Goal: Task Accomplishment & Management: Use online tool/utility

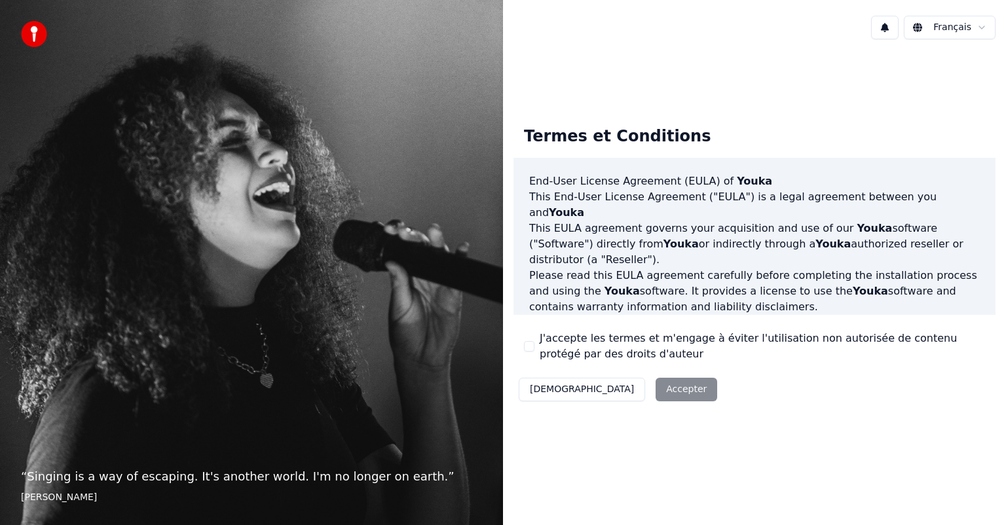
click at [622, 390] on div "Décliner Accepter" at bounding box center [618, 390] width 209 height 34
click at [618, 397] on div "Décliner Accepter" at bounding box center [618, 390] width 209 height 34
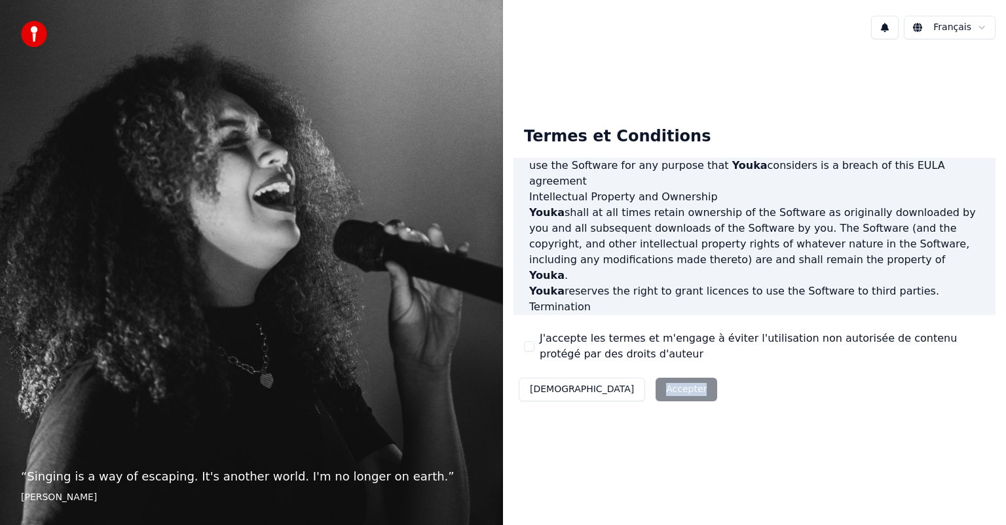
scroll to position [707, 0]
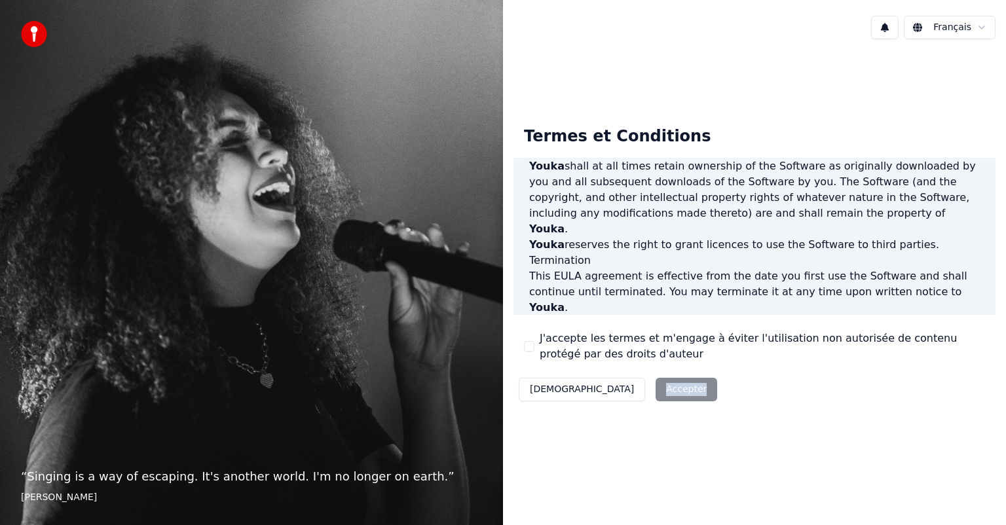
click at [611, 395] on div "Décliner Accepter" at bounding box center [618, 390] width 209 height 34
click at [528, 341] on div "J'accepte les termes et m'engage à éviter l'utilisation non autorisée de conten…" at bounding box center [754, 346] width 461 height 31
click at [532, 345] on button "J'accepte les termes et m'engage à éviter l'utilisation non autorisée de conten…" at bounding box center [529, 346] width 10 height 10
click at [656, 383] on button "Accepter" at bounding box center [687, 390] width 62 height 24
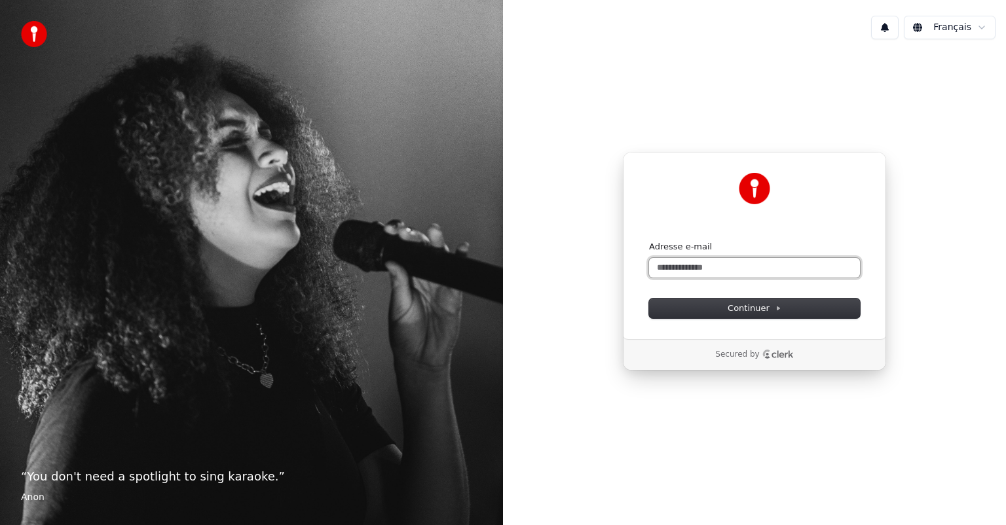
click at [745, 270] on input "Adresse e-mail" at bounding box center [754, 268] width 211 height 20
click at [756, 305] on span "Continuer" at bounding box center [755, 309] width 54 height 12
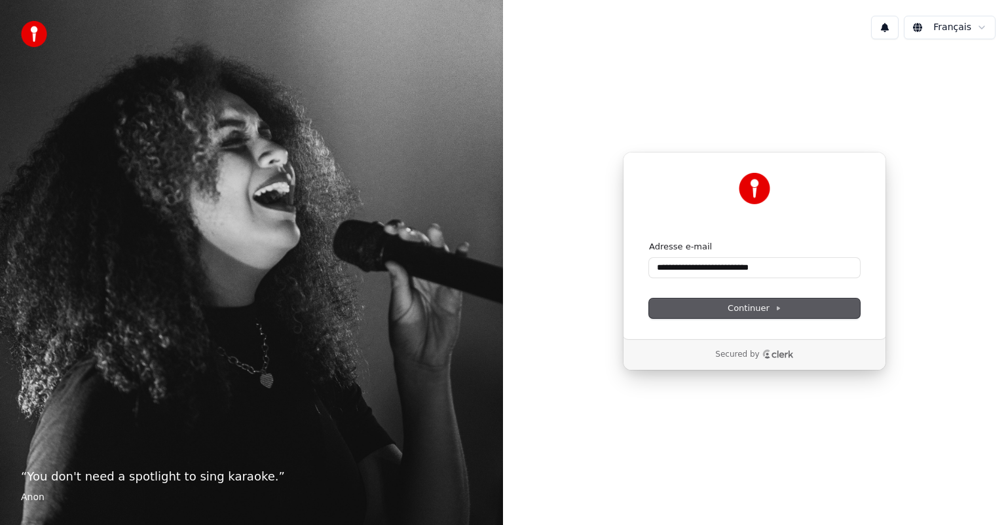
type input "**********"
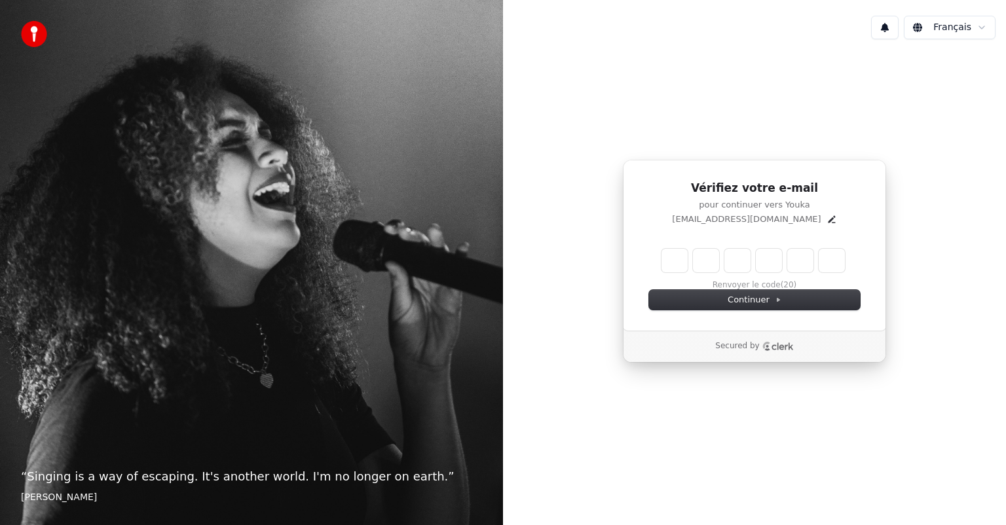
type input "*"
type input "**"
type input "*"
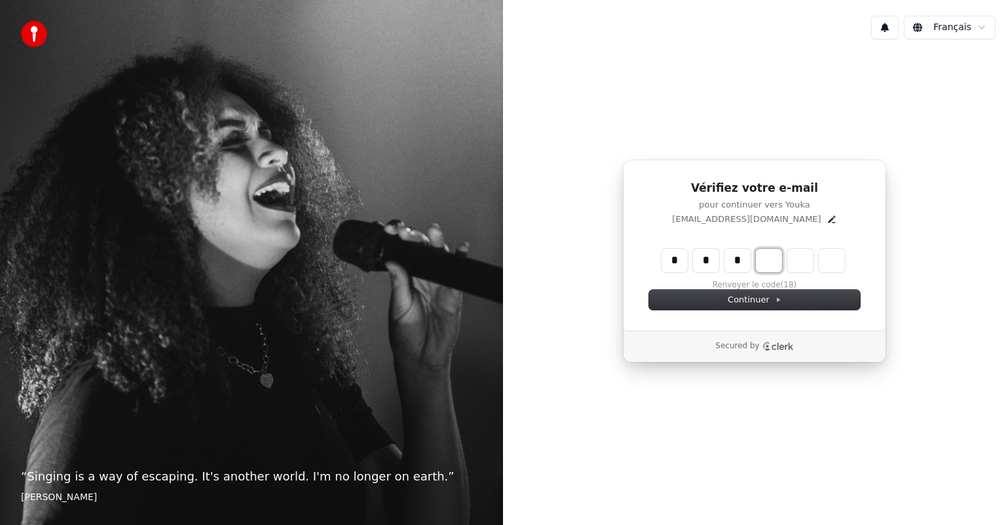
type input "***"
type input "*"
type input "****"
type input "*"
type input "******"
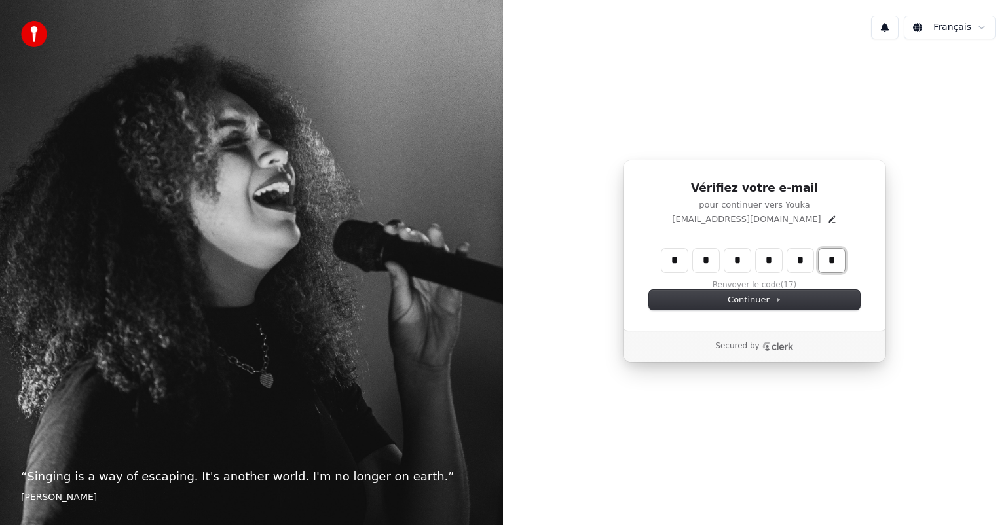
type input "*"
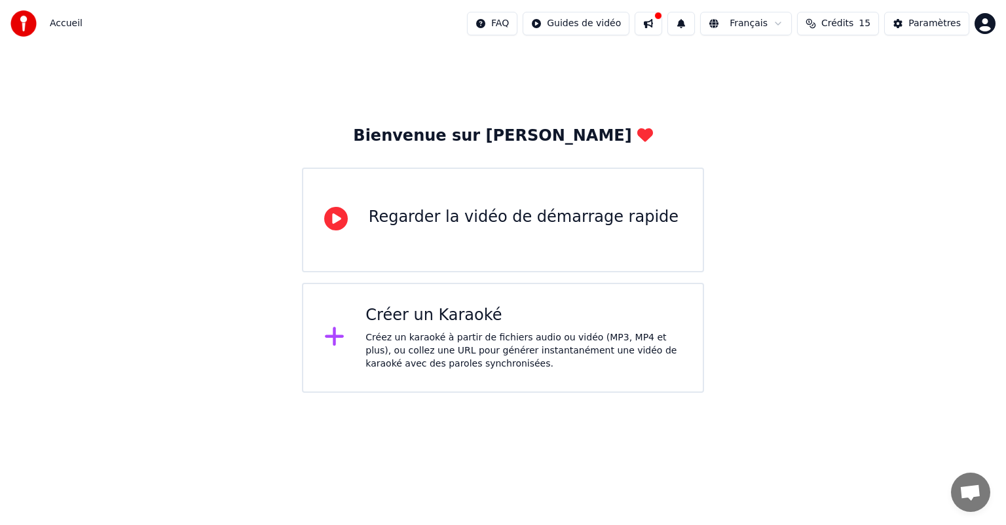
click at [336, 338] on icon at bounding box center [334, 337] width 19 height 19
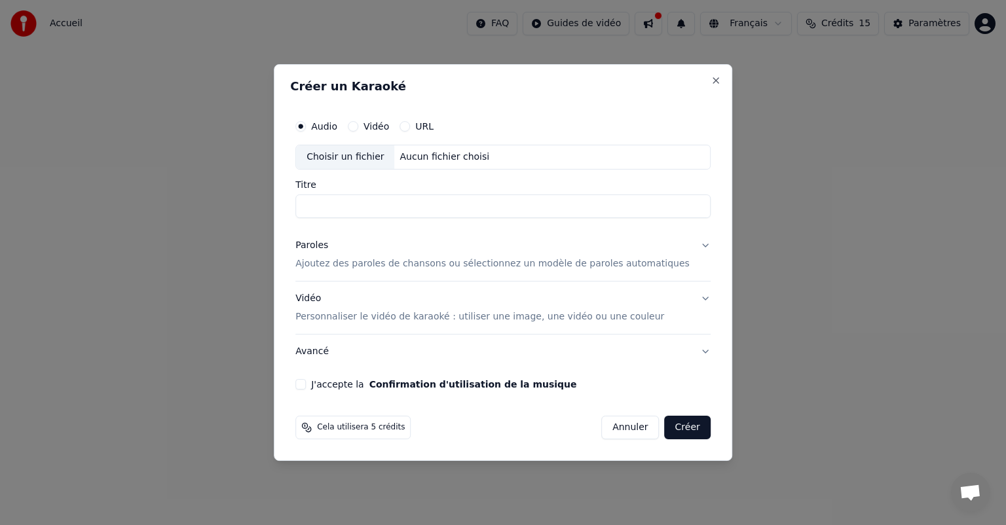
click at [688, 244] on button "Paroles Ajoutez des paroles de chansons ou sélectionnez un modèle de paroles au…" at bounding box center [502, 255] width 415 height 52
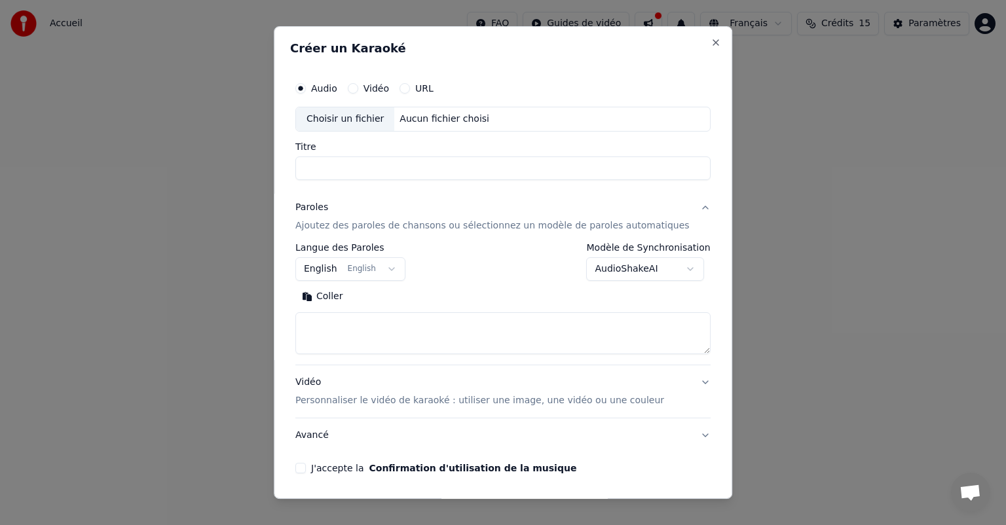
click at [393, 269] on button "English English" at bounding box center [350, 269] width 110 height 24
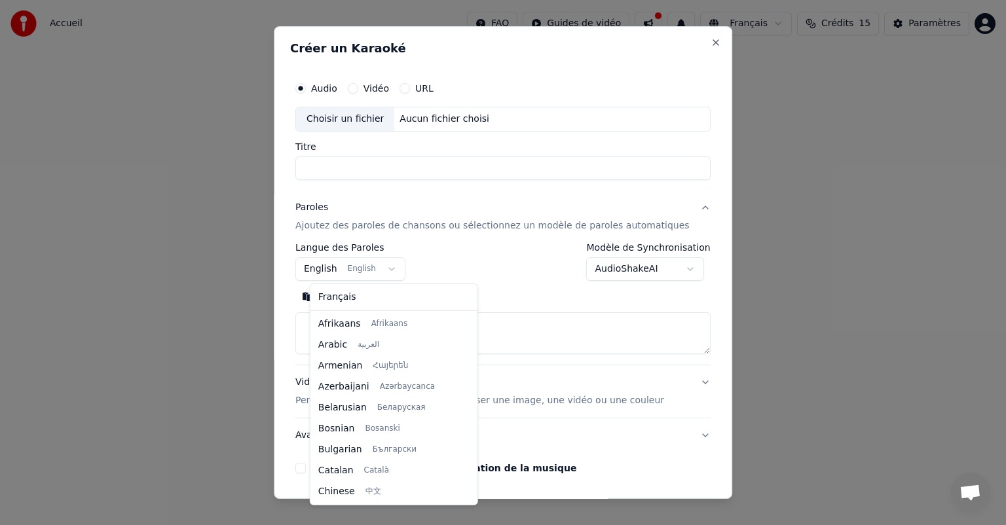
scroll to position [105, 0]
select select "**"
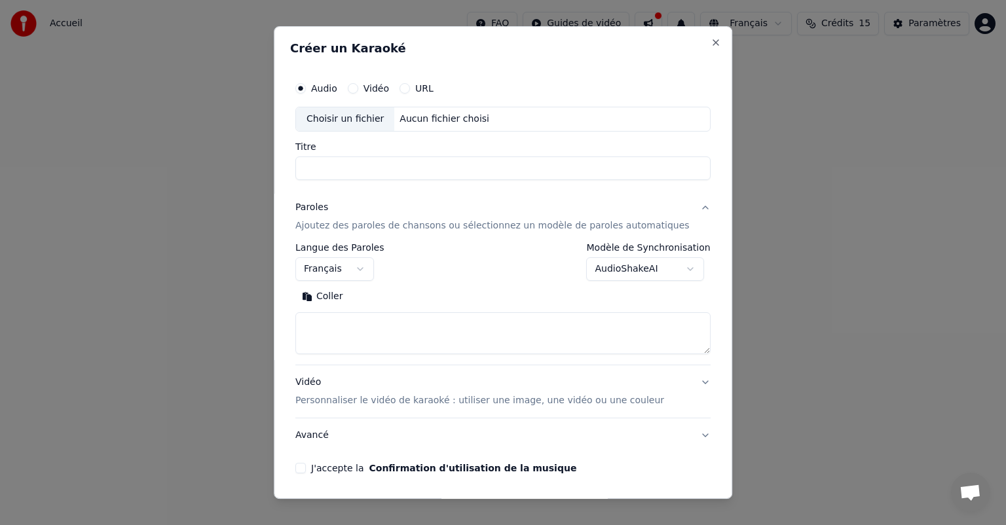
click at [362, 162] on input "Titre" at bounding box center [502, 169] width 415 height 24
type input "**********"
click at [384, 224] on p "Ajoutez des paroles de chansons ou sélectionnez un modèle de paroles automatiqu…" at bounding box center [492, 225] width 394 height 13
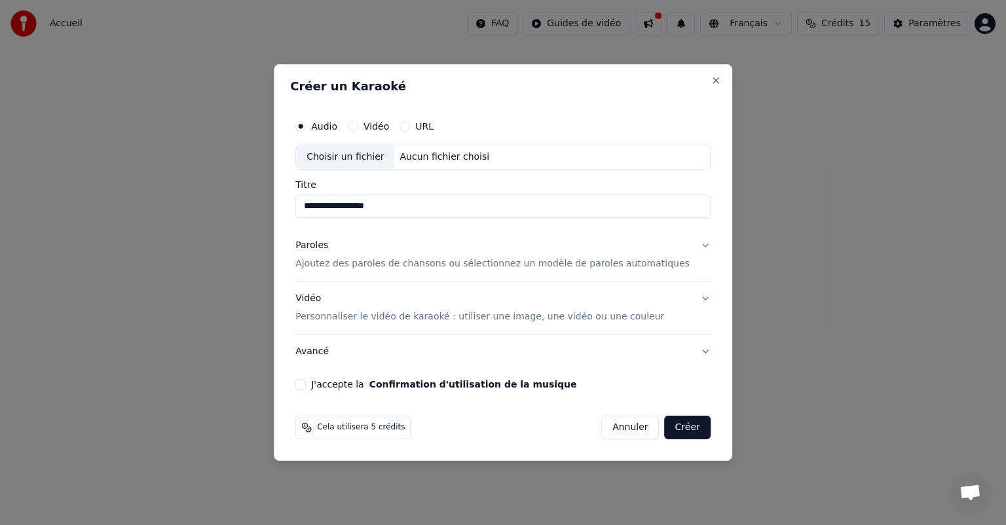
click at [489, 254] on div "Paroles Ajoutez des paroles de chansons ou sélectionnez un modèle de paroles au…" at bounding box center [492, 254] width 394 height 31
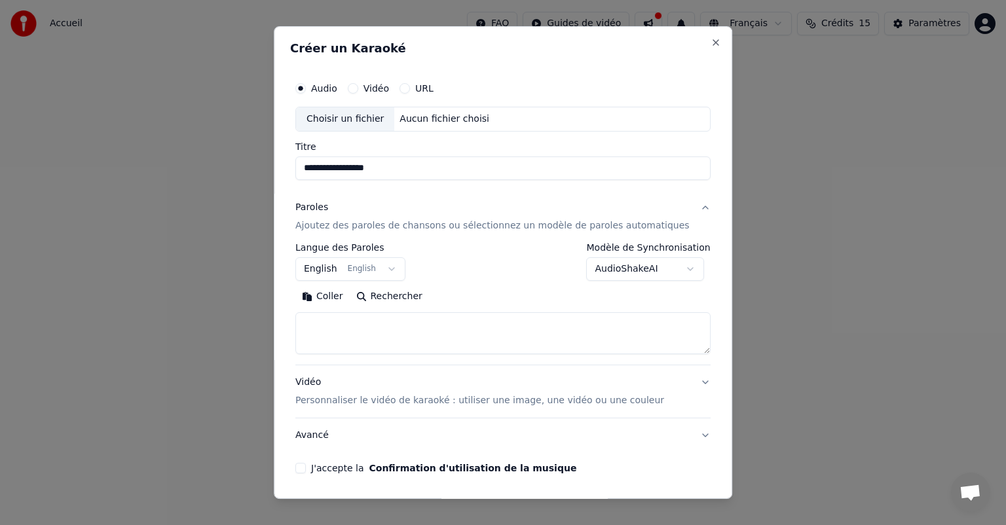
click at [388, 291] on button "Rechercher" at bounding box center [389, 296] width 79 height 21
type textarea "**********"
click at [558, 301] on div "Rechercher Effacer Développer" at bounding box center [502, 296] width 415 height 21
click at [400, 302] on button "Effacer" at bounding box center [405, 296] width 60 height 21
click at [394, 275] on button "English English" at bounding box center [350, 269] width 110 height 24
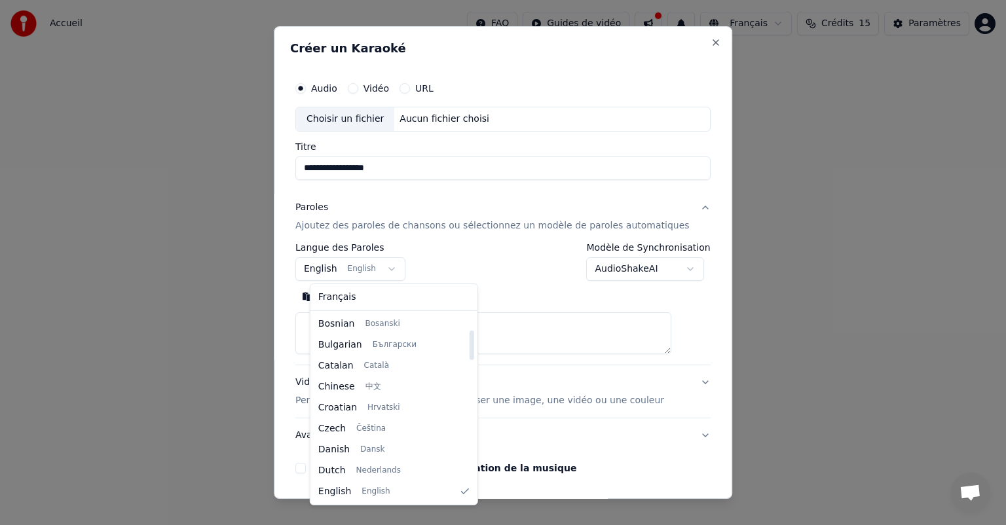
select select "**"
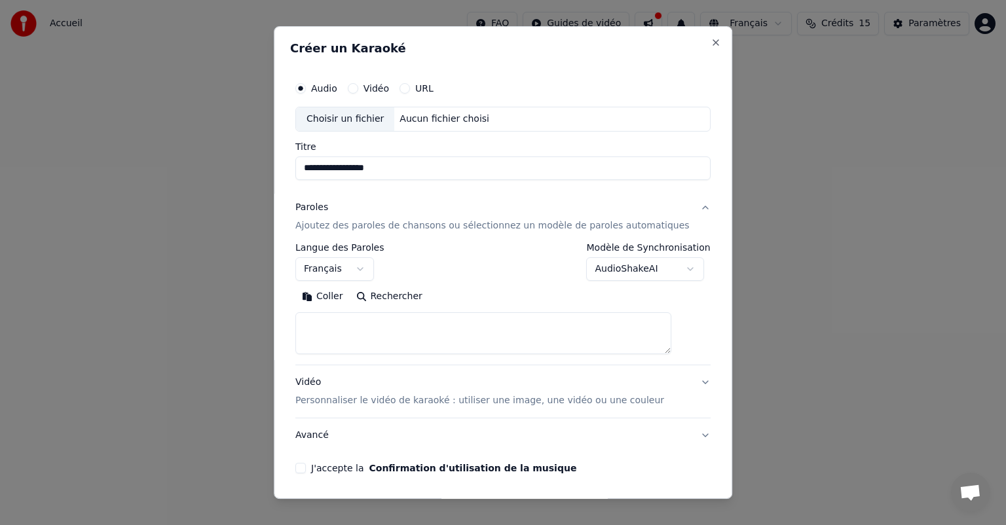
click at [329, 325] on textarea at bounding box center [483, 333] width 376 height 42
click at [327, 294] on button "Coller" at bounding box center [322, 296] width 54 height 21
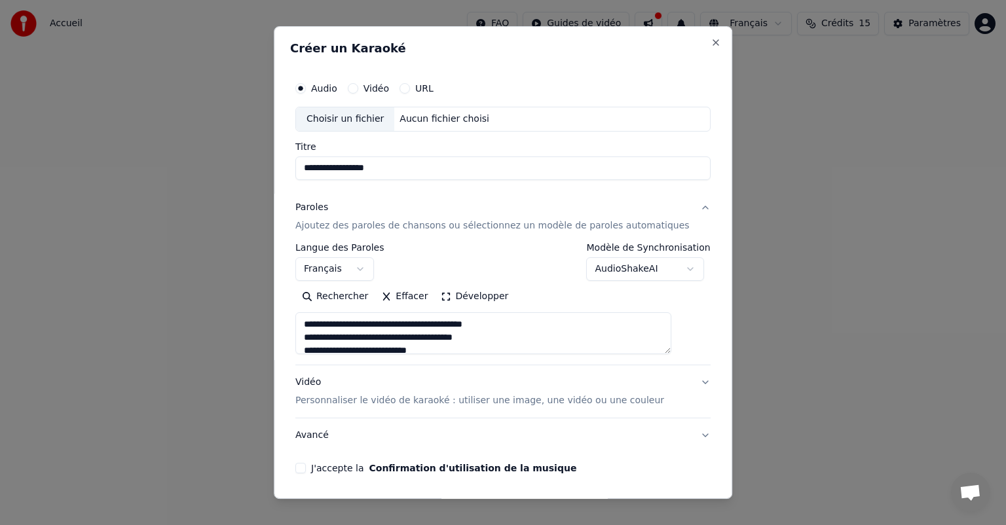
drag, startPoint x: 548, startPoint y: 321, endPoint x: 264, endPoint y: 312, distance: 283.8
click at [264, 312] on body "**********" at bounding box center [503, 196] width 1006 height 393
click at [318, 335] on textarea at bounding box center [483, 333] width 376 height 42
click at [466, 340] on textarea at bounding box center [483, 333] width 376 height 42
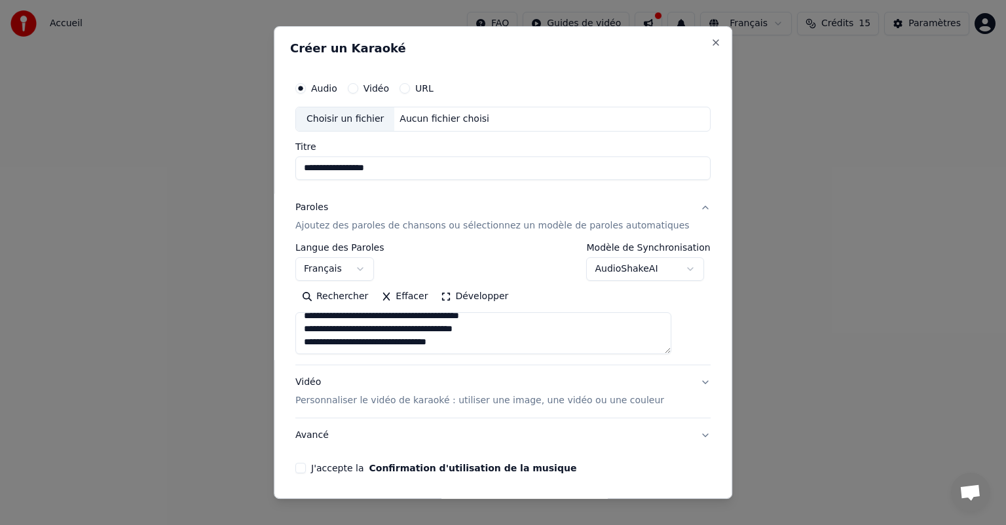
type textarea "**********"
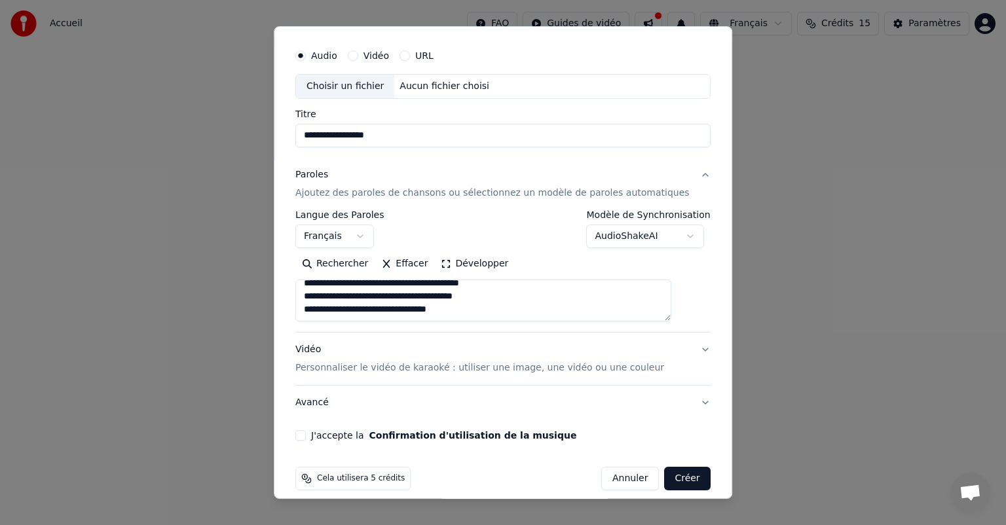
scroll to position [45, 0]
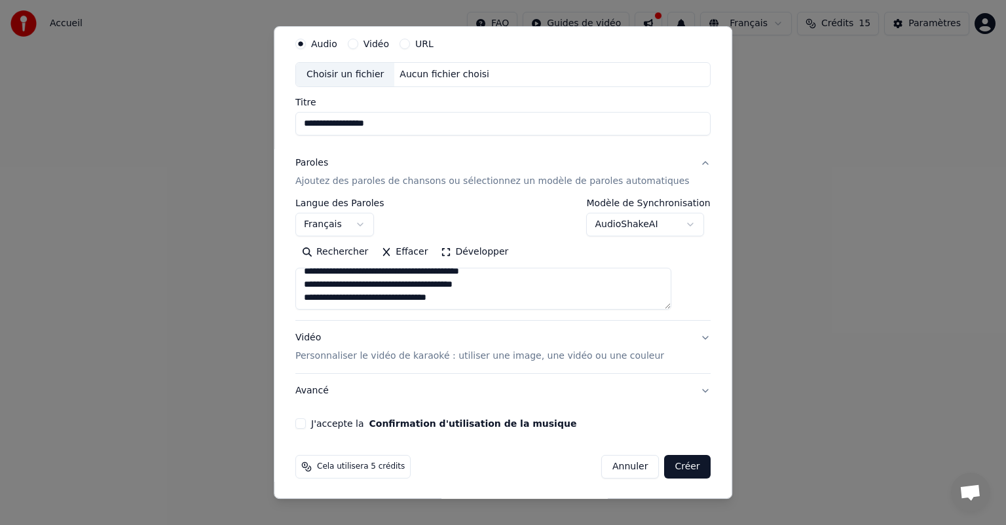
click at [599, 356] on p "Personnaliser le vidéo de karaoké : utiliser une image, une vidéo ou une couleur" at bounding box center [479, 356] width 369 height 13
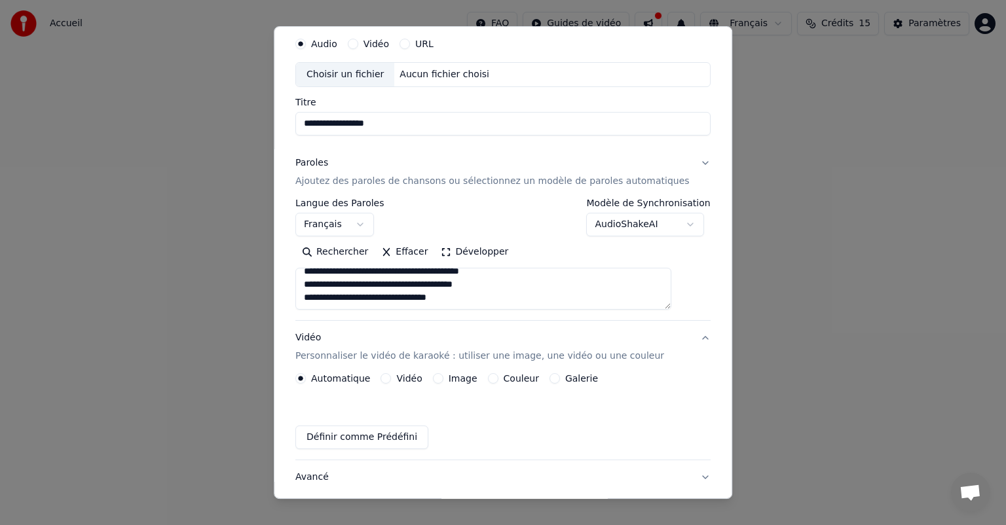
scroll to position [10, 0]
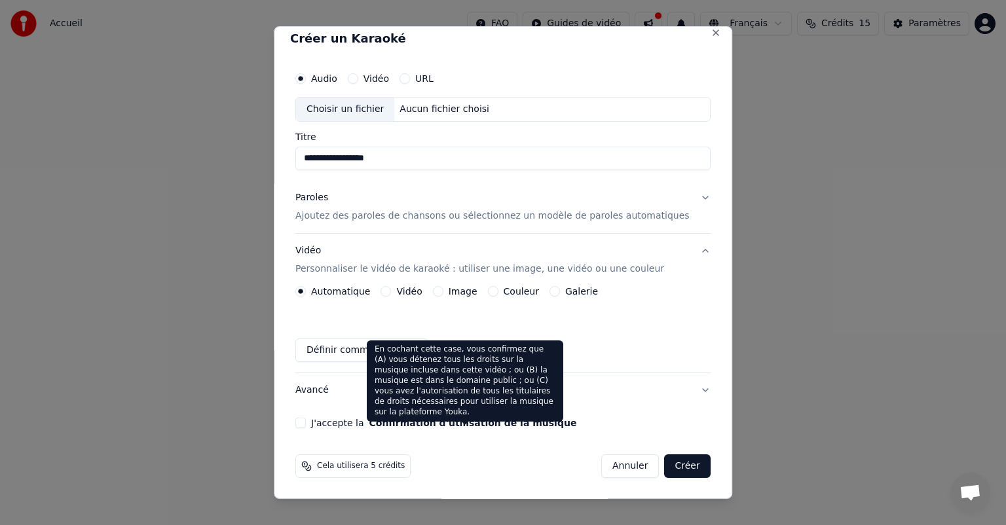
click at [516, 421] on button "Confirmation d'utilisation de la musique" at bounding box center [473, 423] width 208 height 9
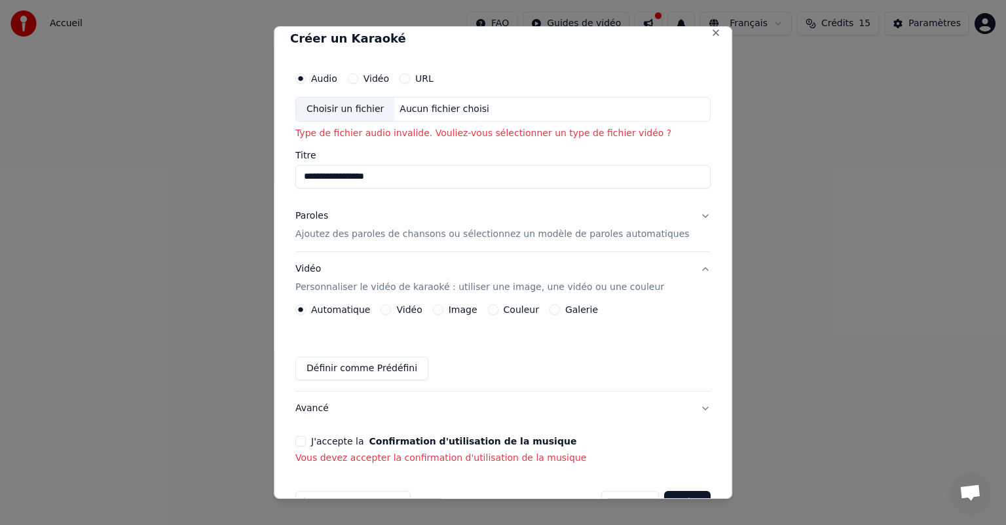
click at [306, 438] on button "J'accepte la Confirmation d'utilisation de la musique" at bounding box center [300, 441] width 10 height 10
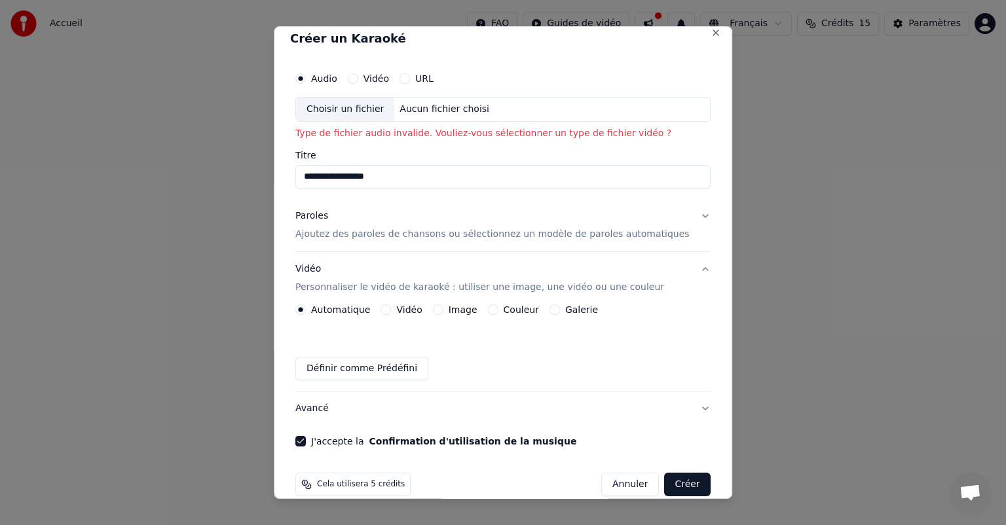
scroll to position [28, 0]
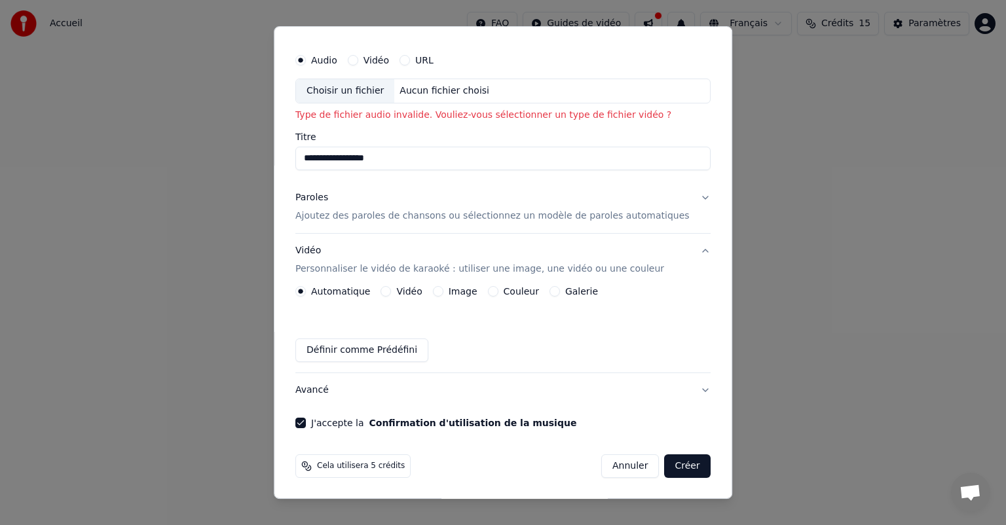
click at [673, 472] on button "Créer" at bounding box center [688, 467] width 46 height 24
click at [665, 464] on button "Créer" at bounding box center [688, 467] width 46 height 24
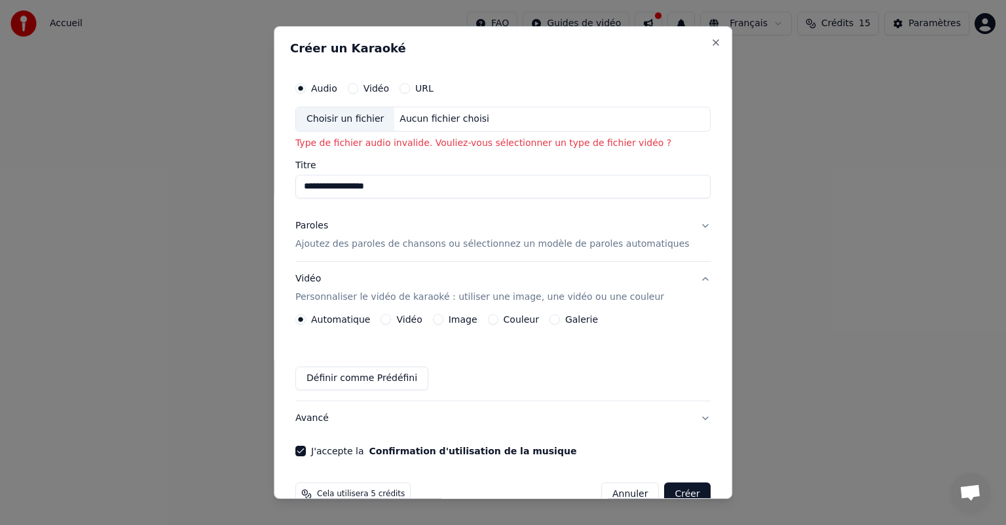
click at [435, 113] on div "Aucun fichier choisi" at bounding box center [445, 119] width 100 height 13
click at [453, 117] on div "Aucun fichier choisi" at bounding box center [445, 119] width 100 height 13
click at [464, 144] on p "Type de fichier audio invalide. Vouliez-vous sélectionner un type de fichier vi…" at bounding box center [502, 143] width 415 height 13
click at [436, 119] on div "Aucun fichier choisi" at bounding box center [445, 119] width 100 height 13
click at [618, 493] on button "Annuler" at bounding box center [630, 495] width 58 height 24
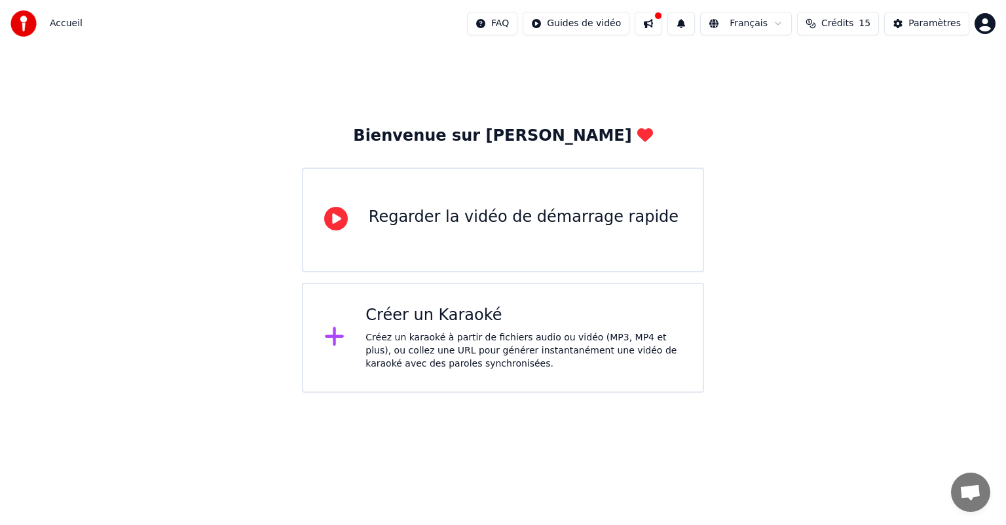
click at [618, 393] on html "Accueil FAQ Guides de vidéo Français Crédits 15 Paramètres Bienvenue sur Youka …" at bounding box center [503, 196] width 1006 height 393
click at [435, 328] on div "Créer un Karaoké Créez un karaoké à partir de fichiers audio ou vidéo (MP3, MP4…" at bounding box center [524, 338] width 316 height 66
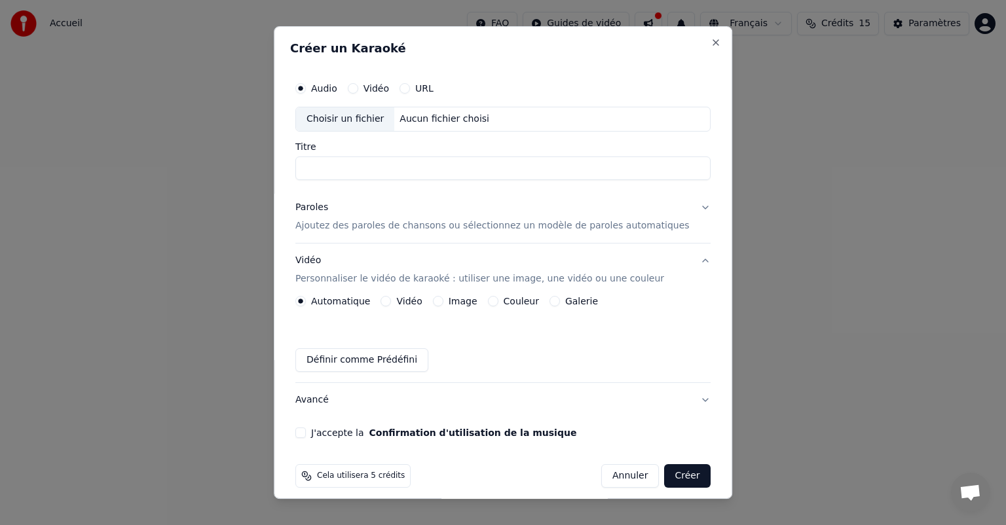
click at [443, 119] on div "Aucun fichier choisi" at bounding box center [445, 119] width 100 height 13
click at [434, 117] on div "Aucun fichier choisi" at bounding box center [445, 119] width 100 height 13
type input "**********"
click at [409, 225] on p "Ajoutez des paroles de chansons ou sélectionnez un modèle de paroles automatiqu…" at bounding box center [492, 225] width 394 height 13
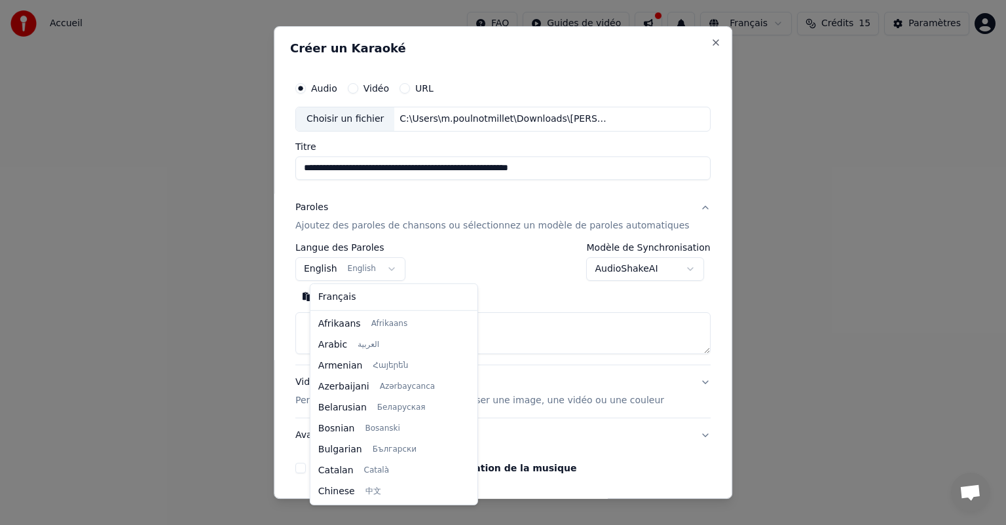
click at [391, 269] on body "**********" at bounding box center [503, 196] width 1006 height 393
select select "**"
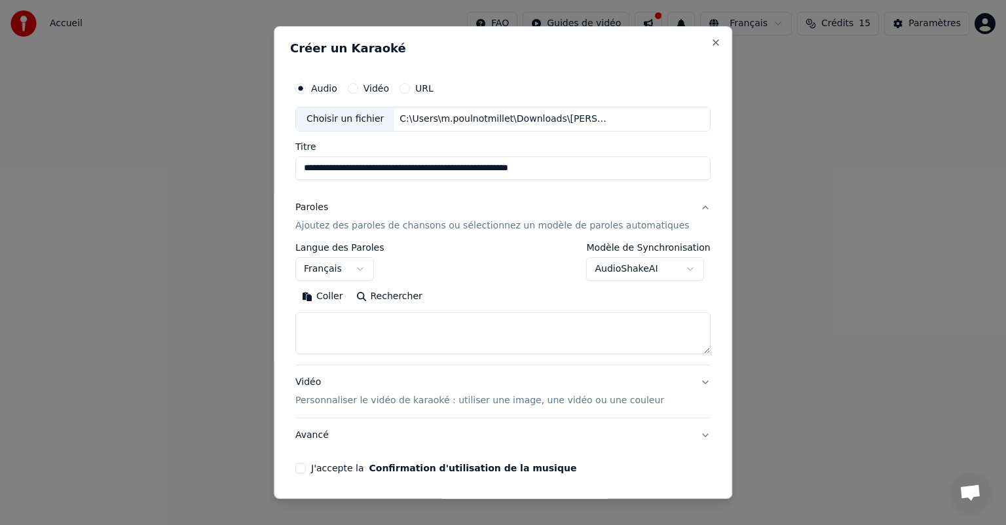
click at [351, 324] on textarea at bounding box center [502, 333] width 415 height 42
click at [335, 298] on button "Coller" at bounding box center [322, 296] width 54 height 21
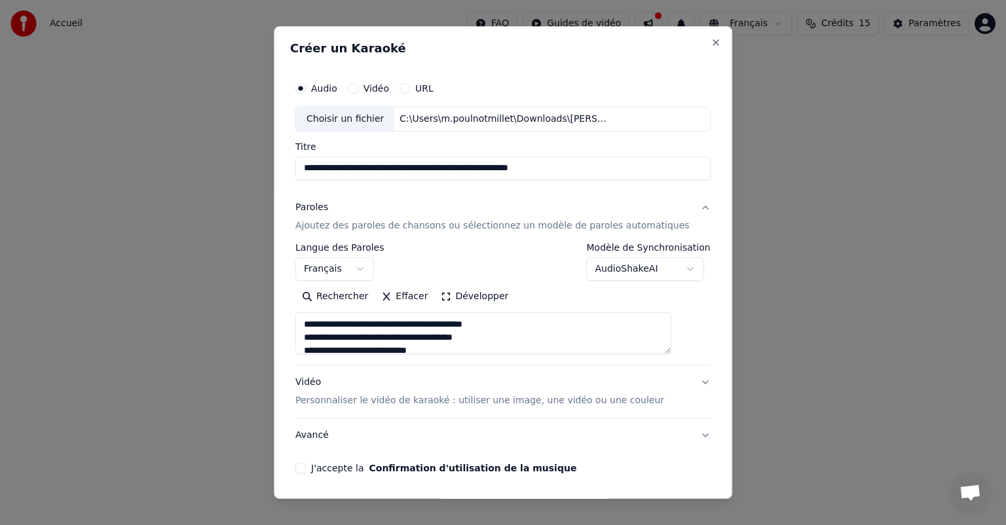
drag, startPoint x: 542, startPoint y: 318, endPoint x: 278, endPoint y: 320, distance: 264.0
click at [278, 320] on body "**********" at bounding box center [503, 196] width 1006 height 393
click at [318, 338] on textarea at bounding box center [483, 333] width 376 height 42
click at [453, 343] on textarea at bounding box center [483, 333] width 376 height 42
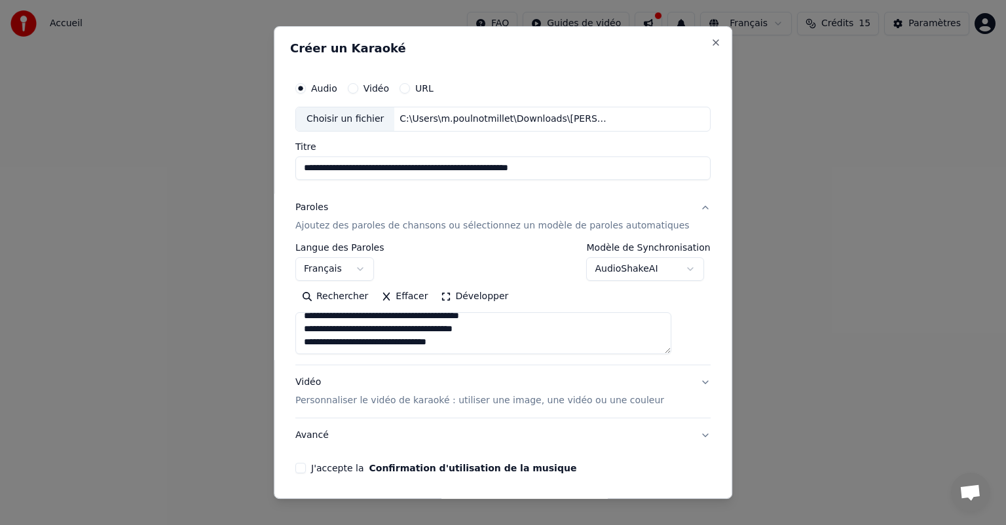
type textarea "**********"
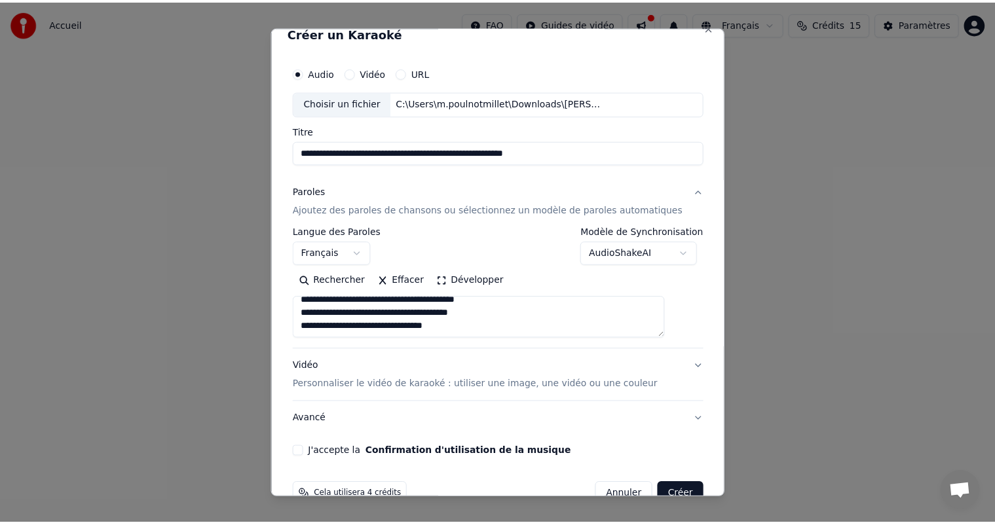
scroll to position [45, 0]
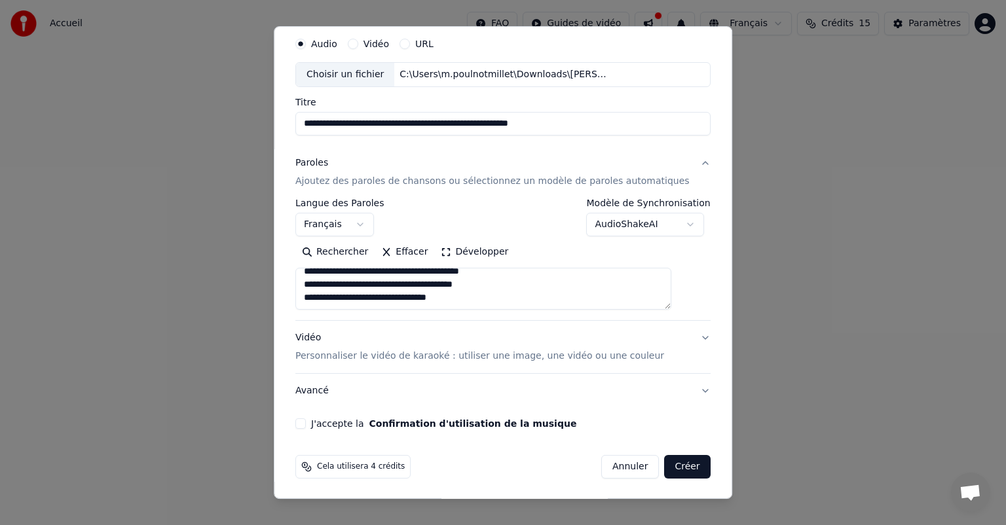
click at [306, 422] on button "J'accepte la Confirmation d'utilisation de la musique" at bounding box center [300, 424] width 10 height 10
click at [667, 470] on button "Créer" at bounding box center [688, 467] width 46 height 24
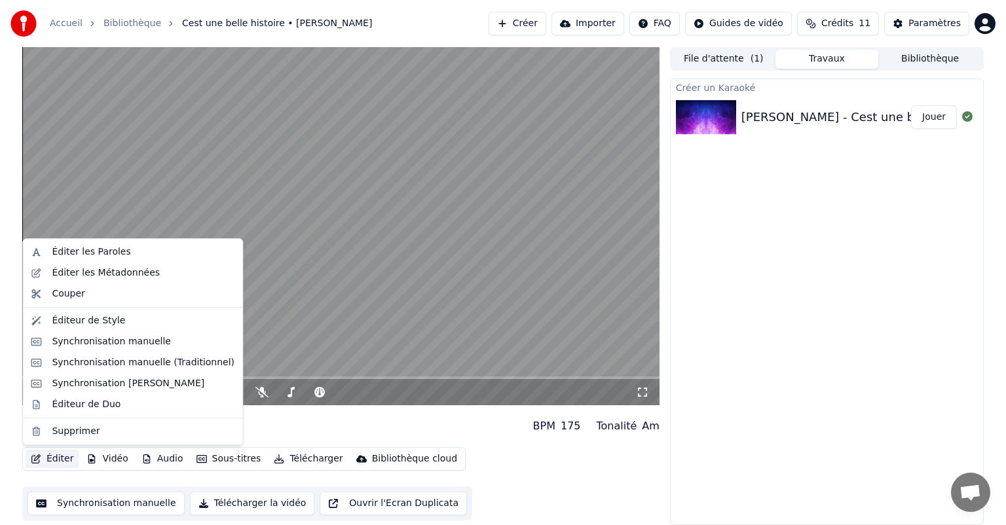
click at [52, 458] on button "Éditer" at bounding box center [52, 459] width 53 height 18
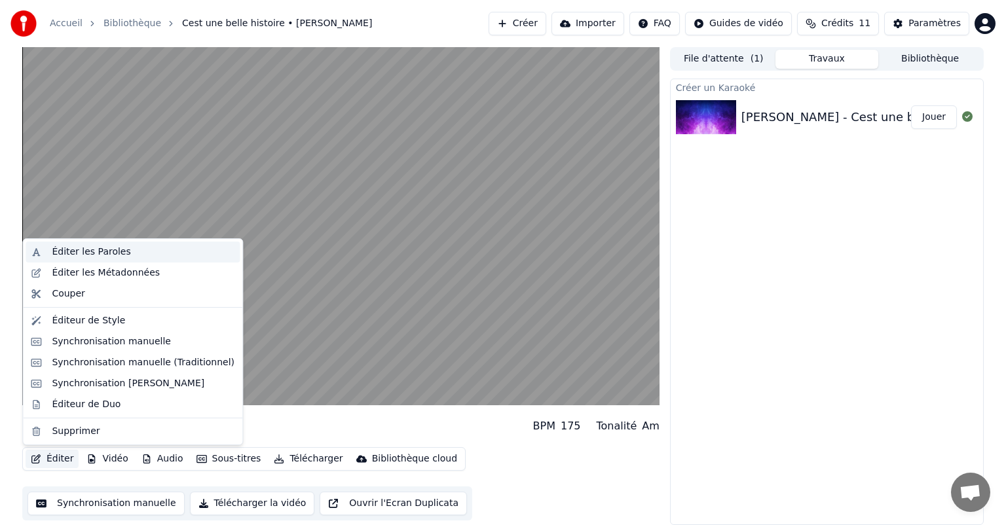
click at [100, 254] on div "Éditer les Paroles" at bounding box center [91, 252] width 79 height 13
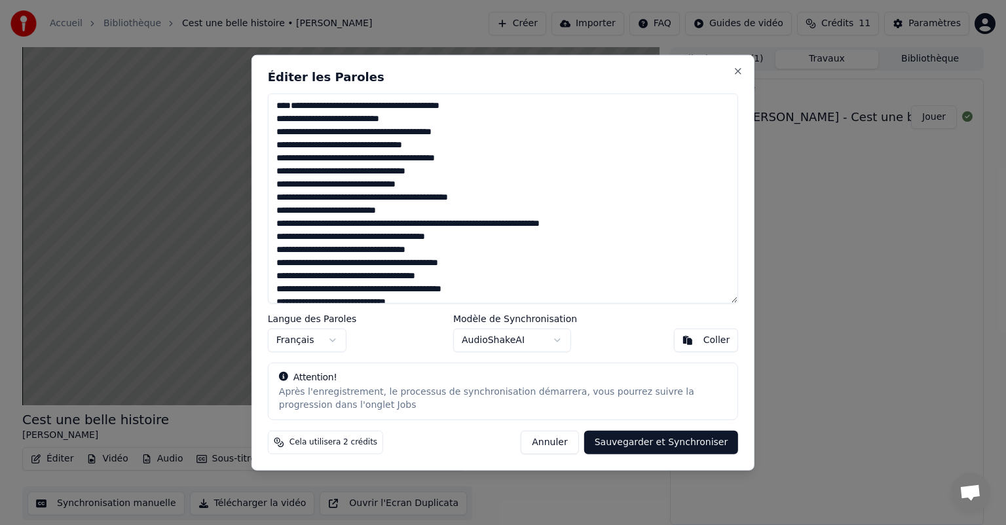
click at [643, 448] on button "Sauvegarder et Synchroniser" at bounding box center [661, 442] width 155 height 24
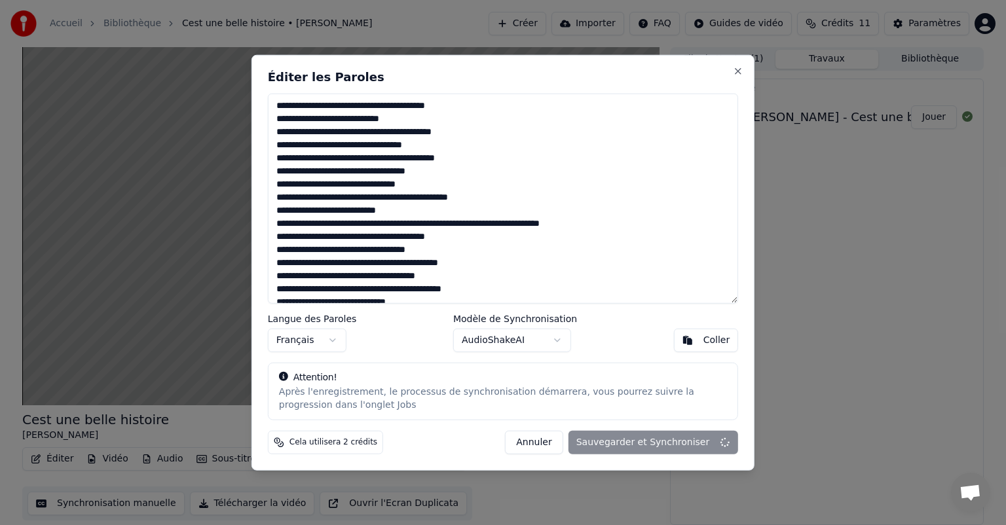
type textarea "**********"
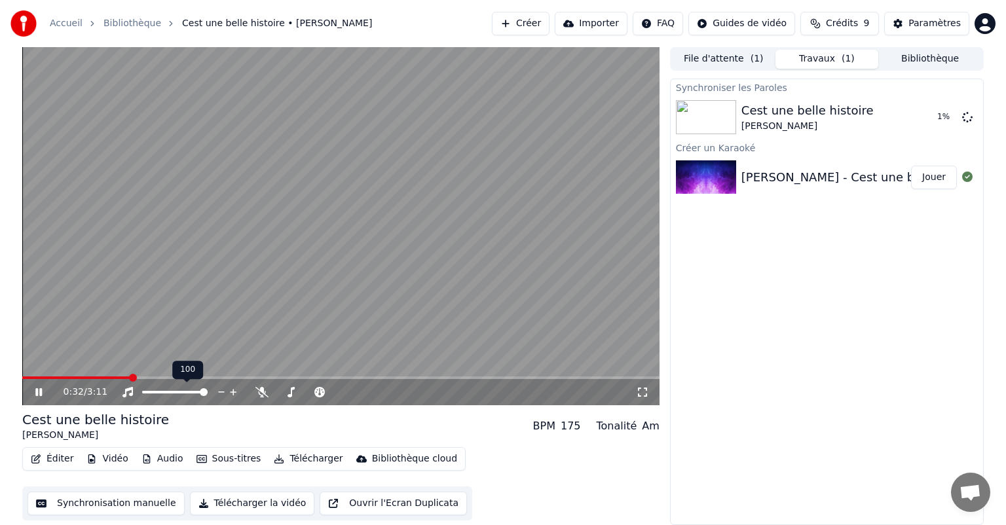
drag, startPoint x: 126, startPoint y: 376, endPoint x: 116, endPoint y: 379, distance: 10.4
click at [0, 381] on div "0:32 / 3:11 Cest une belle histoire [PERSON_NAME] BPM 175 Tonalité Am Éditer Vi…" at bounding box center [503, 286] width 1006 height 478
click at [26, 378] on span at bounding box center [23, 378] width 3 height 3
click at [39, 398] on icon at bounding box center [48, 392] width 31 height 10
click at [521, 506] on div "Éditer Vidéo Audio Sous-titres Télécharger Bibliothèque cloud Synchronisation m…" at bounding box center [340, 483] width 637 height 73
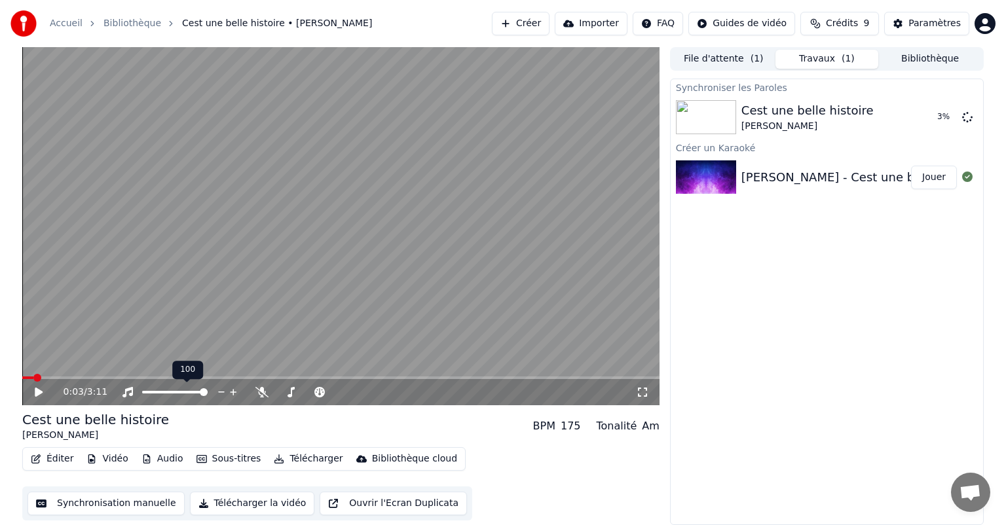
click at [131, 501] on button "Synchronisation manuelle" at bounding box center [106, 504] width 157 height 24
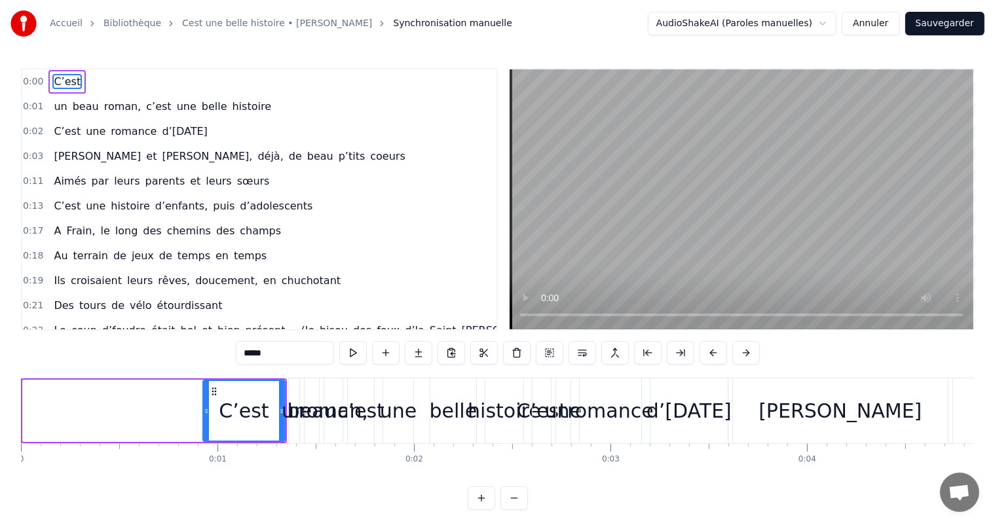
drag, startPoint x: 26, startPoint y: 401, endPoint x: 203, endPoint y: 417, distance: 178.2
click at [204, 417] on div at bounding box center [206, 411] width 5 height 60
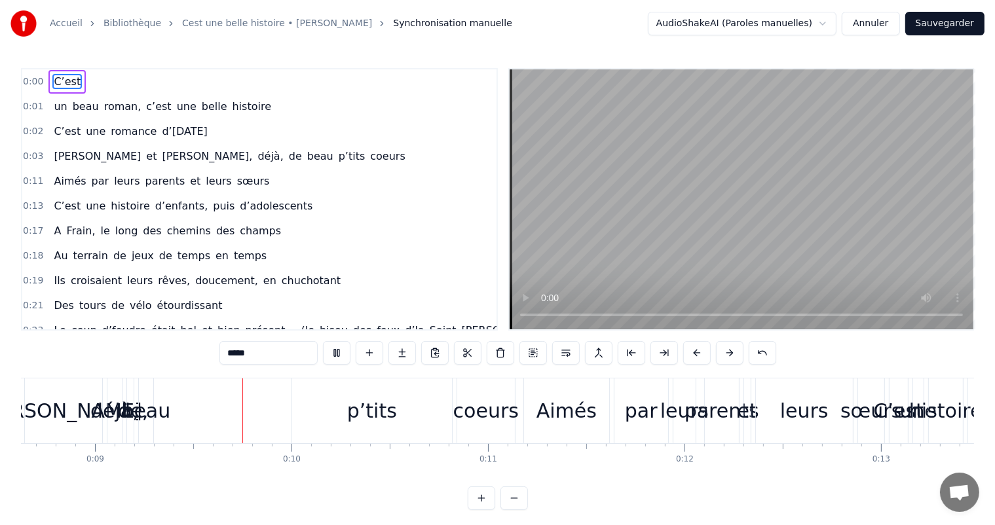
scroll to position [0, 1716]
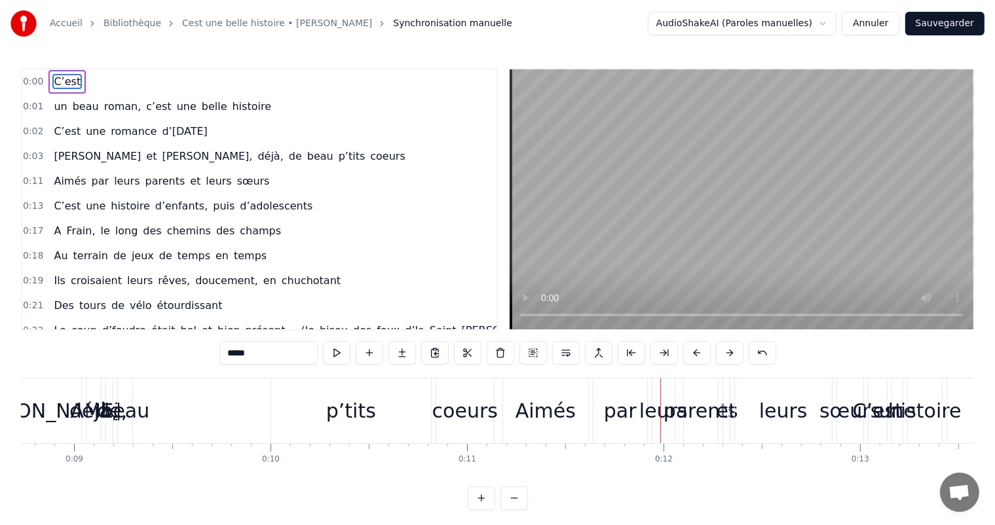
click at [82, 80] on div "0:00 C’est" at bounding box center [259, 81] width 474 height 25
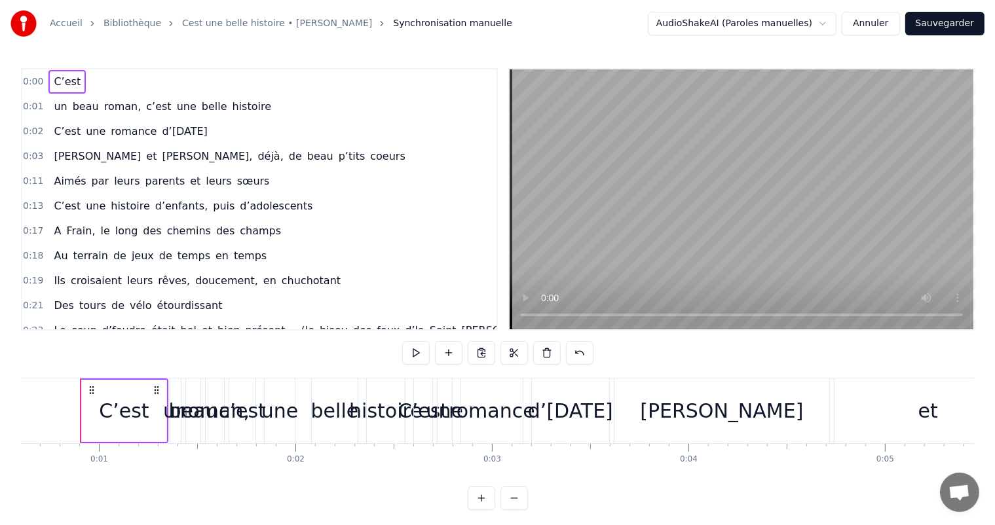
scroll to position [0, 111]
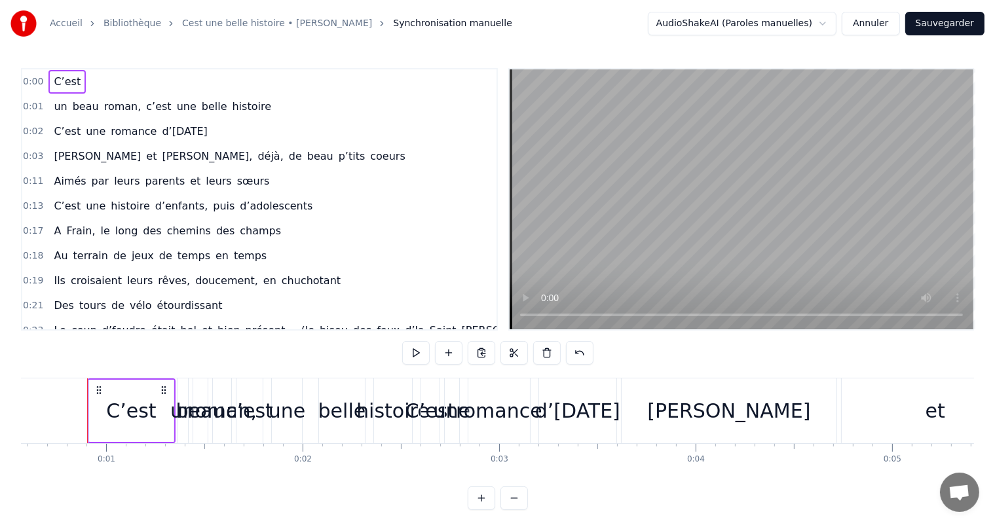
click at [48, 77] on div "C’est" at bounding box center [66, 82] width 37 height 24
click at [34, 244] on div "0:18 Au terrain de jeux de temps en temps" at bounding box center [259, 256] width 474 height 25
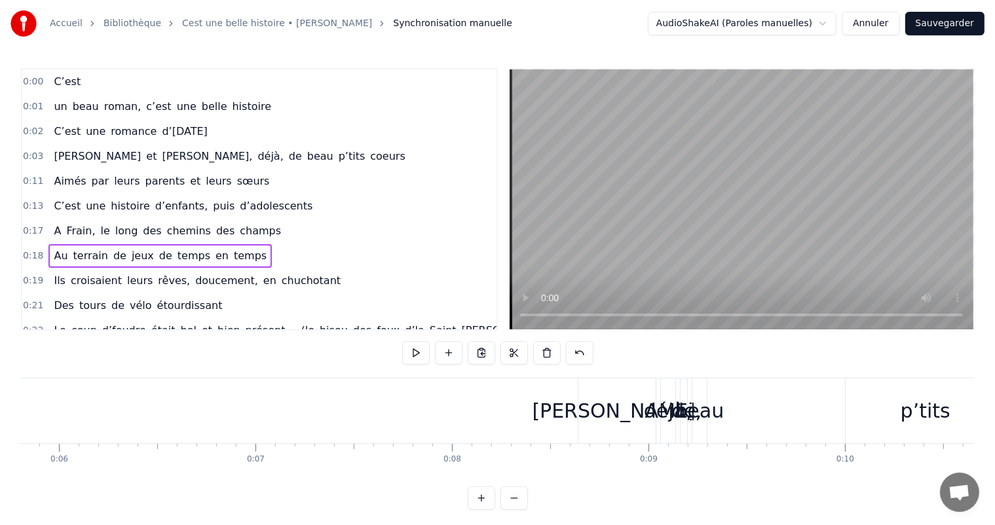
click at [49, 208] on div "C’est une histoire d’enfants, puis d’adolescents" at bounding box center [182, 207] width 269 height 24
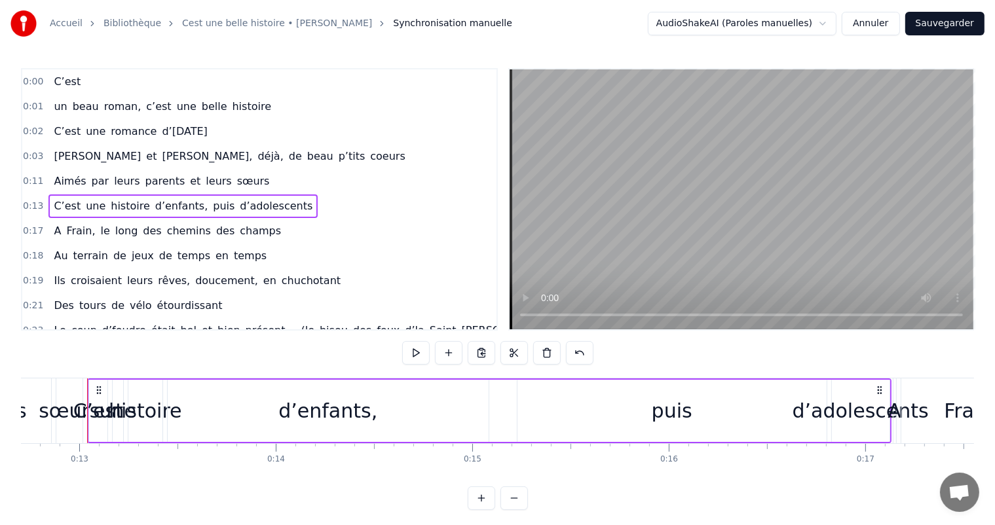
click at [87, 126] on span "une" at bounding box center [96, 131] width 22 height 15
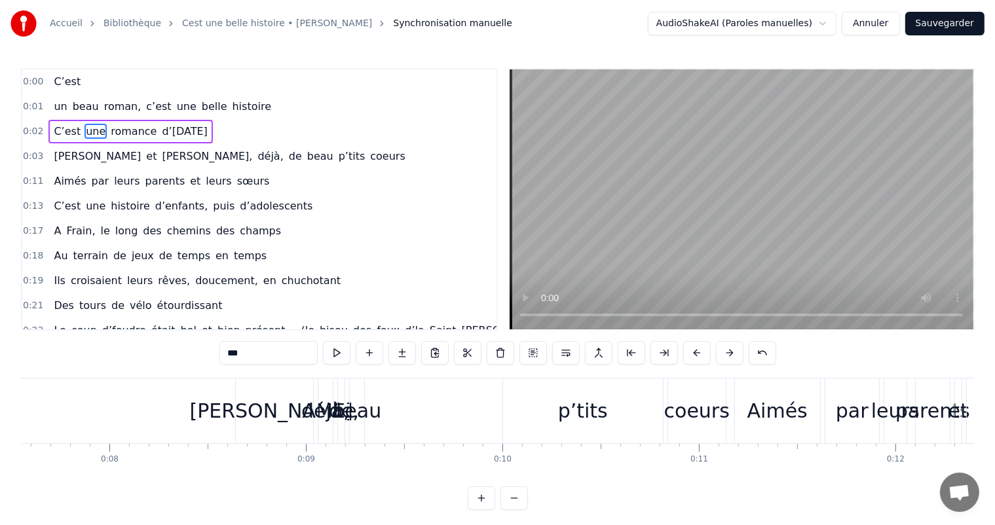
click at [86, 104] on span "beau" at bounding box center [85, 106] width 29 height 15
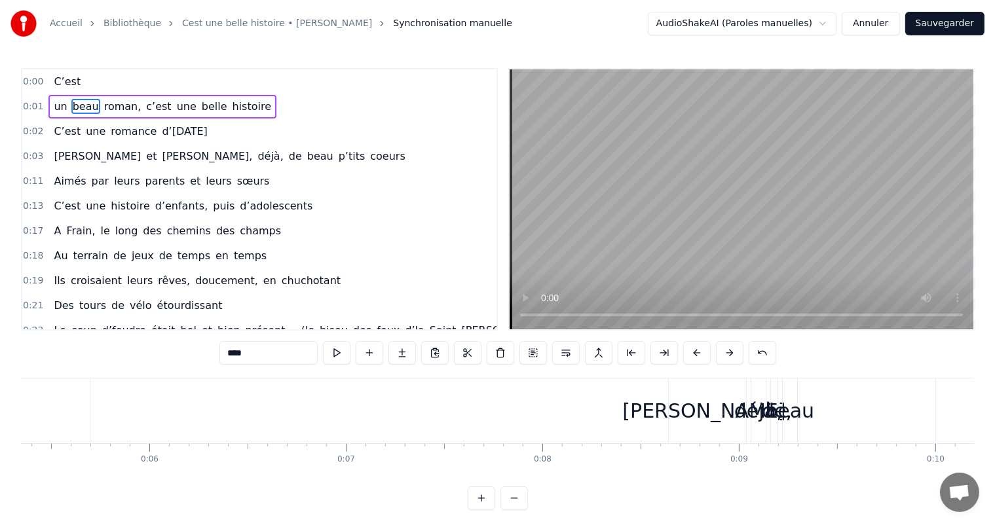
scroll to position [0, 1885]
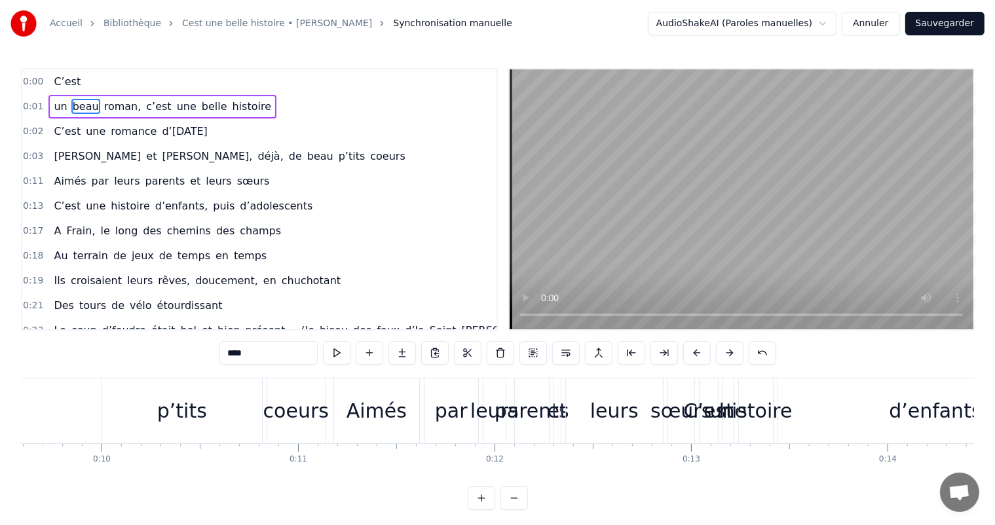
click at [392, 440] on div "Aimés" at bounding box center [376, 411] width 85 height 65
type input "*****"
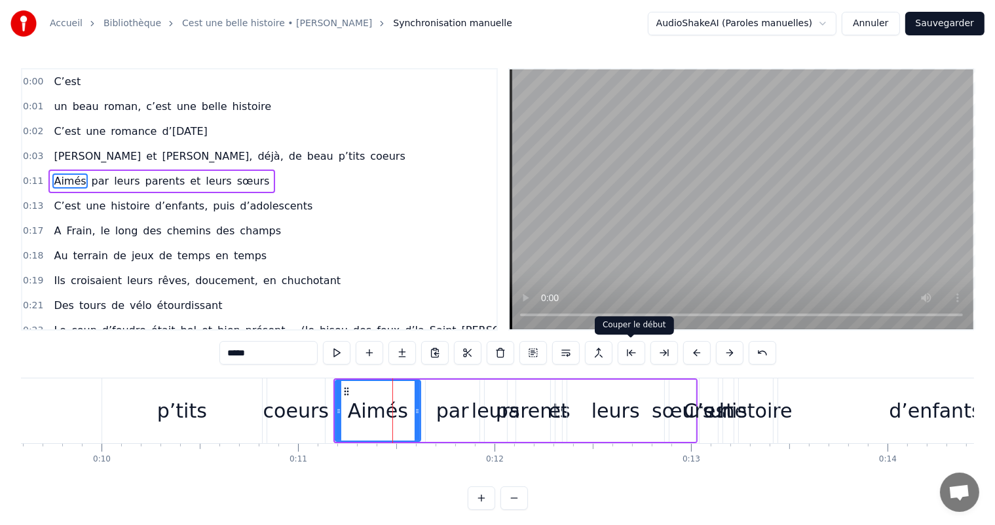
click at [635, 353] on button at bounding box center [632, 353] width 28 height 24
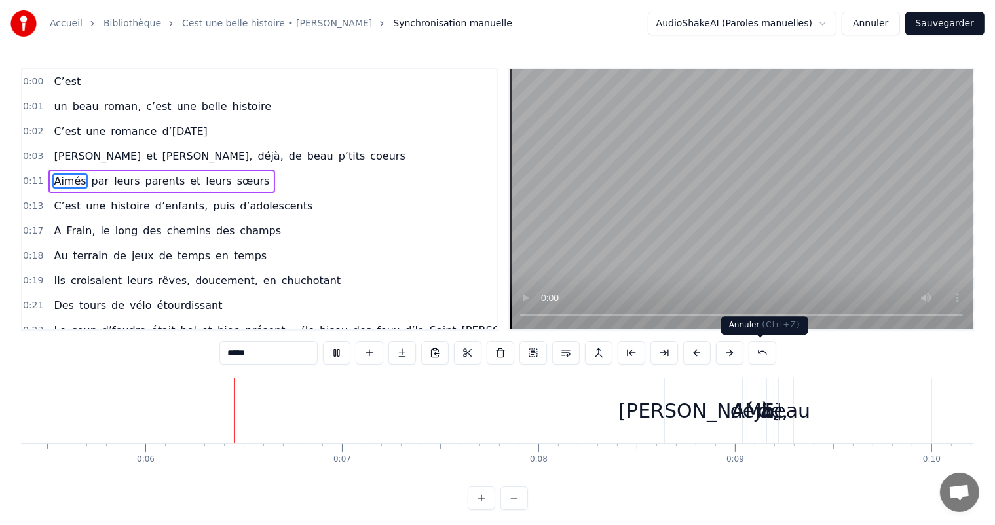
scroll to position [0, 1060]
click at [761, 349] on button at bounding box center [763, 353] width 28 height 24
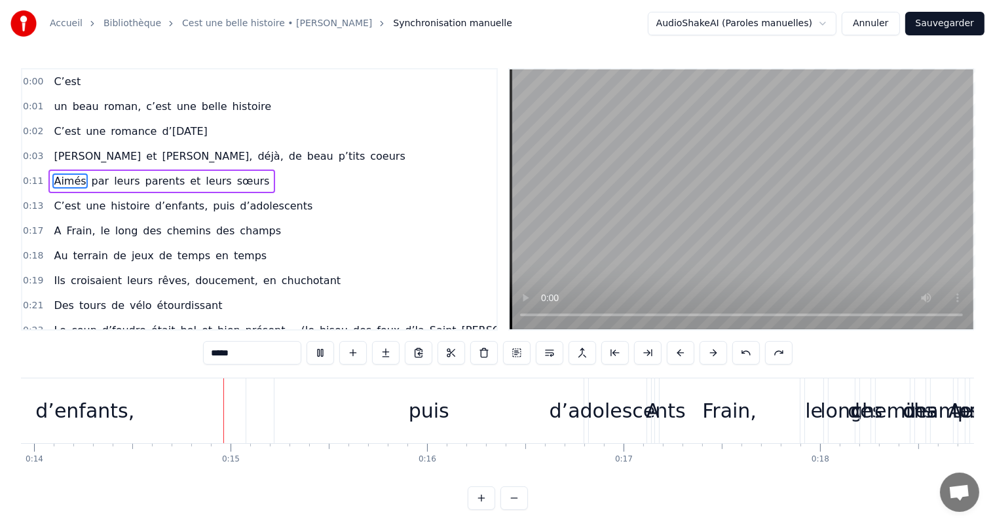
scroll to position [0, 2764]
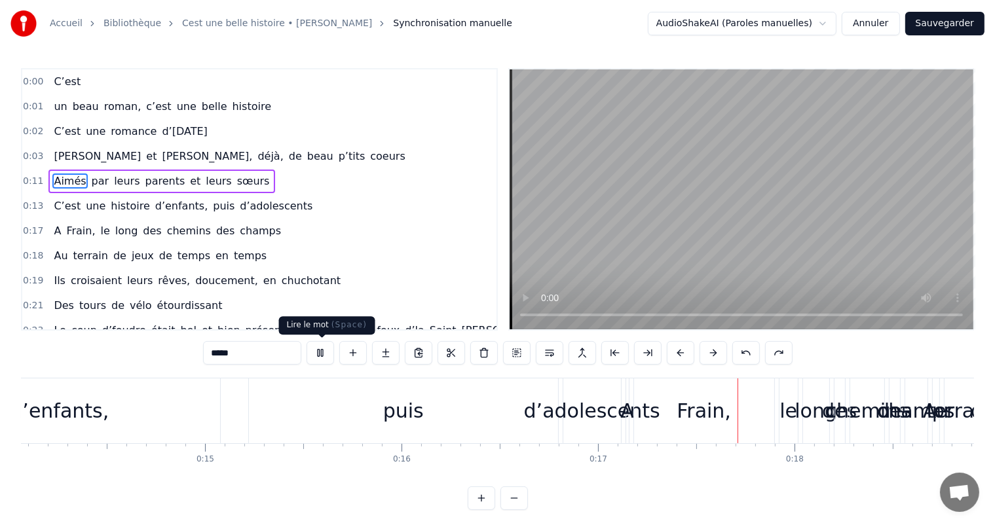
click at [328, 354] on button at bounding box center [321, 353] width 28 height 24
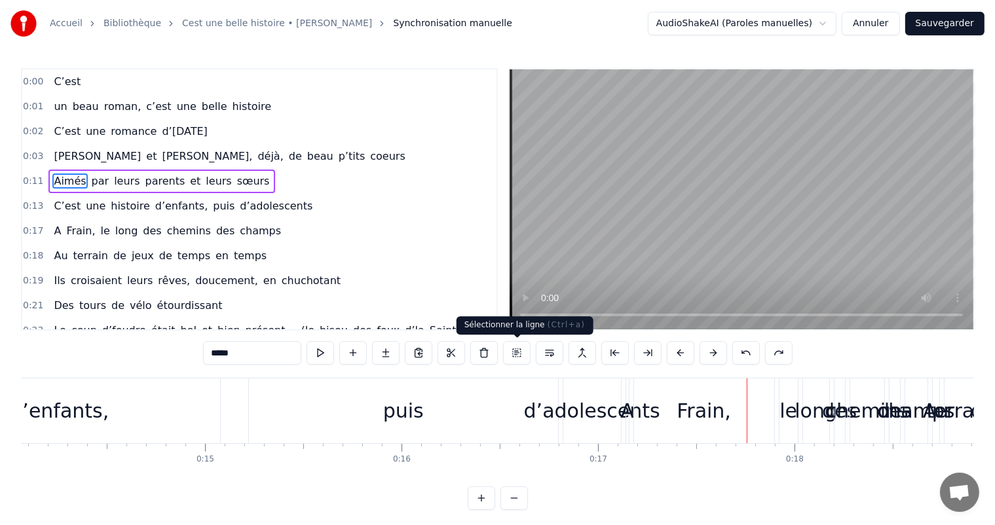
click at [512, 354] on button at bounding box center [517, 353] width 28 height 24
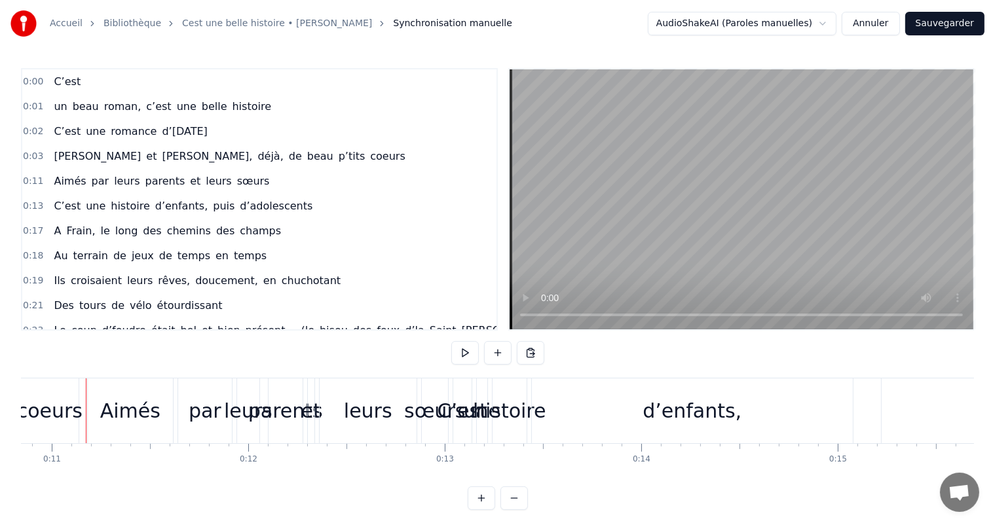
scroll to position [0, 2130]
drag, startPoint x: 0, startPoint y: 393, endPoint x: 17, endPoint y: 395, distance: 17.1
click at [16, 395] on div "Accueil Bibliothèque Cest une belle histoire • [PERSON_NAME] Synchronisation ma…" at bounding box center [497, 255] width 995 height 510
drag, startPoint x: 25, startPoint y: 396, endPoint x: 614, endPoint y: 432, distance: 590.6
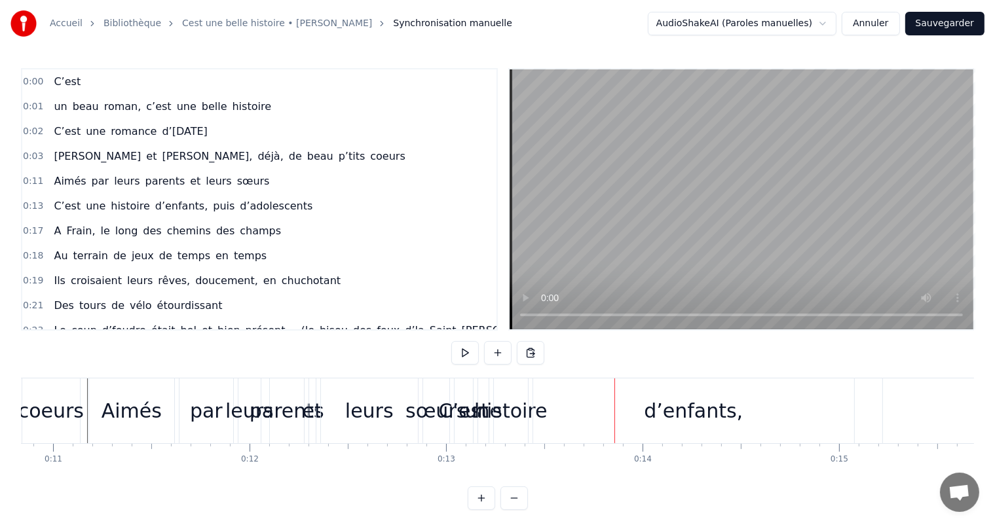
scroll to position [0, 0]
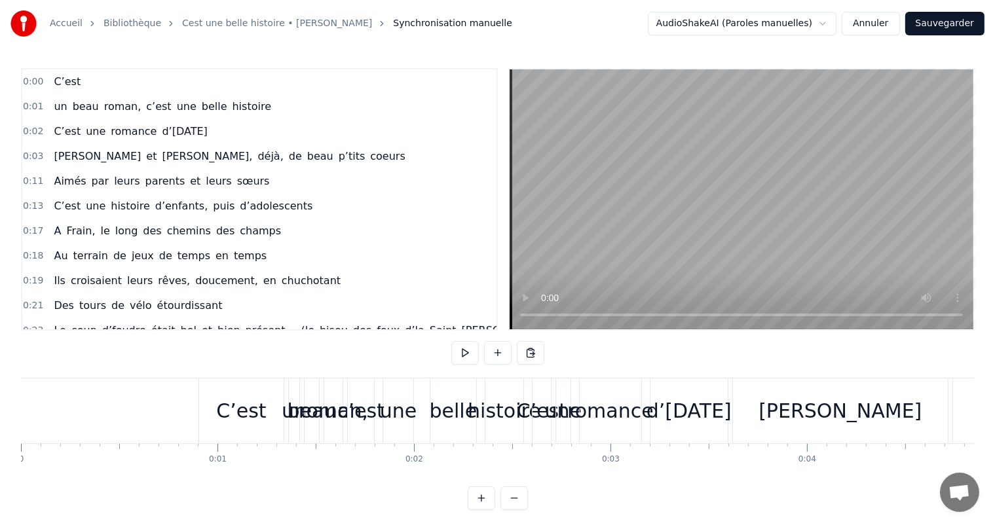
drag, startPoint x: 200, startPoint y: 424, endPoint x: 210, endPoint y: 405, distance: 21.4
click at [271, 427] on div "C’est" at bounding box center [241, 411] width 85 height 65
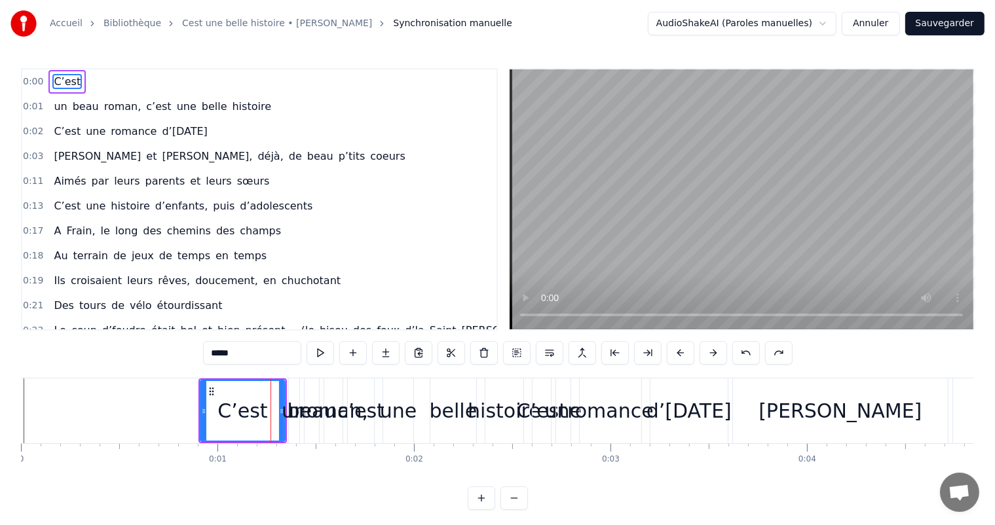
click at [200, 406] on div "C’est" at bounding box center [243, 411] width 86 height 62
drag, startPoint x: 204, startPoint y: 407, endPoint x: 191, endPoint y: 411, distance: 14.3
click at [191, 411] on icon at bounding box center [189, 411] width 5 height 10
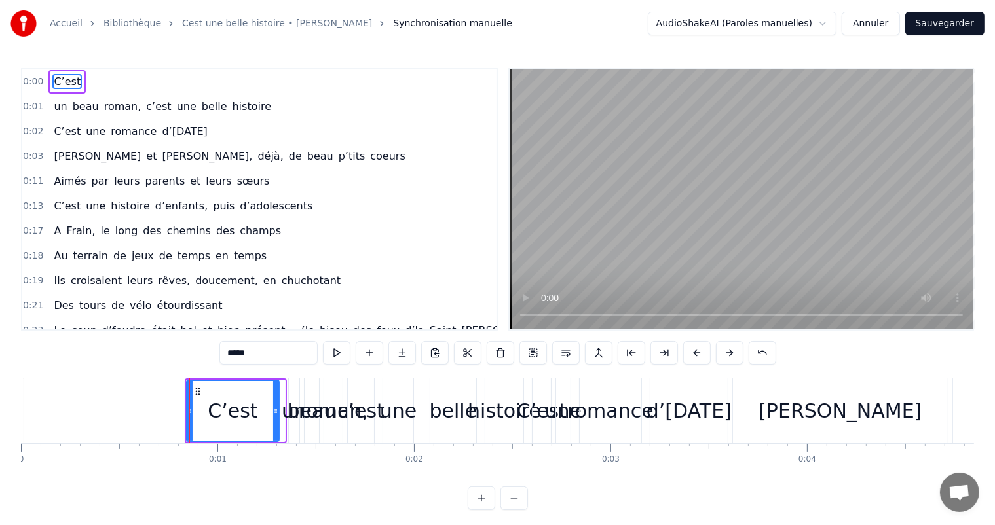
drag, startPoint x: 281, startPoint y: 406, endPoint x: 275, endPoint y: 411, distance: 7.9
click at [275, 411] on icon at bounding box center [275, 411] width 5 height 10
click at [295, 416] on div "beau" at bounding box center [312, 410] width 49 height 29
type input "****"
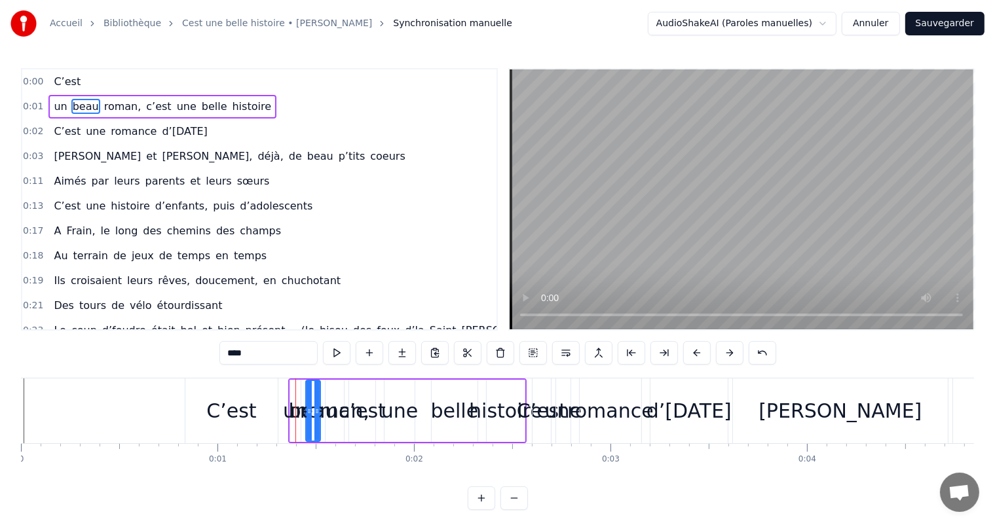
click at [324, 416] on div "beau" at bounding box center [313, 410] width 49 height 29
click at [430, 422] on div "un beau roman, c’est une belle histoire" at bounding box center [407, 411] width 238 height 65
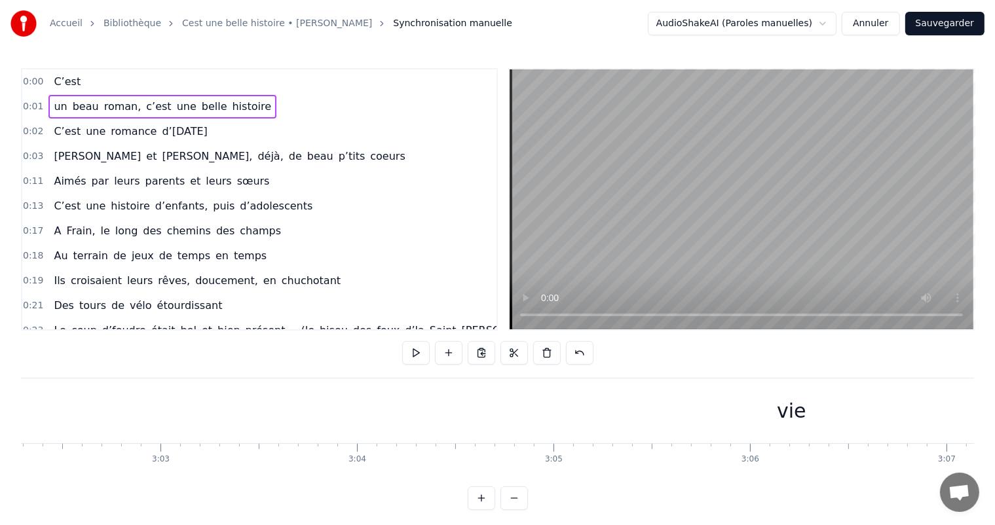
scroll to position [0, 35887]
click at [728, 415] on div "vie" at bounding box center [727, 410] width 29 height 29
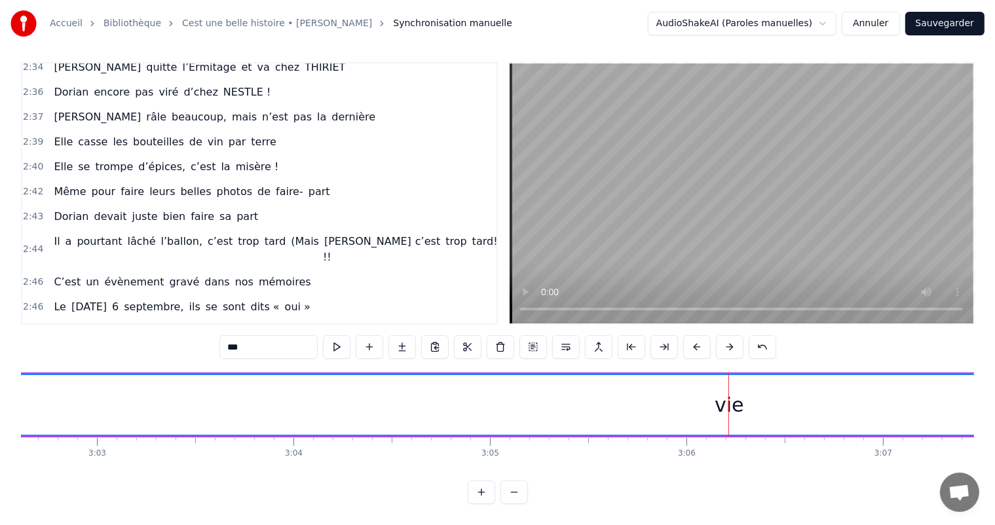
scroll to position [583, 0]
click at [723, 399] on div "vie" at bounding box center [729, 404] width 29 height 29
click at [745, 397] on div "vie" at bounding box center [728, 405] width 1577 height 60
drag, startPoint x: 740, startPoint y: 397, endPoint x: 804, endPoint y: 390, distance: 63.9
click at [810, 390] on div "vie" at bounding box center [728, 405] width 1577 height 60
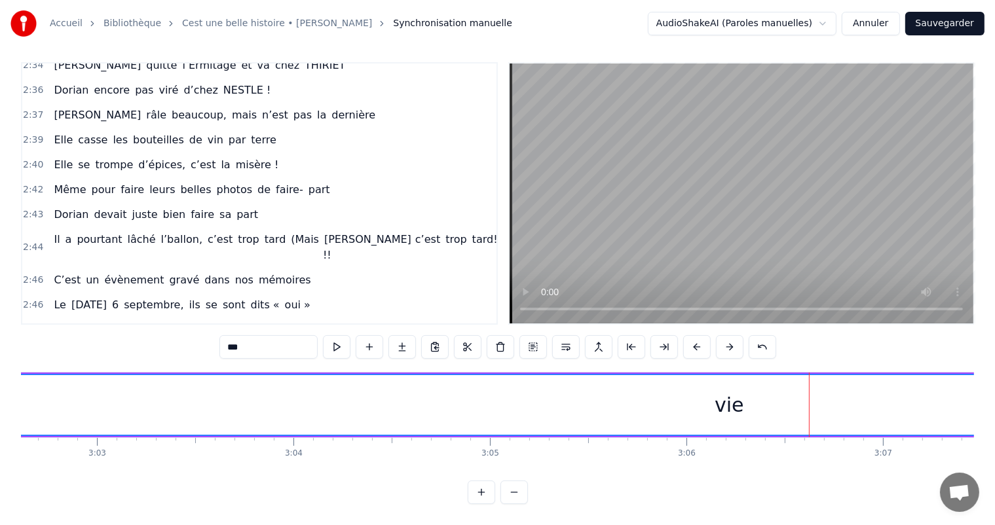
drag, startPoint x: 694, startPoint y: 397, endPoint x: 916, endPoint y: 405, distance: 222.2
click at [916, 405] on div "vie" at bounding box center [728, 405] width 1577 height 60
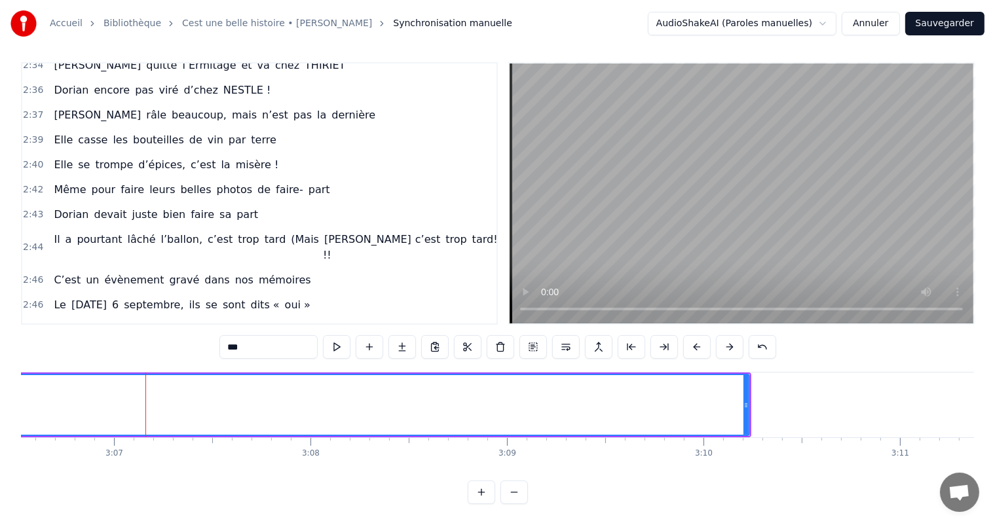
scroll to position [0, 36670]
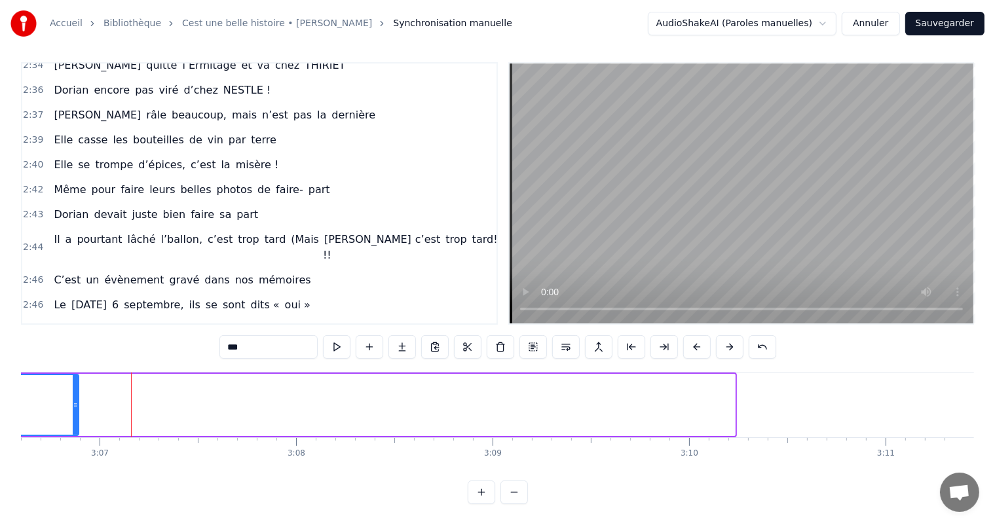
drag, startPoint x: 734, startPoint y: 393, endPoint x: 77, endPoint y: 380, distance: 656.5
click at [77, 380] on div at bounding box center [75, 405] width 5 height 60
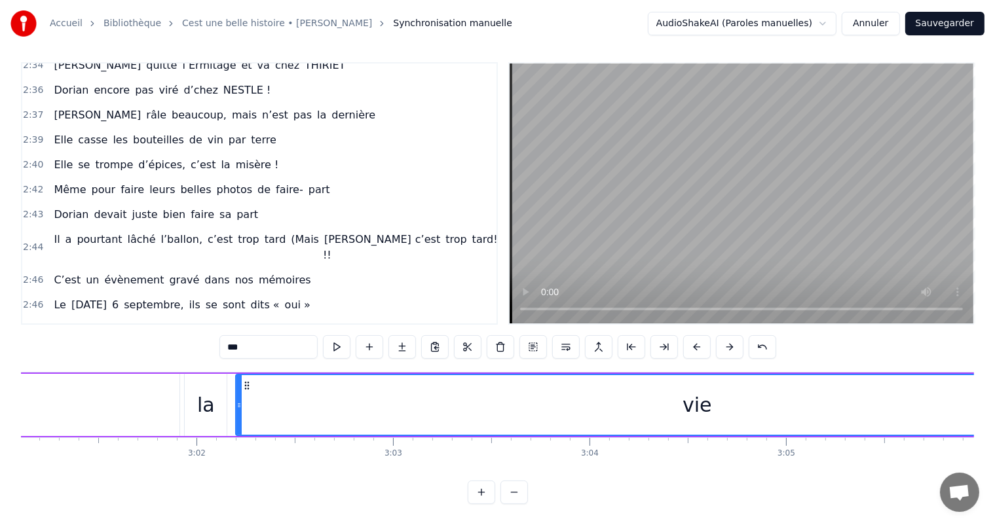
scroll to position [0, 35675]
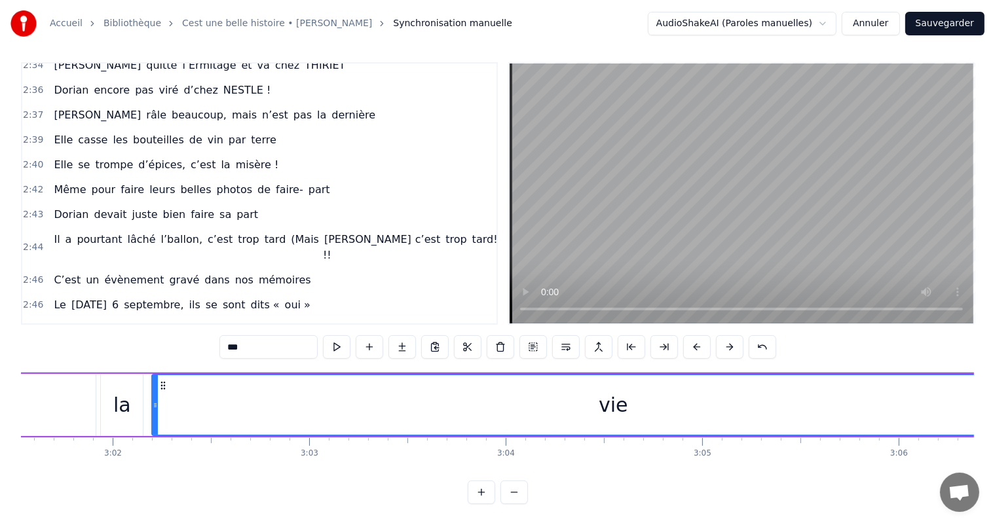
click at [158, 386] on div "vie" at bounding box center [613, 405] width 921 height 60
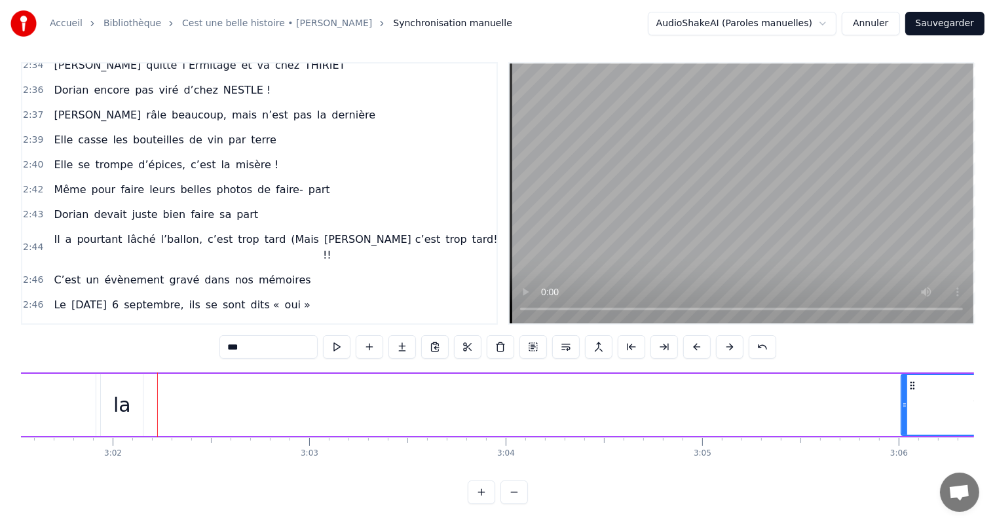
drag, startPoint x: 155, startPoint y: 383, endPoint x: 915, endPoint y: 468, distance: 765.3
click at [905, 389] on div at bounding box center [904, 405] width 5 height 60
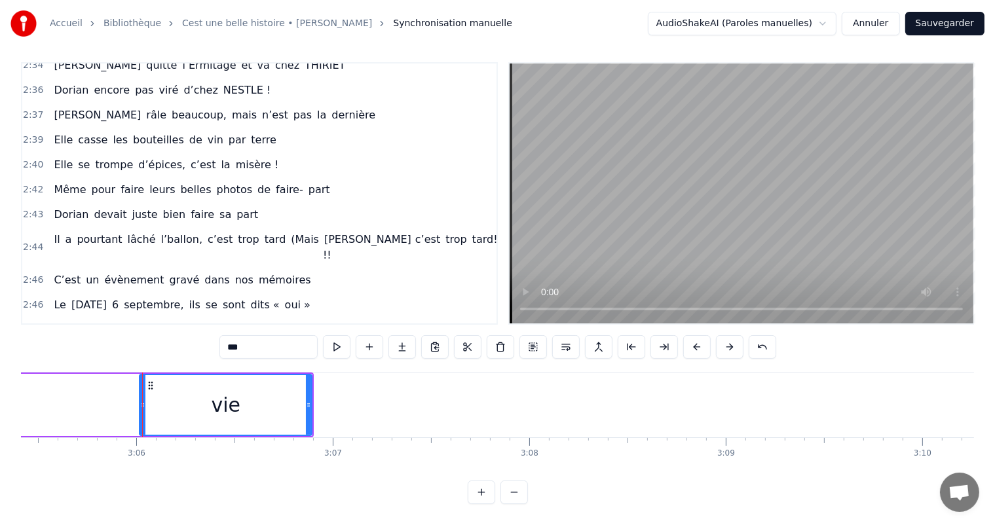
scroll to position [0, 36395]
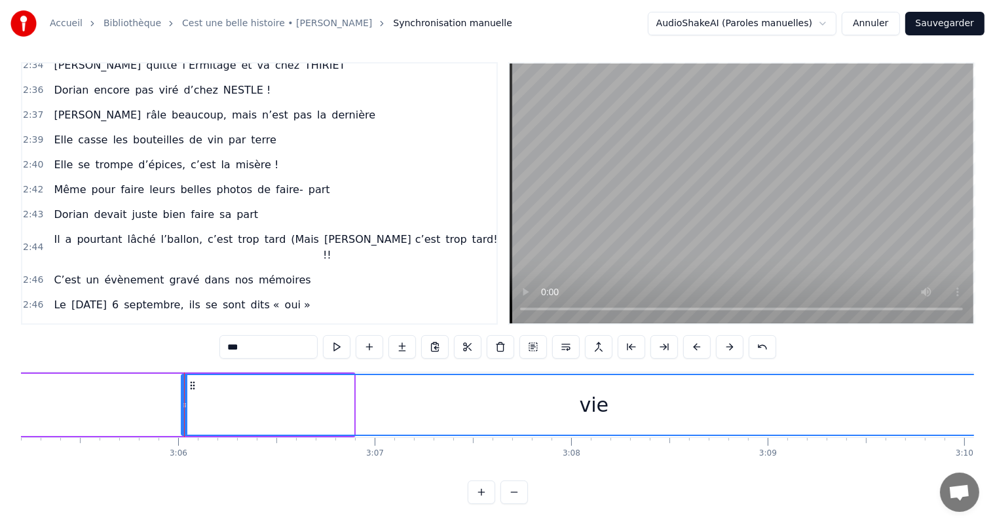
drag, startPoint x: 353, startPoint y: 398, endPoint x: 1006, endPoint y: 348, distance: 654.3
click at [995, 348] on html "Accueil Bibliothèque Cest une belle histoire • [PERSON_NAME] Synchronisation ma…" at bounding box center [497, 259] width 995 height 531
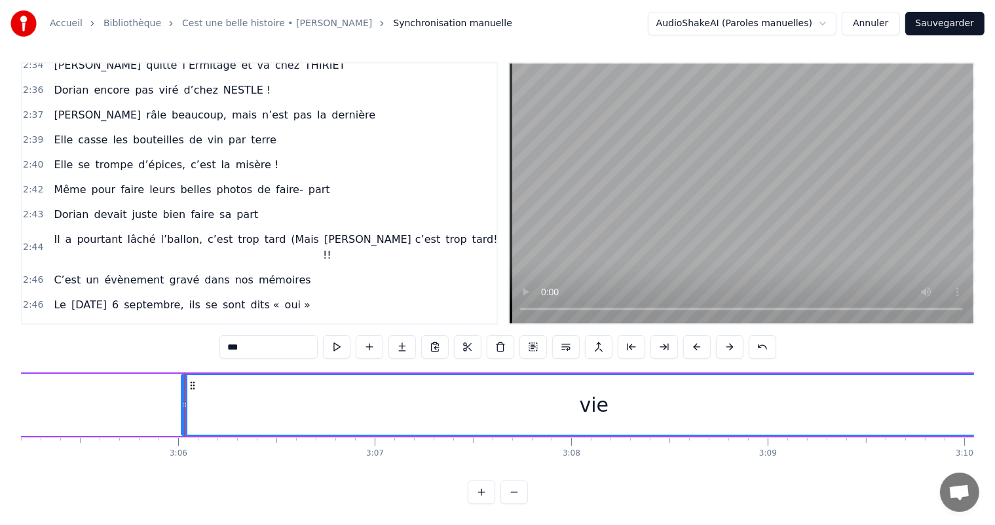
drag, startPoint x: 181, startPoint y: 389, endPoint x: 850, endPoint y: 394, distance: 669.5
click at [850, 394] on div "vie" at bounding box center [594, 405] width 826 height 62
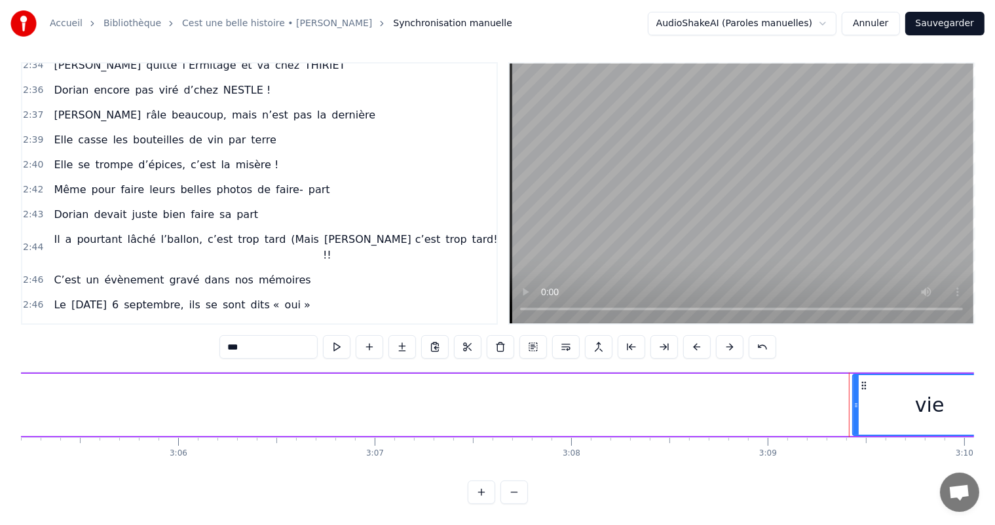
drag, startPoint x: 183, startPoint y: 393, endPoint x: 855, endPoint y: 412, distance: 671.7
click at [855, 412] on div at bounding box center [856, 405] width 5 height 60
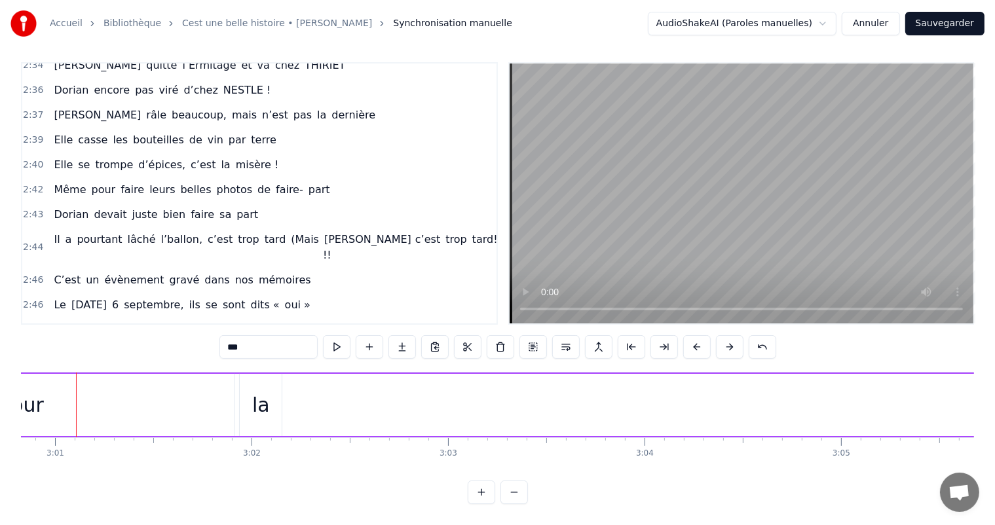
scroll to position [0, 35525]
click at [287, 396] on div "la" at bounding box center [272, 405] width 42 height 62
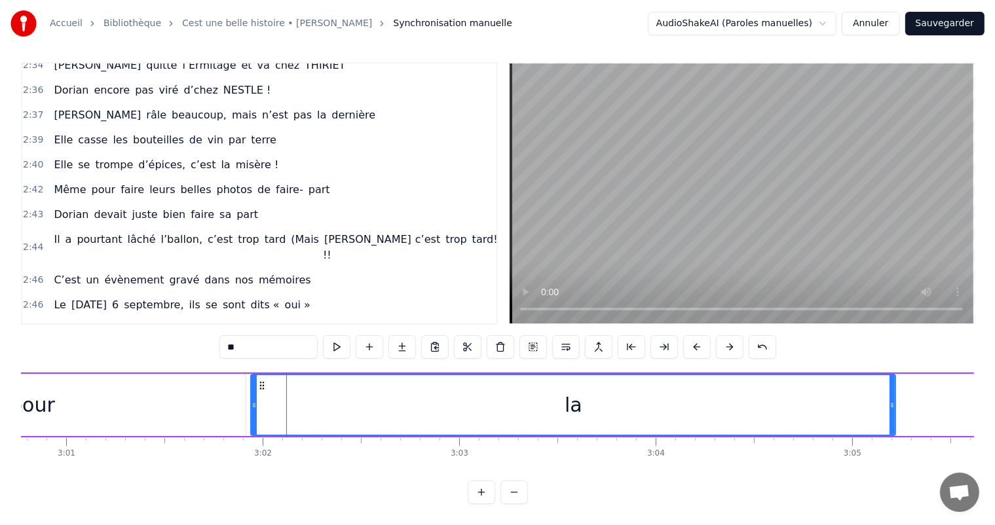
drag, startPoint x: 288, startPoint y: 394, endPoint x: 890, endPoint y: 424, distance: 603.4
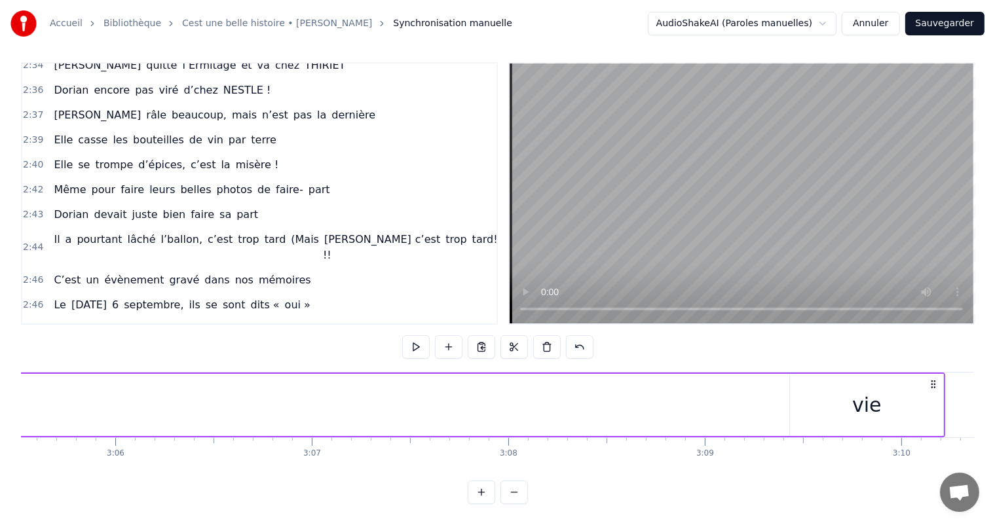
scroll to position [0, 36670]
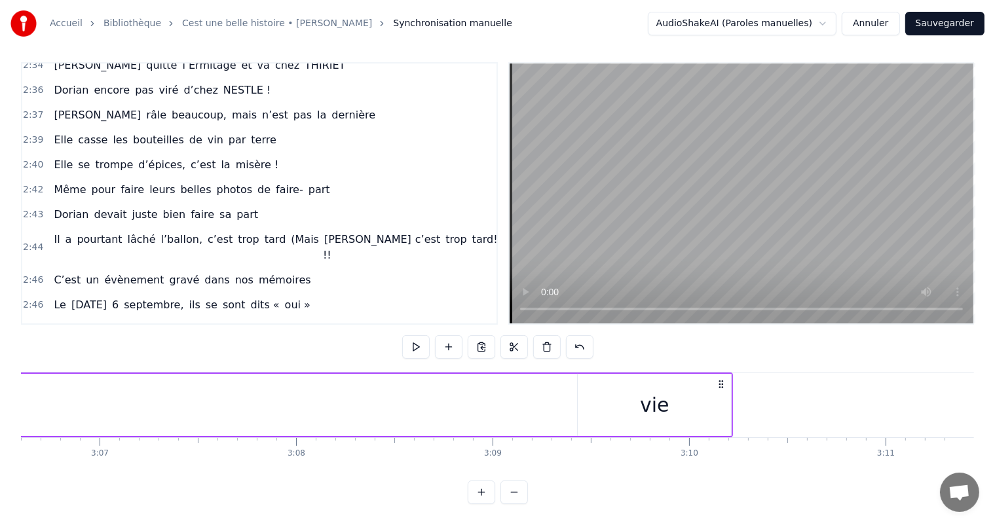
click at [733, 404] on div at bounding box center [733, 405] width 1 height 65
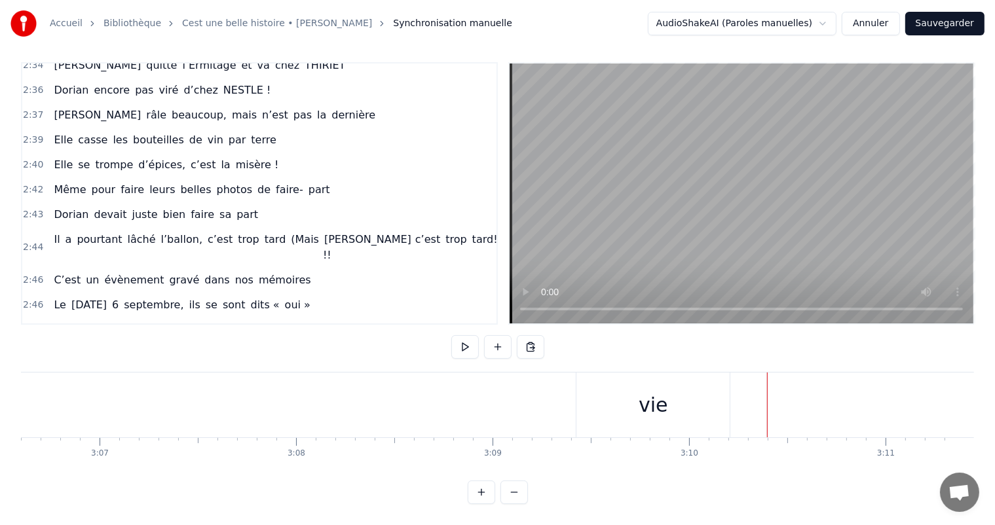
click at [767, 394] on div at bounding box center [767, 405] width 1 height 65
click at [690, 390] on div "vie" at bounding box center [652, 405] width 153 height 65
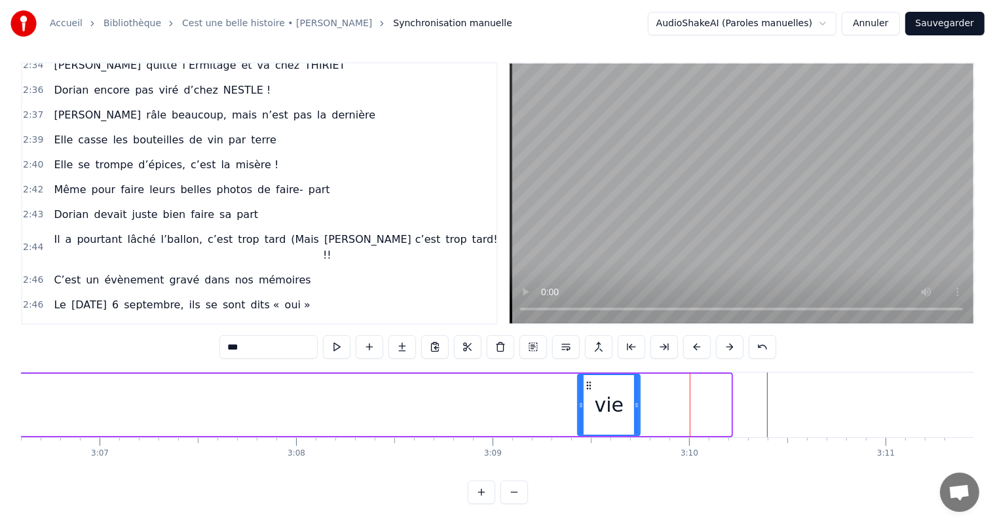
drag, startPoint x: 725, startPoint y: 384, endPoint x: 633, endPoint y: 393, distance: 92.2
click at [634, 393] on div at bounding box center [636, 405] width 5 height 60
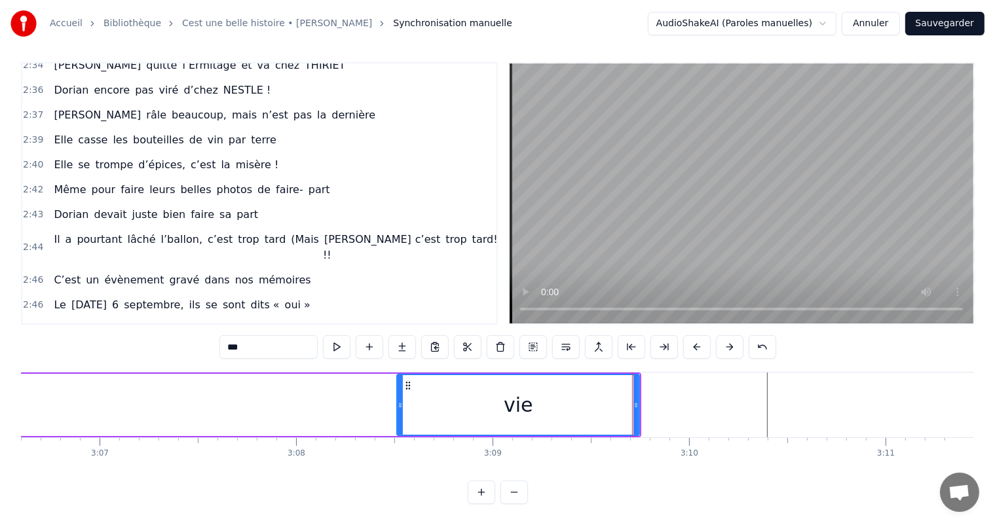
drag, startPoint x: 582, startPoint y: 388, endPoint x: 396, endPoint y: 390, distance: 186.0
click at [398, 400] on icon at bounding box center [400, 405] width 5 height 10
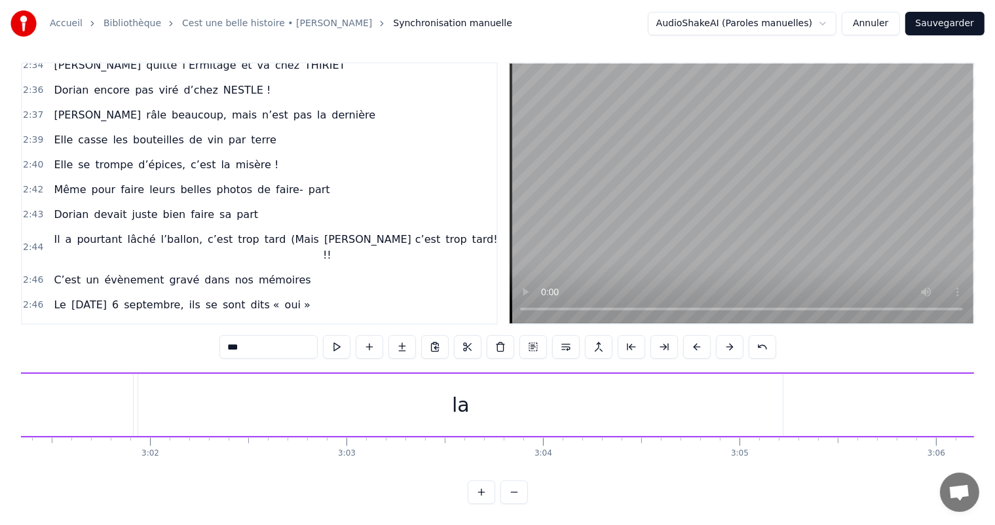
scroll to position [0, 35680]
click at [385, 388] on div "la" at bounding box center [418, 405] width 645 height 62
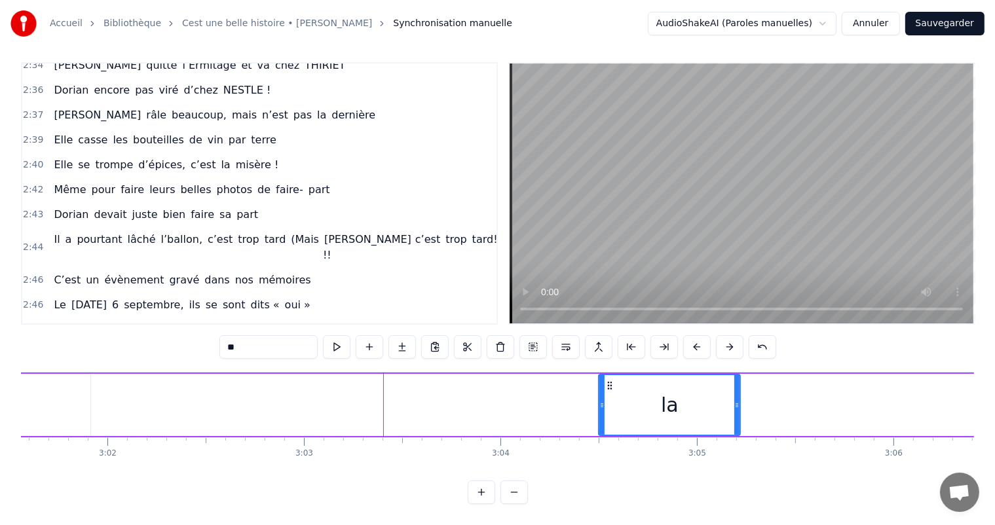
drag, startPoint x: 100, startPoint y: 392, endPoint x: 605, endPoint y: 391, distance: 505.7
click at [605, 400] on icon at bounding box center [601, 405] width 5 height 10
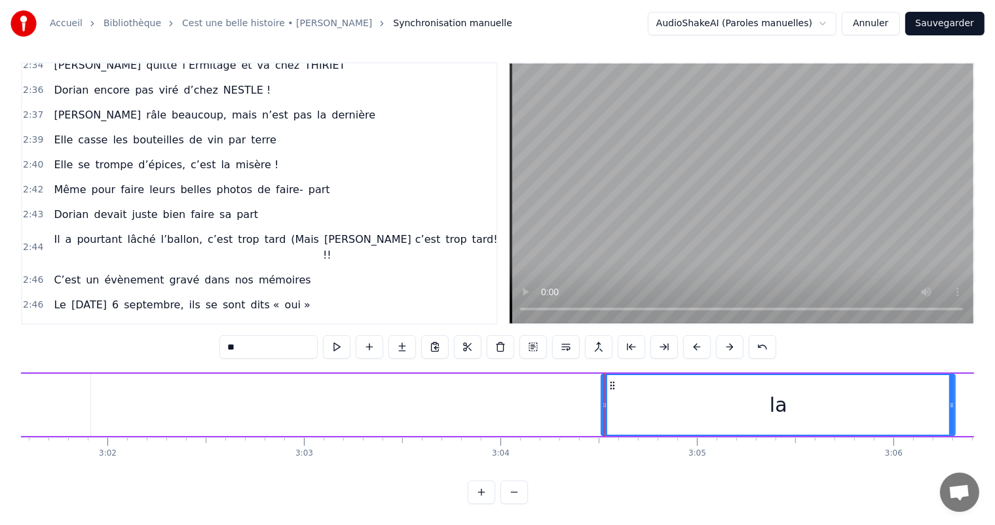
drag, startPoint x: 739, startPoint y: 391, endPoint x: 954, endPoint y: 404, distance: 215.3
click at [954, 404] on div at bounding box center [951, 405] width 5 height 60
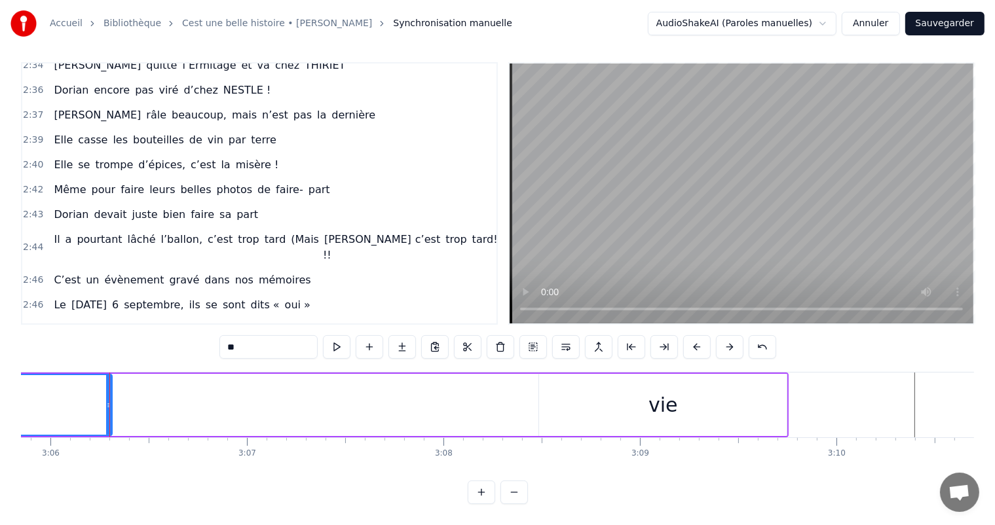
scroll to position [0, 36546]
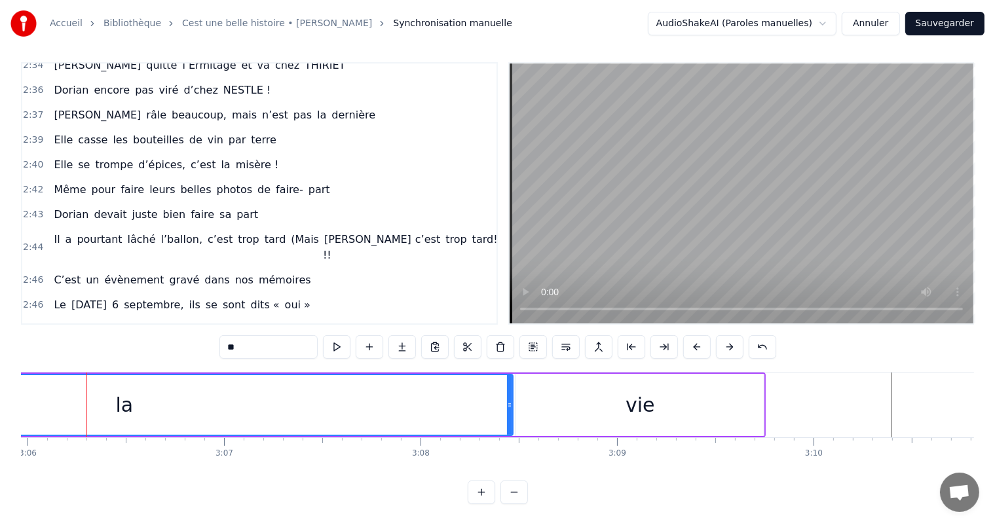
drag, startPoint x: 86, startPoint y: 393, endPoint x: 510, endPoint y: 420, distance: 425.3
click at [510, 420] on div at bounding box center [509, 405] width 5 height 60
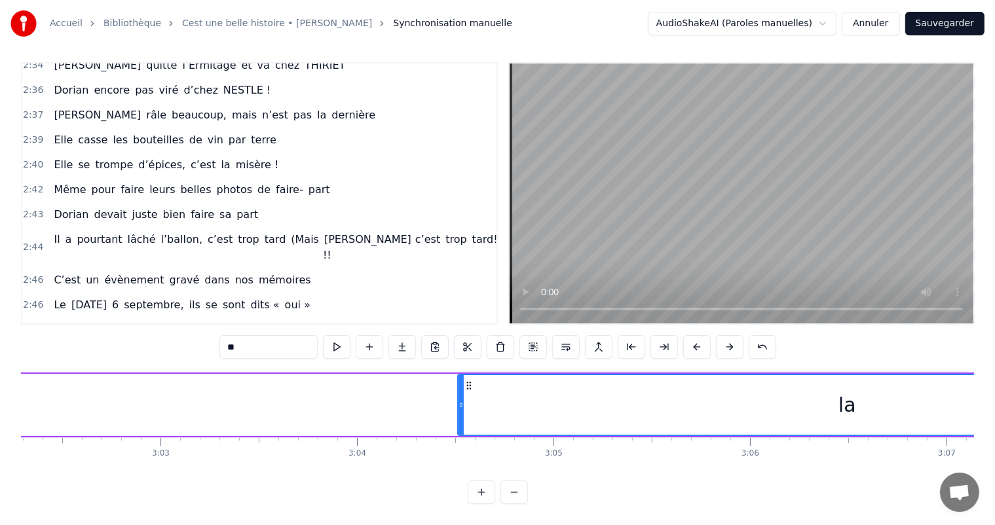
scroll to position [0, 35845]
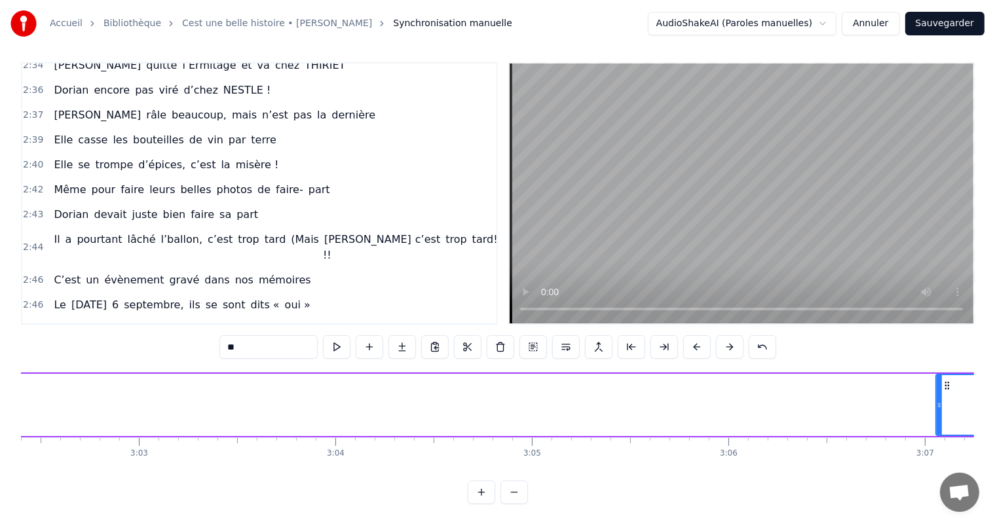
drag, startPoint x: 439, startPoint y: 393, endPoint x: 939, endPoint y: 366, distance: 500.6
click at [939, 375] on div at bounding box center [939, 405] width 5 height 60
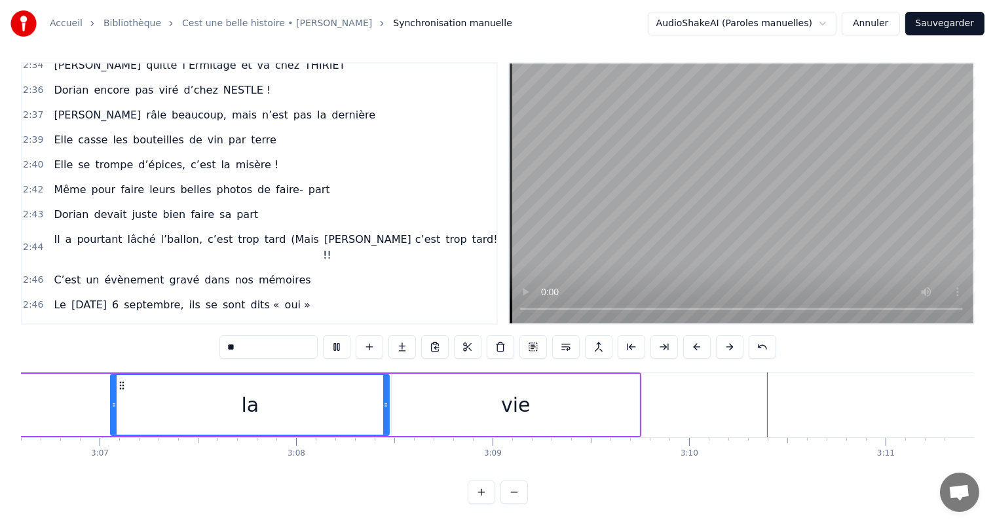
scroll to position [0, 36675]
drag, startPoint x: 106, startPoint y: 393, endPoint x: 28, endPoint y: 377, distance: 79.5
click at [29, 377] on div at bounding box center [31, 405] width 5 height 60
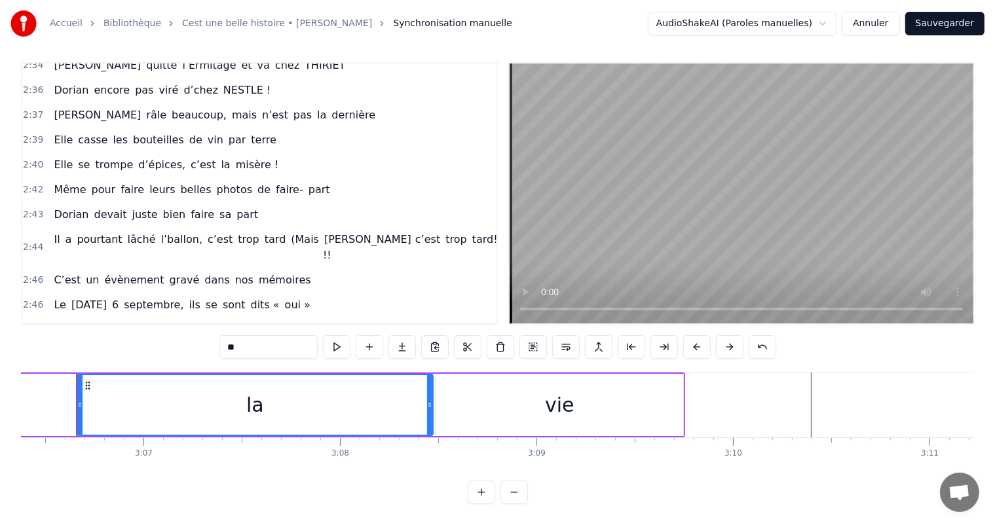
scroll to position [0, 36615]
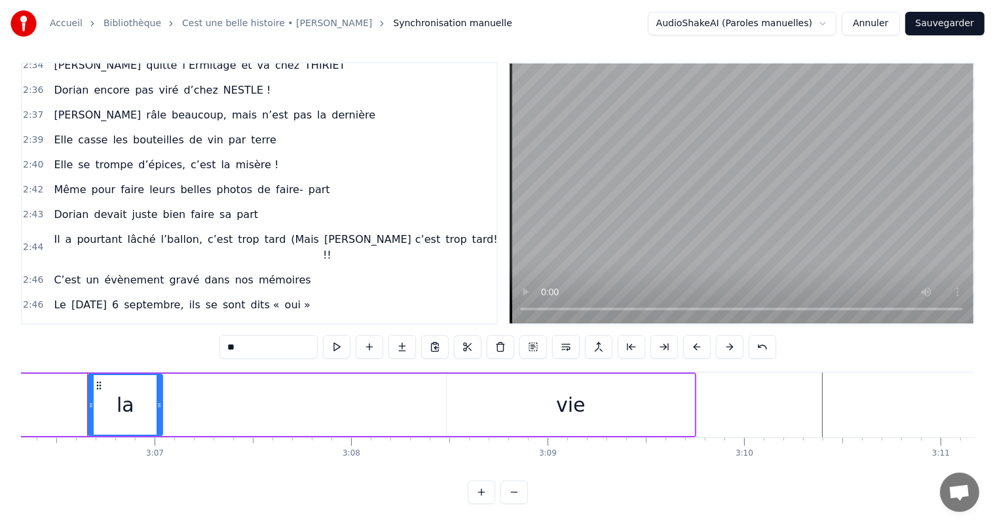
drag, startPoint x: 442, startPoint y: 392, endPoint x: 160, endPoint y: 396, distance: 281.7
click at [160, 400] on icon at bounding box center [159, 405] width 5 height 10
click at [688, 390] on div "vie" at bounding box center [571, 405] width 248 height 62
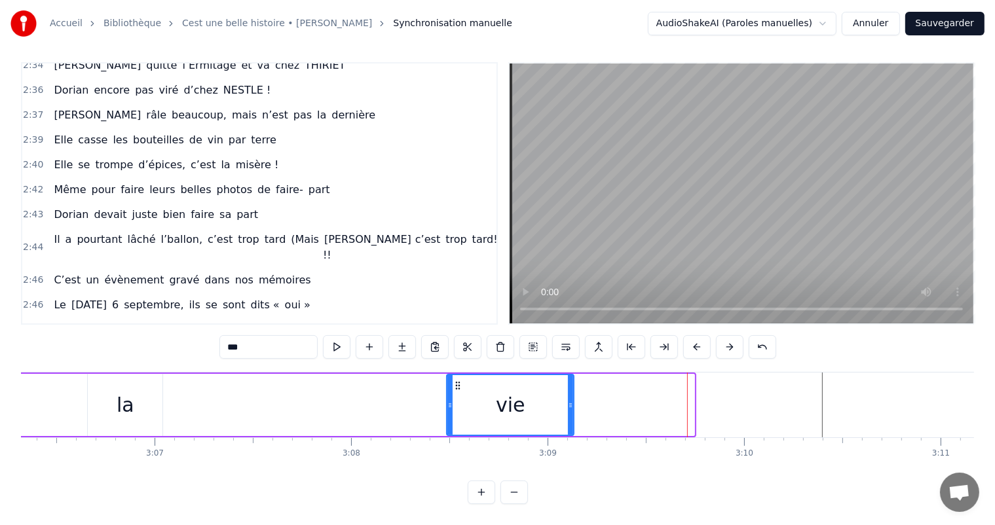
drag, startPoint x: 692, startPoint y: 390, endPoint x: 562, endPoint y: 385, distance: 129.8
click at [571, 386] on div at bounding box center [570, 405] width 5 height 60
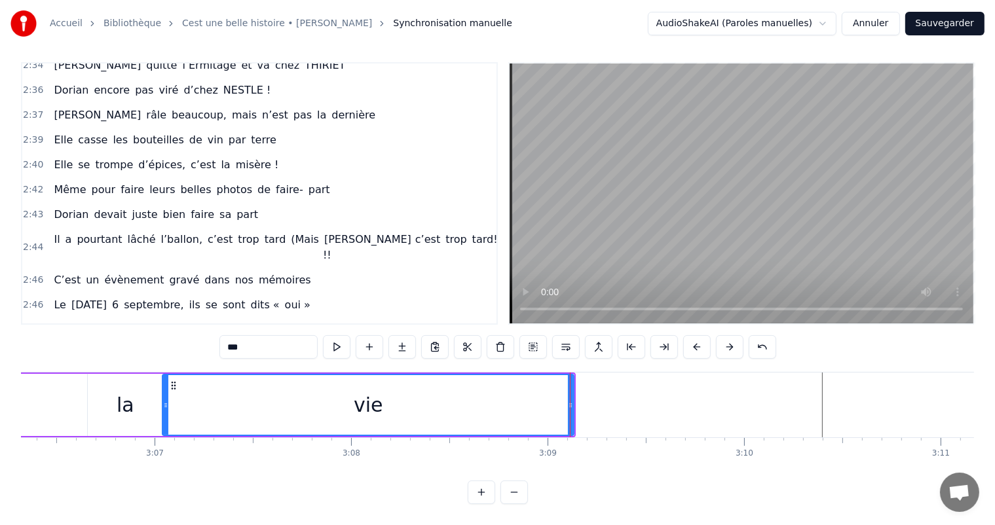
drag, startPoint x: 449, startPoint y: 393, endPoint x: 166, endPoint y: 404, distance: 283.2
click at [164, 405] on div at bounding box center [165, 405] width 5 height 60
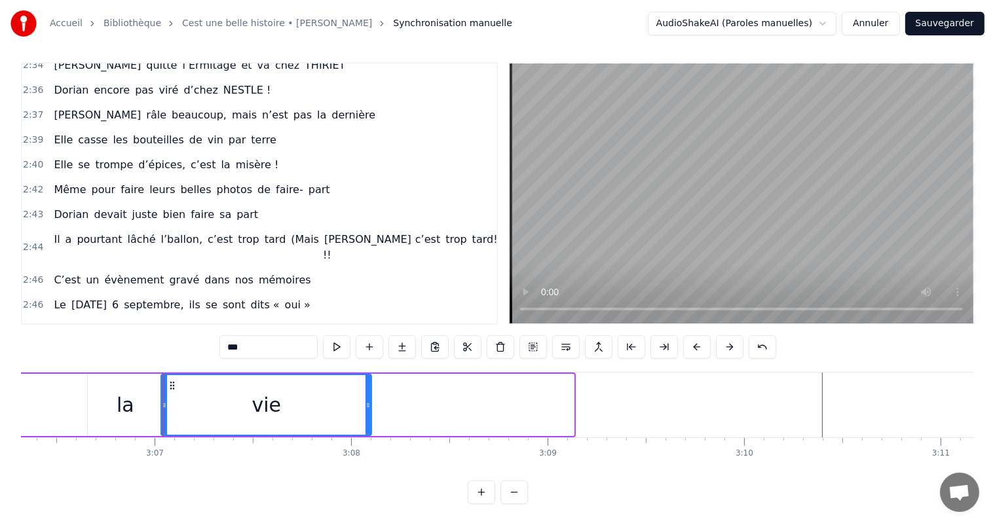
drag, startPoint x: 571, startPoint y: 394, endPoint x: 451, endPoint y: 364, distance: 123.8
click at [366, 399] on div at bounding box center [368, 405] width 5 height 60
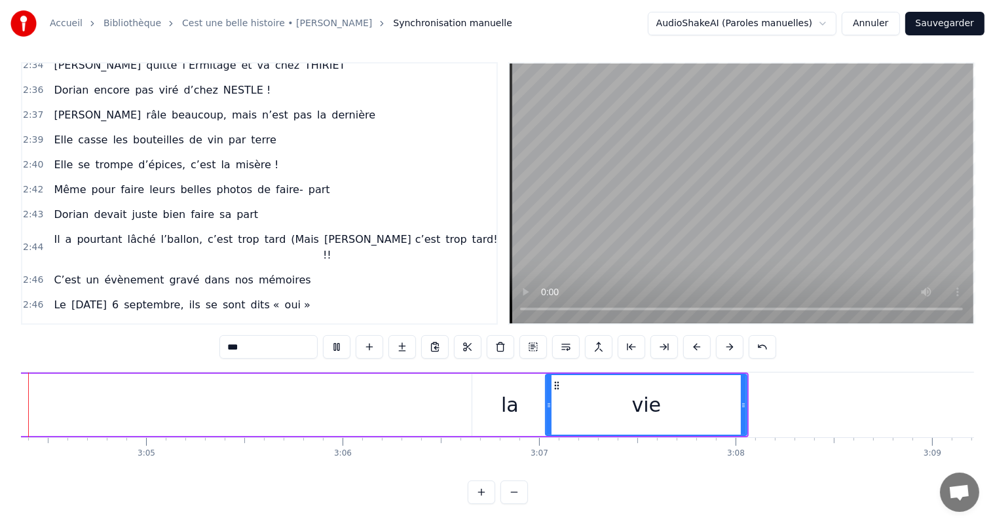
scroll to position [0, 36163]
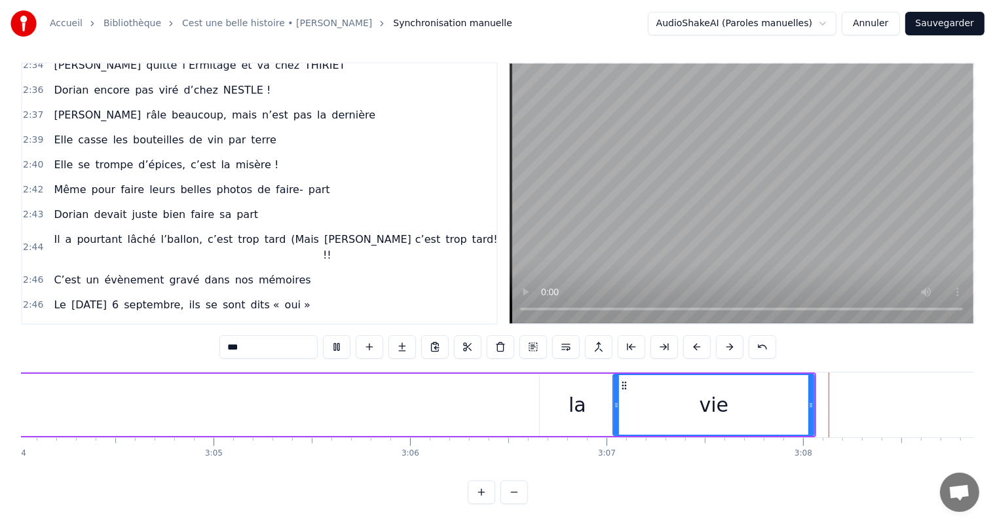
click at [552, 405] on div "la" at bounding box center [577, 405] width 75 height 62
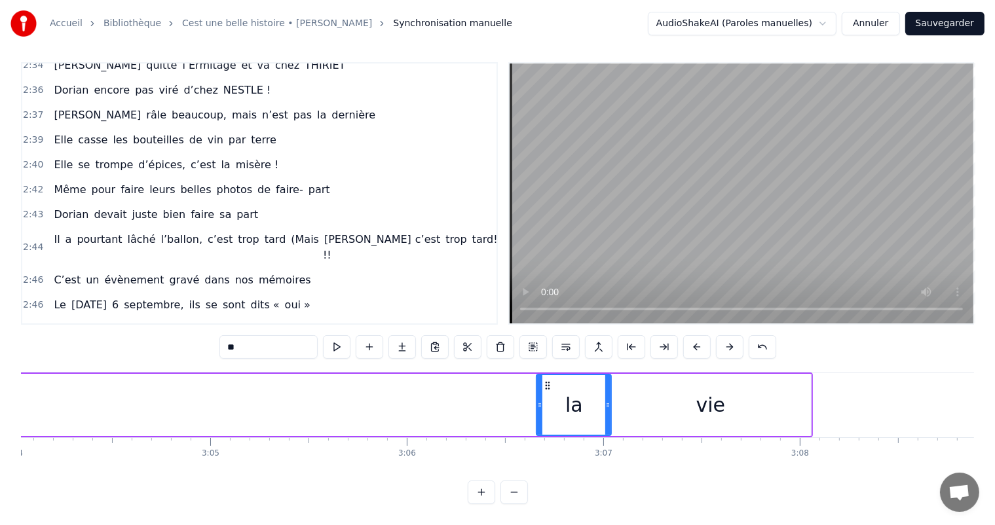
scroll to position [0, 36125]
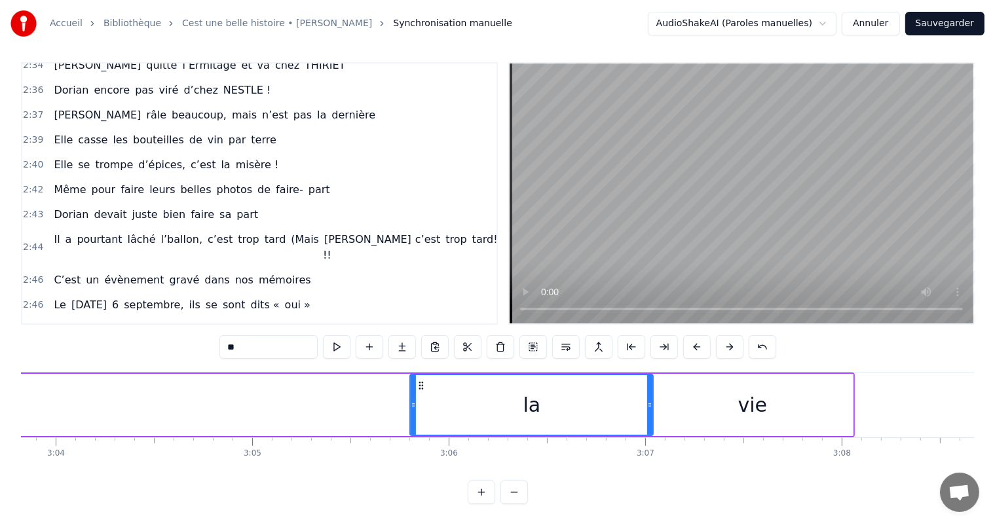
drag, startPoint x: 582, startPoint y: 391, endPoint x: 414, endPoint y: 406, distance: 169.0
click at [414, 406] on div at bounding box center [413, 405] width 5 height 60
drag, startPoint x: 650, startPoint y: 394, endPoint x: 791, endPoint y: 366, distance: 143.6
click at [553, 398] on div at bounding box center [554, 405] width 5 height 60
click at [808, 389] on div "vie" at bounding box center [752, 405] width 201 height 62
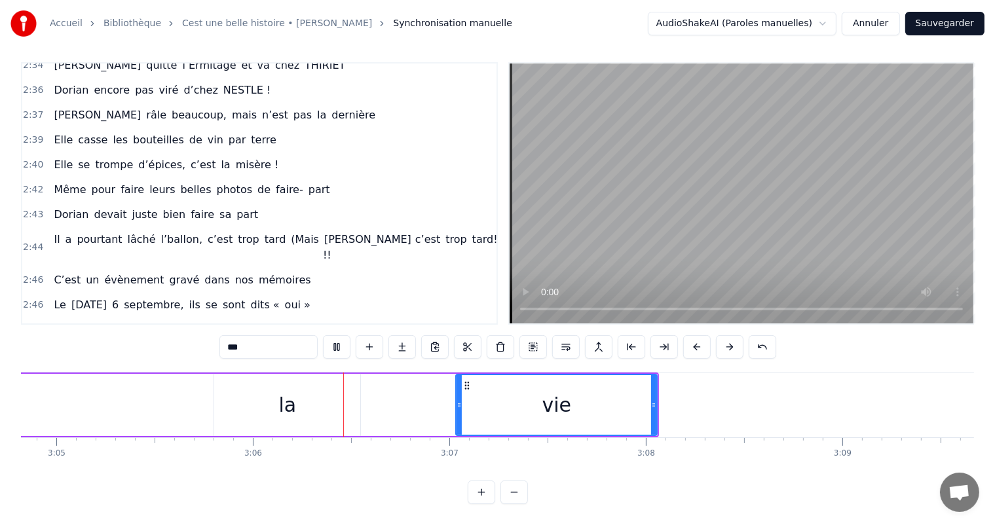
scroll to position [0, 36463]
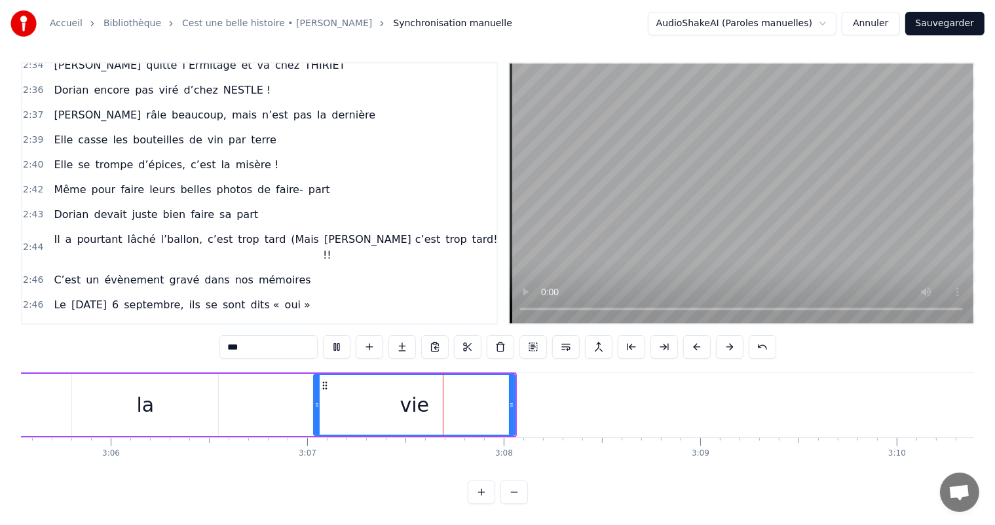
click at [155, 410] on div "la" at bounding box center [145, 405] width 146 height 62
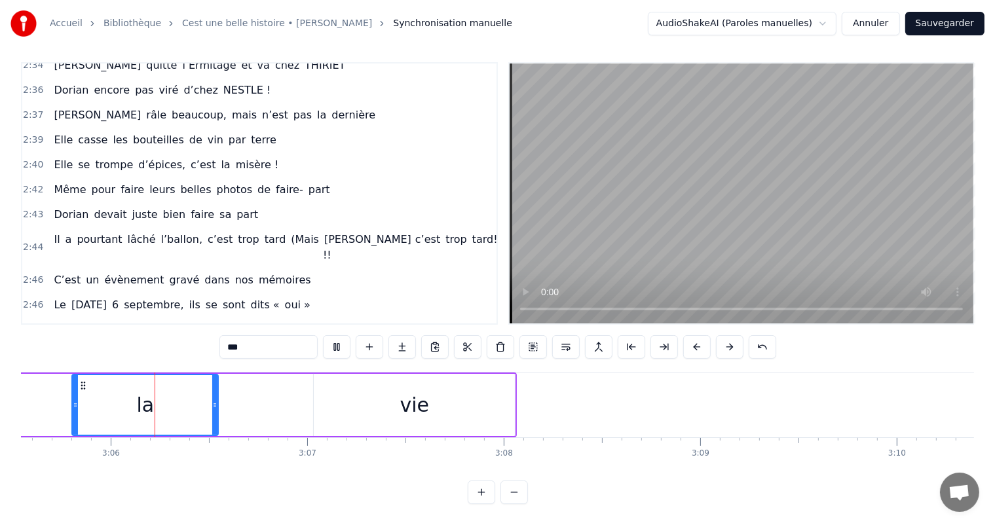
type input "**"
drag, startPoint x: 73, startPoint y: 392, endPoint x: 2, endPoint y: 388, distance: 70.9
click at [2, 388] on div "Accueil Bibliothèque Cest une belle histoire • [PERSON_NAME] Synchronisation ma…" at bounding box center [497, 249] width 995 height 510
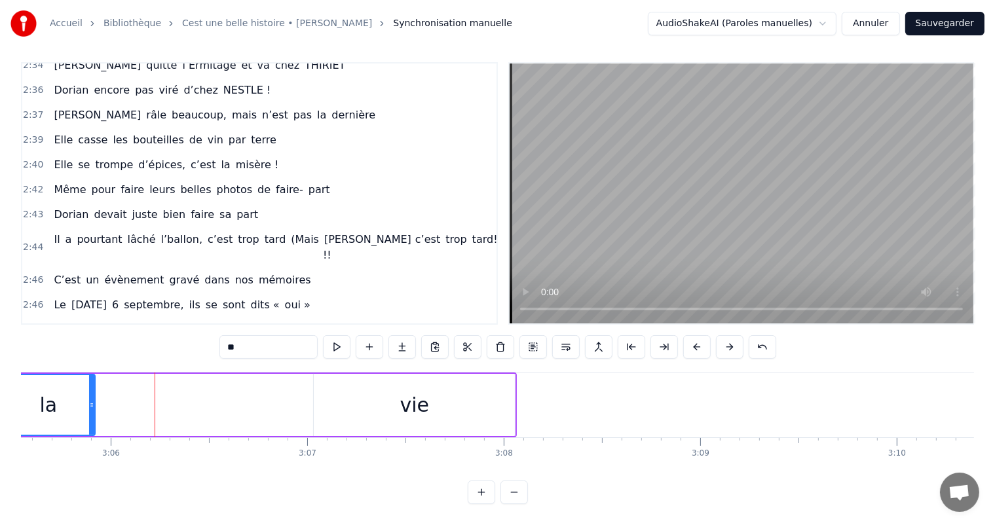
drag, startPoint x: 215, startPoint y: 392, endPoint x: 226, endPoint y: 375, distance: 20.3
click at [90, 381] on div at bounding box center [91, 405] width 5 height 60
click at [398, 405] on div "vie" at bounding box center [414, 405] width 201 height 62
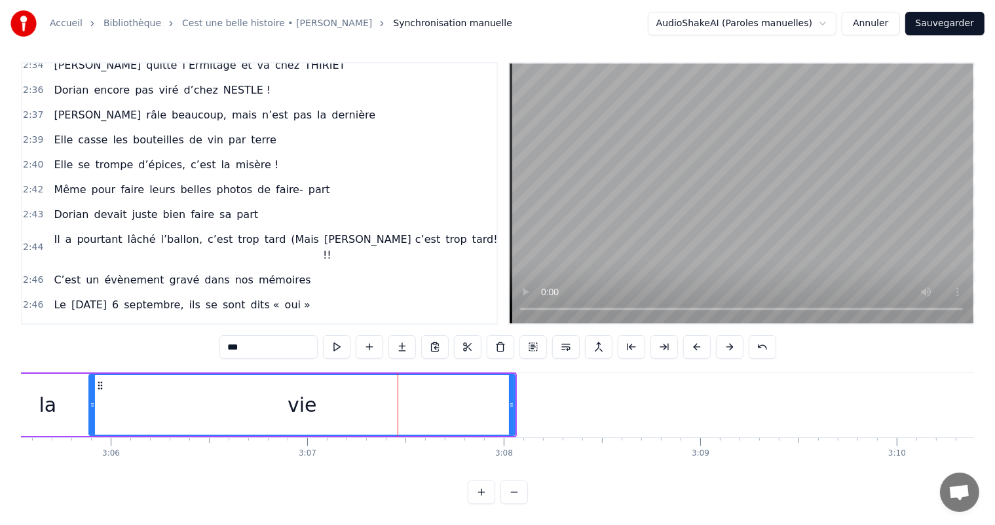
drag, startPoint x: 315, startPoint y: 385, endPoint x: 90, endPoint y: 378, distance: 224.8
click at [90, 378] on div at bounding box center [92, 405] width 5 height 60
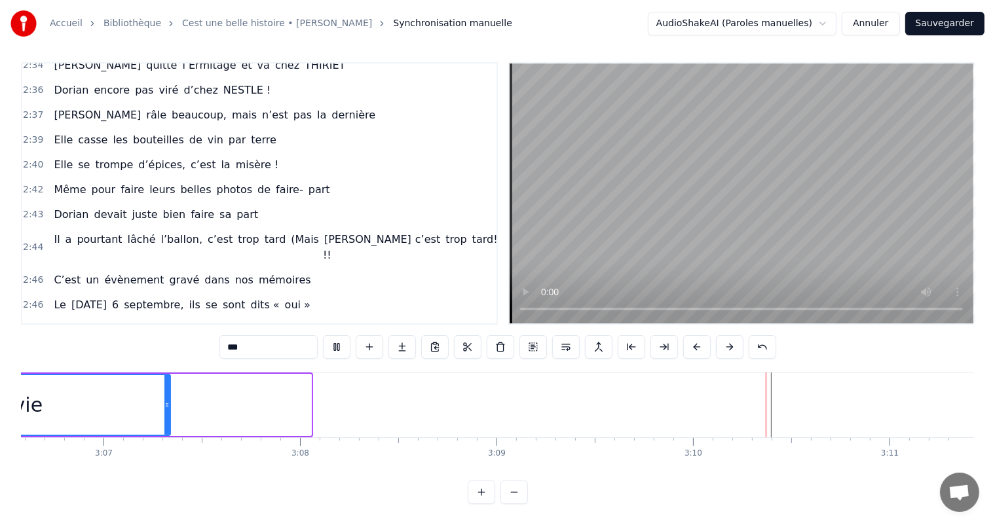
scroll to position [0, 36670]
drag, startPoint x: 555, startPoint y: 394, endPoint x: 474, endPoint y: 413, distance: 83.4
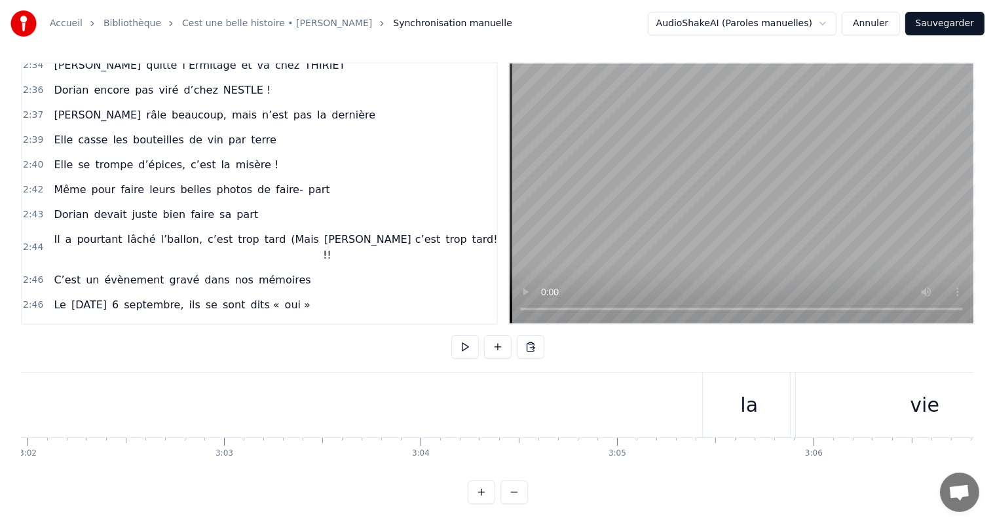
scroll to position [0, 35695]
click at [825, 407] on div "la" at bounding box center [813, 405] width 92 height 65
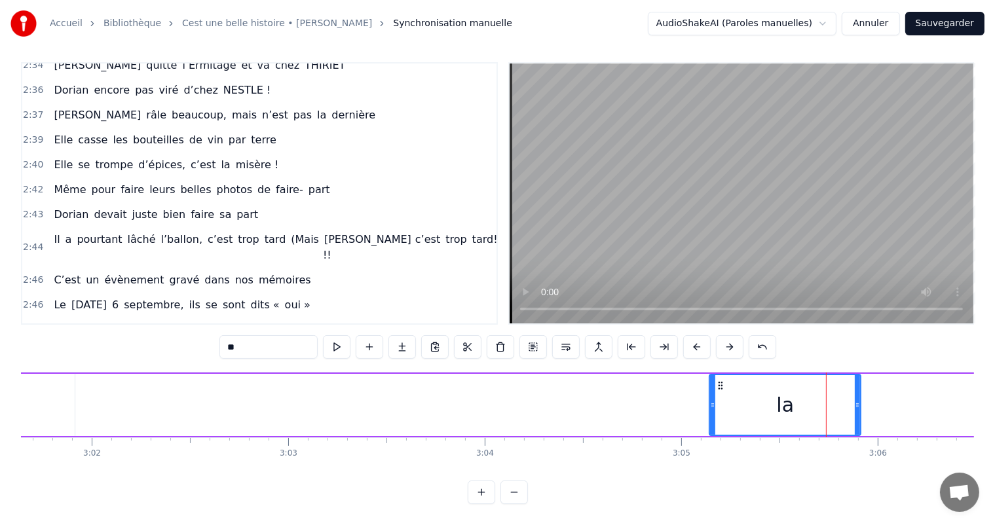
drag, startPoint x: 770, startPoint y: 392, endPoint x: 711, endPoint y: 392, distance: 59.0
click at [711, 400] on icon at bounding box center [712, 405] width 5 height 10
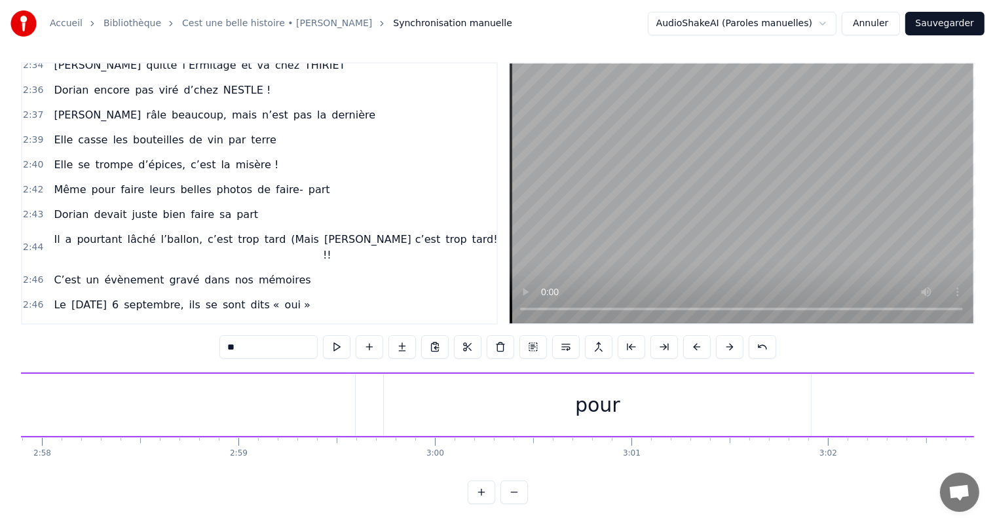
scroll to position [0, 34917]
click at [655, 411] on div "pour" at bounding box center [639, 405] width 427 height 62
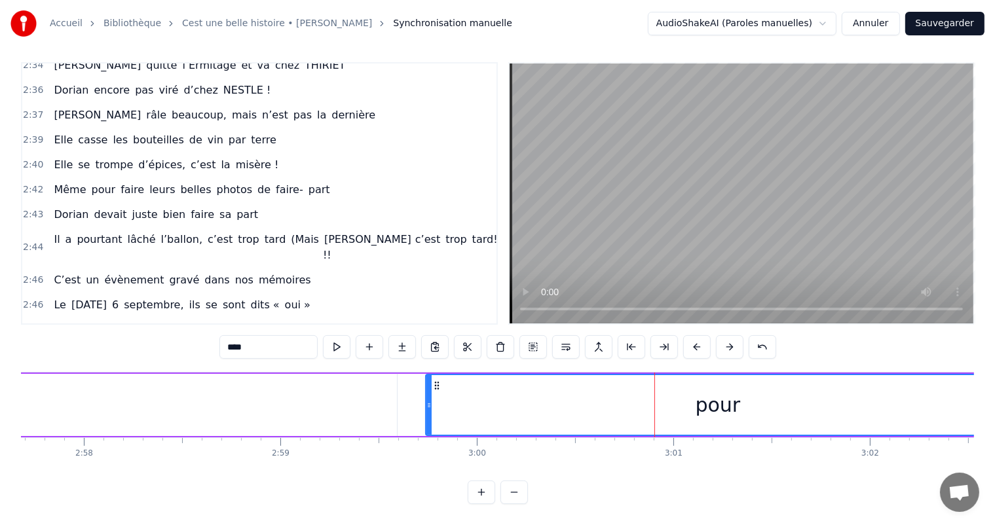
drag, startPoint x: 849, startPoint y: 393, endPoint x: 1006, endPoint y: 375, distance: 157.6
click at [995, 375] on html "Accueil Bibliothèque Cest une belle histoire • [PERSON_NAME] Synchronisation ma…" at bounding box center [497, 259] width 995 height 531
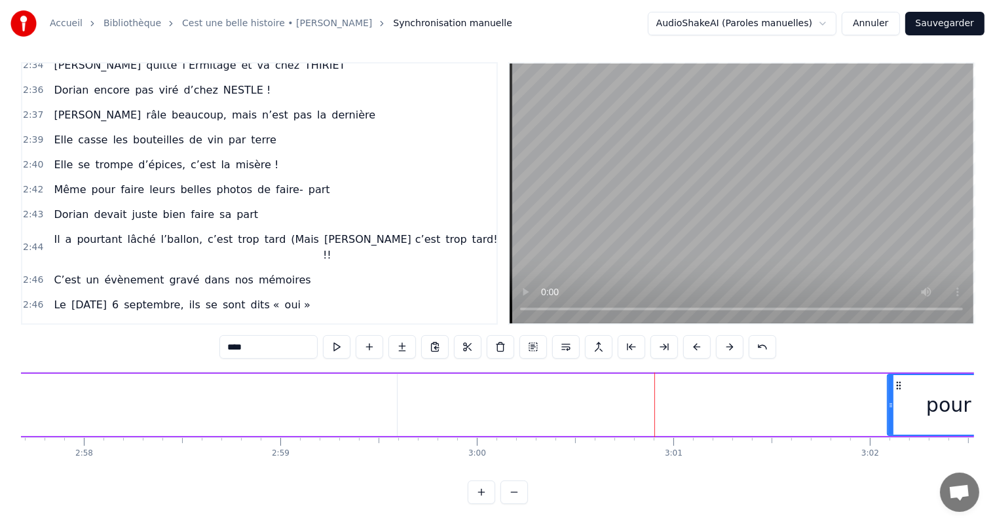
drag, startPoint x: 430, startPoint y: 397, endPoint x: 899, endPoint y: 413, distance: 470.0
click at [894, 413] on div at bounding box center [890, 405] width 5 height 60
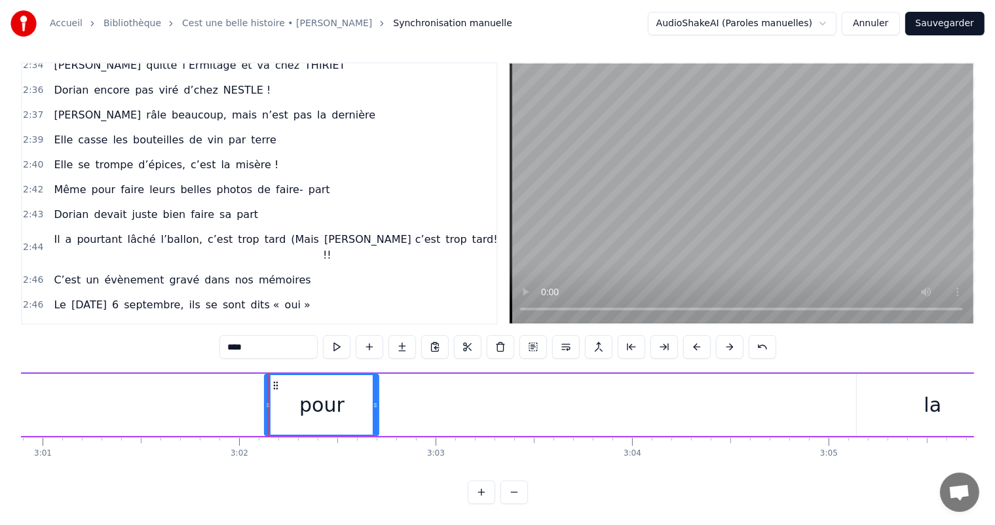
scroll to position [0, 35612]
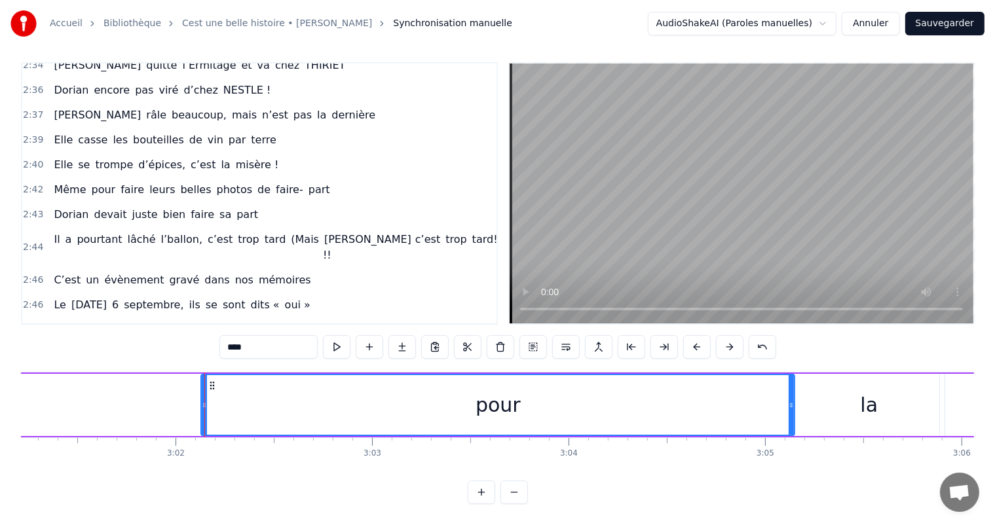
drag, startPoint x: 312, startPoint y: 388, endPoint x: 791, endPoint y: 369, distance: 479.9
click at [791, 375] on div at bounding box center [791, 405] width 5 height 60
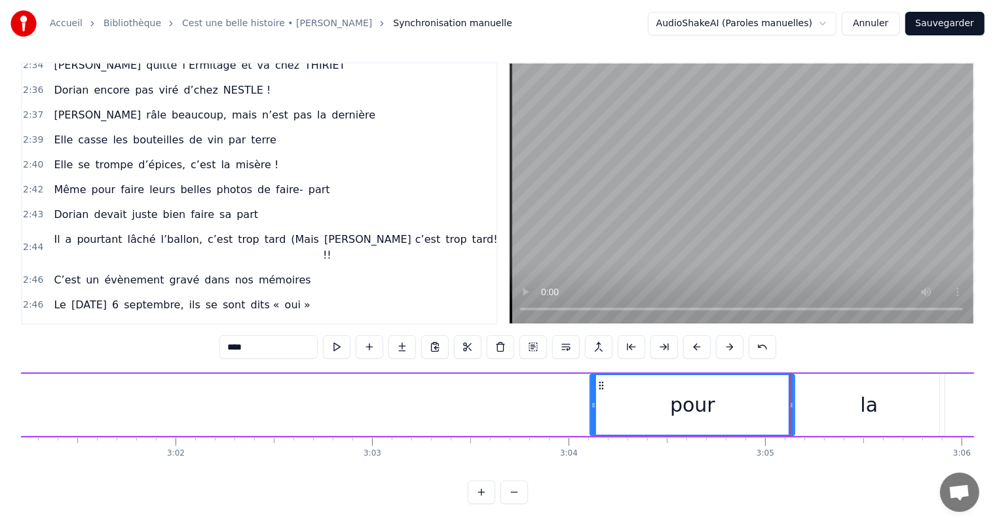
drag, startPoint x: 203, startPoint y: 396, endPoint x: 592, endPoint y: 390, distance: 389.2
click at [592, 400] on icon at bounding box center [593, 405] width 5 height 10
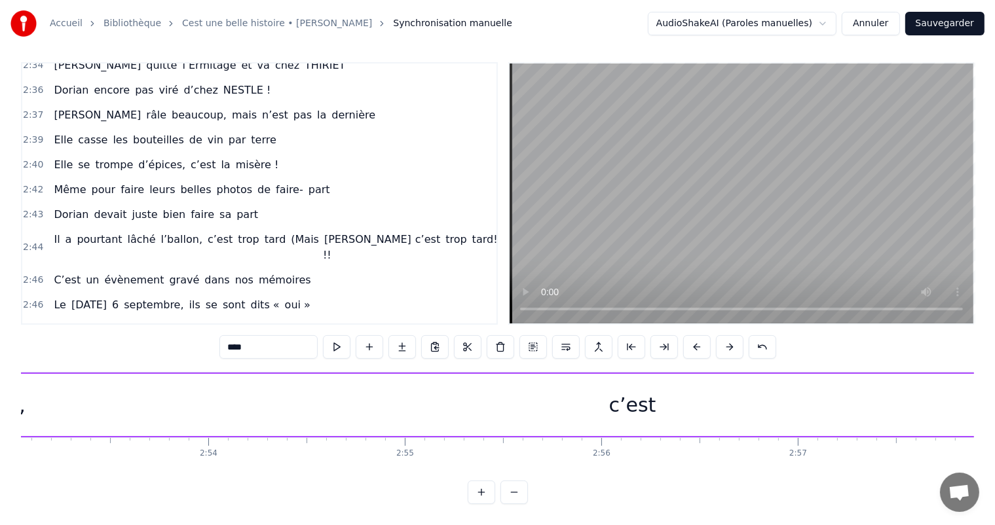
scroll to position [0, 34092]
click at [595, 399] on div "c’est" at bounding box center [547, 405] width 1351 height 62
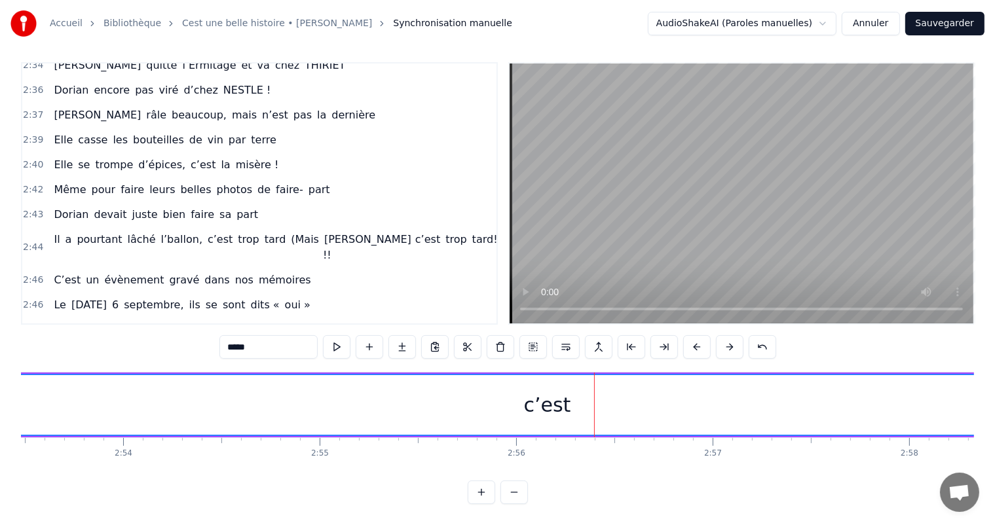
click at [522, 375] on div "c’est" at bounding box center [547, 405] width 1349 height 60
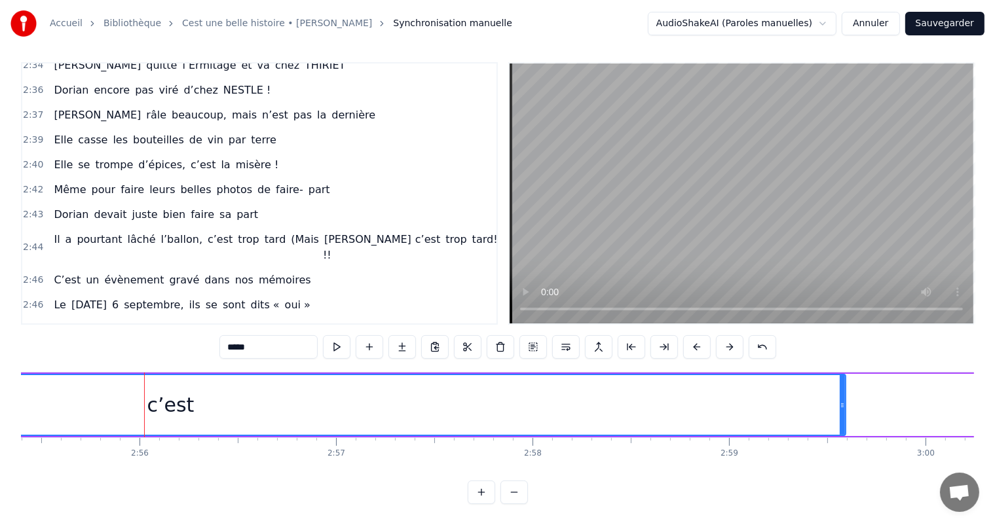
scroll to position [0, 34489]
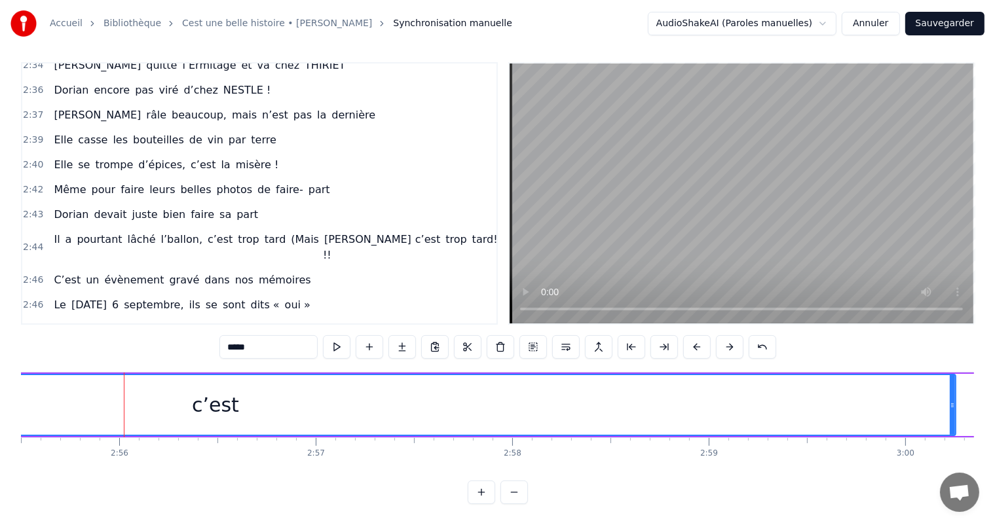
drag, startPoint x: 821, startPoint y: 393, endPoint x: 907, endPoint y: 453, distance: 104.9
click at [952, 400] on icon at bounding box center [952, 405] width 5 height 10
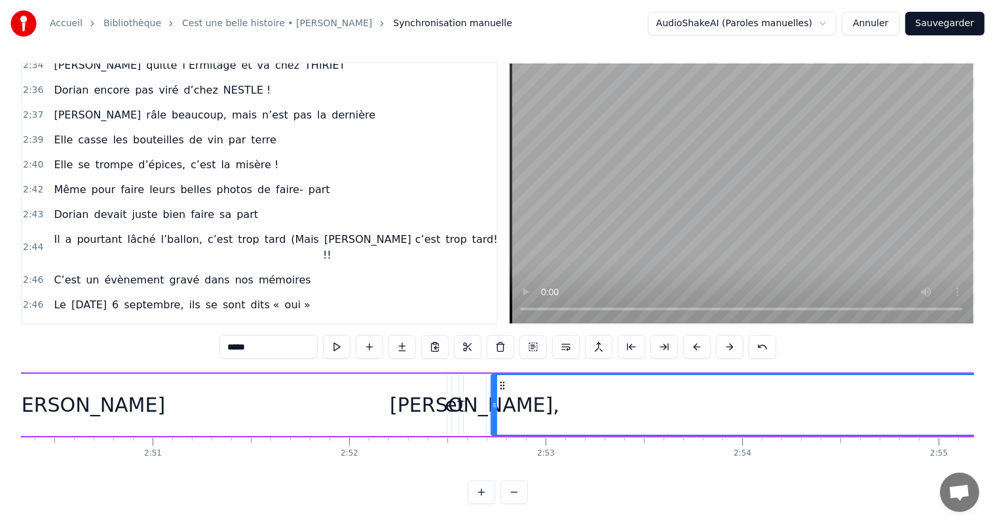
scroll to position [0, 33536]
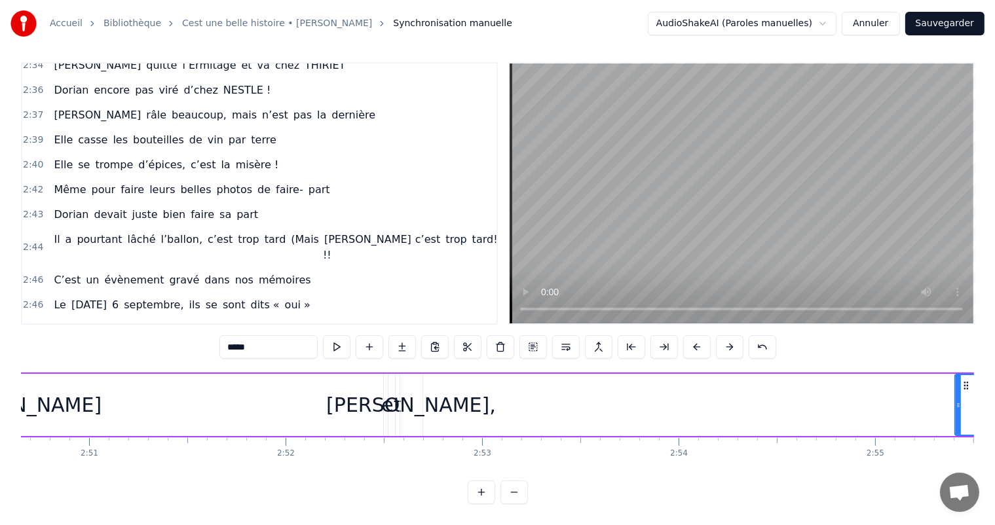
drag, startPoint x: 426, startPoint y: 388, endPoint x: 956, endPoint y: 406, distance: 530.2
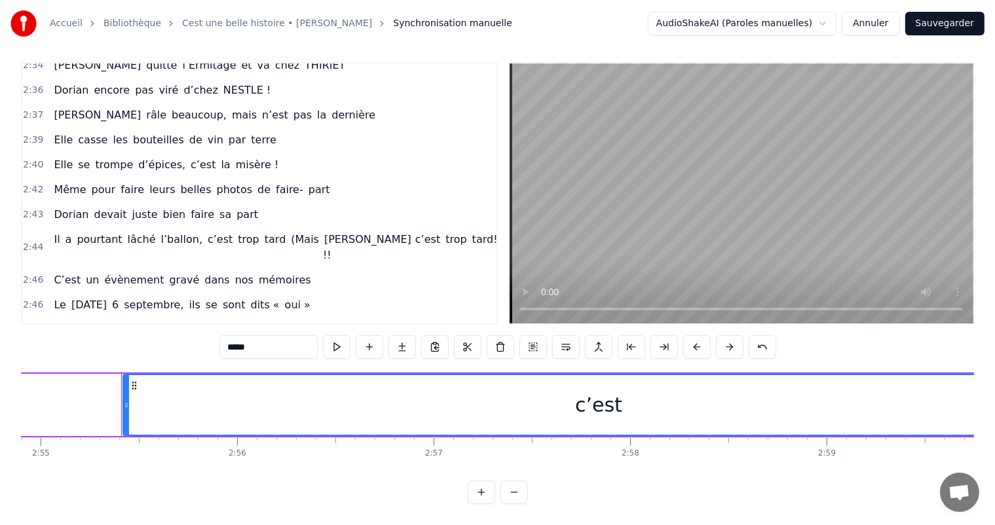
scroll to position [0, 34406]
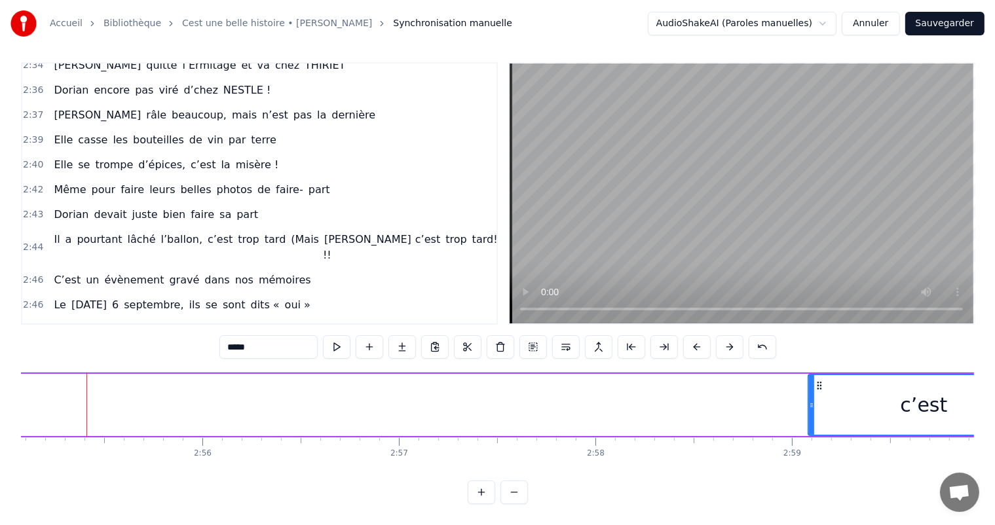
drag, startPoint x: 88, startPoint y: 393, endPoint x: 839, endPoint y: 428, distance: 751.5
click at [839, 428] on div "C’est un beau roman, c’est une belle histoire C’est une romance d’[DATE] [PERSO…" at bounding box center [497, 421] width 953 height 98
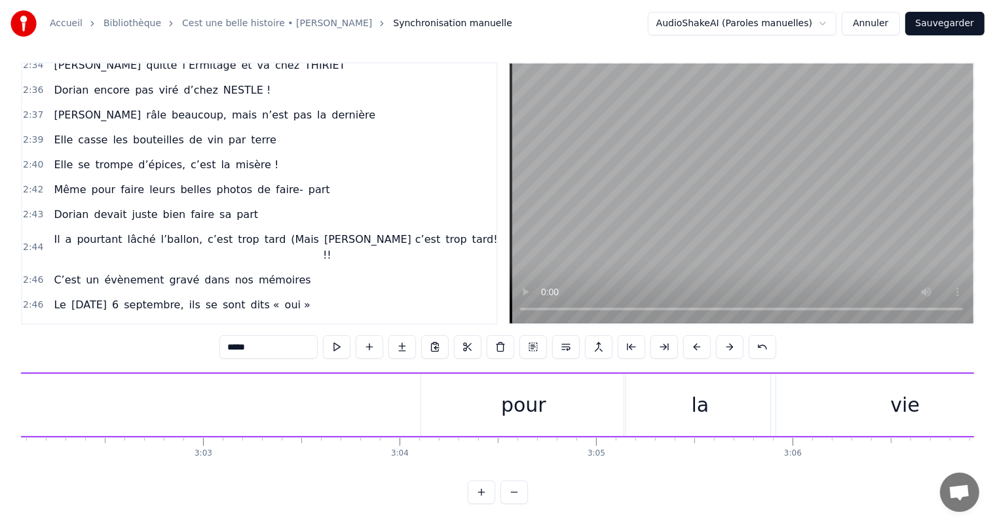
scroll to position [0, 34934]
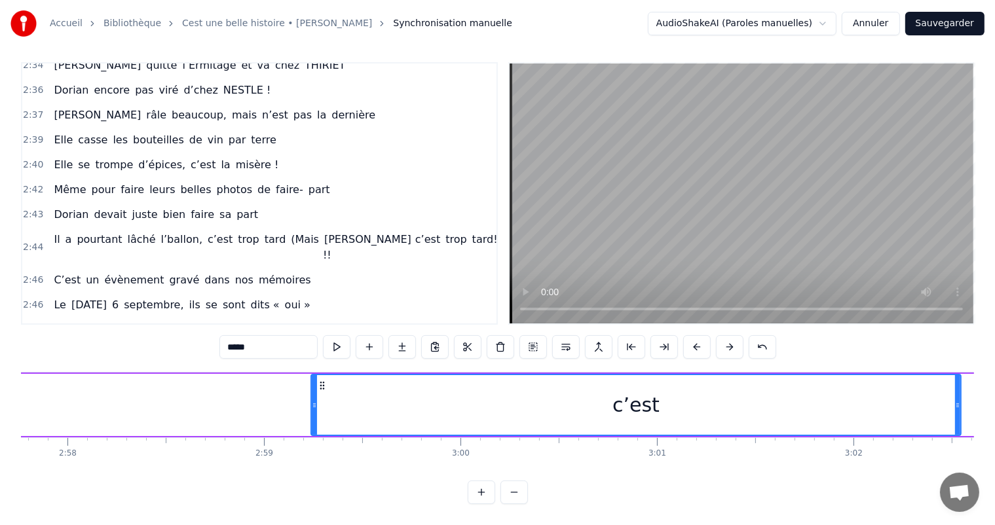
drag, startPoint x: 506, startPoint y: 385, endPoint x: 956, endPoint y: 348, distance: 450.9
click at [956, 348] on div "0:00 C’est 0:01 un beau roman, c’est une belle histoire 0:02 C’est une romance …" at bounding box center [497, 283] width 953 height 442
click at [312, 398] on div "c’est" at bounding box center [636, 405] width 652 height 62
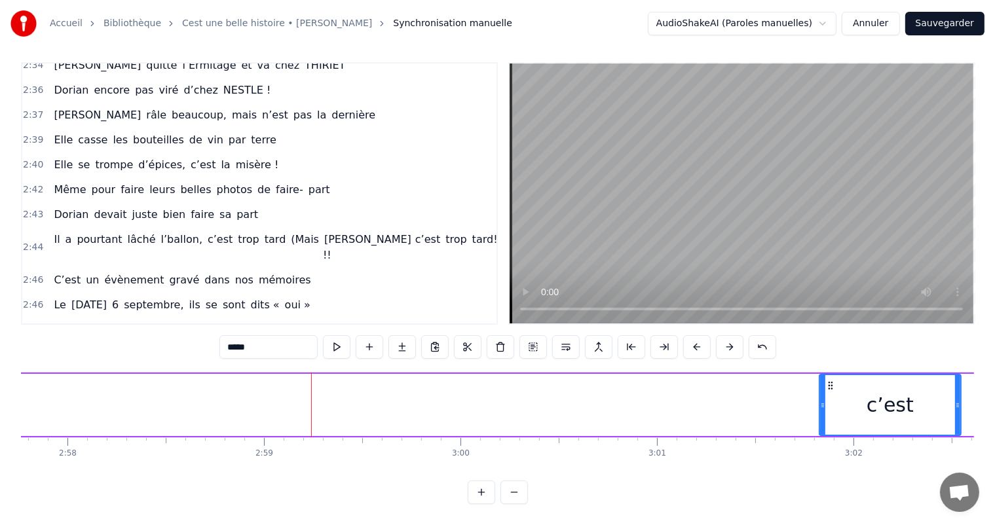
drag, startPoint x: 314, startPoint y: 396, endPoint x: 823, endPoint y: 358, distance: 509.7
click at [823, 358] on div "0:00 C’est 0:01 un beau roman, c’est une belle histoire 0:02 C’est une romance …" at bounding box center [497, 283] width 953 height 442
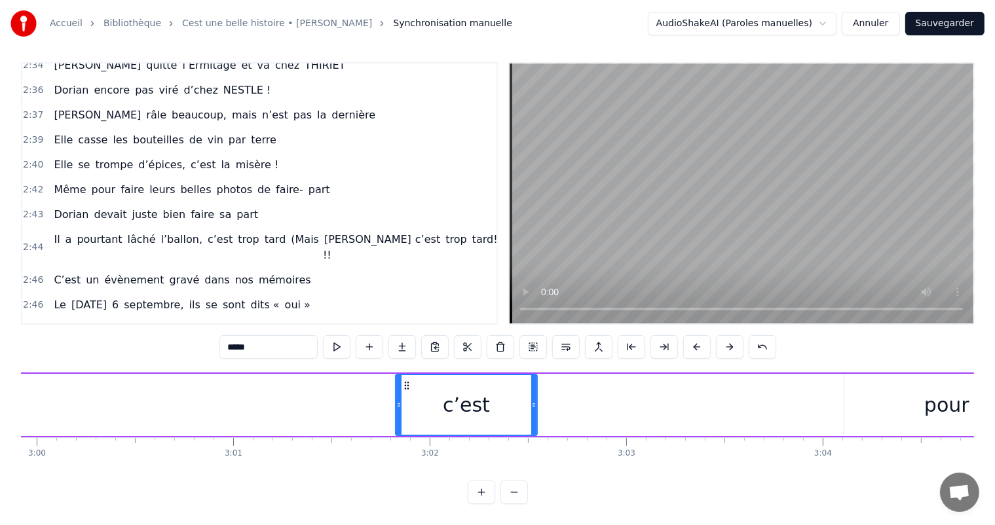
scroll to position [0, 35420]
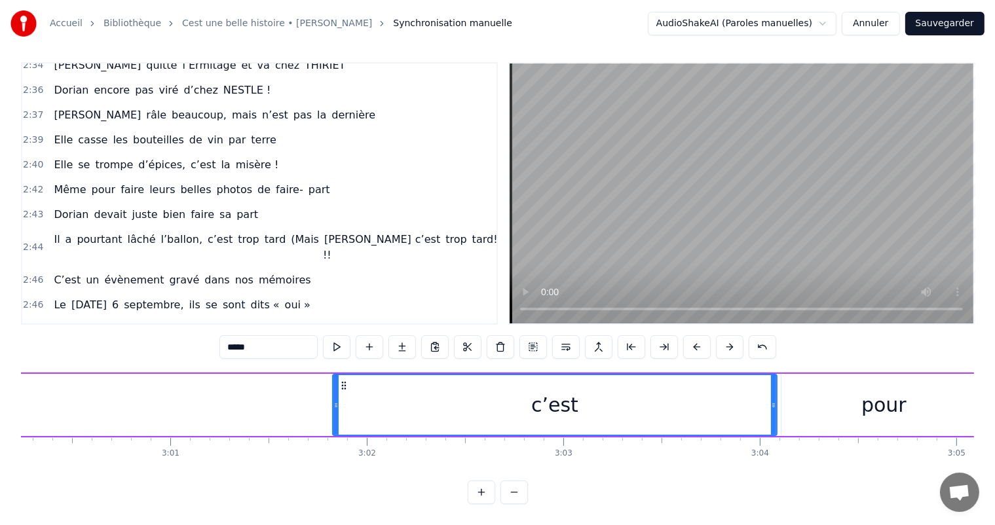
drag, startPoint x: 472, startPoint y: 390, endPoint x: 685, endPoint y: 372, distance: 213.7
click at [775, 380] on div at bounding box center [773, 405] width 5 height 60
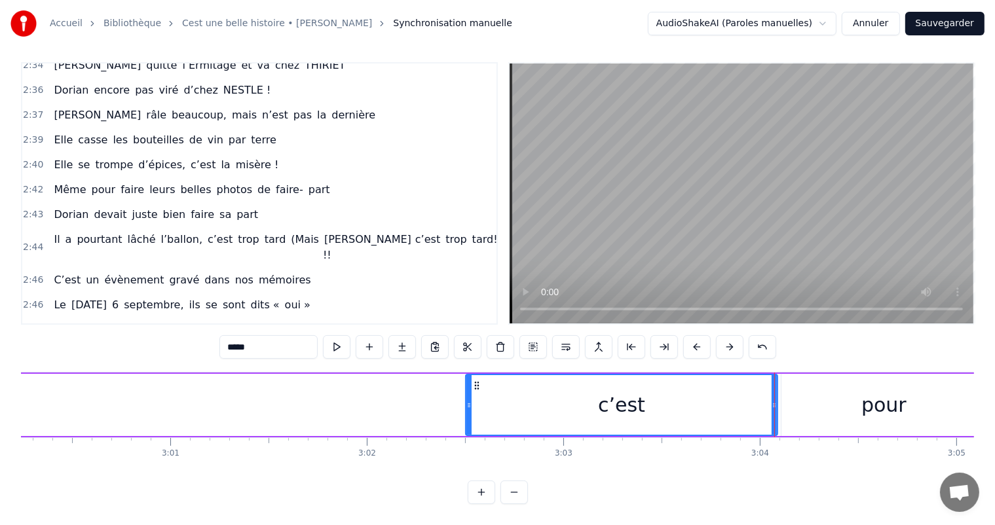
drag, startPoint x: 334, startPoint y: 396, endPoint x: 467, endPoint y: 402, distance: 133.1
click at [467, 402] on div at bounding box center [468, 405] width 5 height 60
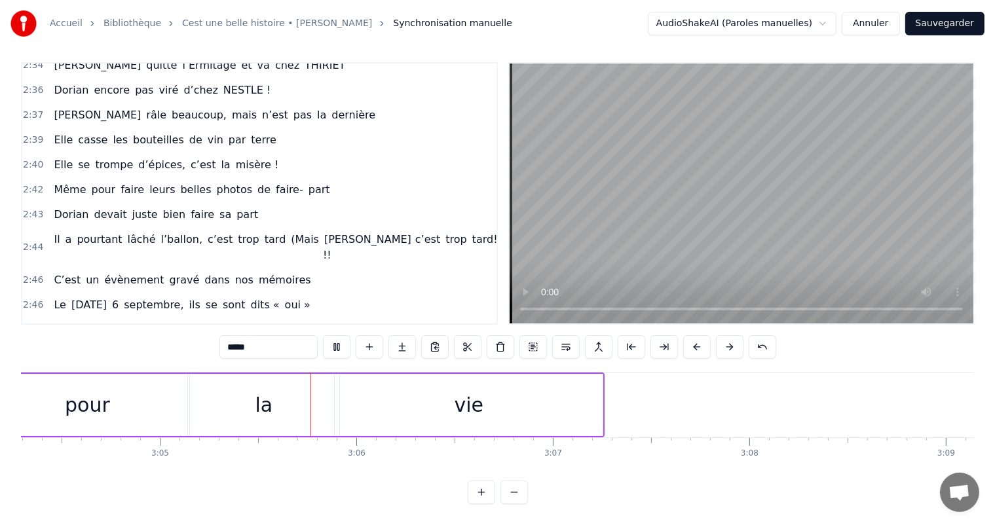
scroll to position [0, 36316]
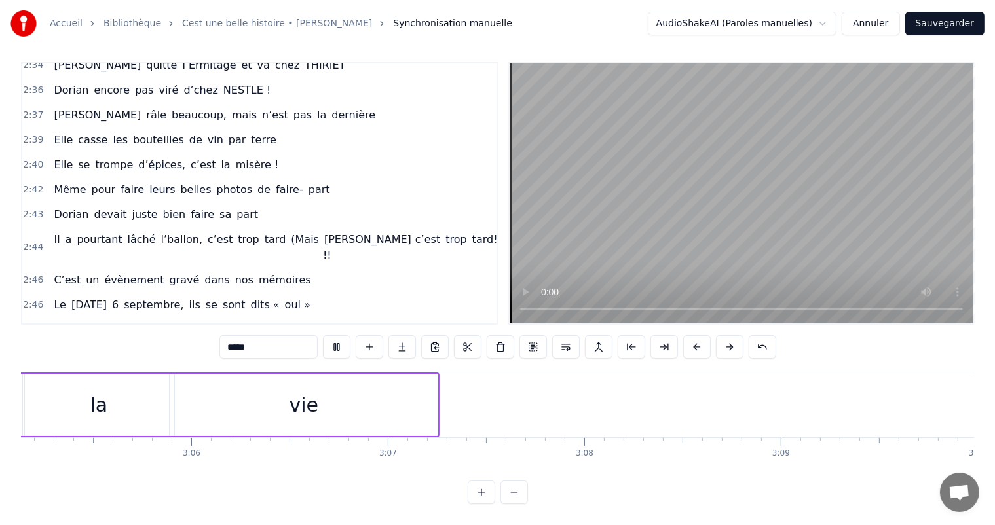
click at [861, 470] on div "0:00 C’est 0:01 un beau roman, c’est une belle histoire 0:02 C’est une romance …" at bounding box center [497, 283] width 953 height 442
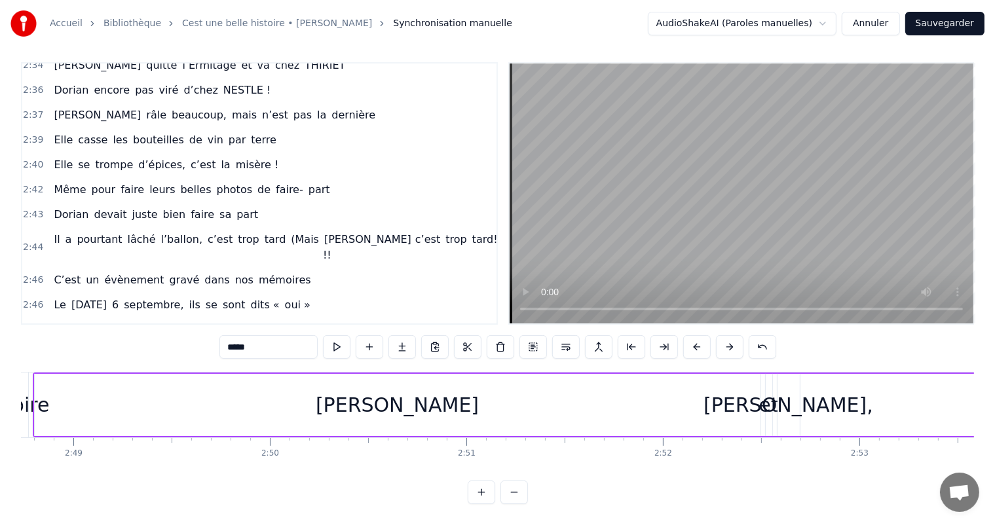
scroll to position [0, 33202]
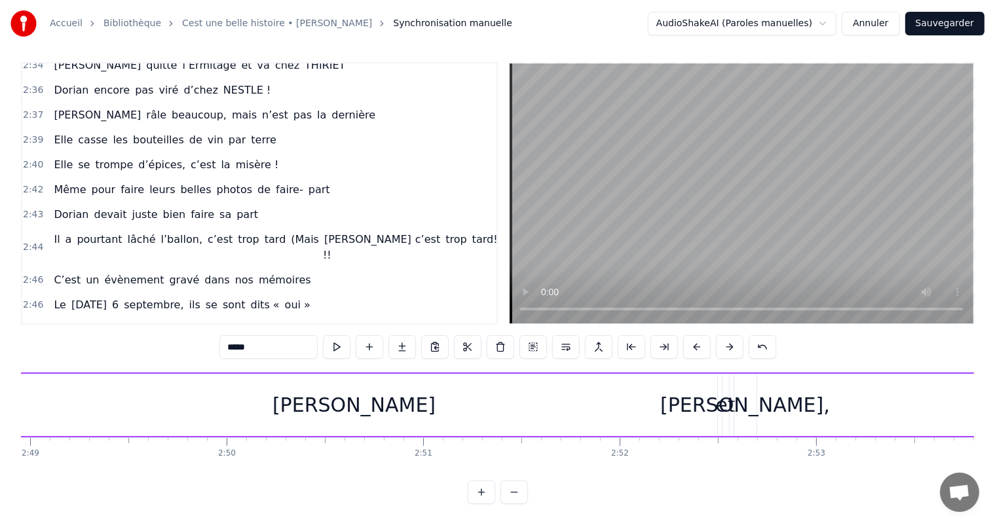
click at [700, 385] on div "[PERSON_NAME]" at bounding box center [354, 405] width 726 height 62
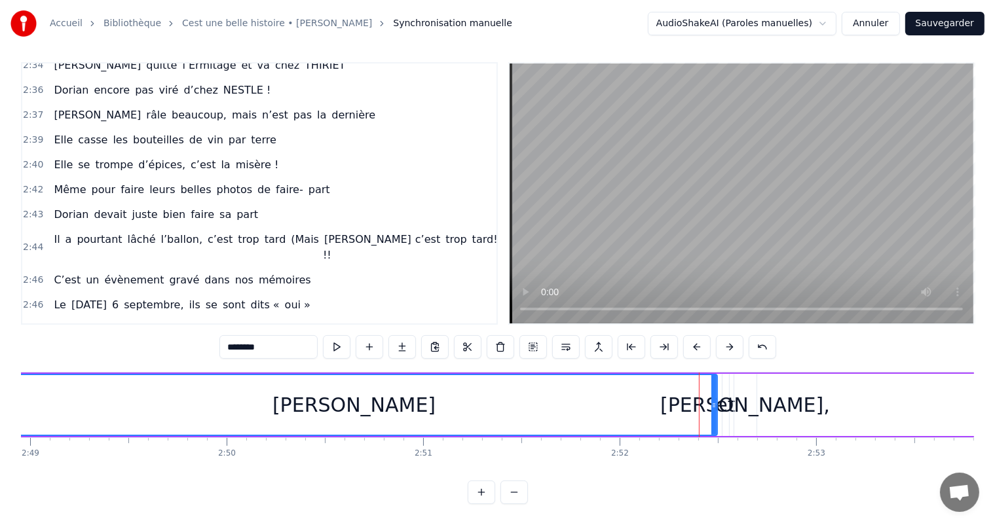
click at [749, 394] on div "[PERSON_NAME]," at bounding box center [745, 404] width 170 height 29
type input "*******"
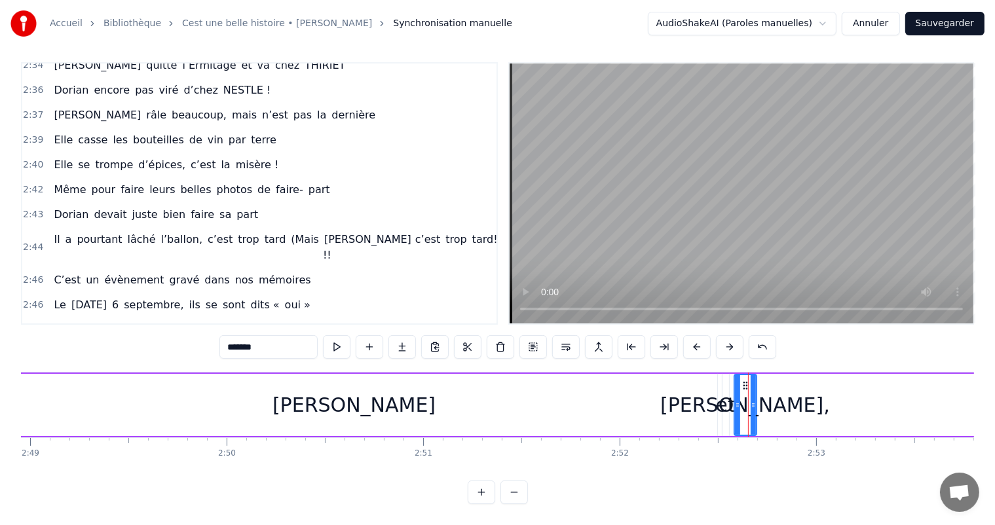
drag, startPoint x: 747, startPoint y: 390, endPoint x: 705, endPoint y: 385, distance: 42.3
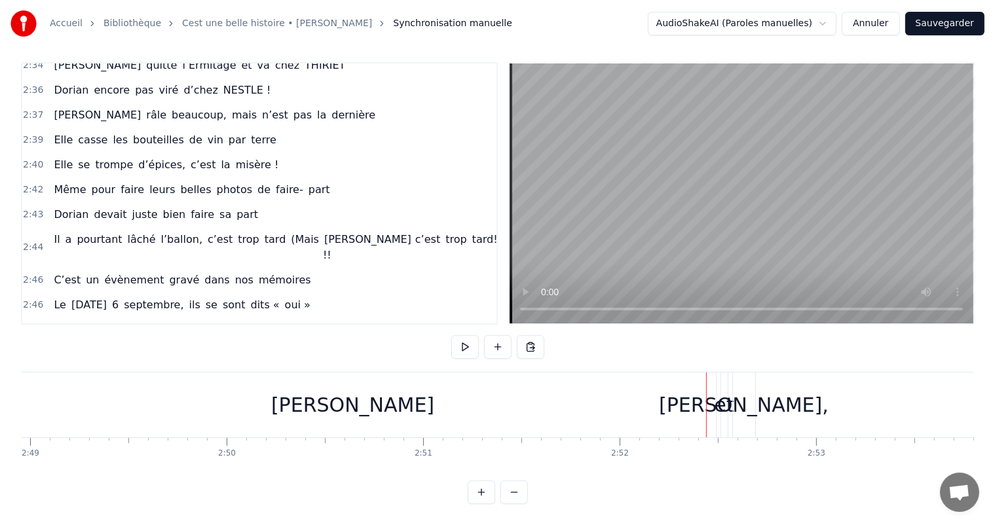
click at [773, 392] on div "[PERSON_NAME]," at bounding box center [744, 404] width 170 height 29
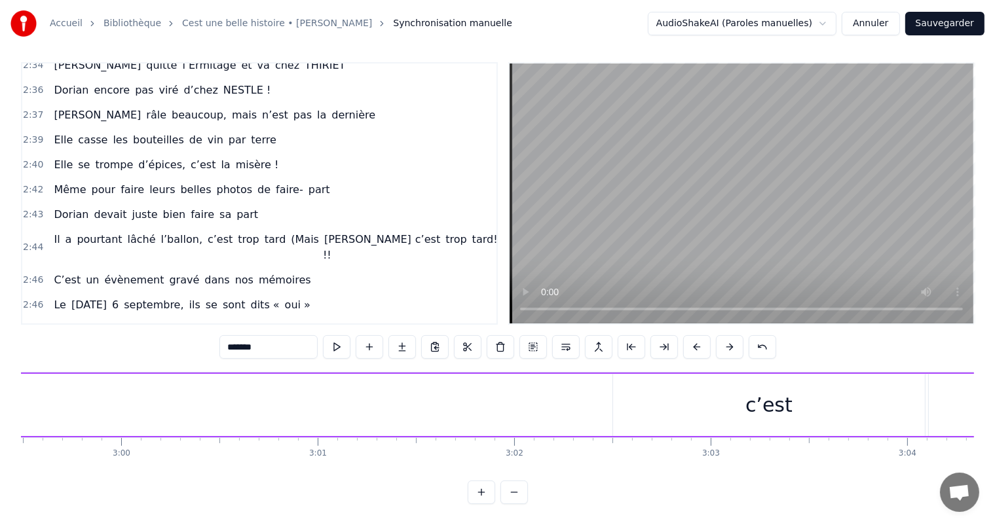
scroll to position [0, 35294]
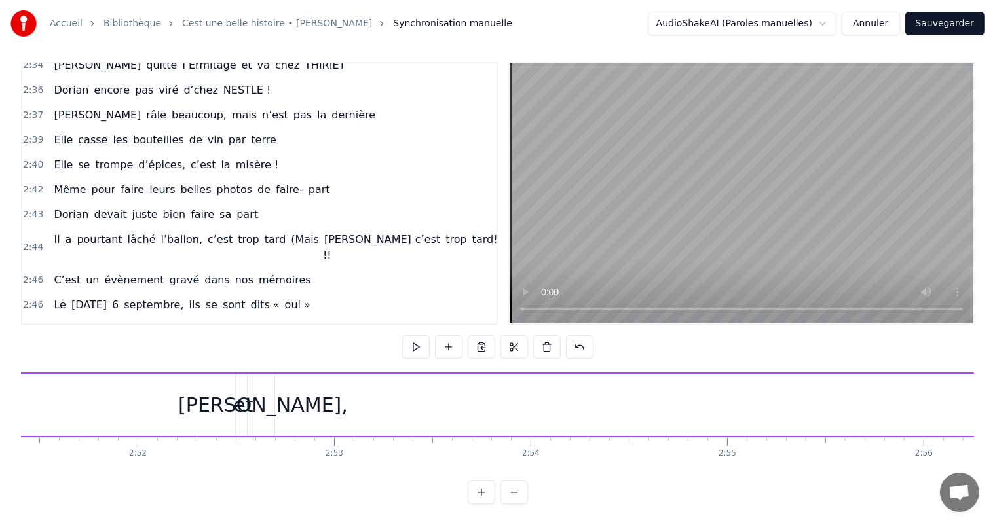
scroll to position [0, 33579]
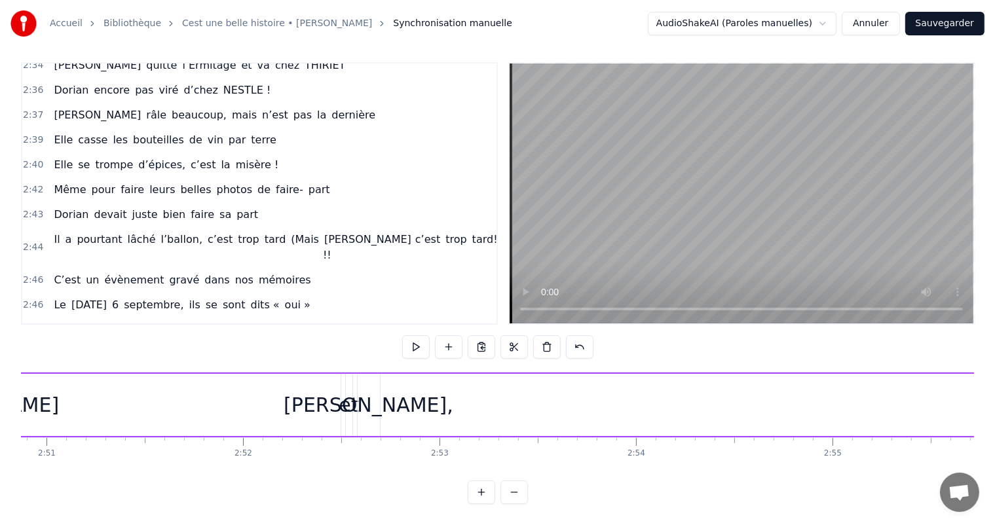
click at [390, 398] on div "[PERSON_NAME]," at bounding box center [369, 404] width 170 height 29
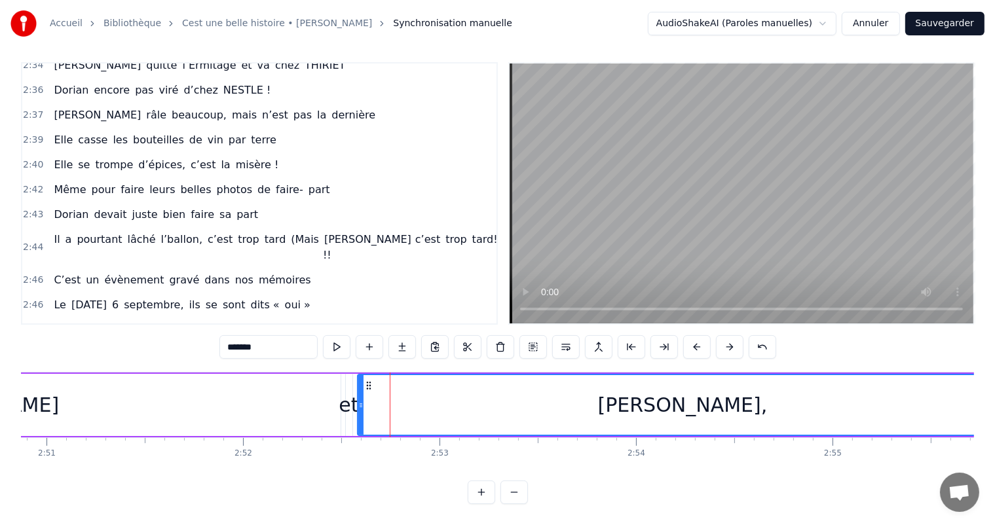
drag, startPoint x: 377, startPoint y: 393, endPoint x: 1006, endPoint y: 402, distance: 628.3
click at [995, 402] on html "Accueil Bibliothèque Cest une belle histoire • [PERSON_NAME] Synchronisation ma…" at bounding box center [497, 259] width 995 height 531
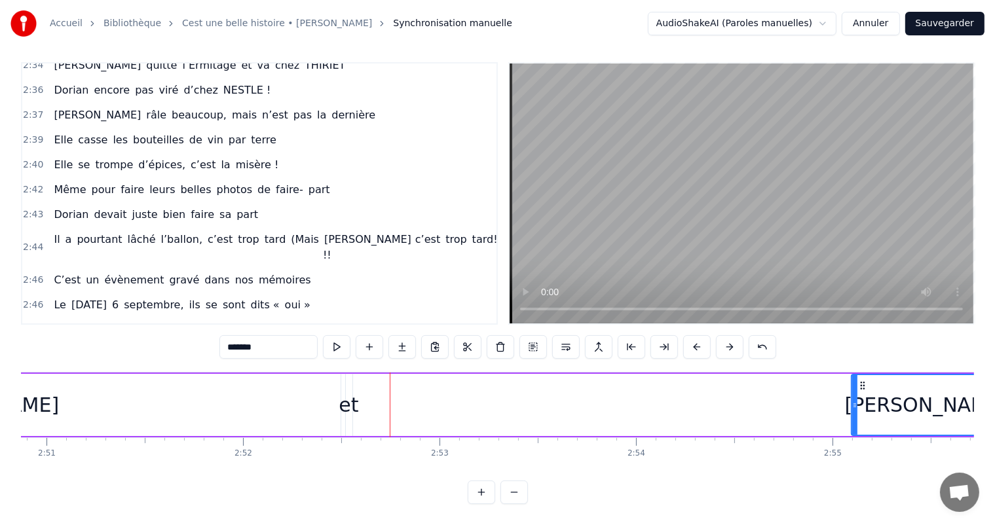
drag, startPoint x: 357, startPoint y: 392, endPoint x: 853, endPoint y: 409, distance: 496.2
click at [852, 409] on div at bounding box center [854, 405] width 5 height 60
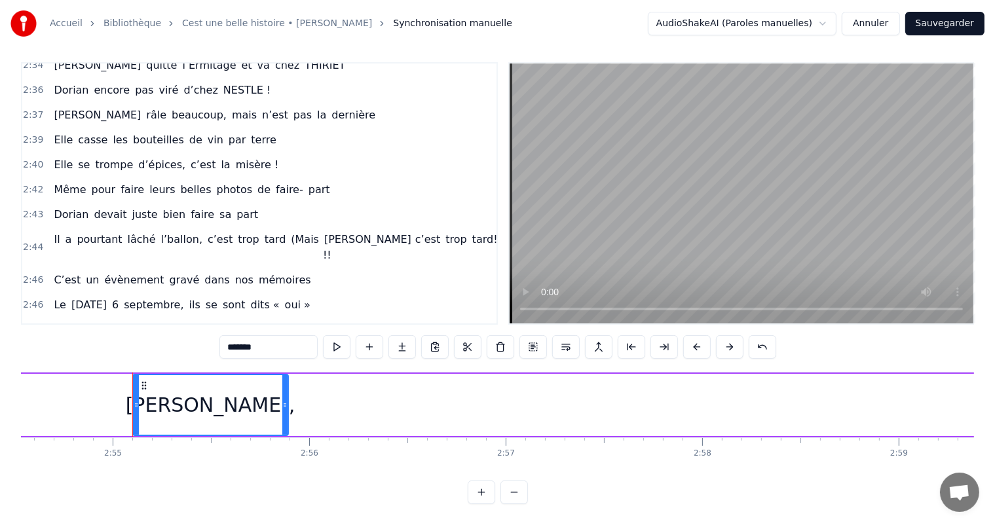
scroll to position [0, 34129]
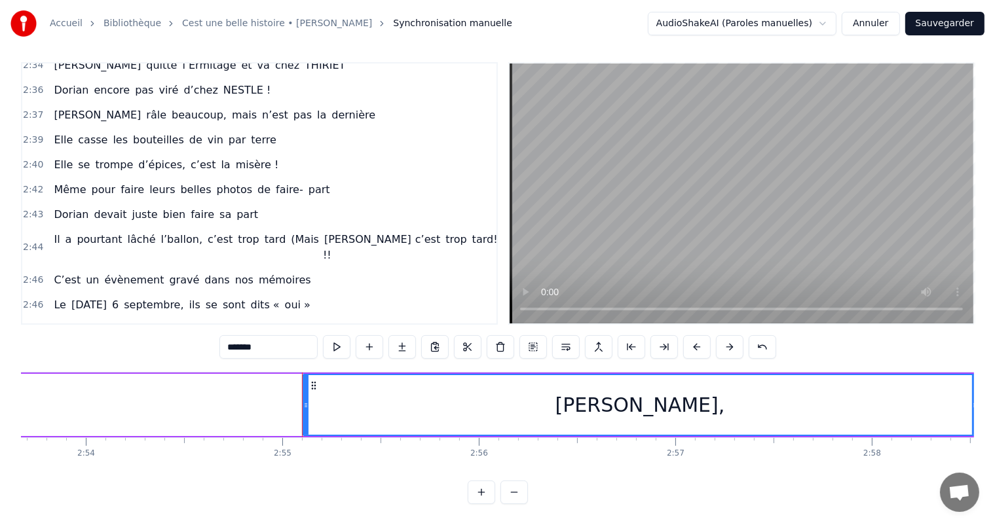
drag, startPoint x: 455, startPoint y: 390, endPoint x: 975, endPoint y: 363, distance: 520.8
click at [975, 363] on div "Accueil Bibliothèque Cest une belle histoire • [PERSON_NAME] Synchronisation ma…" at bounding box center [497, 249] width 995 height 510
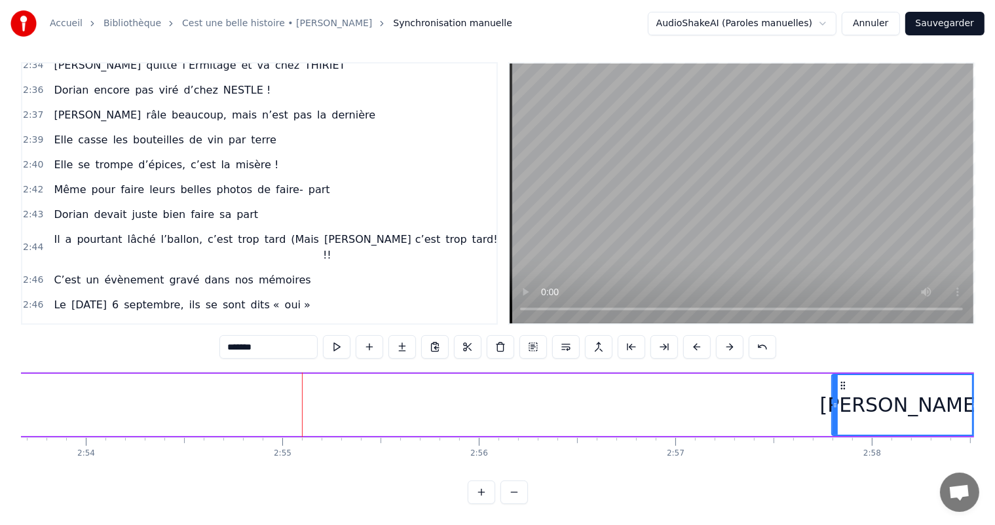
drag, startPoint x: 303, startPoint y: 393, endPoint x: 829, endPoint y: 405, distance: 525.5
click at [833, 402] on div at bounding box center [835, 405] width 5 height 60
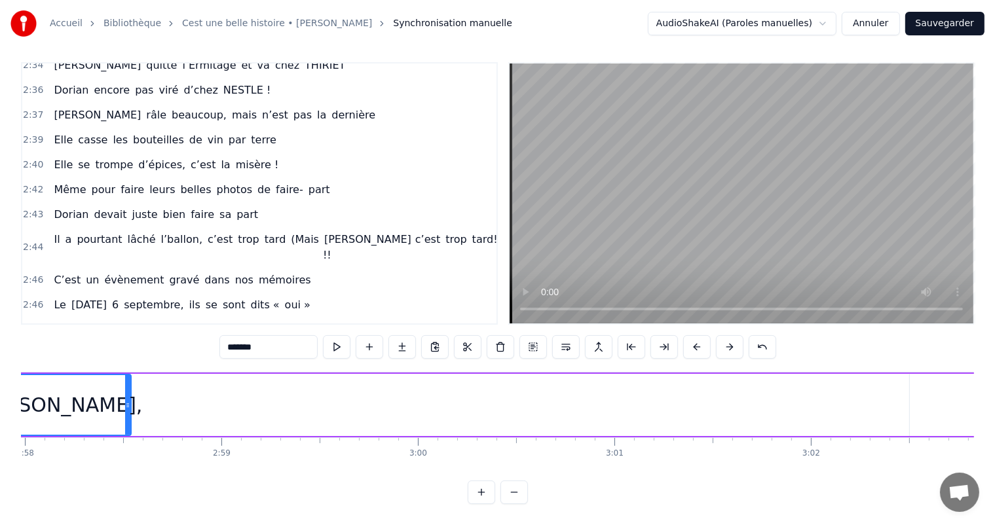
scroll to position [0, 34934]
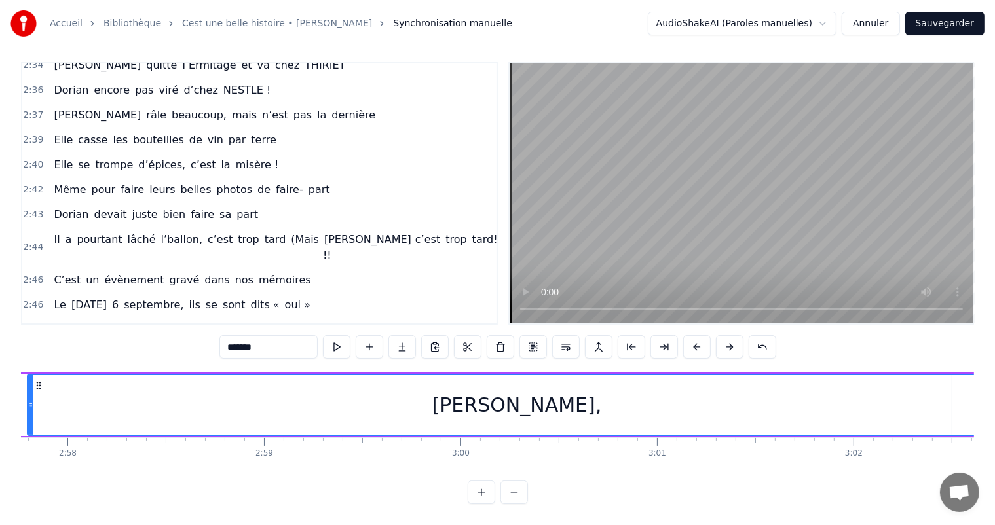
drag, startPoint x: 171, startPoint y: 394, endPoint x: 1004, endPoint y: 328, distance: 835.9
click at [995, 328] on html "Accueil Bibliothèque Cest une belle histoire • [PERSON_NAME] Synchronisation ma…" at bounding box center [497, 259] width 995 height 531
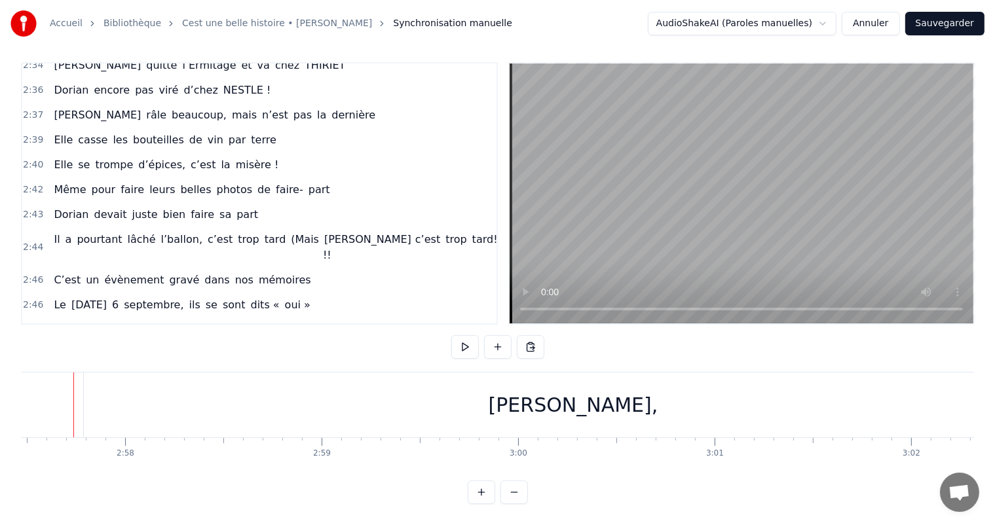
scroll to position [0, 34862]
click at [217, 404] on div "[PERSON_NAME]," at bounding box center [587, 405] width 979 height 65
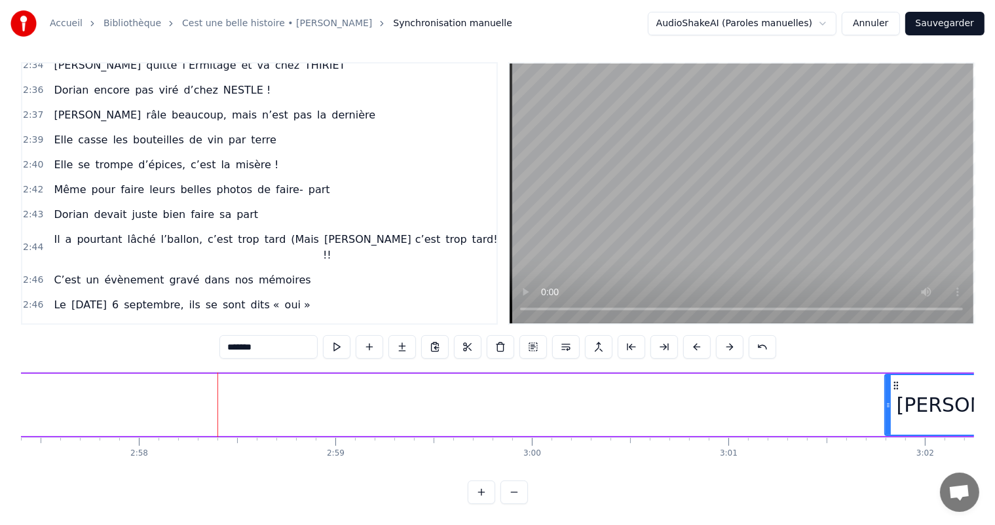
drag, startPoint x: 98, startPoint y: 390, endPoint x: 886, endPoint y: 390, distance: 788.0
click at [886, 400] on icon at bounding box center [888, 405] width 5 height 10
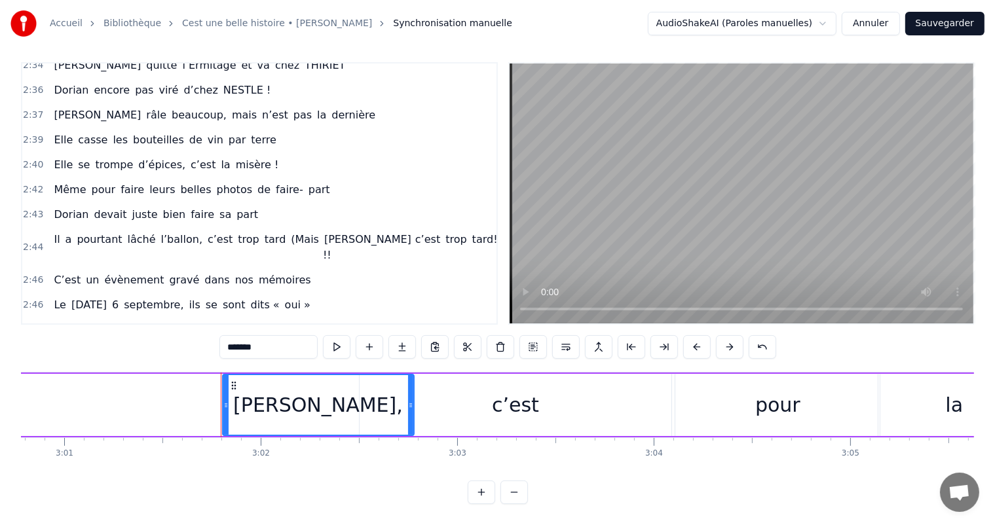
scroll to position [0, 35463]
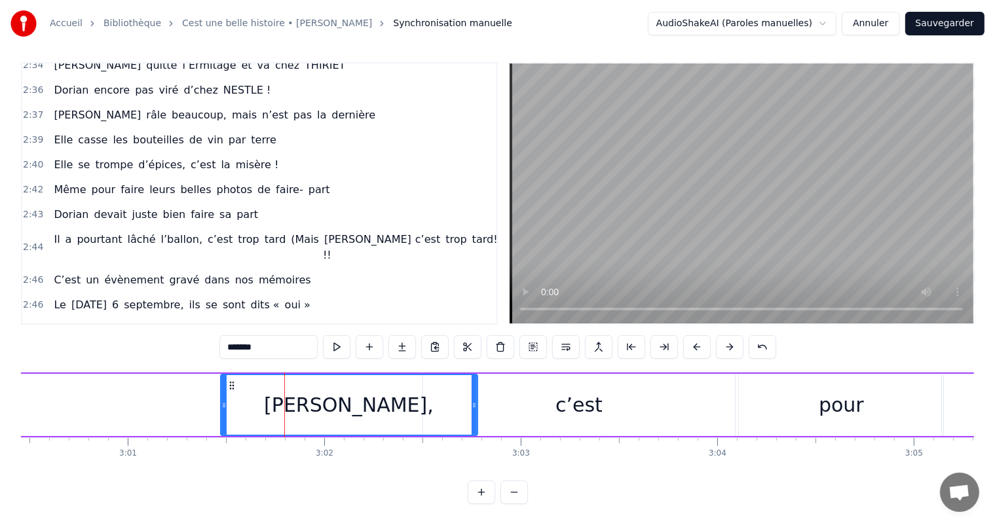
drag, startPoint x: 286, startPoint y: 394, endPoint x: 323, endPoint y: 392, distance: 37.4
click at [221, 400] on icon at bounding box center [223, 405] width 5 height 10
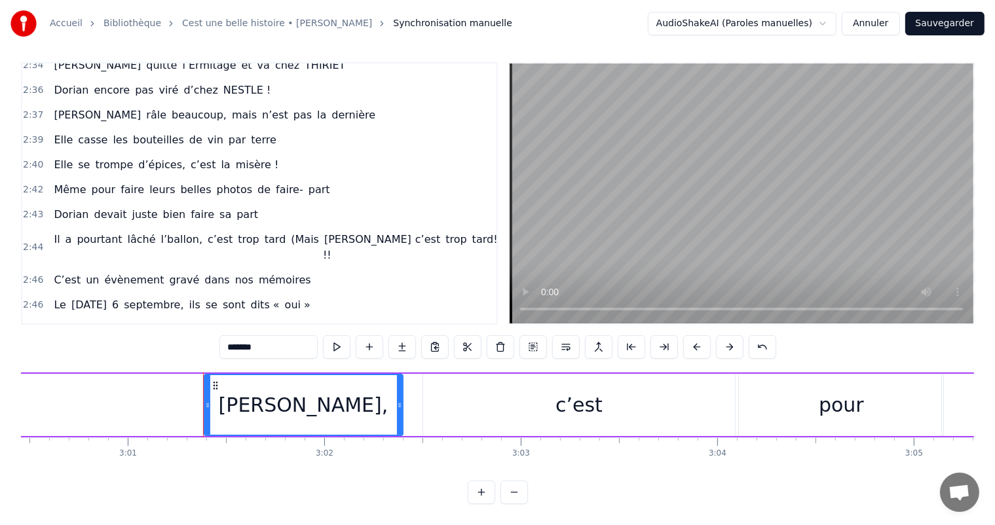
drag, startPoint x: 472, startPoint y: 394, endPoint x: 398, endPoint y: 396, distance: 74.7
click at [398, 400] on icon at bounding box center [399, 405] width 5 height 10
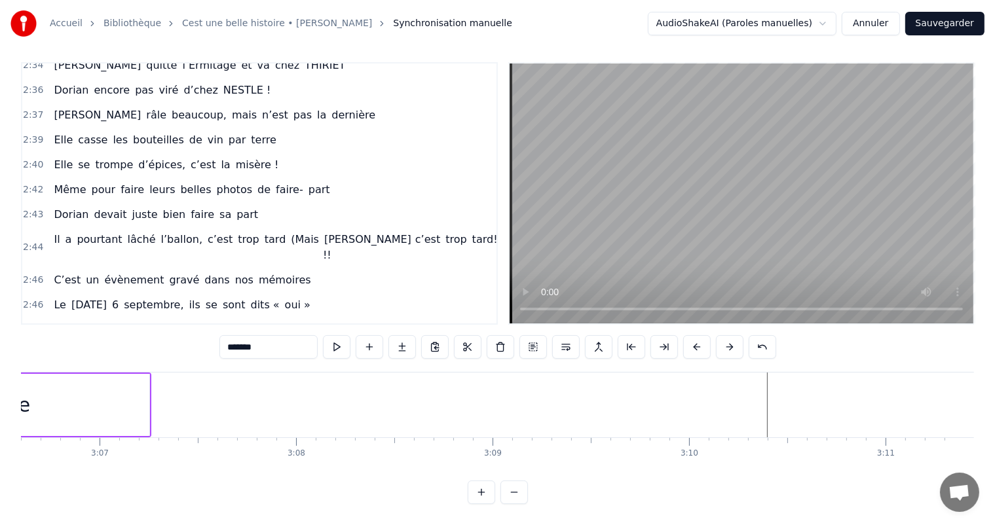
scroll to position [0, 36675]
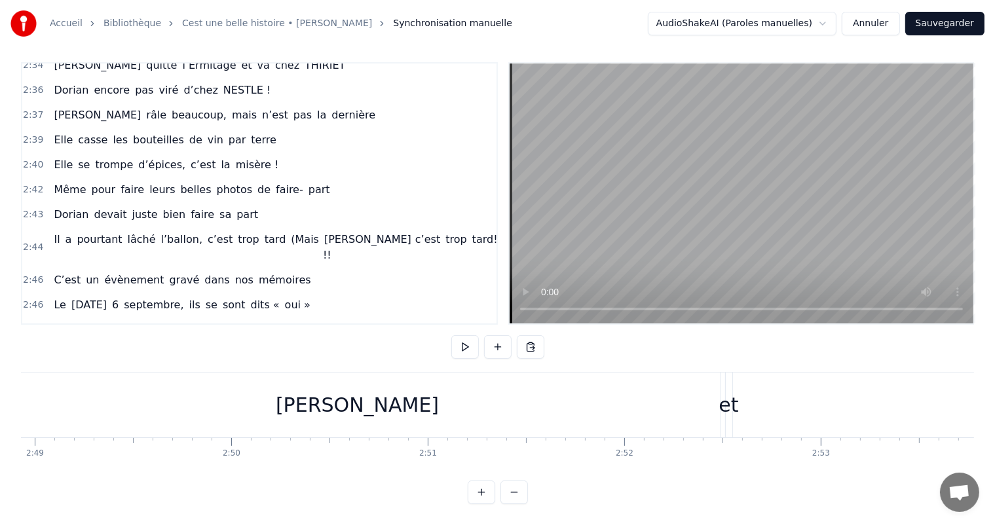
scroll to position [0, 33324]
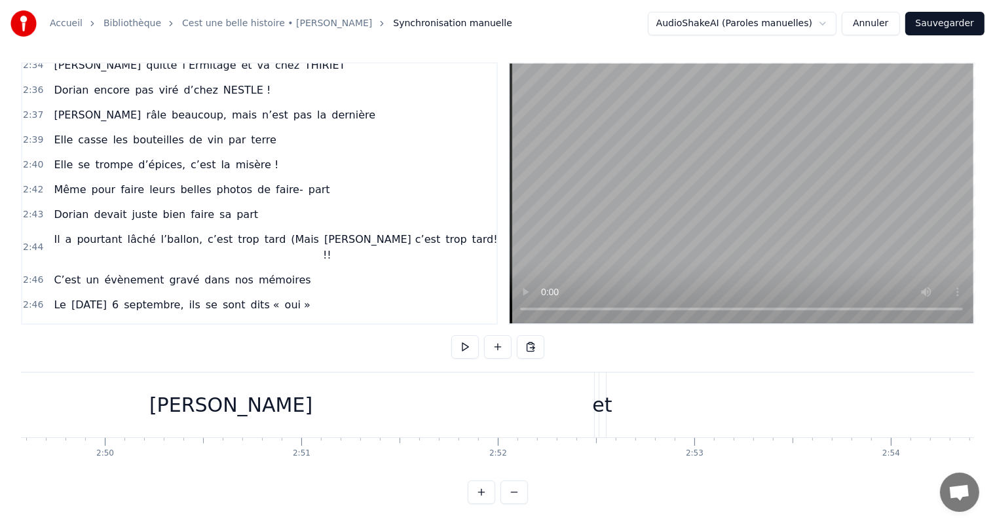
click at [607, 391] on div "et" at bounding box center [602, 404] width 20 height 29
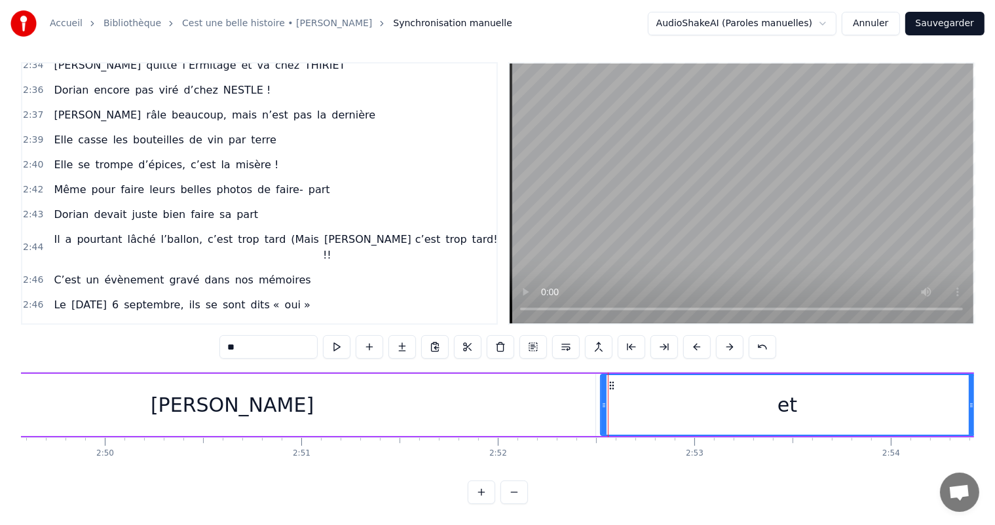
drag, startPoint x: 604, startPoint y: 391, endPoint x: 713, endPoint y: 378, distance: 110.2
click at [972, 402] on div at bounding box center [971, 405] width 5 height 60
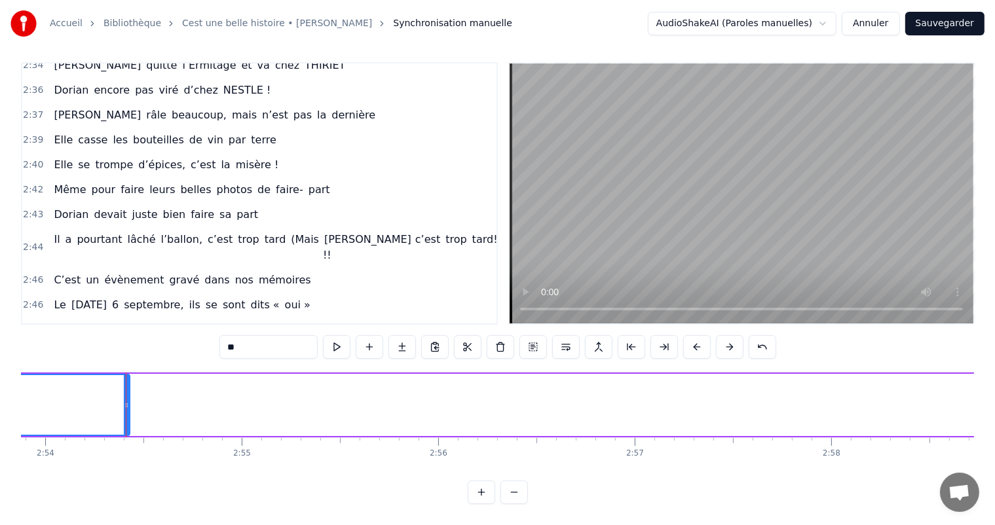
scroll to position [0, 34209]
drag, startPoint x: 86, startPoint y: 390, endPoint x: 316, endPoint y: 388, distance: 229.9
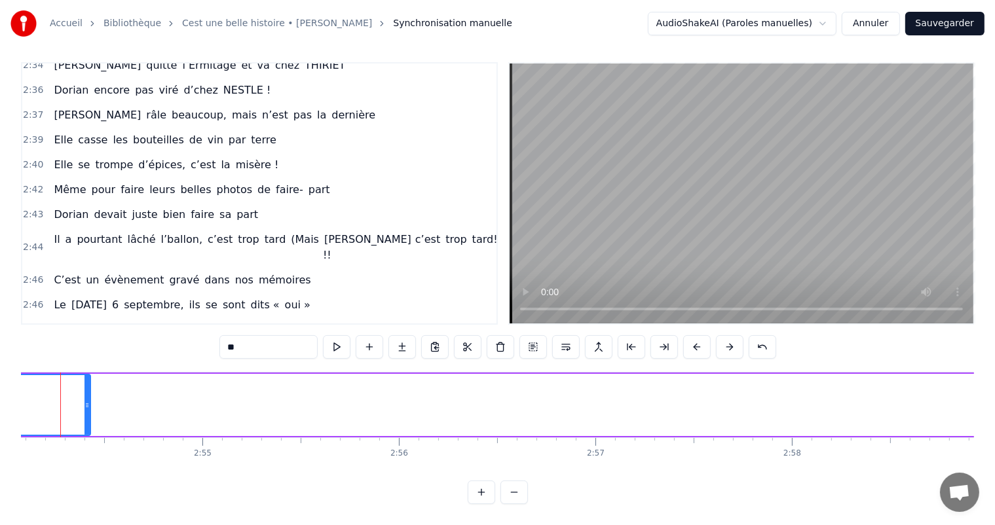
scroll to position [0, 34183]
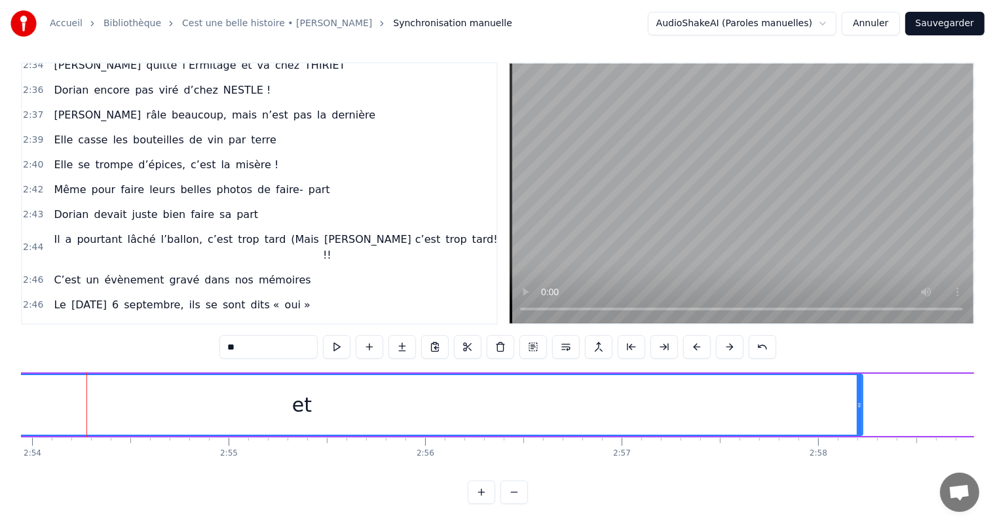
drag, startPoint x: 114, startPoint y: 392, endPoint x: 860, endPoint y: 409, distance: 746.3
click at [860, 409] on div at bounding box center [859, 405] width 5 height 60
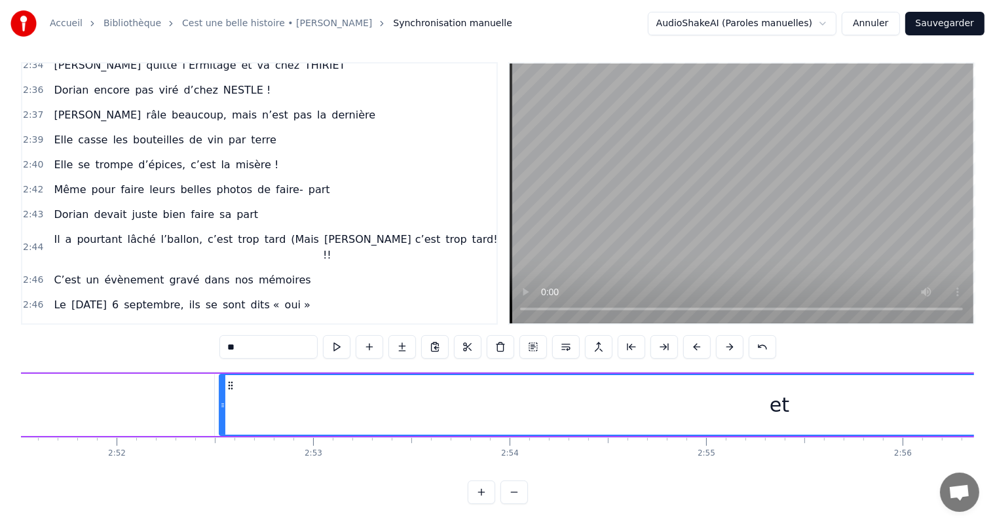
scroll to position [0, 33642]
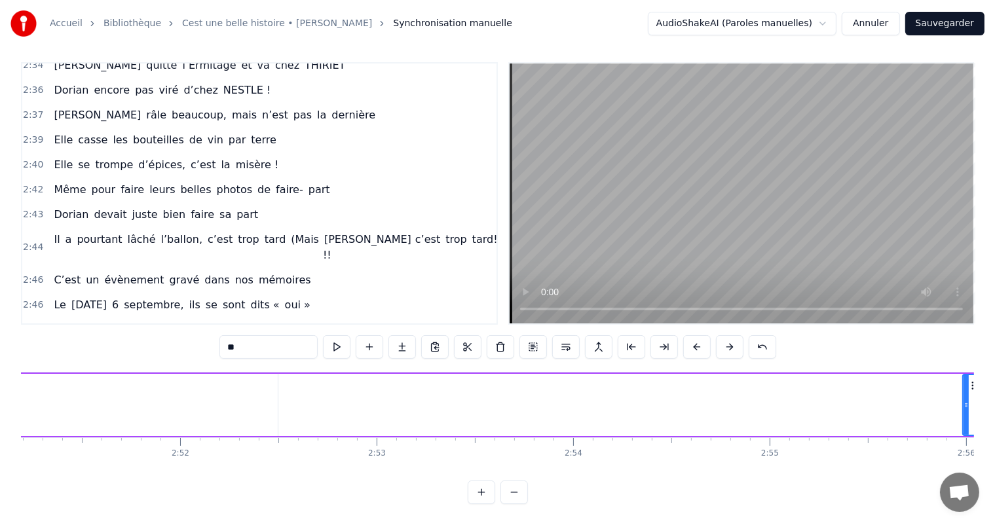
drag, startPoint x: 284, startPoint y: 393, endPoint x: 940, endPoint y: 404, distance: 656.5
click at [964, 400] on icon at bounding box center [966, 405] width 5 height 10
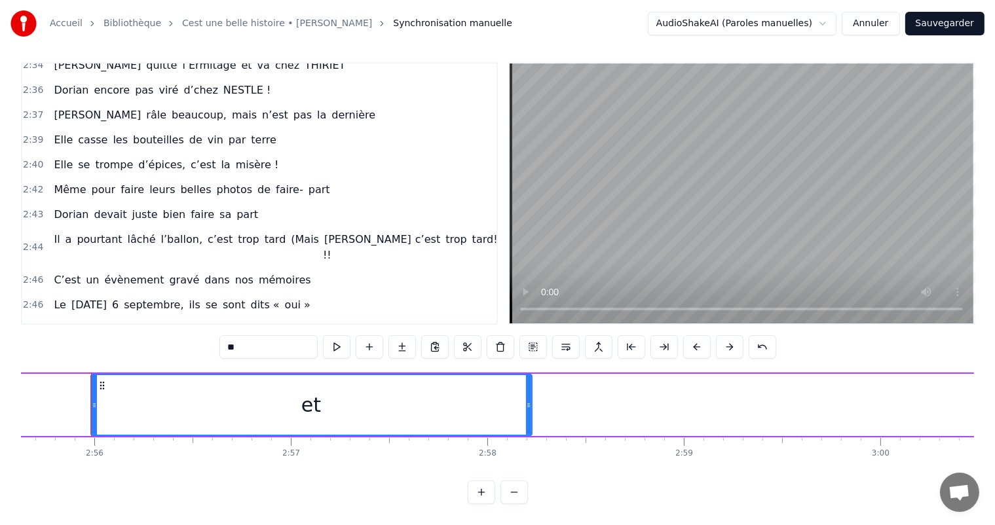
scroll to position [0, 34518]
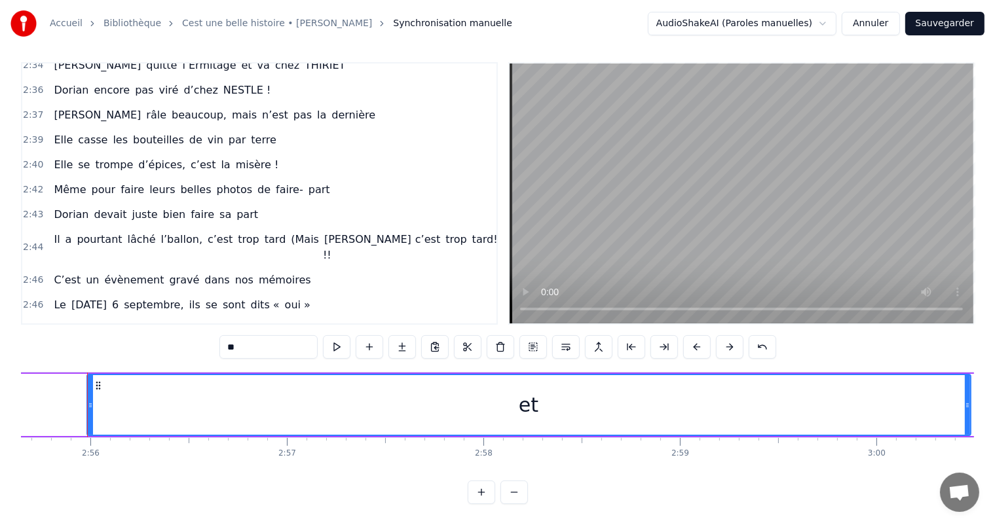
drag, startPoint x: 526, startPoint y: 391, endPoint x: 969, endPoint y: 409, distance: 443.2
click at [969, 409] on div at bounding box center [967, 405] width 5 height 60
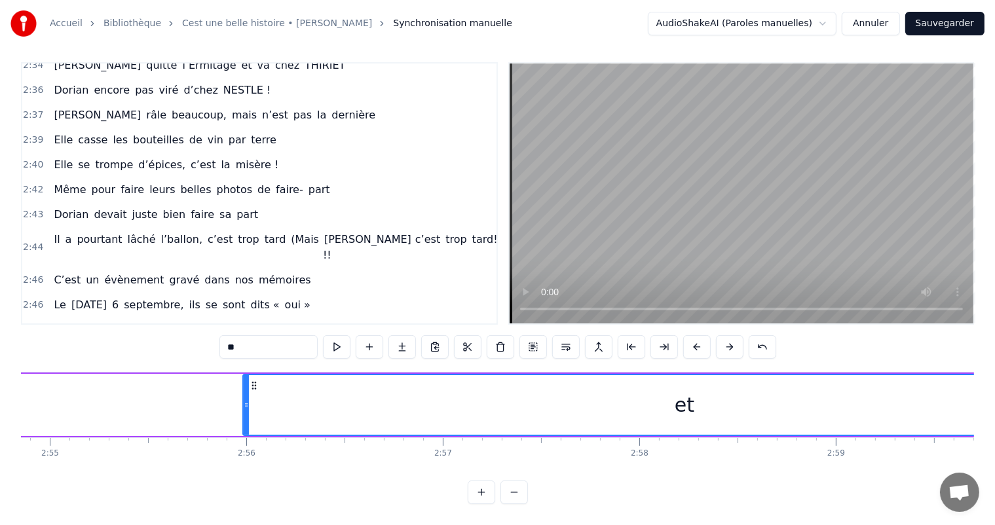
scroll to position [0, 34299]
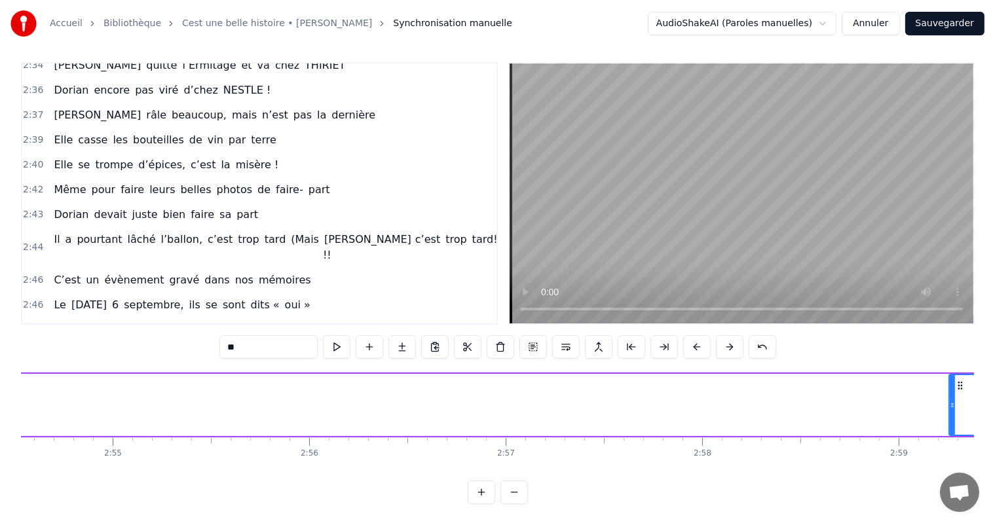
drag, startPoint x: 309, startPoint y: 390, endPoint x: 952, endPoint y: 422, distance: 644.0
click at [952, 422] on div at bounding box center [952, 405] width 5 height 60
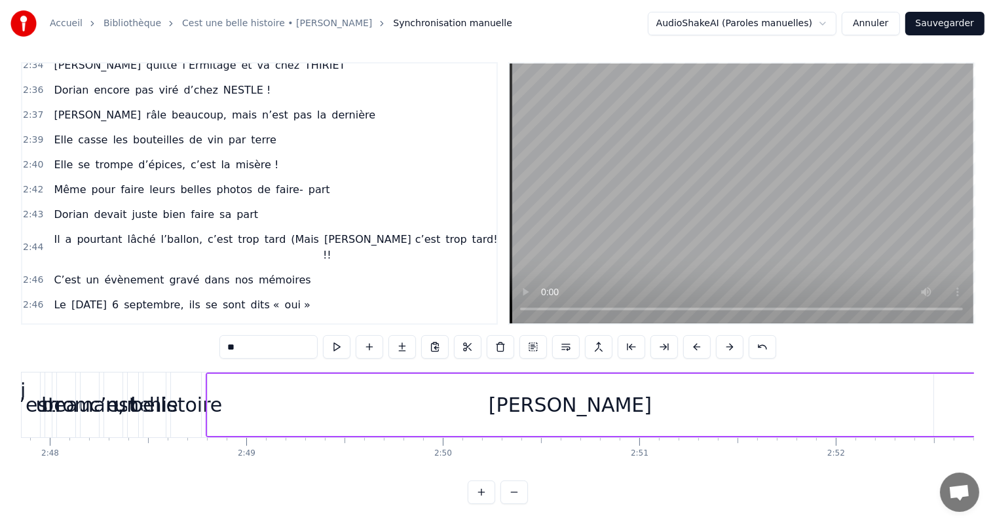
scroll to position [0, 32923]
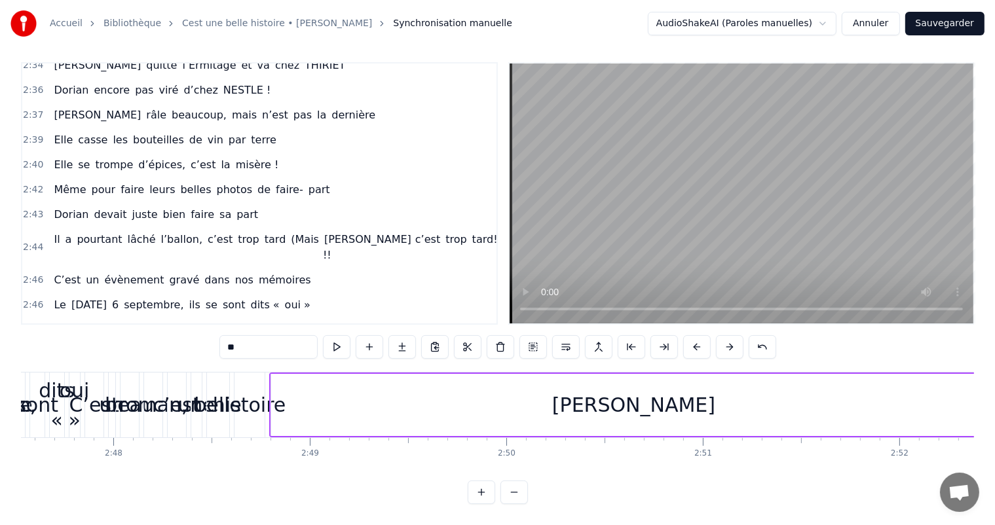
click at [715, 402] on div "[PERSON_NAME]" at bounding box center [634, 405] width 726 height 62
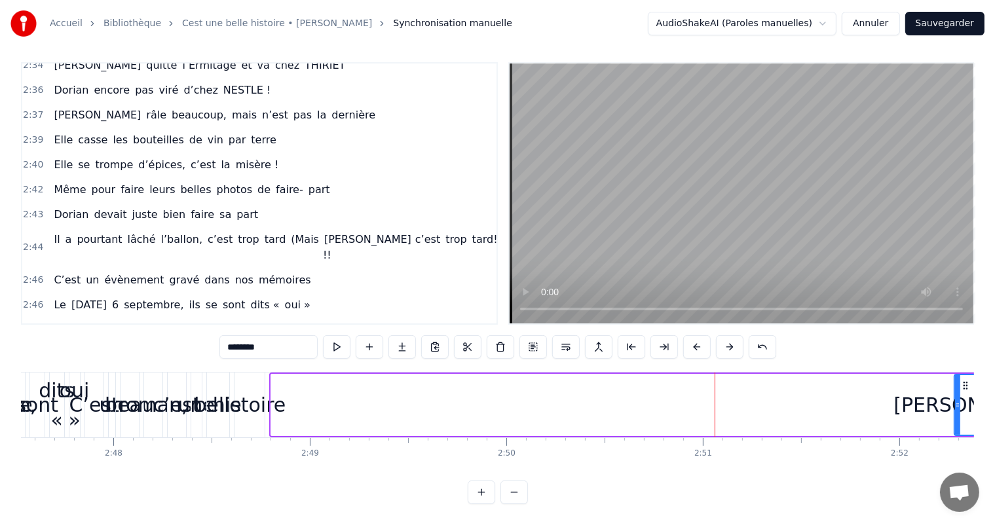
drag, startPoint x: 272, startPoint y: 392, endPoint x: 955, endPoint y: 459, distance: 686.5
click at [955, 459] on div "C’est un beau roman, c’est une belle histoire C’est une romance d’[DATE] [PERSO…" at bounding box center [497, 421] width 953 height 98
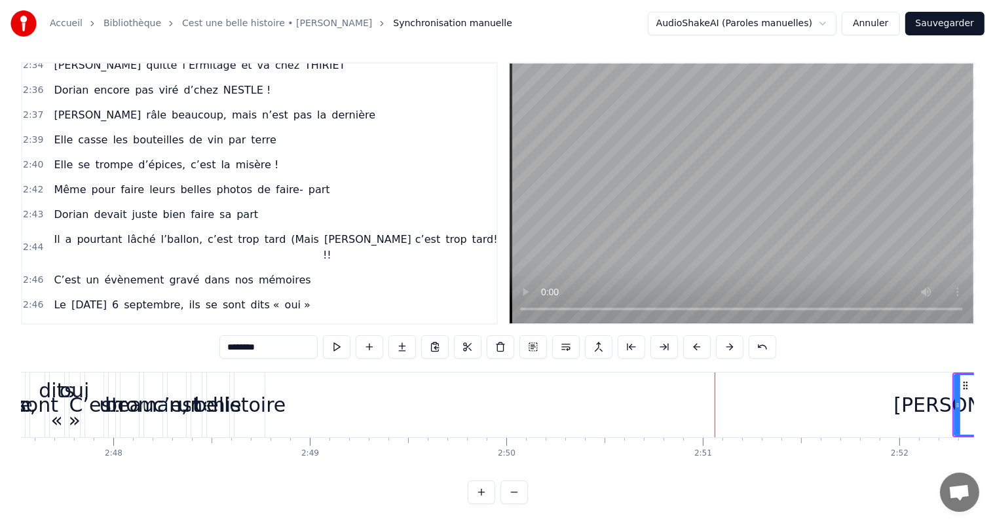
click at [204, 390] on div "belle" at bounding box center [218, 404] width 48 height 29
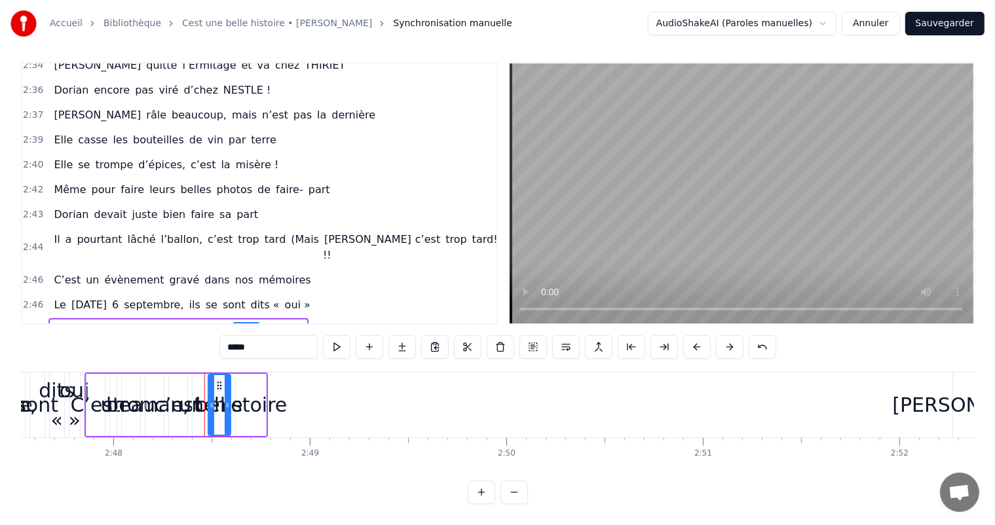
click at [244, 390] on div "histoire" at bounding box center [250, 404] width 73 height 29
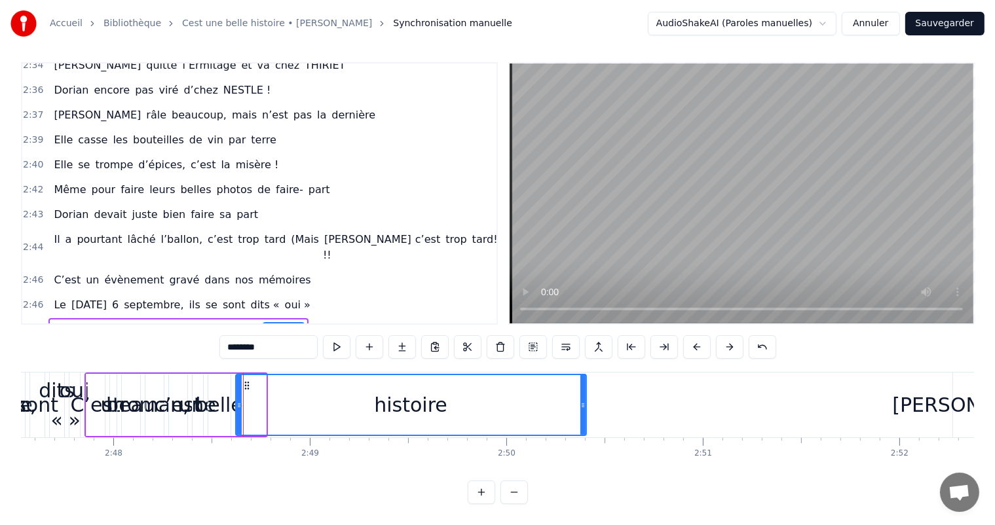
drag, startPoint x: 264, startPoint y: 389, endPoint x: 622, endPoint y: 398, distance: 357.8
click at [586, 400] on icon at bounding box center [582, 405] width 5 height 10
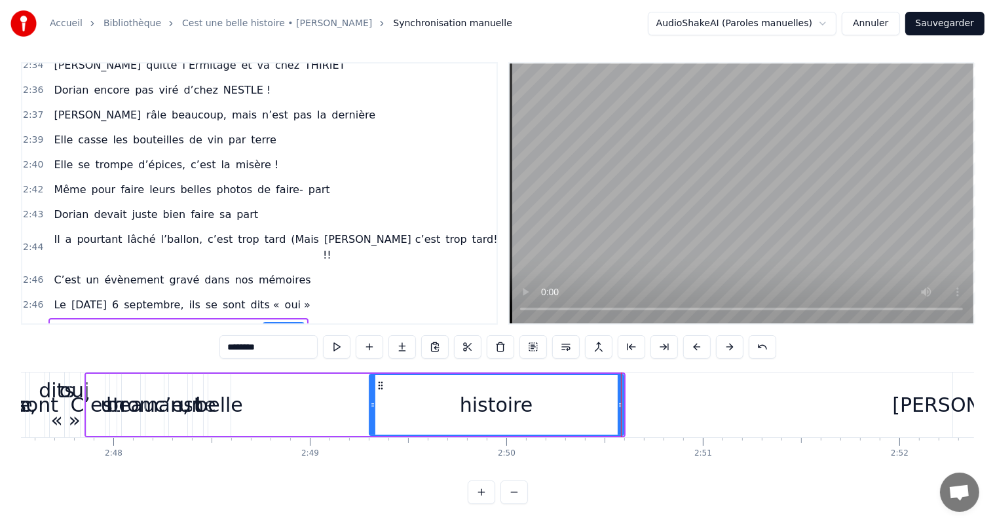
drag, startPoint x: 238, startPoint y: 393, endPoint x: 381, endPoint y: 392, distance: 142.8
click at [375, 400] on icon at bounding box center [372, 405] width 5 height 10
click at [189, 394] on div "une" at bounding box center [197, 404] width 37 height 29
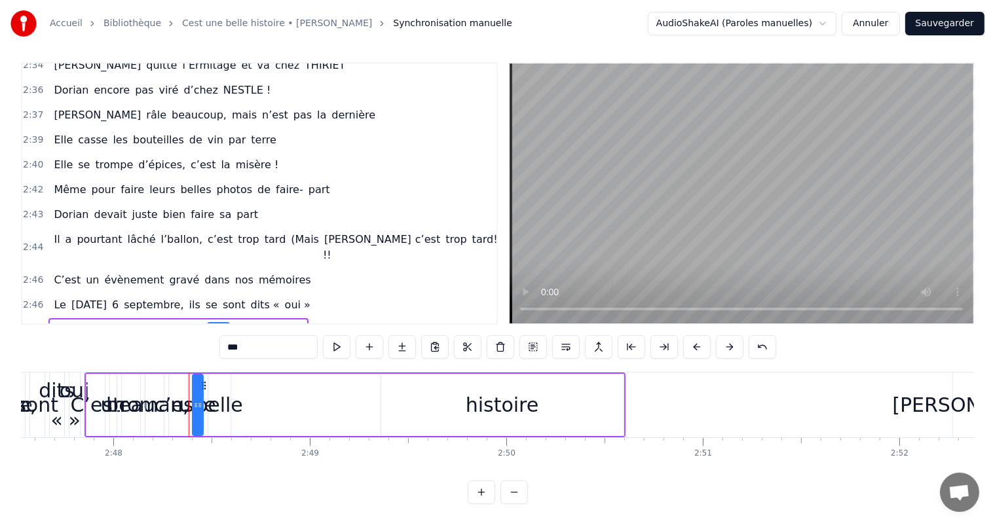
click at [220, 397] on div "belle" at bounding box center [219, 404] width 48 height 29
type input "*****"
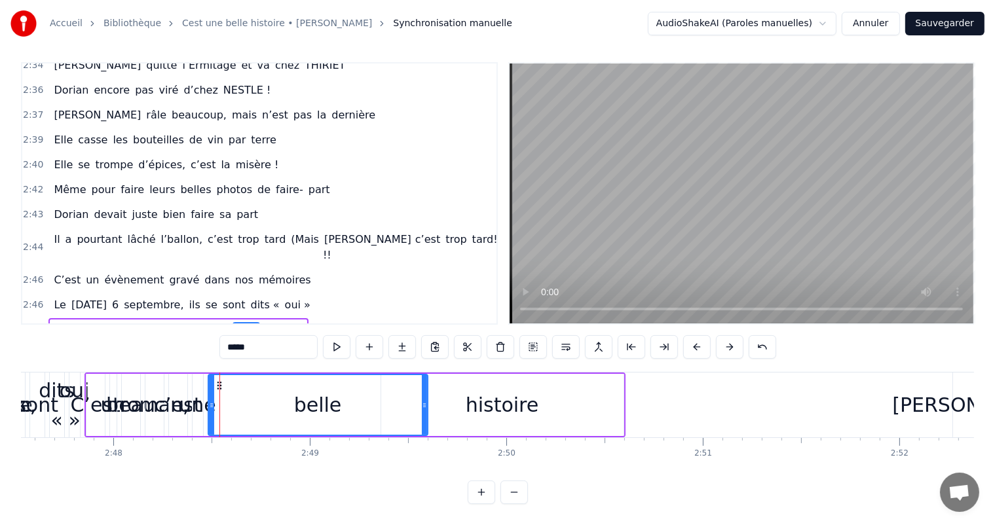
drag, startPoint x: 228, startPoint y: 390, endPoint x: 428, endPoint y: 391, distance: 199.8
click at [427, 400] on icon at bounding box center [424, 405] width 5 height 10
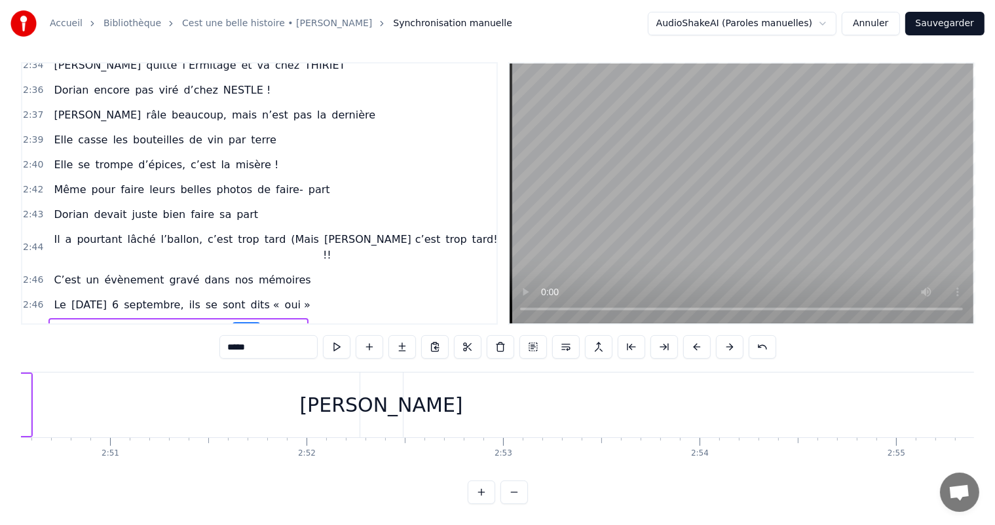
scroll to position [0, 33557]
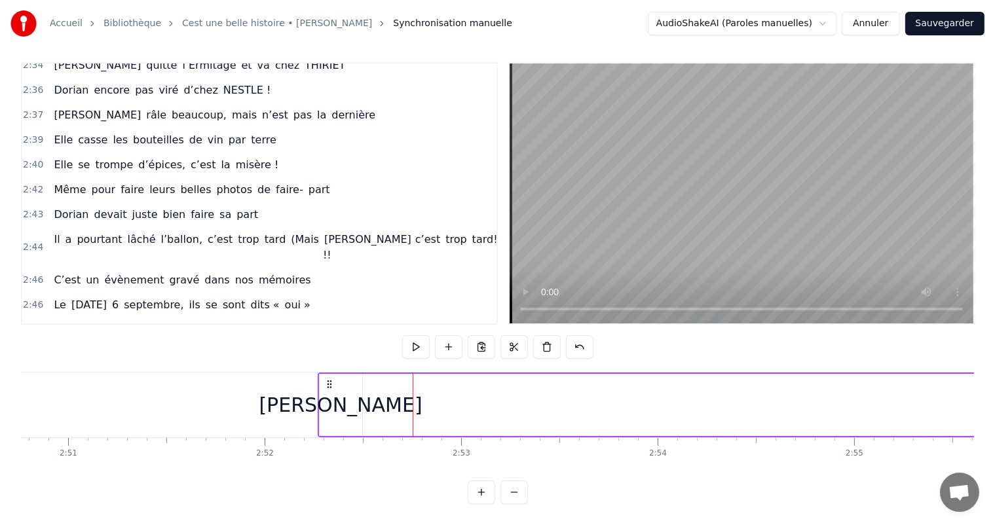
click at [314, 390] on div "[PERSON_NAME]" at bounding box center [340, 404] width 163 height 29
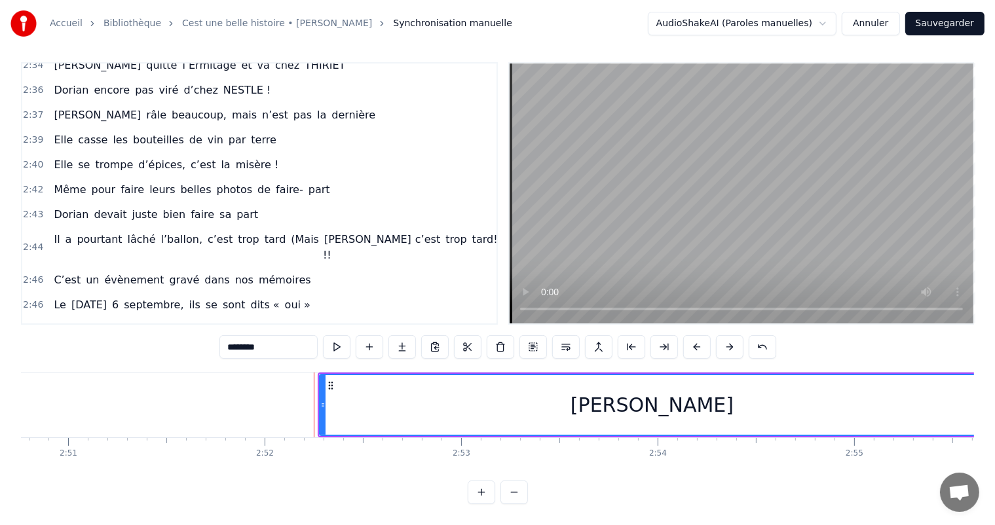
drag, startPoint x: 360, startPoint y: 390, endPoint x: 994, endPoint y: 424, distance: 635.7
click at [994, 424] on div "Accueil Bibliothèque Cest une belle histoire • [PERSON_NAME] Synchronisation ma…" at bounding box center [497, 249] width 995 height 510
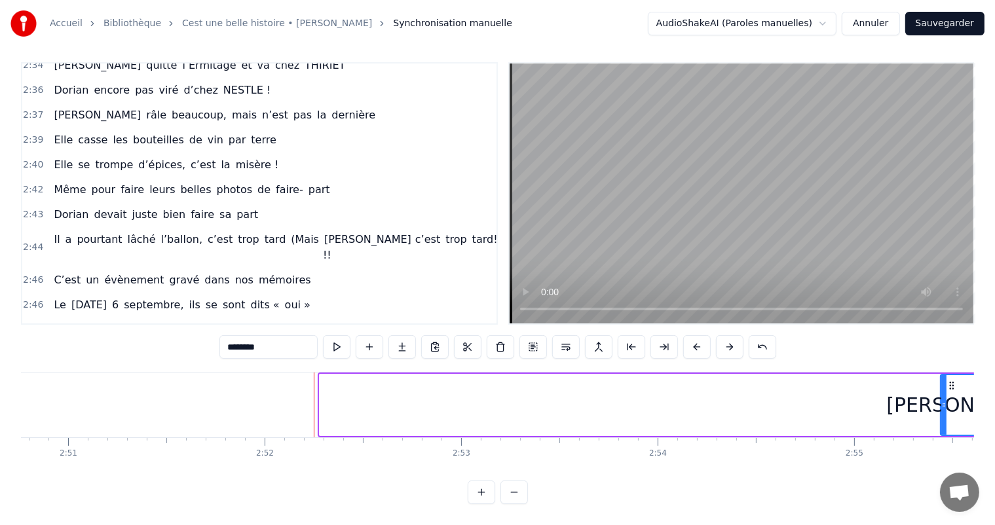
drag, startPoint x: 319, startPoint y: 394, endPoint x: 941, endPoint y: 430, distance: 622.7
click at [941, 430] on div "C’est un beau roman, c’est une belle histoire C’est une romance d’[DATE] [PERSO…" at bounding box center [497, 421] width 953 height 98
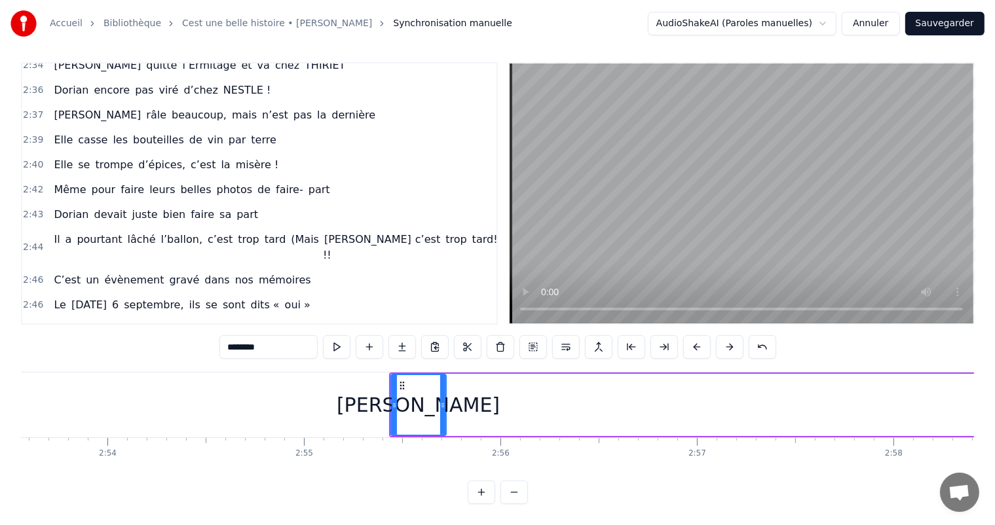
scroll to position [0, 34193]
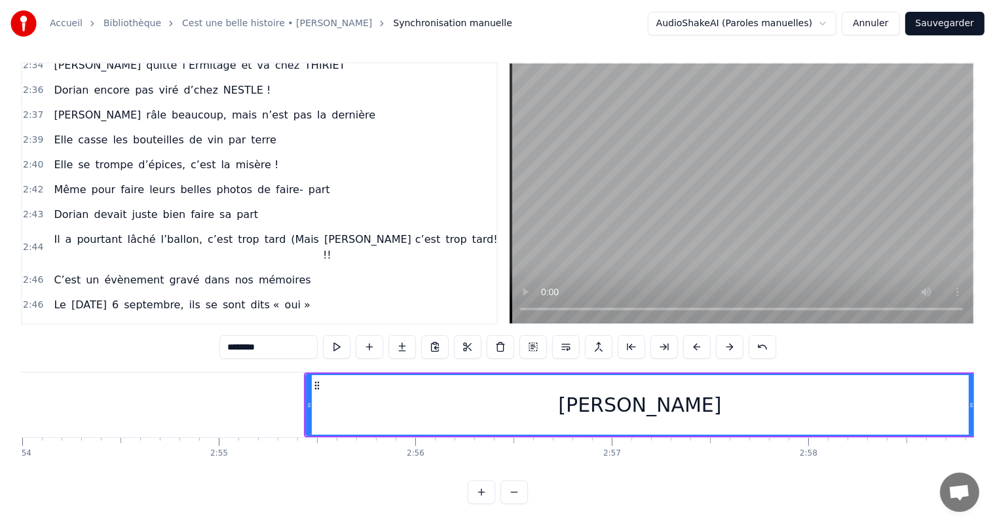
drag, startPoint x: 359, startPoint y: 391, endPoint x: 973, endPoint y: 386, distance: 614.5
click at [973, 386] on div at bounding box center [971, 405] width 5 height 60
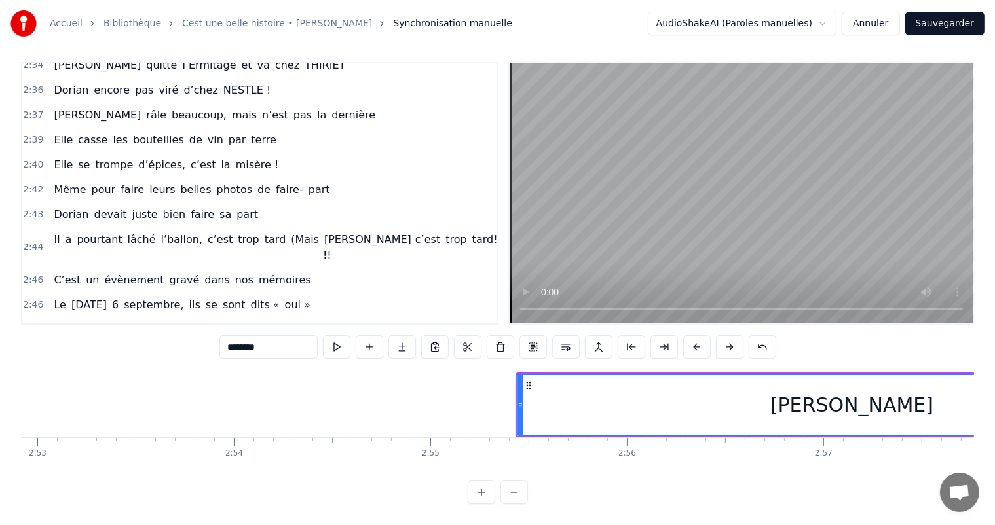
scroll to position [0, 34045]
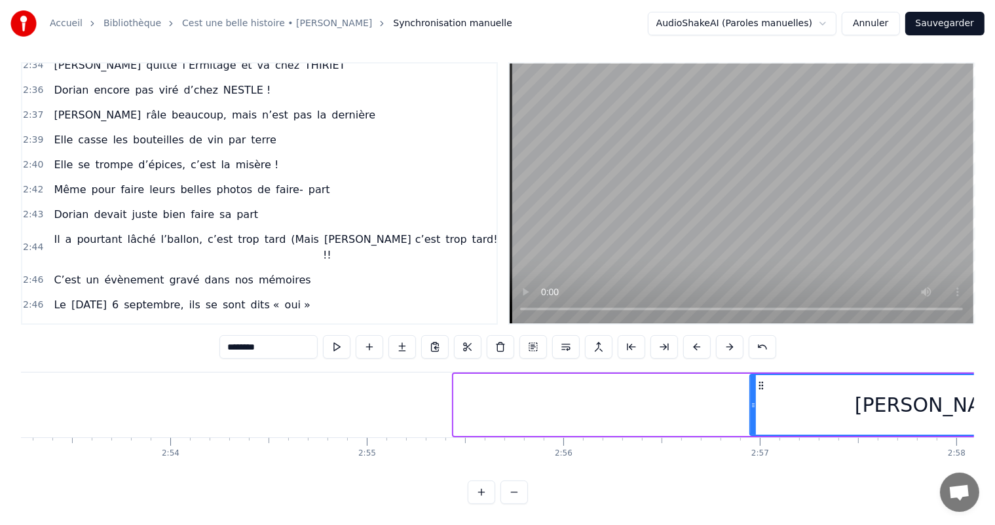
drag, startPoint x: 457, startPoint y: 388, endPoint x: 740, endPoint y: 371, distance: 283.5
click at [756, 391] on div at bounding box center [753, 405] width 5 height 60
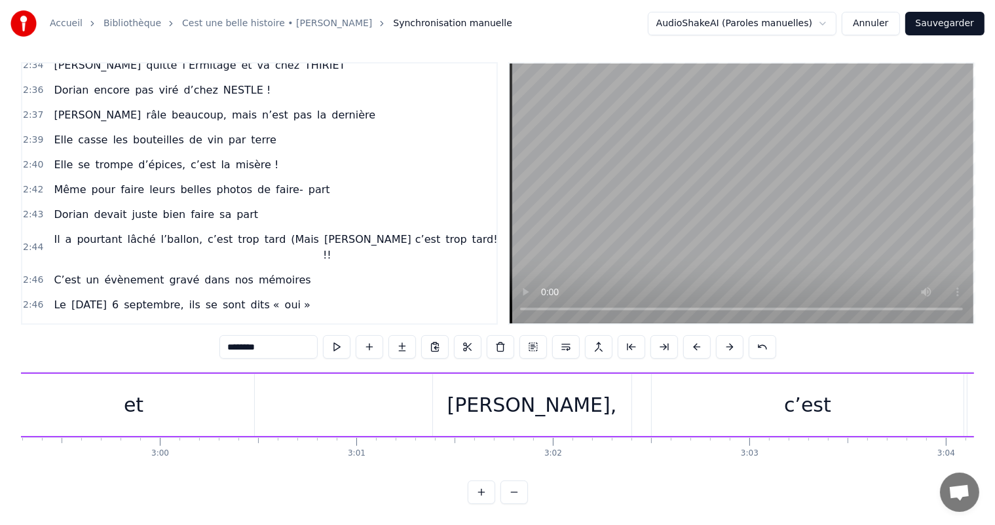
scroll to position [0, 35171]
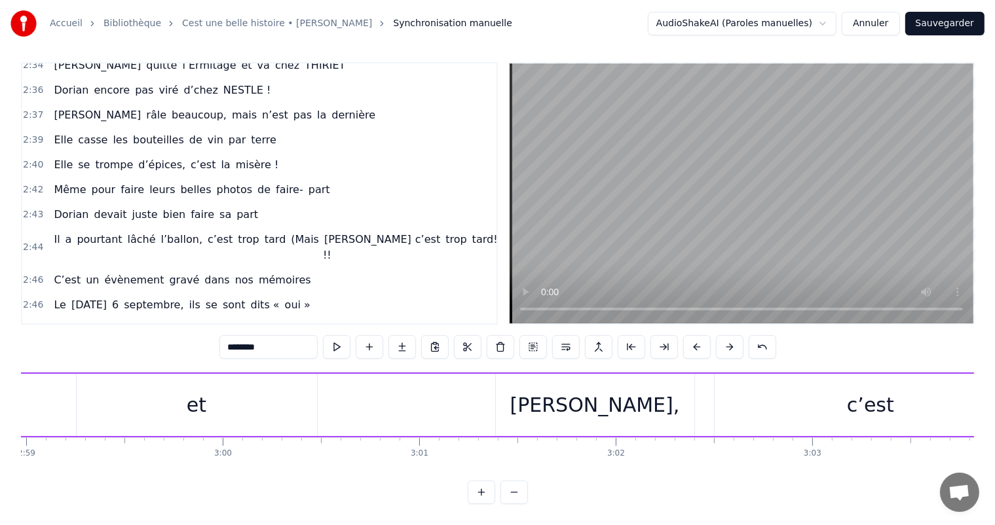
click at [618, 390] on div "[PERSON_NAME]," at bounding box center [595, 404] width 170 height 29
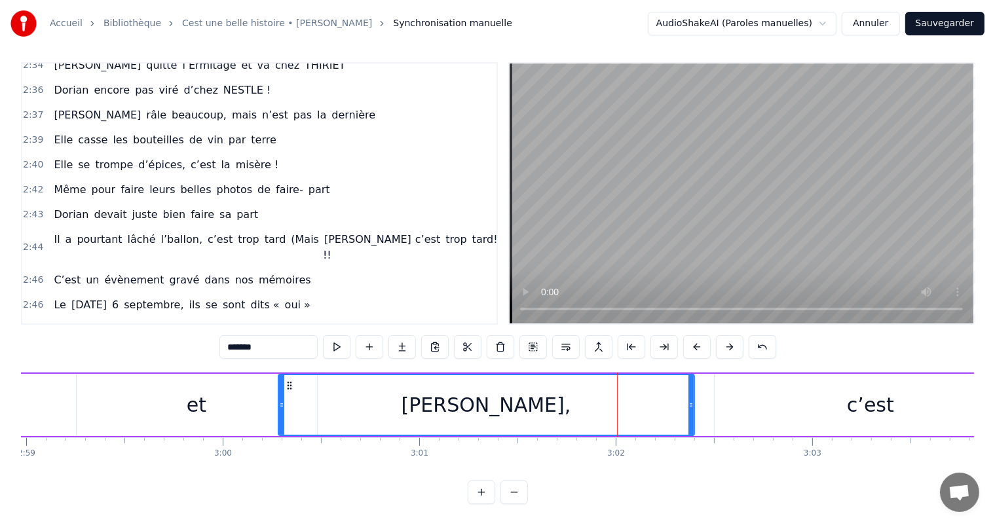
drag, startPoint x: 498, startPoint y: 394, endPoint x: 483, endPoint y: 419, distance: 28.8
click at [280, 402] on div at bounding box center [281, 405] width 5 height 60
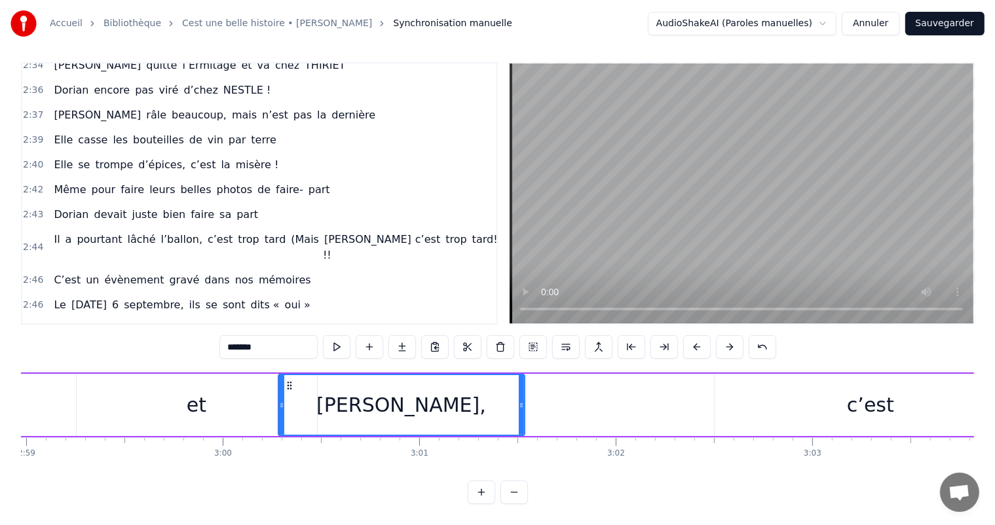
drag, startPoint x: 692, startPoint y: 391, endPoint x: 524, endPoint y: 390, distance: 167.7
click at [523, 400] on icon at bounding box center [521, 405] width 5 height 10
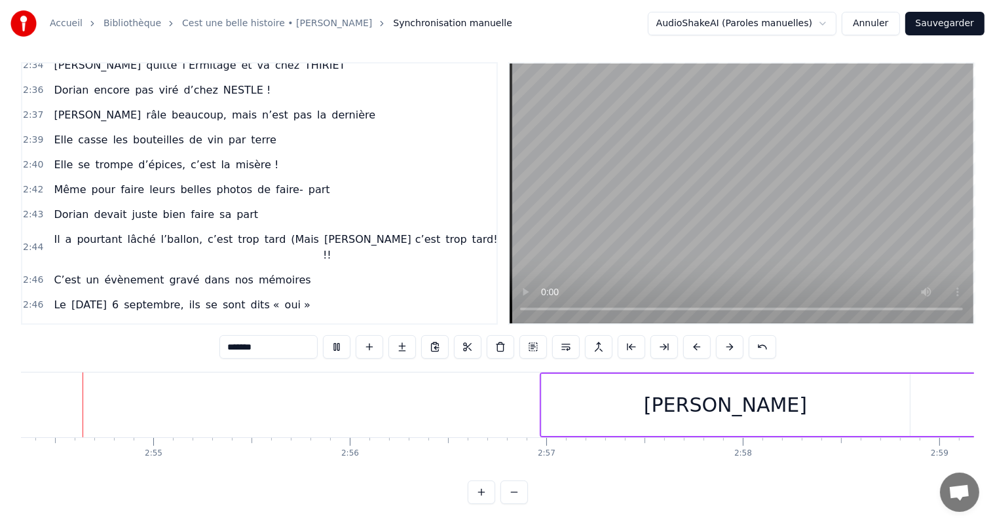
scroll to position [0, 34256]
click at [558, 416] on div "[PERSON_NAME]" at bounding box center [728, 405] width 368 height 62
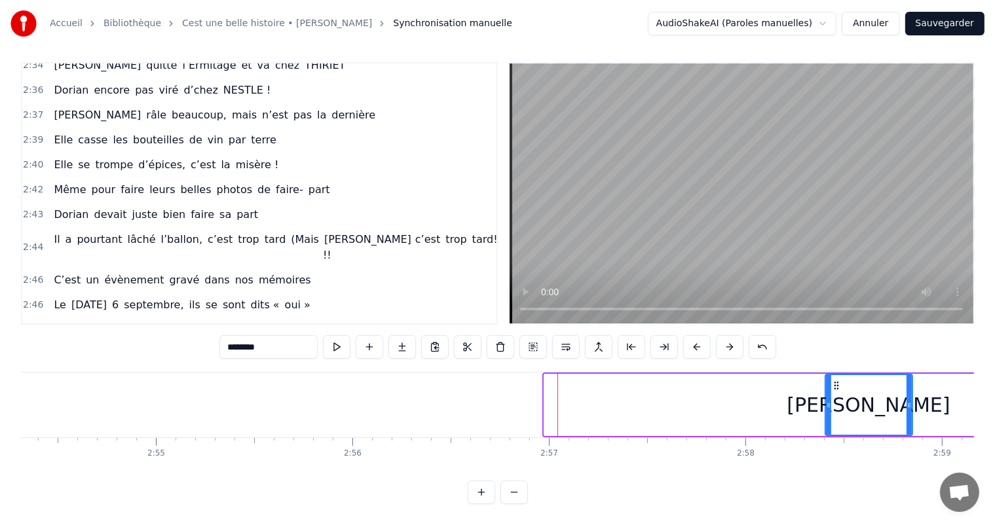
drag, startPoint x: 546, startPoint y: 402, endPoint x: 827, endPoint y: 384, distance: 281.6
click at [827, 384] on div at bounding box center [828, 405] width 5 height 60
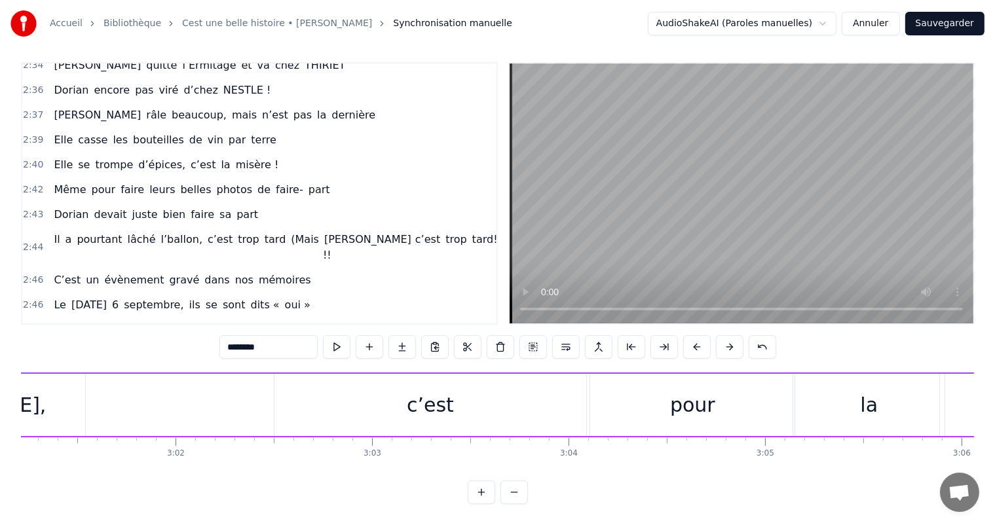
scroll to position [0, 35548]
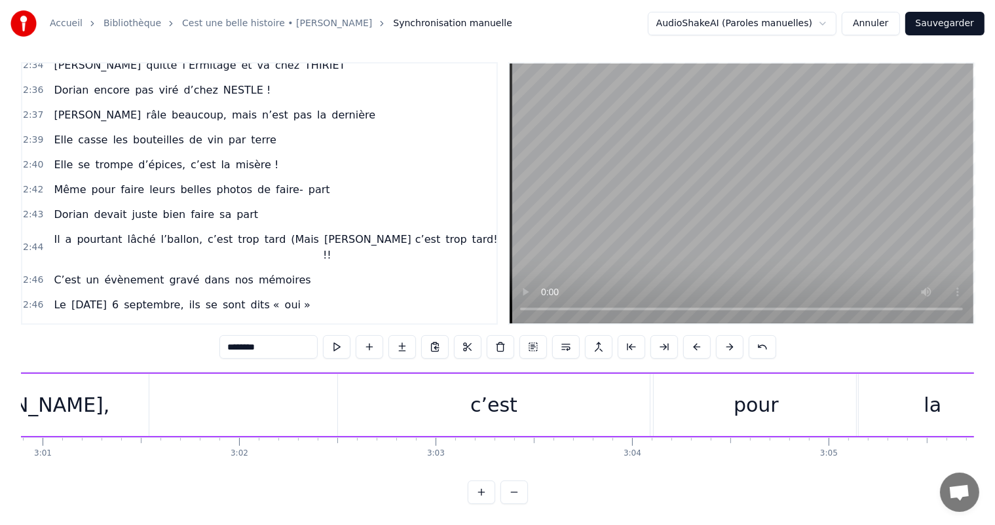
click at [569, 408] on div "c’est" at bounding box center [494, 405] width 312 height 62
type input "*****"
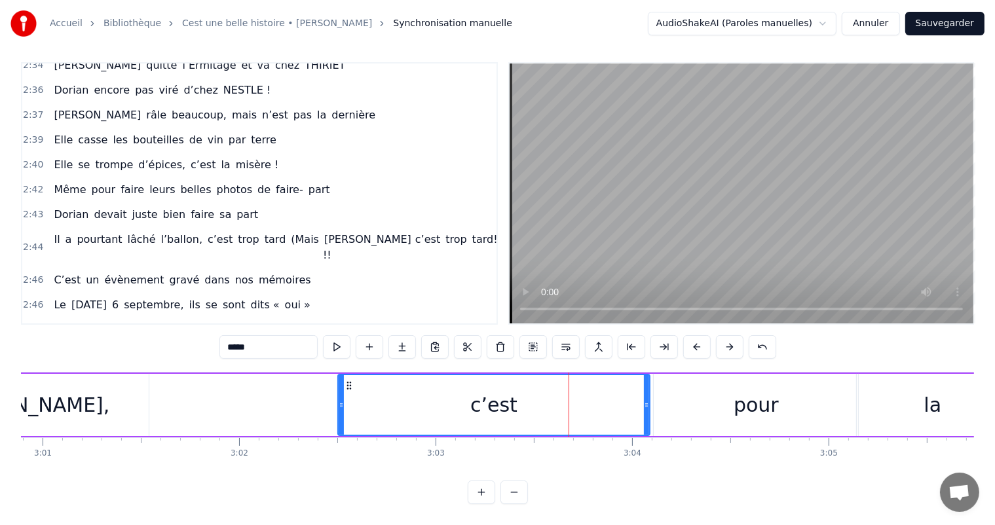
click at [190, 394] on div "[PERSON_NAME] et [PERSON_NAME], c’est pour la vie" at bounding box center [402, 405] width 1743 height 65
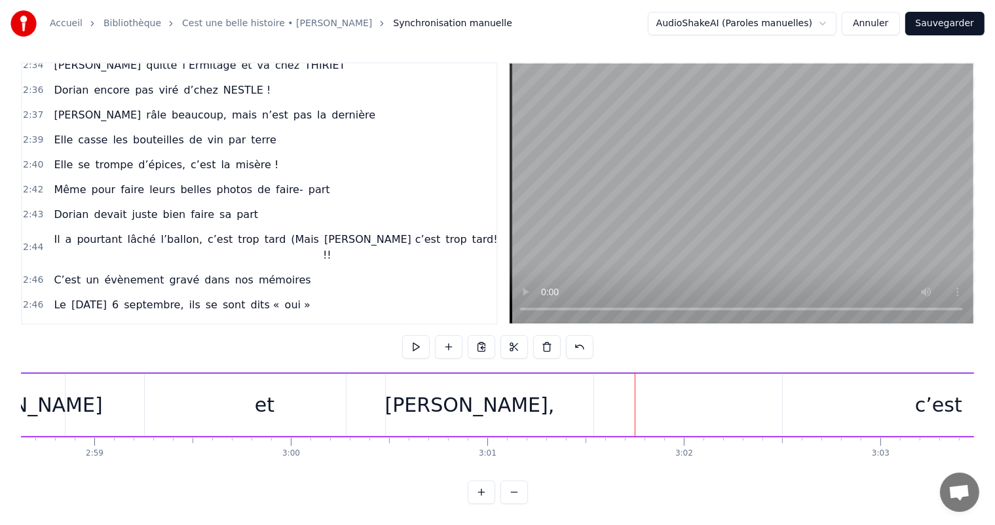
scroll to position [0, 34955]
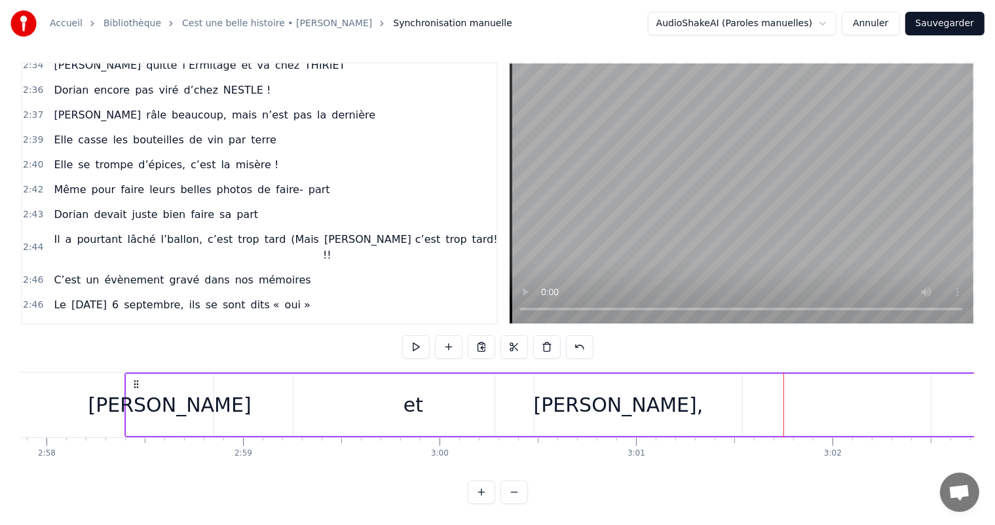
click at [705, 392] on div "[PERSON_NAME]," at bounding box center [618, 405] width 247 height 62
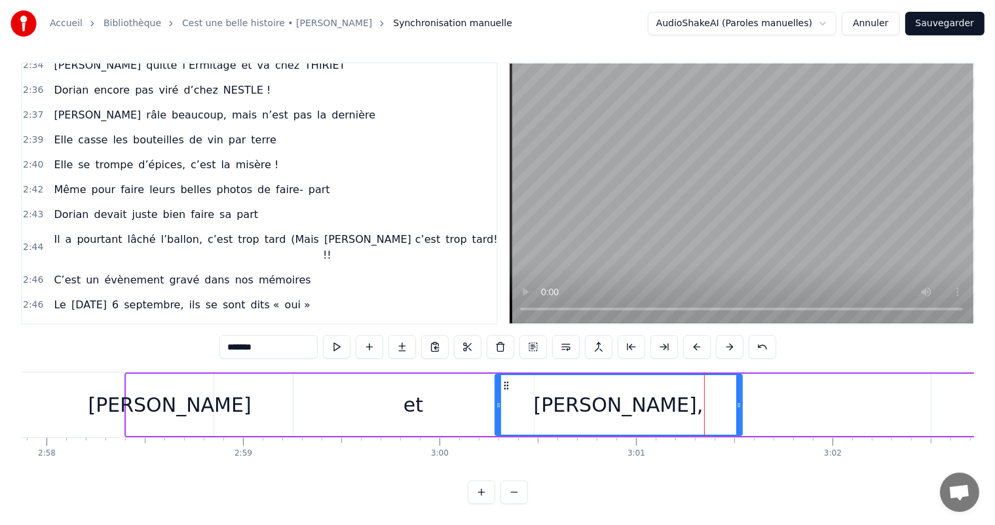
drag, startPoint x: 741, startPoint y: 394, endPoint x: 841, endPoint y: 402, distance: 100.5
click at [854, 402] on div "[PERSON_NAME] et [PERSON_NAME], c’est pour la vie" at bounding box center [995, 405] width 1743 height 65
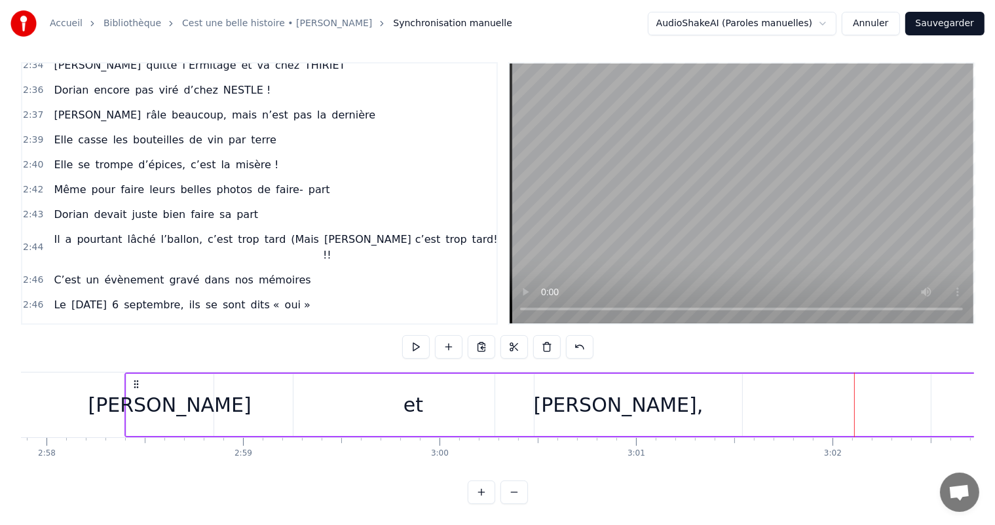
click at [677, 392] on div "[PERSON_NAME]," at bounding box center [618, 405] width 247 height 62
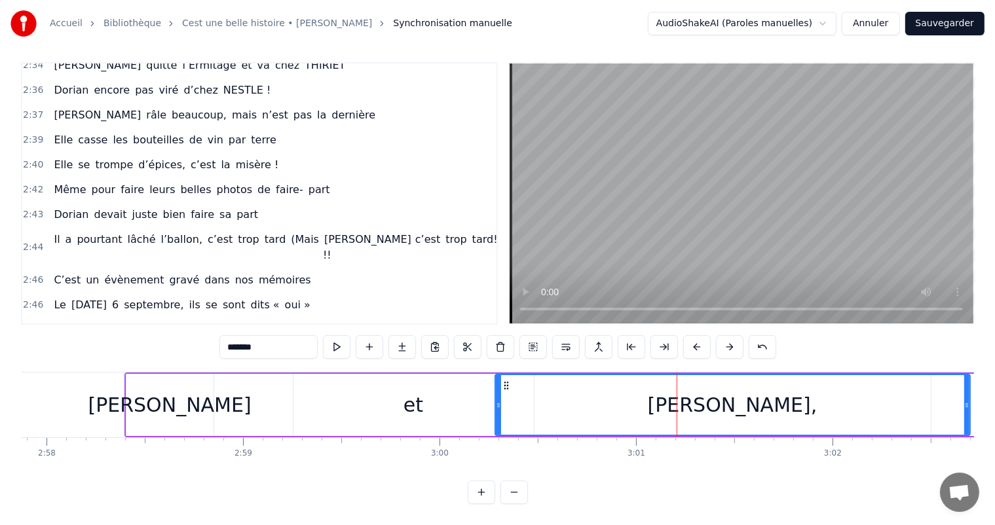
drag, startPoint x: 738, startPoint y: 394, endPoint x: 981, endPoint y: 406, distance: 244.0
click at [981, 406] on div "Accueil Bibliothèque Cest une belle histoire • [PERSON_NAME] Synchronisation ma…" at bounding box center [497, 249] width 995 height 510
click at [500, 386] on div "[PERSON_NAME]," at bounding box center [740, 405] width 489 height 60
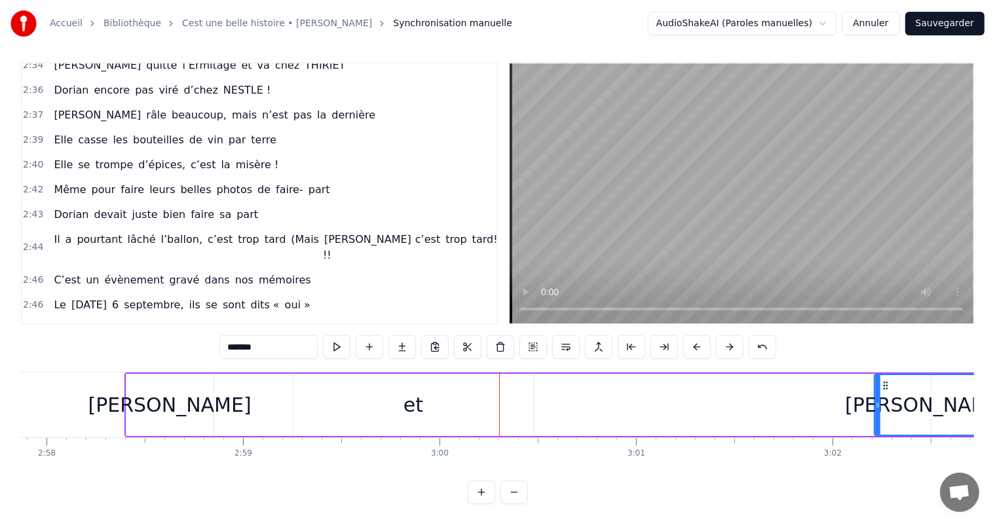
drag, startPoint x: 495, startPoint y: 383, endPoint x: 875, endPoint y: 394, distance: 379.4
click at [875, 394] on div at bounding box center [877, 405] width 5 height 60
click at [474, 374] on div "et" at bounding box center [414, 405] width 242 height 62
type input "**"
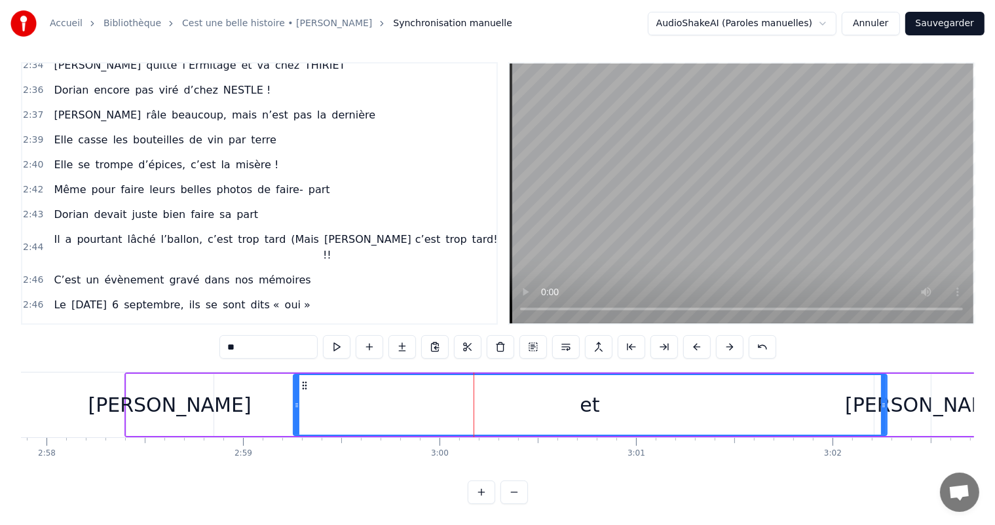
drag, startPoint x: 530, startPoint y: 393, endPoint x: 883, endPoint y: 404, distance: 353.2
click at [883, 404] on div at bounding box center [883, 405] width 5 height 60
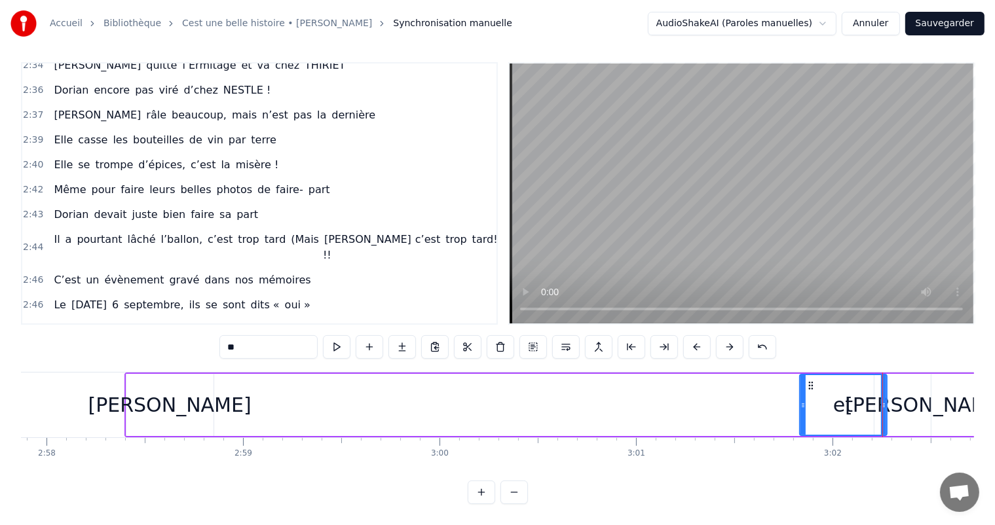
drag, startPoint x: 295, startPoint y: 395, endPoint x: 802, endPoint y: 411, distance: 506.6
click at [802, 411] on div at bounding box center [802, 405] width 5 height 60
click at [242, 390] on div "[PERSON_NAME] et [PERSON_NAME], c’est pour la vie" at bounding box center [995, 405] width 1743 height 65
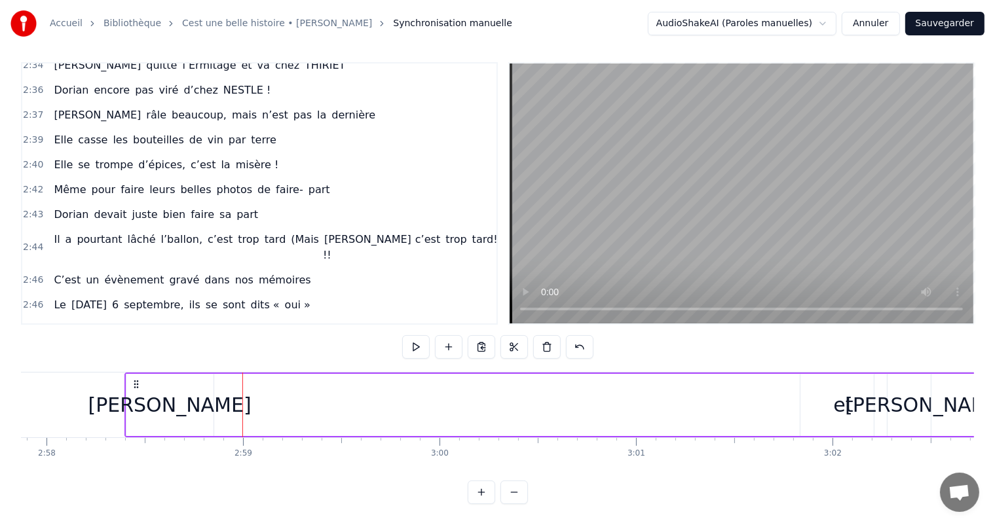
click at [229, 392] on div "[PERSON_NAME] et [PERSON_NAME], c’est pour la vie" at bounding box center [995, 405] width 1743 height 65
click at [208, 394] on div "[PERSON_NAME]" at bounding box center [169, 405] width 87 height 62
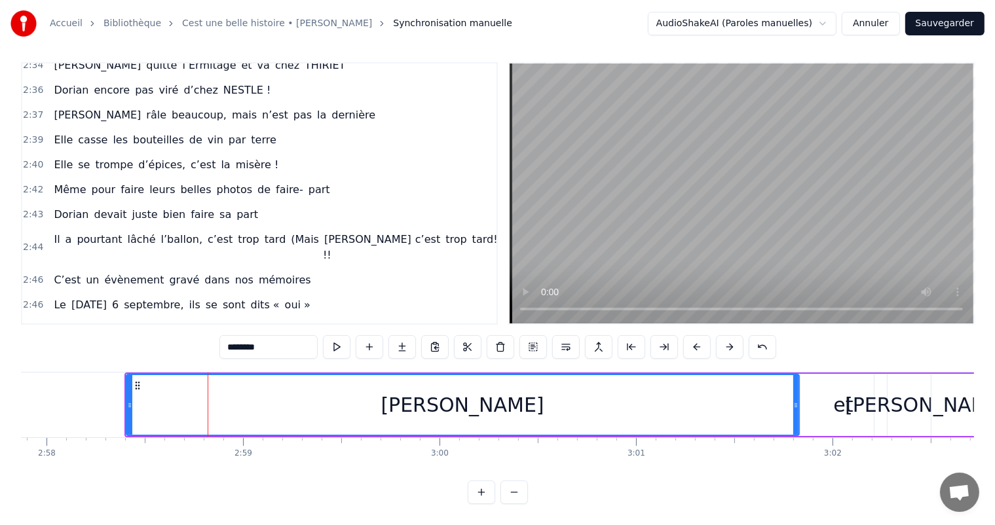
drag, startPoint x: 208, startPoint y: 393, endPoint x: 793, endPoint y: 401, distance: 585.7
click at [793, 401] on div at bounding box center [795, 405] width 5 height 60
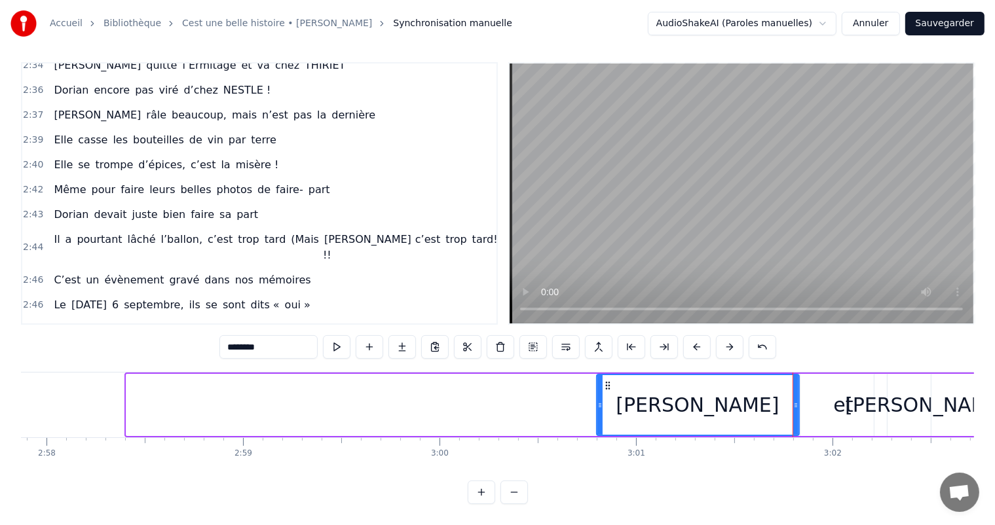
drag, startPoint x: 127, startPoint y: 392, endPoint x: 613, endPoint y: 453, distance: 489.8
click at [613, 453] on div "C’est un beau roman, c’est une belle histoire C’est une romance d’[DATE] [PERSO…" at bounding box center [497, 421] width 953 height 98
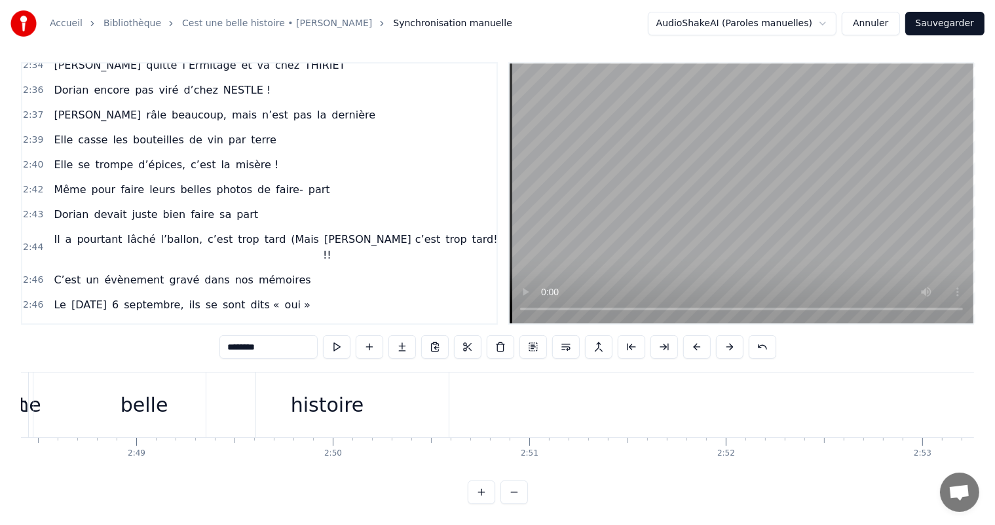
scroll to position [0, 32884]
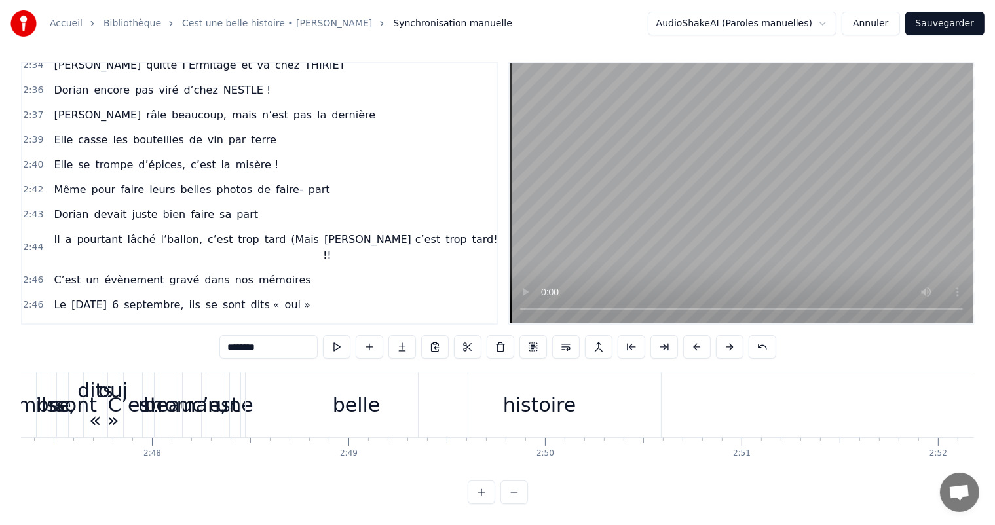
click at [584, 404] on div "histoire" at bounding box center [540, 405] width 242 height 65
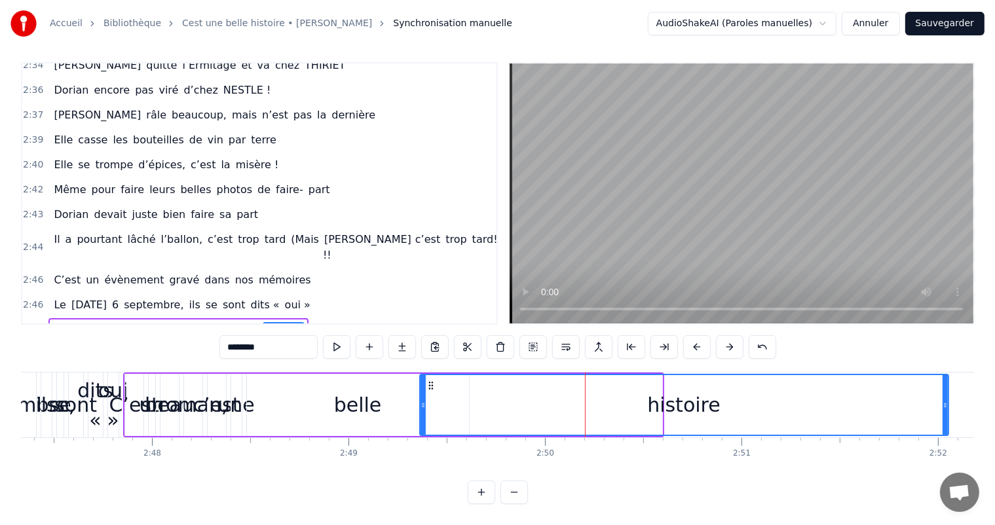
drag, startPoint x: 658, startPoint y: 395, endPoint x: 961, endPoint y: 399, distance: 303.3
click at [948, 399] on div at bounding box center [945, 405] width 5 height 60
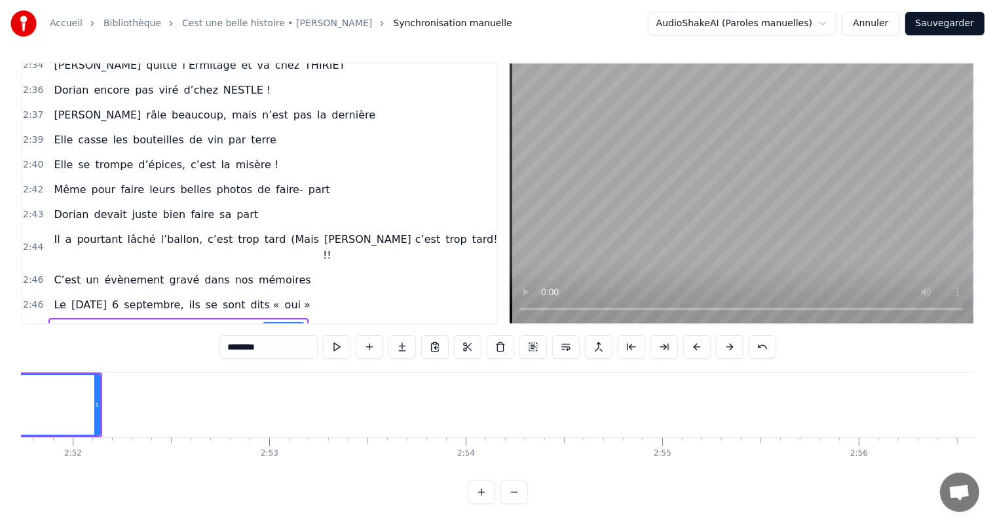
scroll to position [0, 33757]
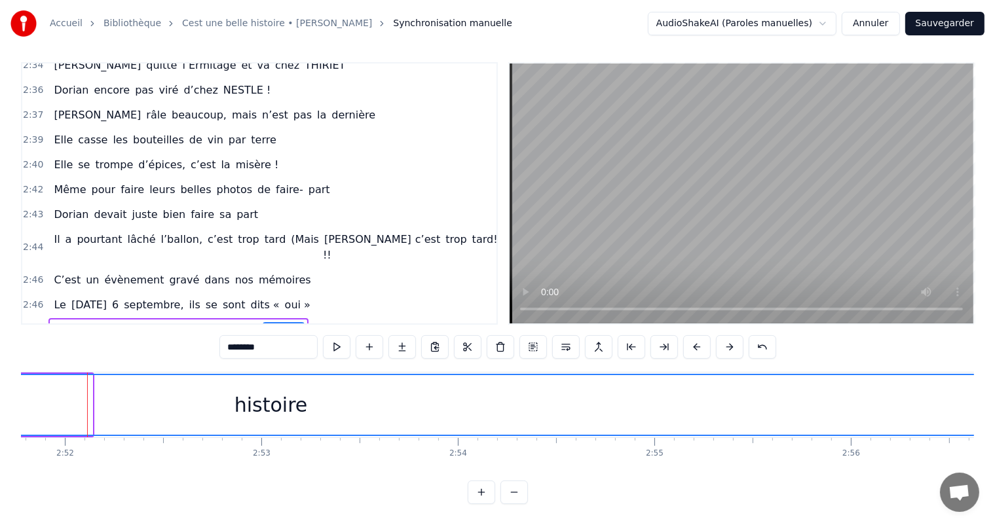
drag, startPoint x: 88, startPoint y: 396, endPoint x: 991, endPoint y: 427, distance: 903.9
click at [991, 427] on div "Accueil Bibliothèque Cest une belle histoire • [PERSON_NAME] Synchronisation ma…" at bounding box center [497, 249] width 995 height 510
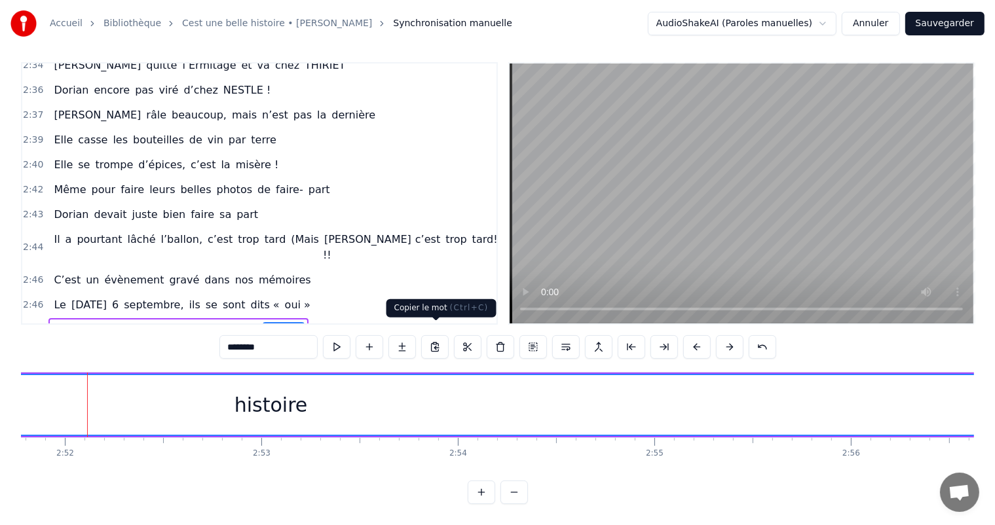
click at [43, 385] on div "histoire" at bounding box center [271, 405] width 1448 height 60
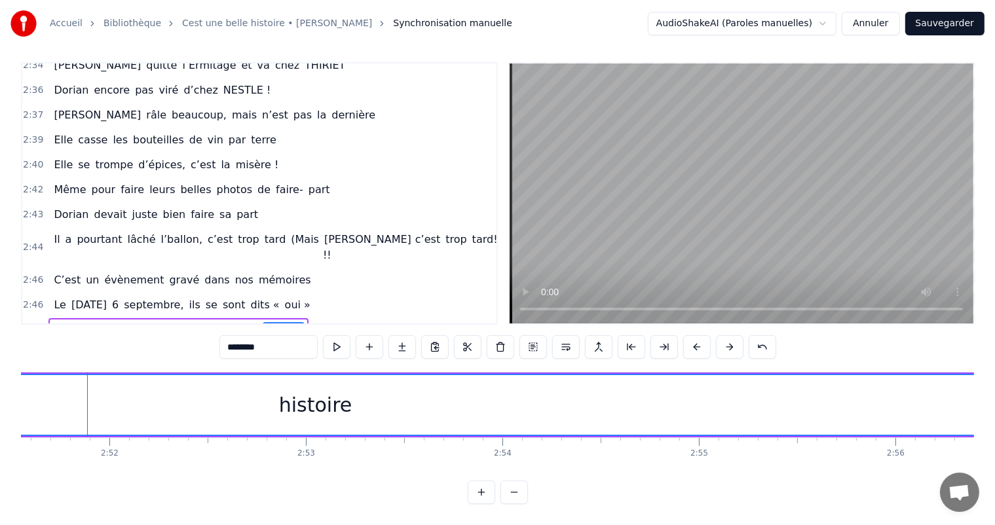
click at [138, 405] on div "histoire" at bounding box center [316, 405] width 1448 height 60
click at [53, 386] on div "histoire" at bounding box center [316, 405] width 1448 height 60
click at [29, 388] on div "histoire" at bounding box center [351, 405] width 1448 height 60
click at [16, 388] on div "Accueil Bibliothèque Cest une belle histoire • [PERSON_NAME] Synchronisation ma…" at bounding box center [497, 249] width 995 height 510
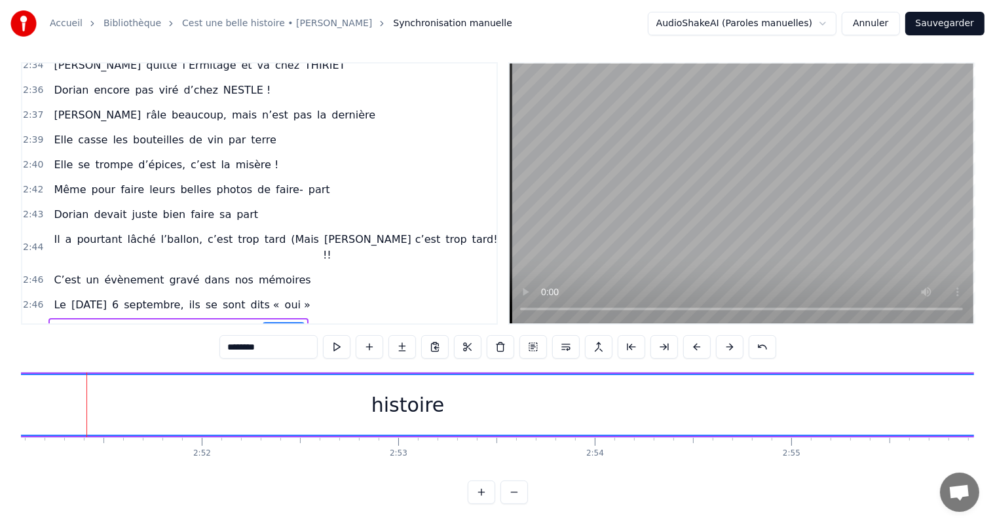
click at [27, 388] on div "histoire" at bounding box center [408, 405] width 1448 height 60
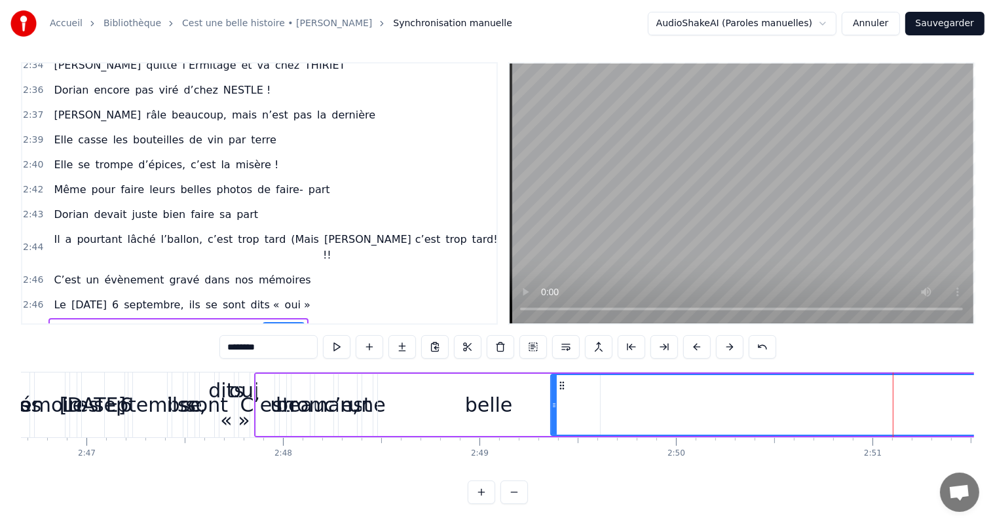
scroll to position [0, 32796]
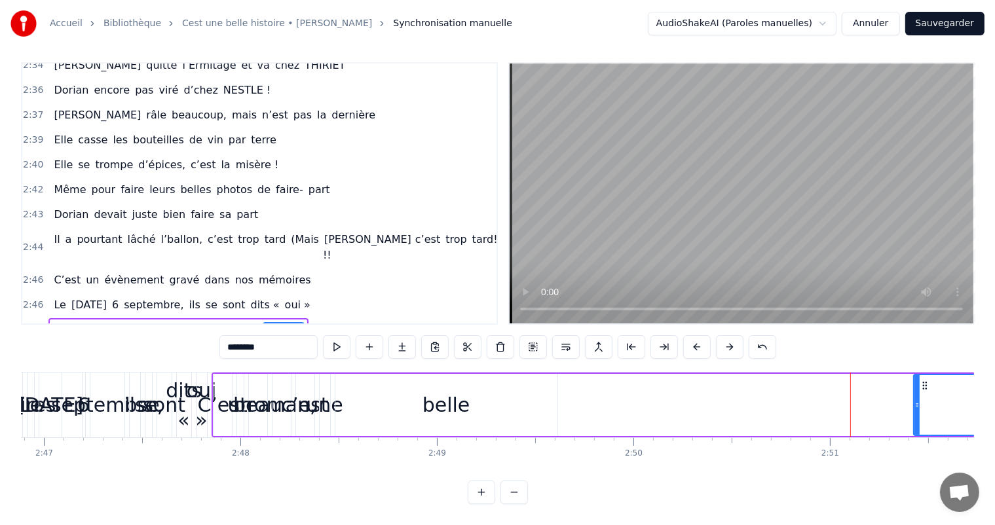
drag, startPoint x: 512, startPoint y: 392, endPoint x: 922, endPoint y: 401, distance: 410.8
click at [920, 400] on div at bounding box center [916, 405] width 5 height 60
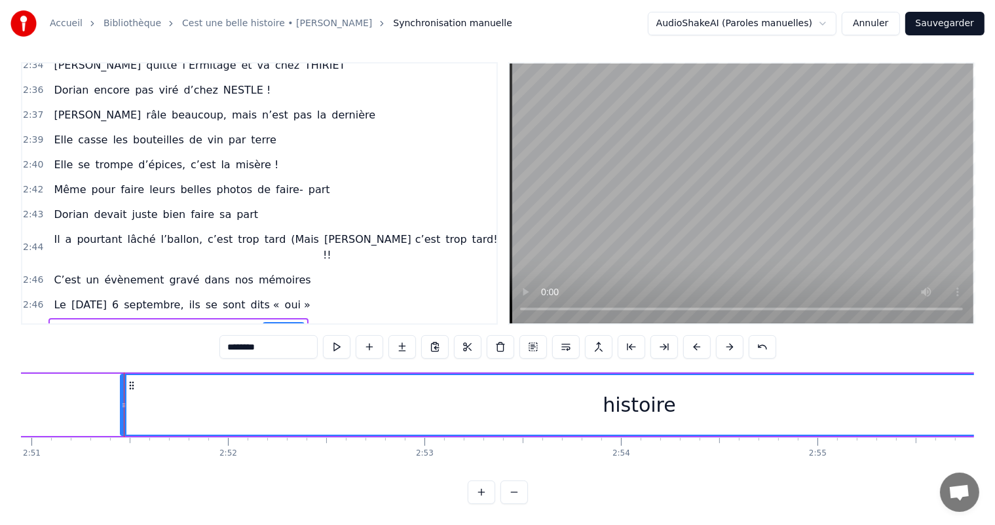
scroll to position [0, 33631]
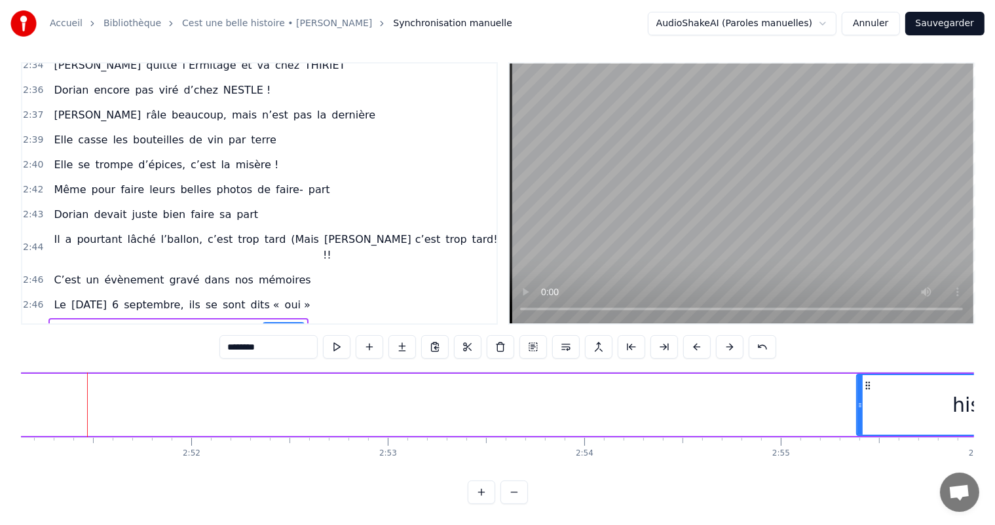
drag, startPoint x: 85, startPoint y: 390, endPoint x: 875, endPoint y: 427, distance: 790.9
click at [875, 427] on div "C’est un beau roman, c’est une belle histoire C’est une romance d’[DATE] [PERSO…" at bounding box center [497, 421] width 953 height 98
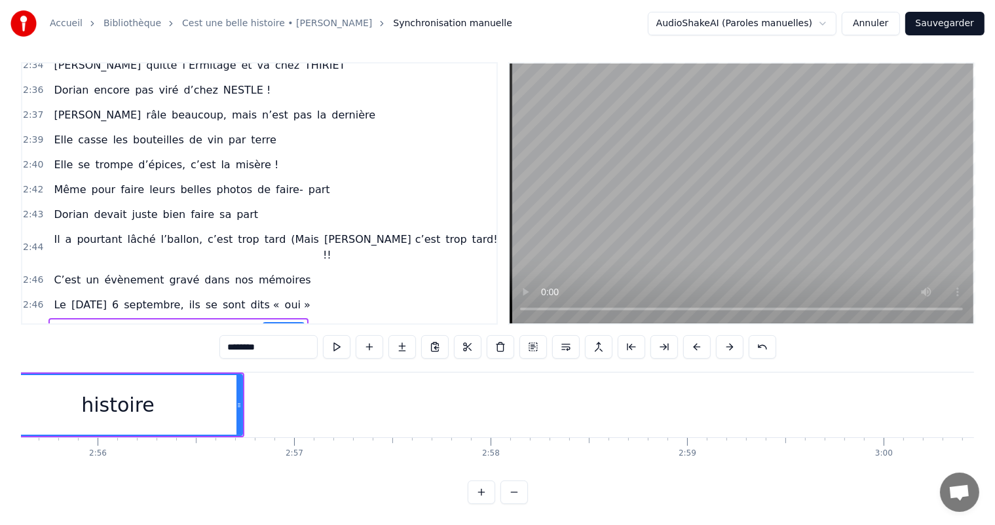
scroll to position [0, 34468]
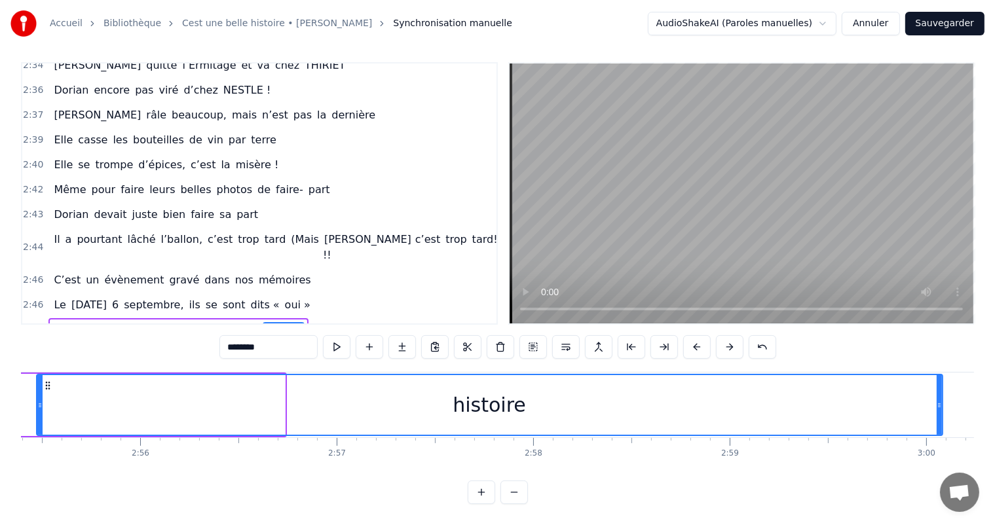
drag, startPoint x: 282, startPoint y: 393, endPoint x: 757, endPoint y: 371, distance: 476.1
click at [945, 430] on div "C’est un beau roman, c’est une belle histoire C’est une romance d’[DATE] [PERSO…" at bounding box center [497, 421] width 953 height 98
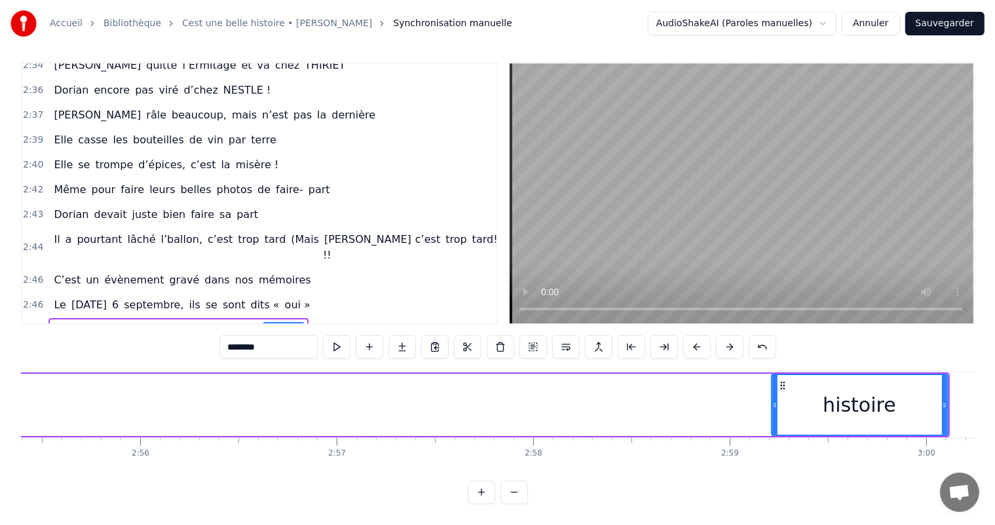
drag, startPoint x: 38, startPoint y: 398, endPoint x: 773, endPoint y: 373, distance: 735.4
click at [773, 375] on div at bounding box center [774, 405] width 5 height 60
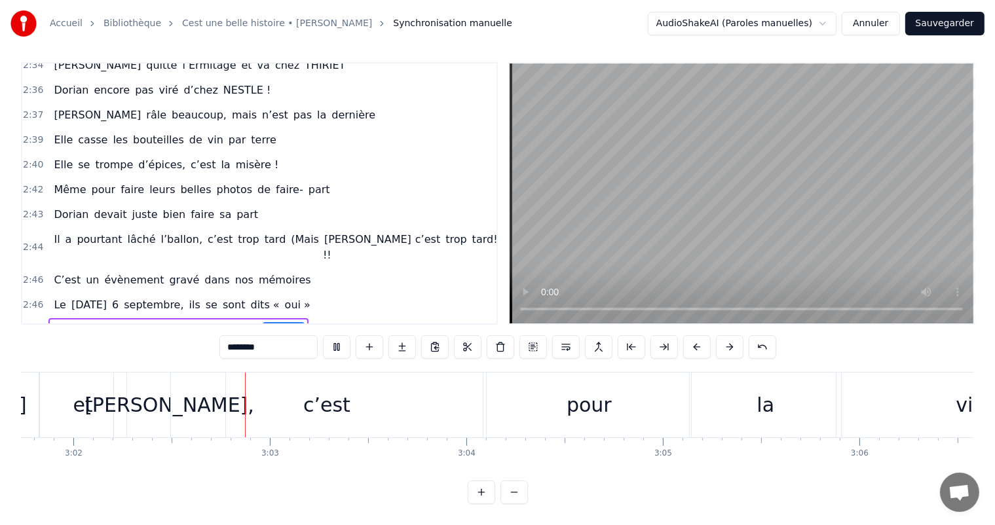
scroll to position [0, 35715]
click at [709, 185] on video at bounding box center [742, 194] width 464 height 260
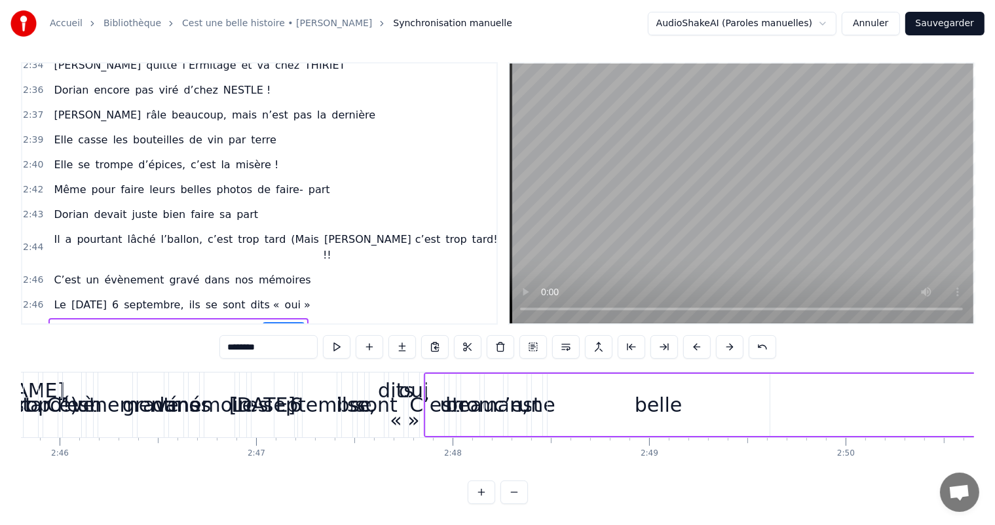
scroll to position [0, 32647]
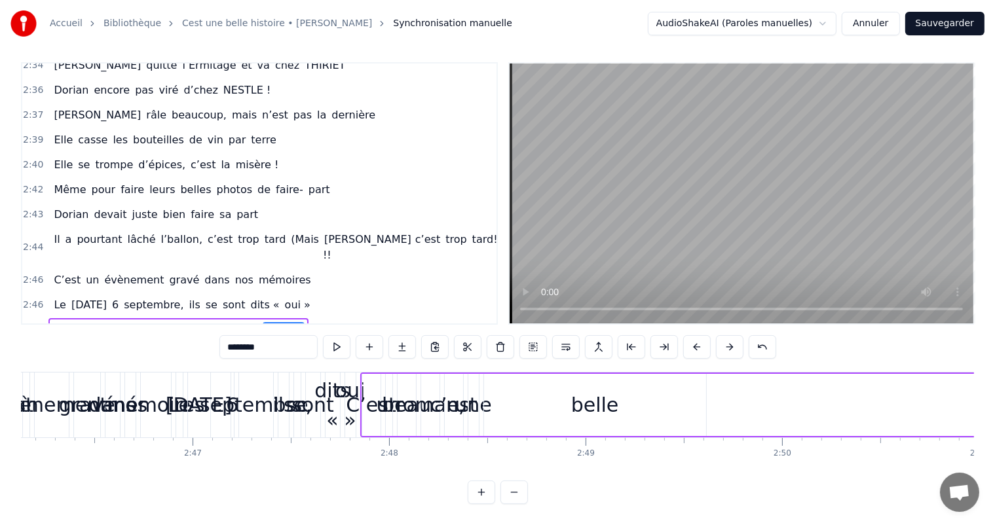
click at [601, 395] on div "belle" at bounding box center [595, 404] width 48 height 29
type input "*****"
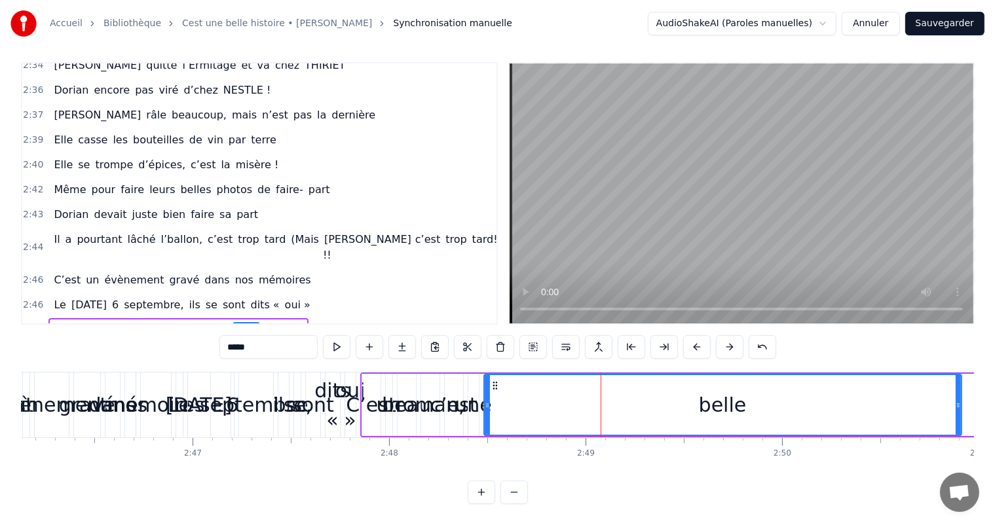
drag, startPoint x: 700, startPoint y: 393, endPoint x: 956, endPoint y: 383, distance: 255.7
click at [956, 383] on div at bounding box center [958, 405] width 5 height 60
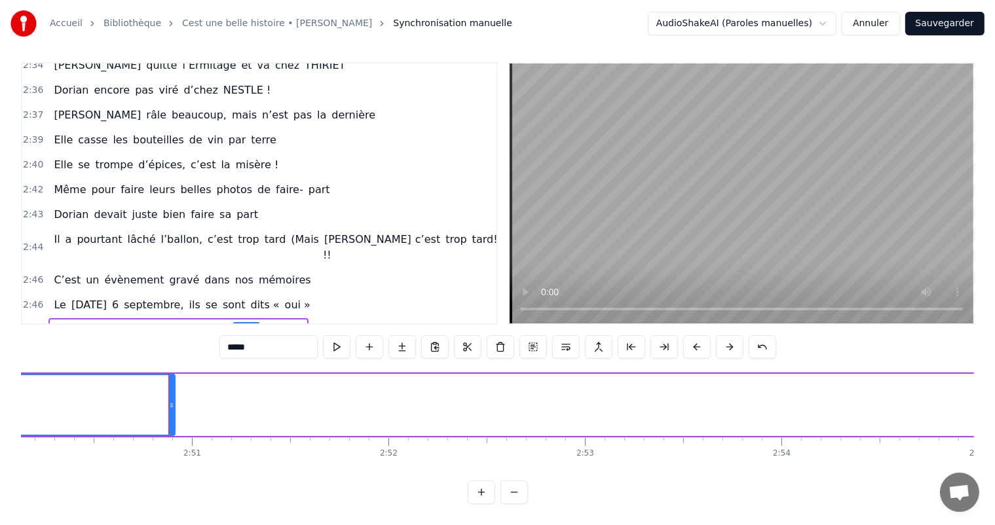
scroll to position [0, 33515]
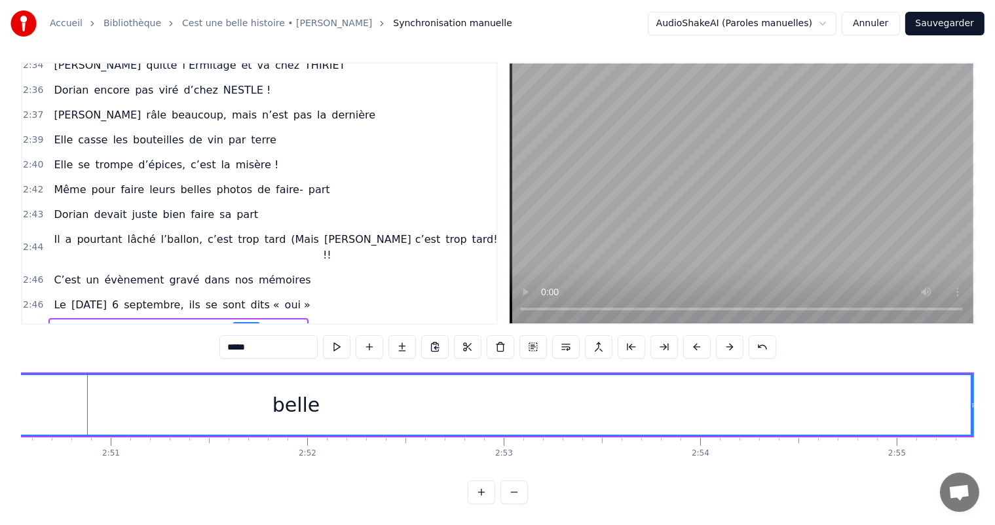
drag, startPoint x: 90, startPoint y: 404, endPoint x: 935, endPoint y: 419, distance: 845.8
click at [973, 424] on div "belle" at bounding box center [296, 405] width 1362 height 62
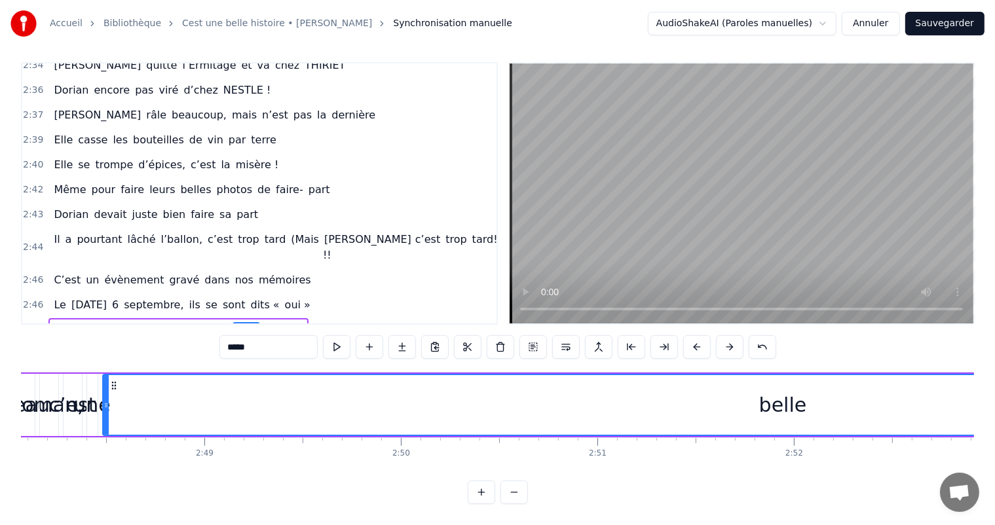
scroll to position [0, 33007]
click at [818, 398] on div "belle" at bounding box center [804, 404] width 48 height 29
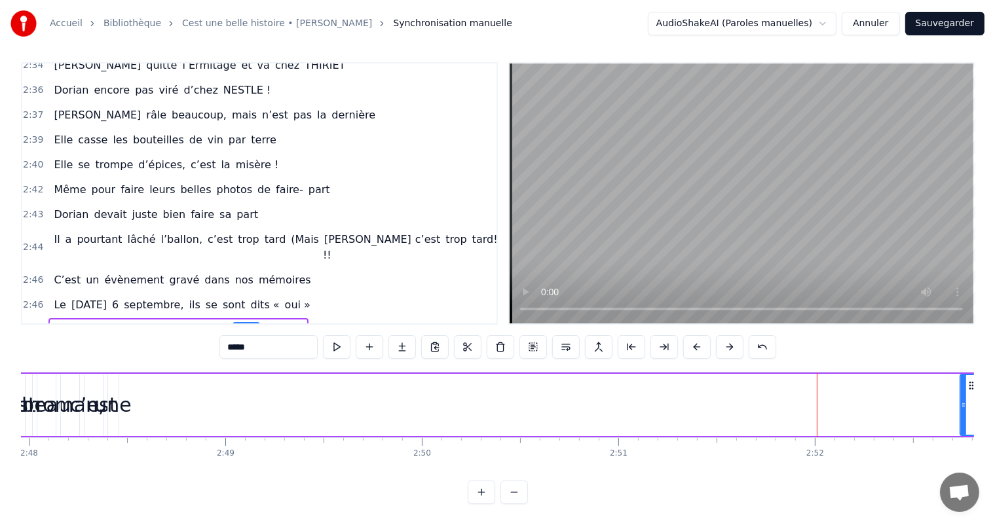
drag, startPoint x: 124, startPoint y: 392, endPoint x: 961, endPoint y: 423, distance: 837.7
click at [961, 423] on div at bounding box center [963, 405] width 5 height 60
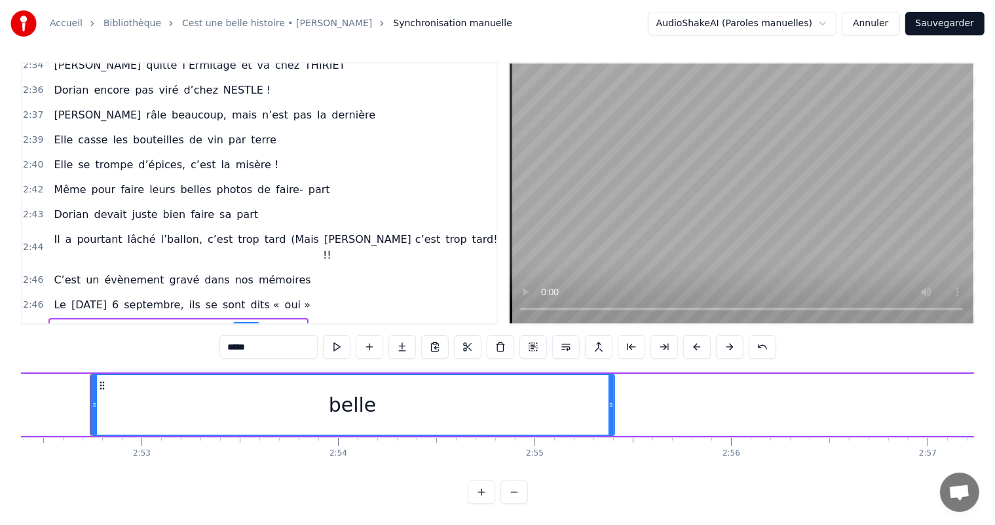
scroll to position [0, 33880]
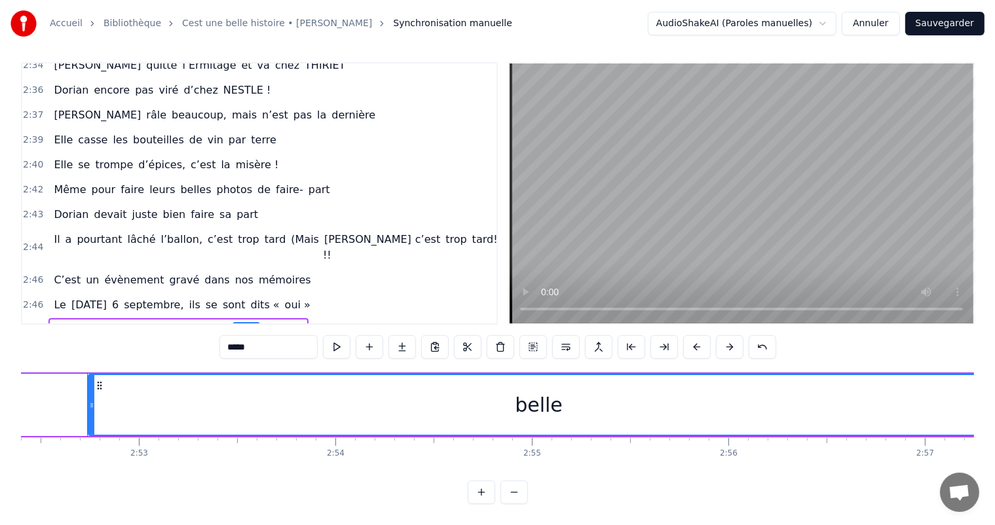
drag, startPoint x: 607, startPoint y: 390, endPoint x: 985, endPoint y: 410, distance: 378.5
click at [985, 410] on div "Accueil Bibliothèque Cest une belle histoire • [PERSON_NAME] Synchronisation ma…" at bounding box center [497, 249] width 995 height 510
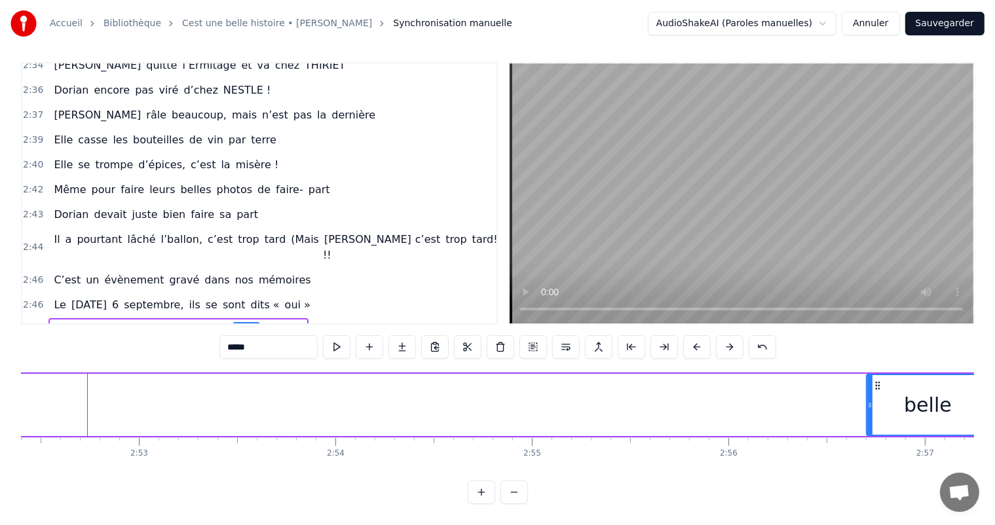
drag, startPoint x: 89, startPoint y: 401, endPoint x: 867, endPoint y: 424, distance: 778.6
click at [867, 424] on div "C’est un beau roman, c’est une belle histoire" at bounding box center [332, 405] width 2411 height 65
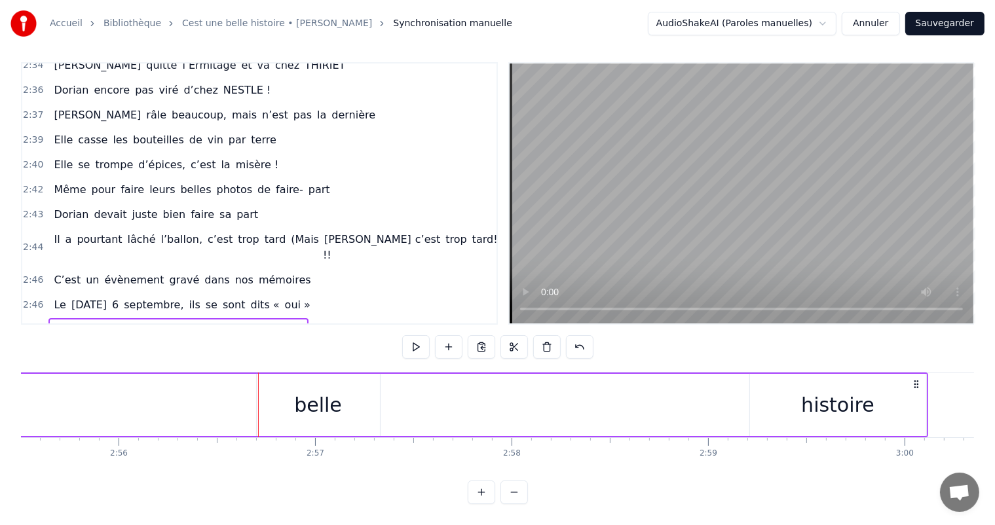
scroll to position [0, 34531]
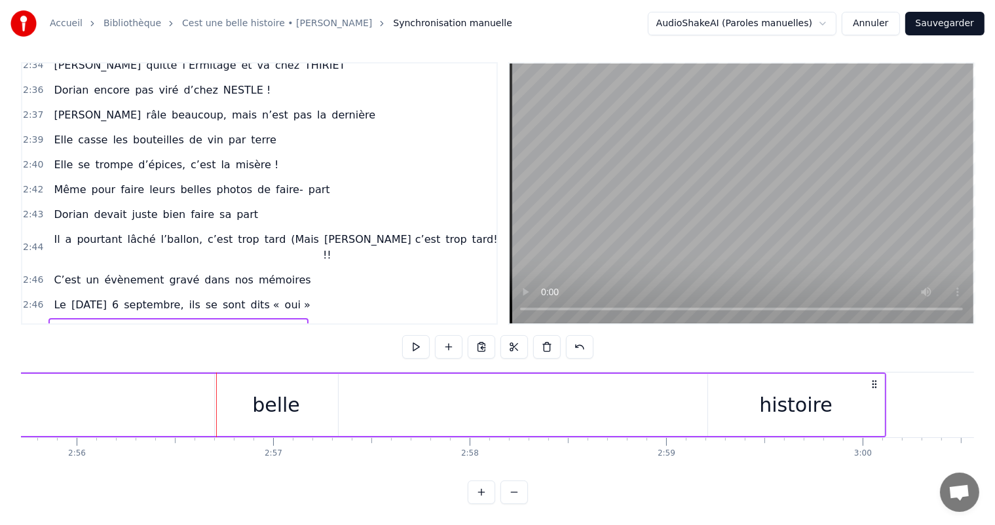
click at [297, 383] on div "belle" at bounding box center [276, 405] width 123 height 62
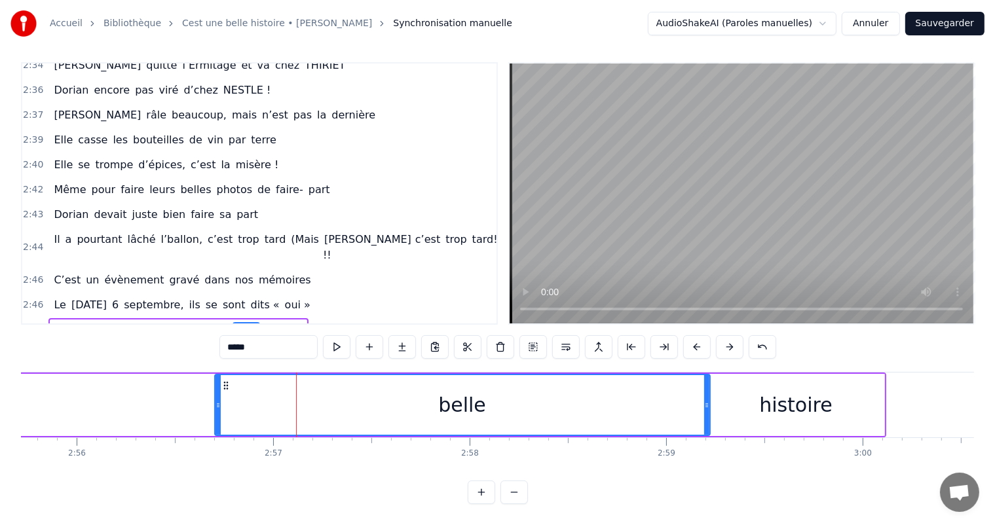
drag, startPoint x: 333, startPoint y: 388, endPoint x: 705, endPoint y: 385, distance: 372.1
click at [705, 385] on div at bounding box center [706, 405] width 5 height 60
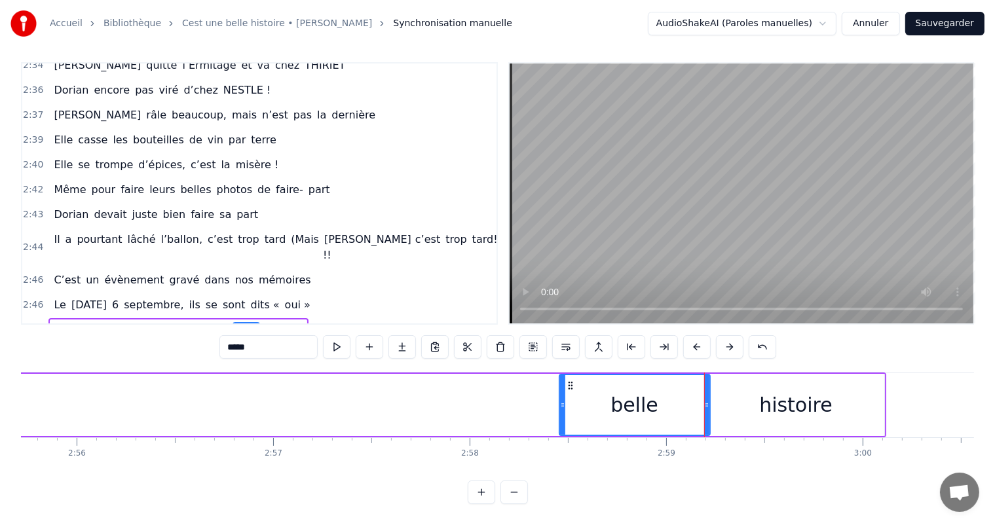
drag, startPoint x: 219, startPoint y: 392, endPoint x: 561, endPoint y: 390, distance: 342.6
click at [561, 400] on icon at bounding box center [562, 405] width 5 height 10
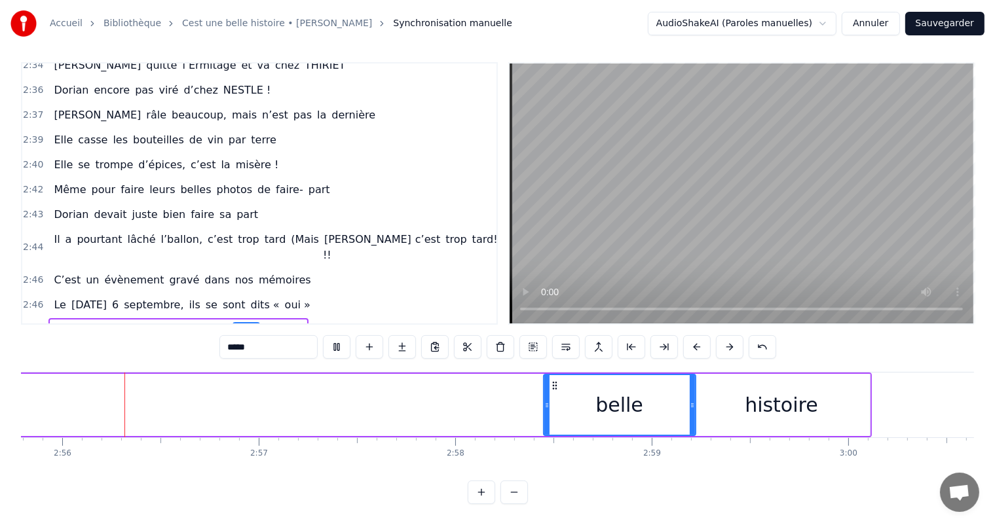
scroll to position [0, 34524]
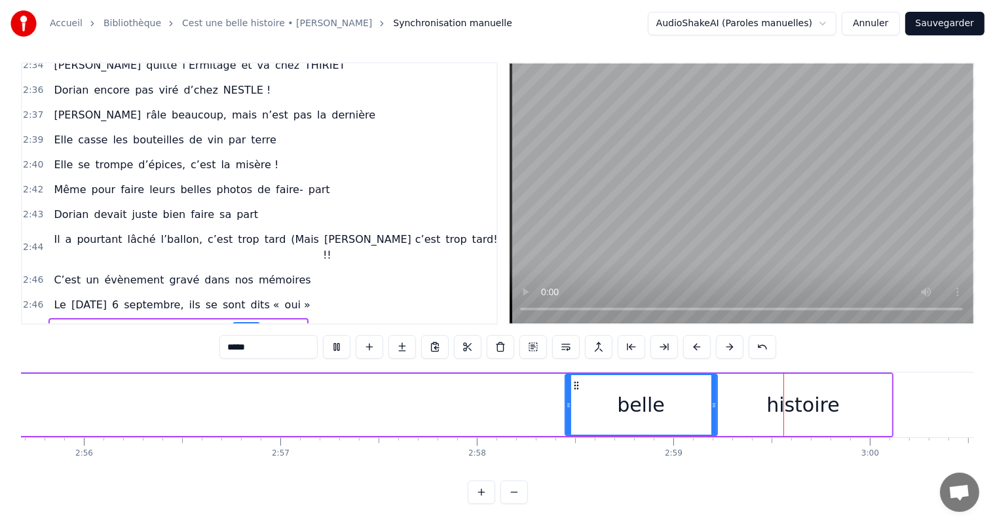
click at [736, 217] on video at bounding box center [742, 194] width 464 height 260
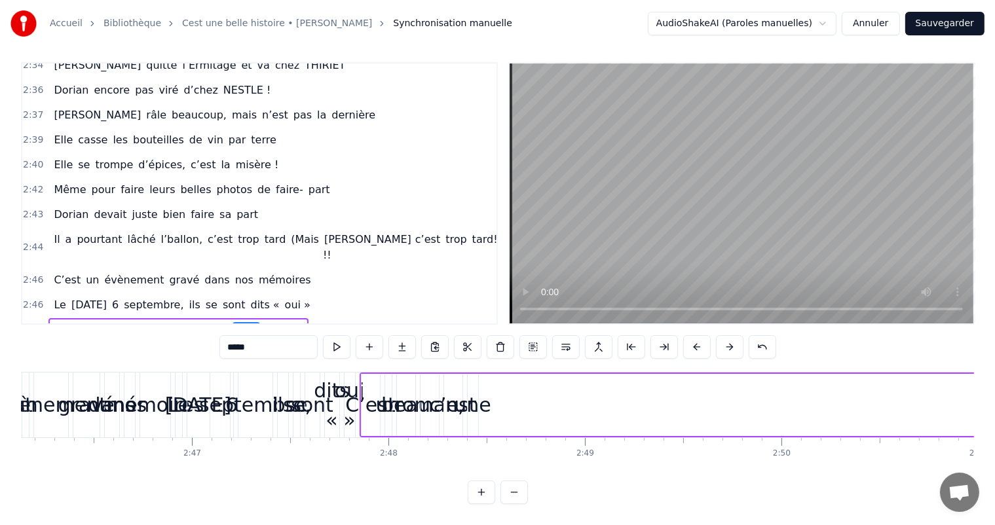
scroll to position [0, 32626]
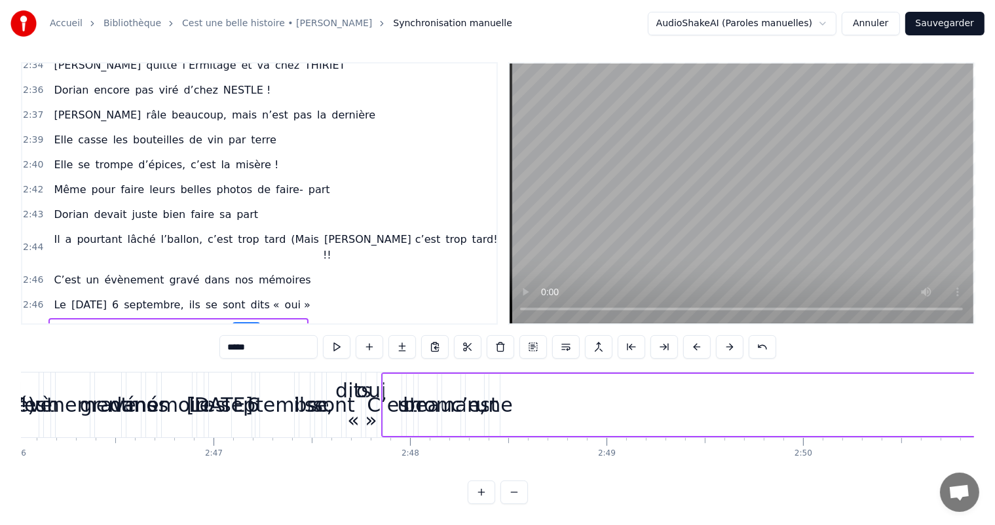
click at [491, 390] on div "une" at bounding box center [494, 404] width 37 height 29
click at [503, 390] on div "une" at bounding box center [494, 404] width 37 height 29
click at [506, 392] on div "une" at bounding box center [494, 404] width 37 height 29
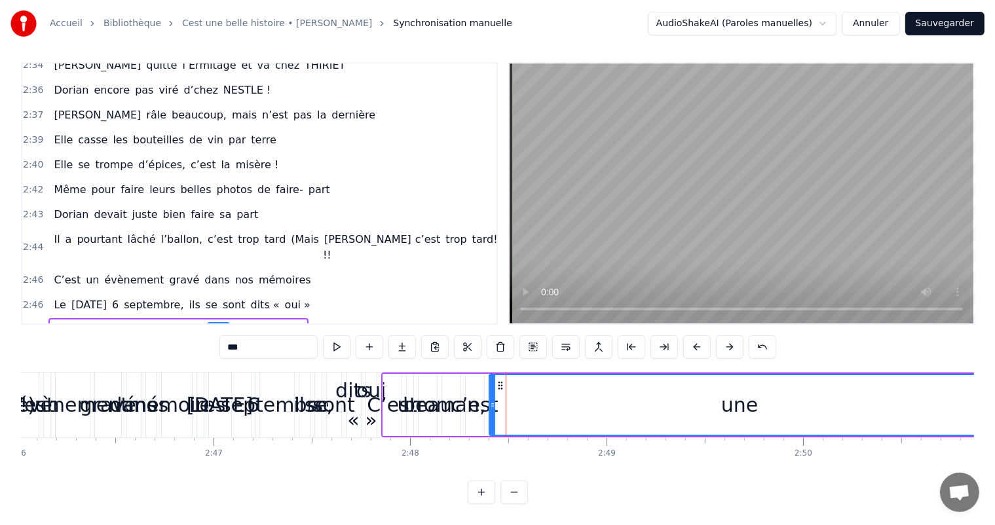
drag, startPoint x: 497, startPoint y: 392, endPoint x: 845, endPoint y: 363, distance: 349.0
click at [989, 406] on div "Accueil Bibliothèque Cest une belle histoire • [PERSON_NAME] Synchronisation ma…" at bounding box center [497, 249] width 995 height 510
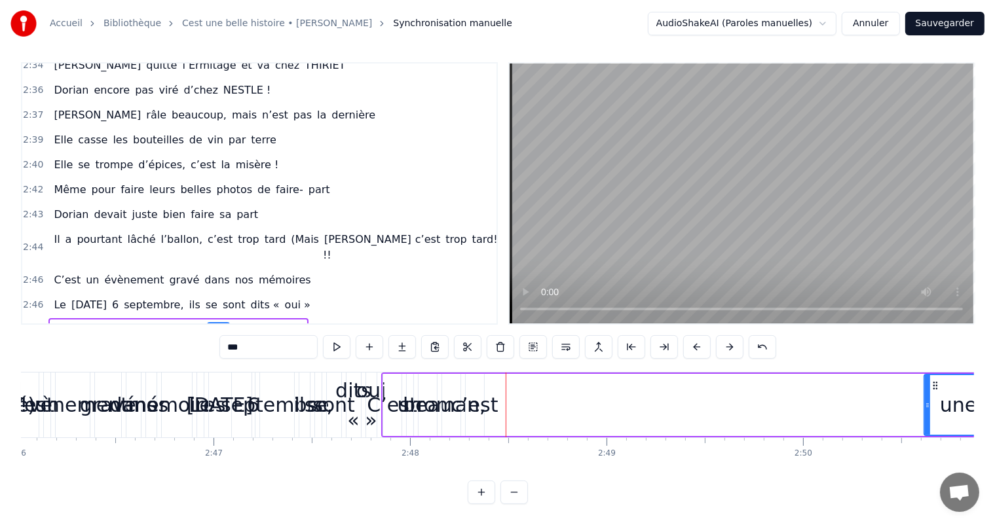
drag, startPoint x: 490, startPoint y: 397, endPoint x: 925, endPoint y: 394, distance: 435.0
click at [925, 400] on icon at bounding box center [927, 405] width 5 height 10
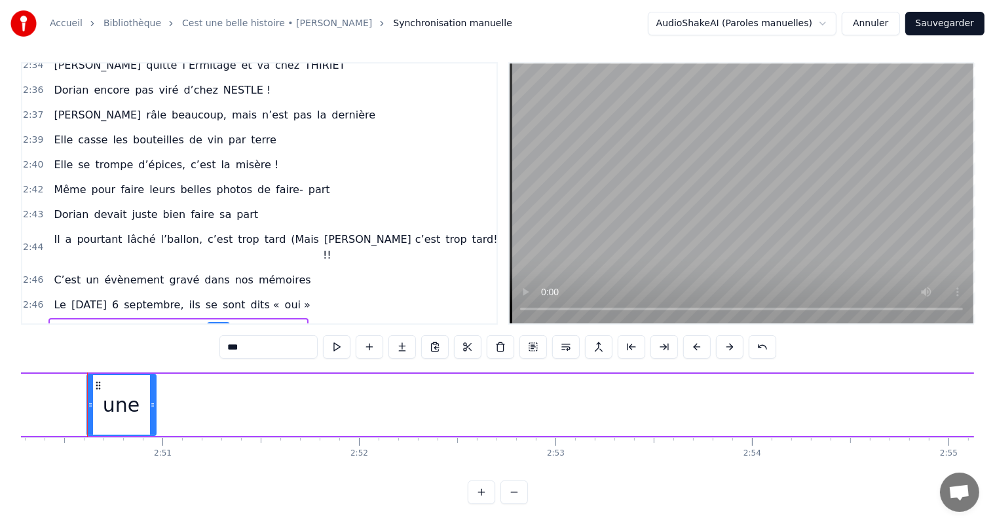
scroll to position [0, 33346]
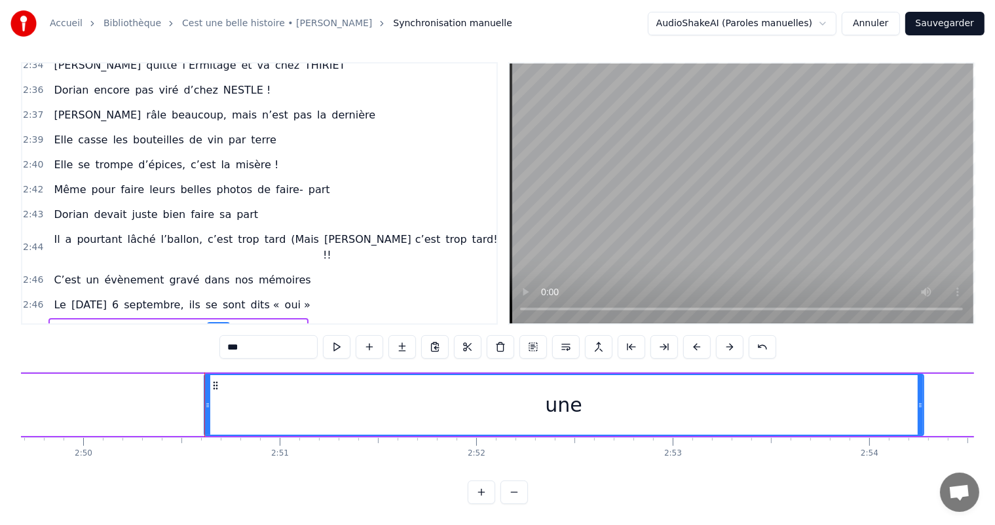
drag, startPoint x: 267, startPoint y: 384, endPoint x: 918, endPoint y: 388, distance: 650.5
click at [918, 388] on div at bounding box center [920, 405] width 5 height 60
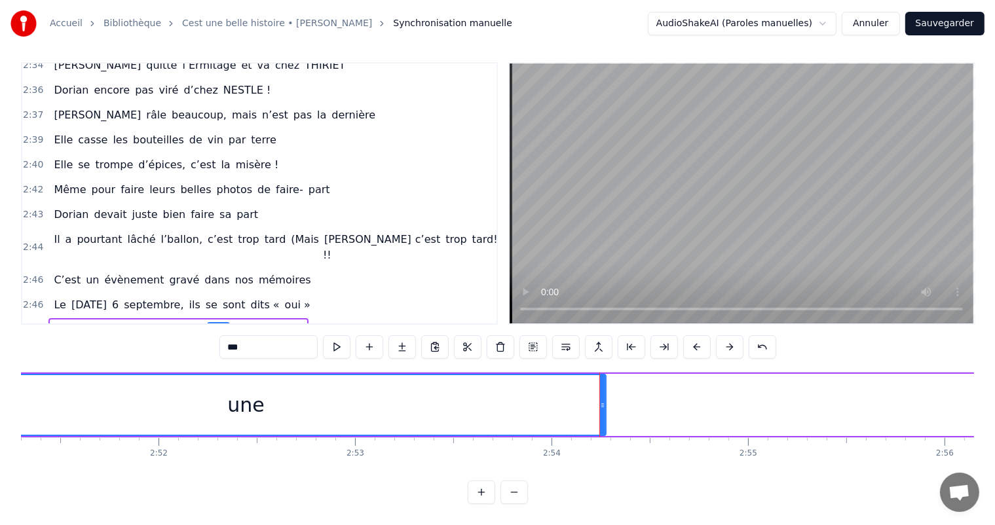
scroll to position [0, 33622]
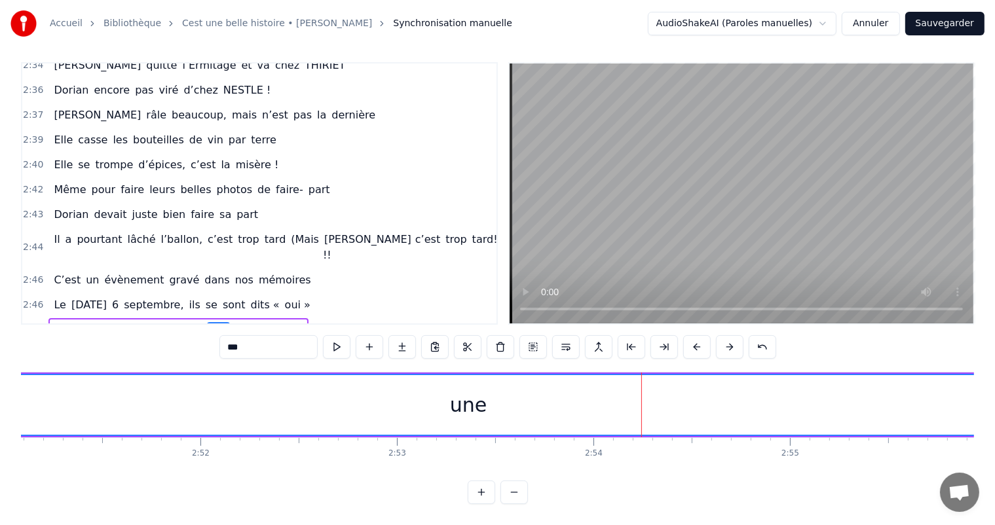
drag, startPoint x: 645, startPoint y: 392, endPoint x: 1006, endPoint y: 377, distance: 361.3
click at [995, 377] on html "Accueil Bibliothèque Cest une belle histoire • [PERSON_NAME] Synchronisation ma…" at bounding box center [497, 259] width 995 height 531
drag, startPoint x: 79, startPoint y: 415, endPoint x: 85, endPoint y: 415, distance: 6.6
click at [81, 415] on div "une" at bounding box center [468, 405] width 1079 height 60
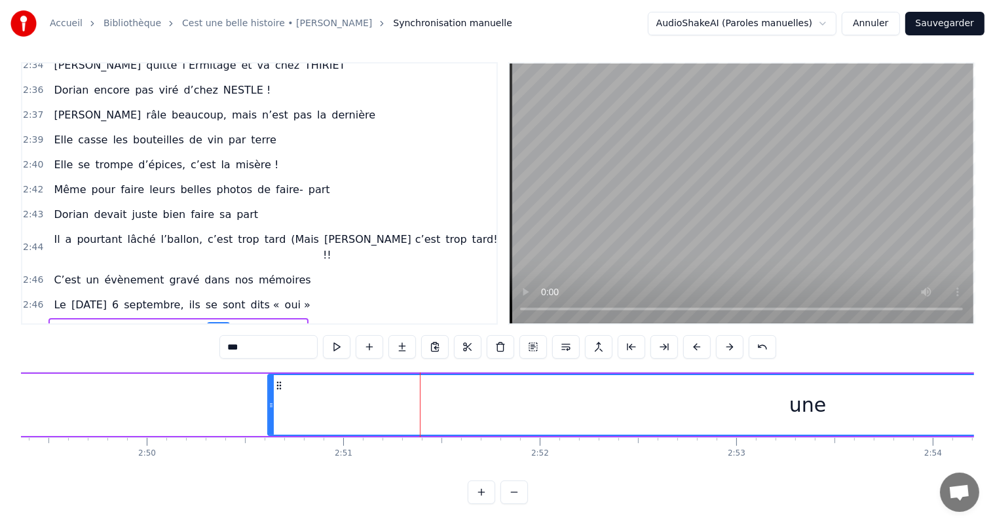
scroll to position [0, 33177]
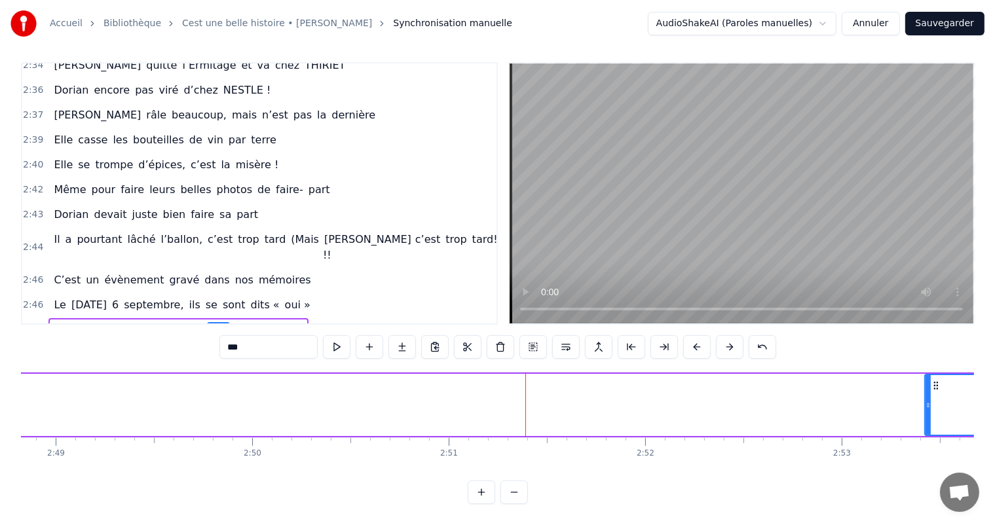
drag, startPoint x: 375, startPoint y: 394, endPoint x: 928, endPoint y: 429, distance: 554.0
click at [928, 429] on div "C’est un beau roman, c’est une belle histoire C’est une romance d’[DATE] [PERSO…" at bounding box center [497, 421] width 953 height 98
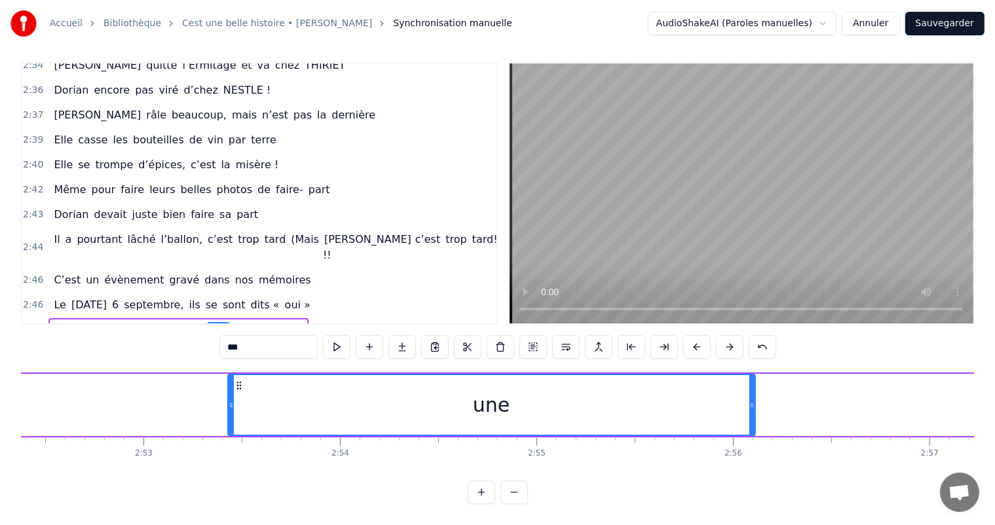
scroll to position [0, 33918]
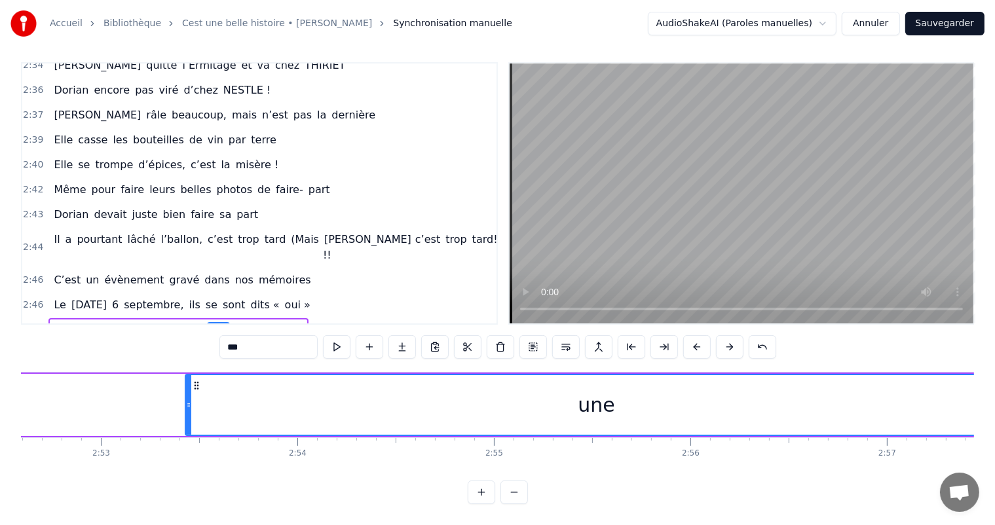
drag, startPoint x: 710, startPoint y: 383, endPoint x: 1006, endPoint y: 373, distance: 295.6
click at [995, 373] on html "Accueil Bibliothèque Cest une belle histoire • [PERSON_NAME] Synchronisation ma…" at bounding box center [497, 259] width 995 height 531
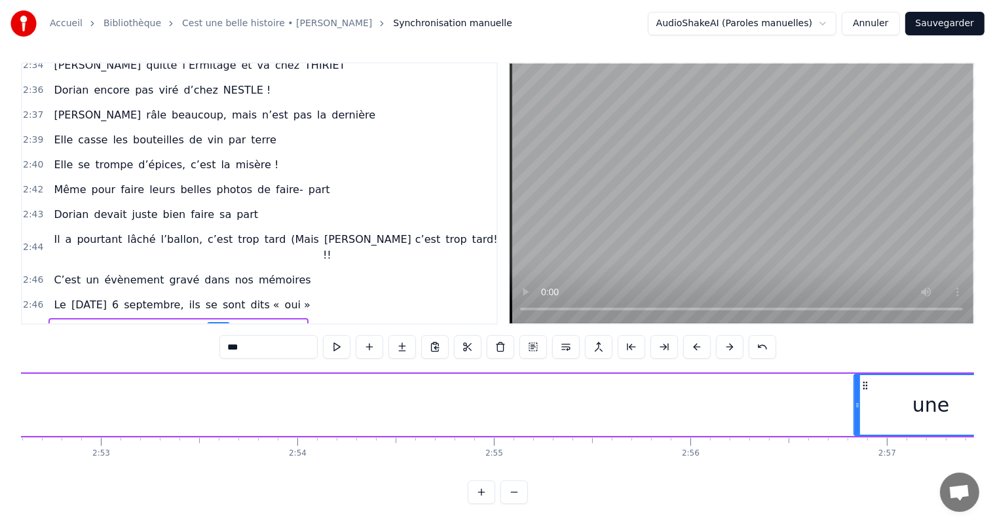
drag, startPoint x: 187, startPoint y: 384, endPoint x: 856, endPoint y: 428, distance: 670.3
click at [856, 428] on div "C’est un beau roman, c’est une belle histoire C’est une romance d’[DATE] [PERSO…" at bounding box center [497, 421] width 953 height 98
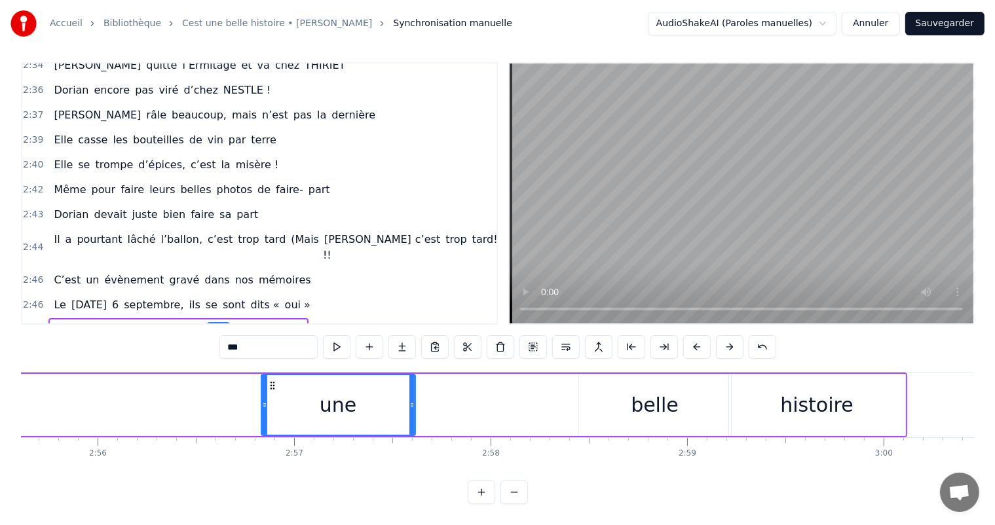
scroll to position [0, 34553]
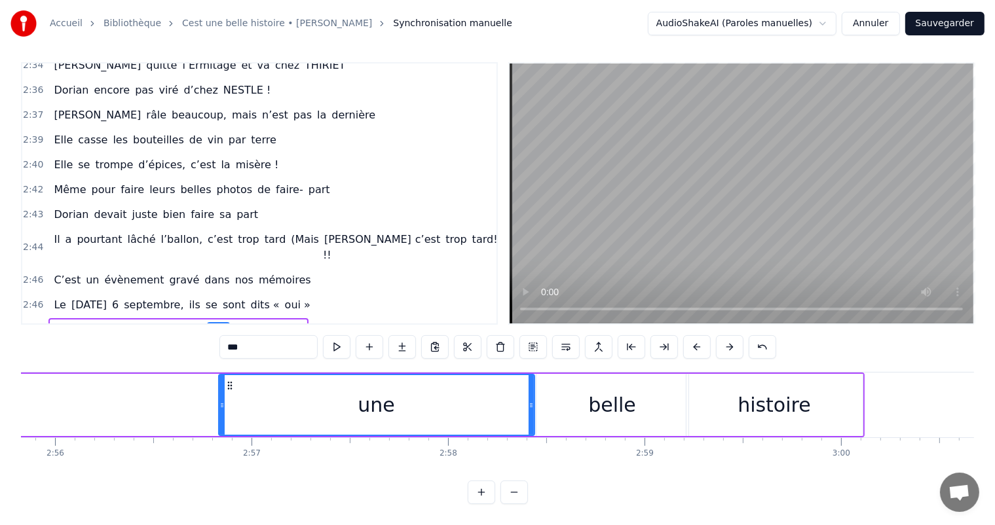
drag, startPoint x: 369, startPoint y: 382, endPoint x: 405, endPoint y: 364, distance: 40.1
click at [534, 390] on div at bounding box center [531, 405] width 5 height 60
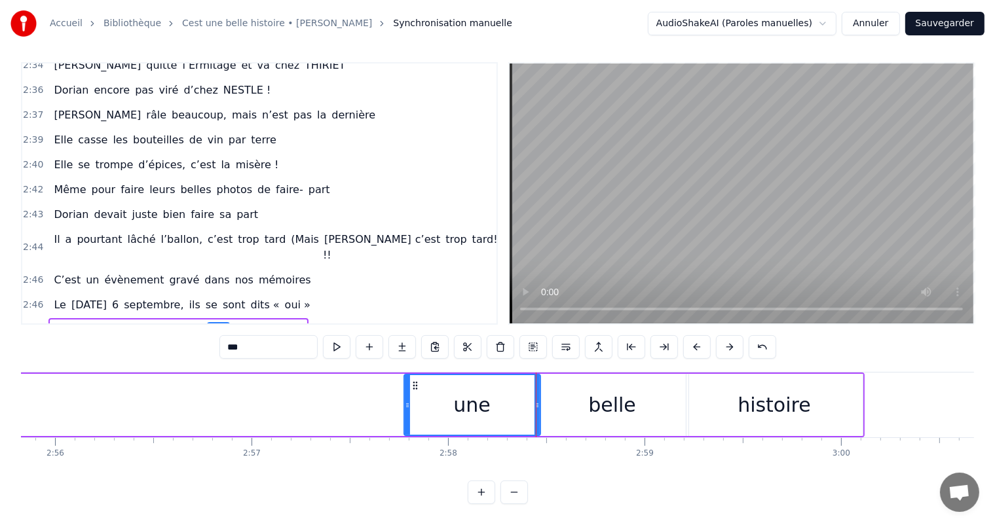
drag, startPoint x: 222, startPoint y: 398, endPoint x: 407, endPoint y: 398, distance: 185.4
click at [407, 400] on icon at bounding box center [407, 405] width 5 height 10
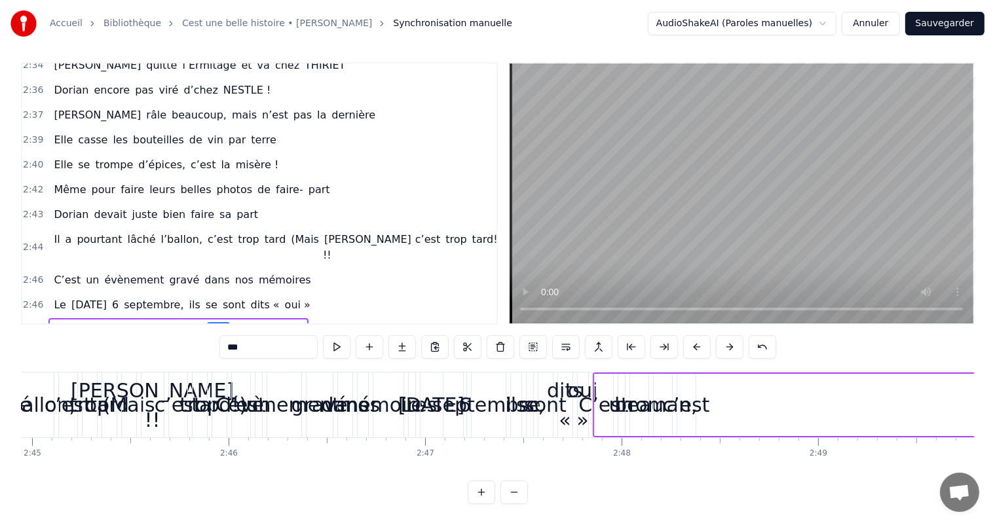
scroll to position [0, 32647]
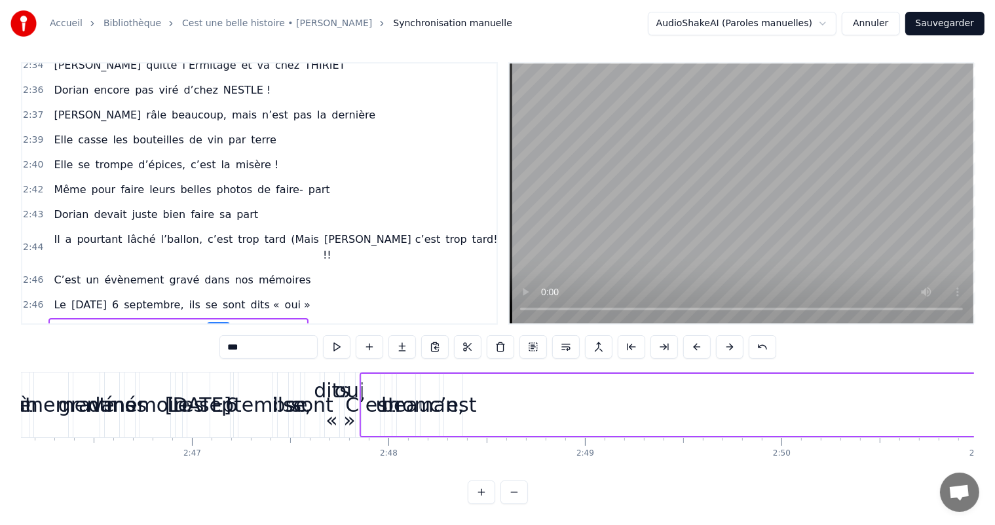
click at [469, 396] on div "c’est" at bounding box center [453, 404] width 47 height 29
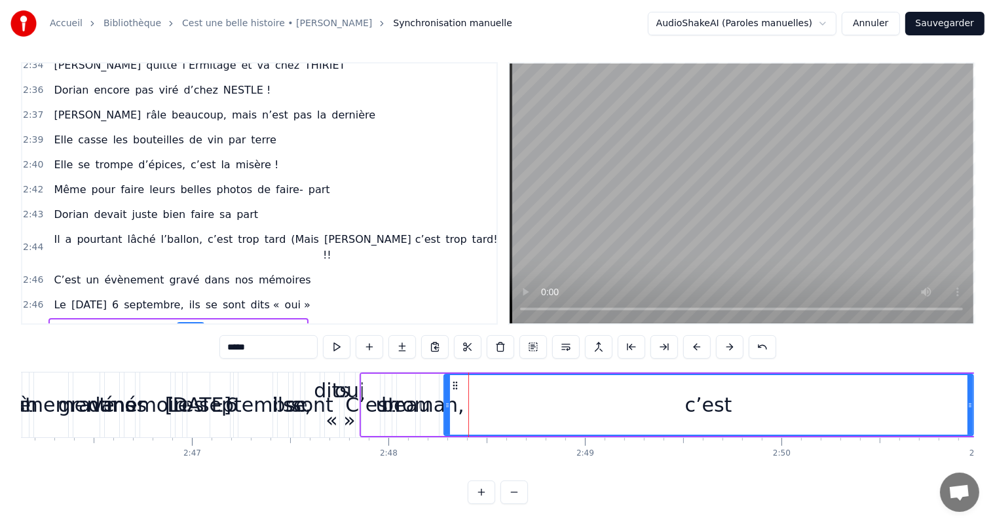
drag, startPoint x: 460, startPoint y: 393, endPoint x: 975, endPoint y: 364, distance: 515.7
click at [975, 364] on div "Accueil Bibliothèque Cest une belle histoire • [PERSON_NAME] Synchronisation ma…" at bounding box center [497, 249] width 995 height 510
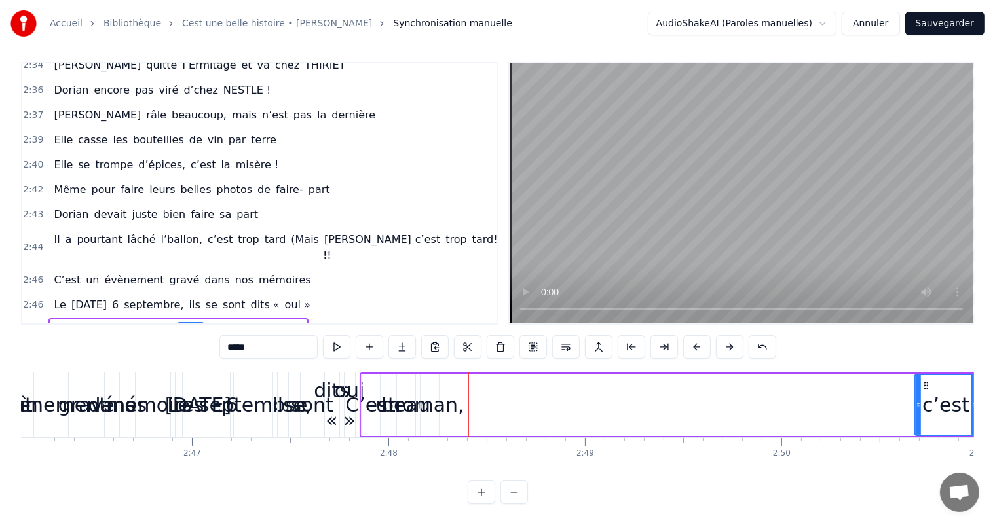
drag, startPoint x: 443, startPoint y: 382, endPoint x: 914, endPoint y: 414, distance: 472.1
click at [916, 414] on div at bounding box center [918, 405] width 5 height 60
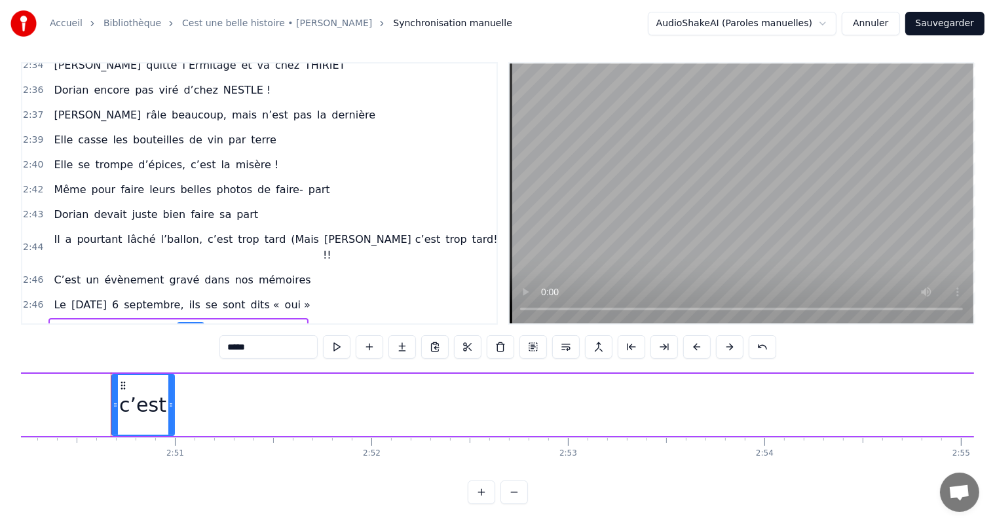
scroll to position [0, 33324]
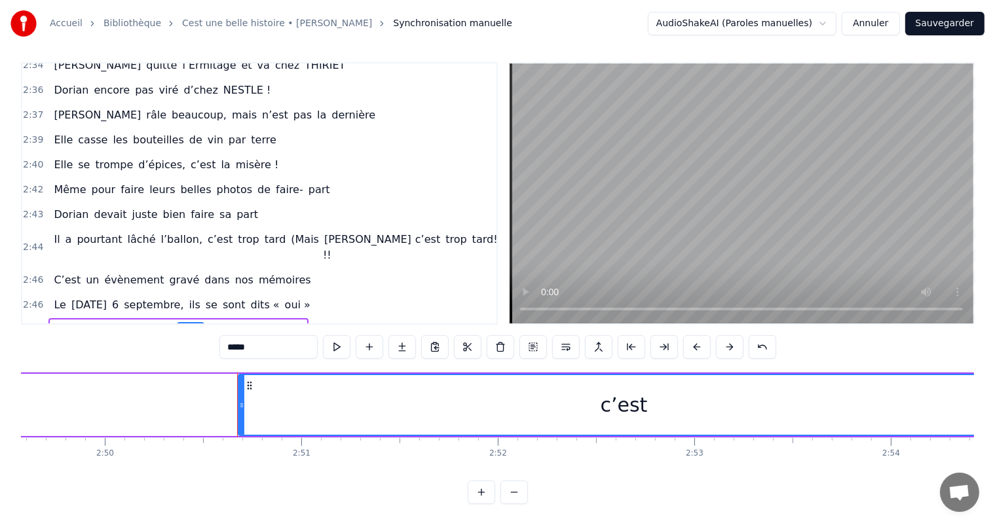
drag, startPoint x: 296, startPoint y: 396, endPoint x: 904, endPoint y: 362, distance: 608.9
click at [995, 387] on html "Accueil Bibliothèque Cest une belle histoire • [PERSON_NAME] Synchronisation ma…" at bounding box center [497, 259] width 995 height 531
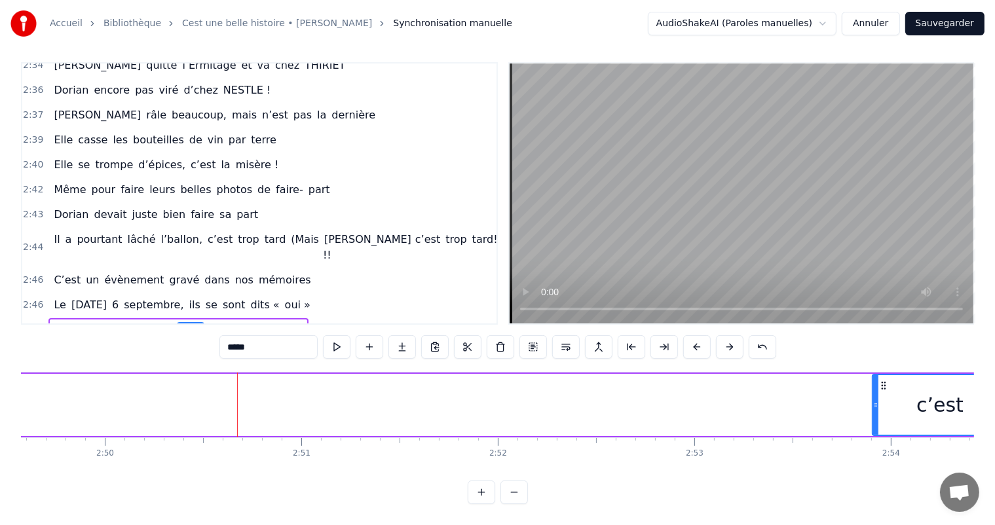
drag, startPoint x: 238, startPoint y: 390, endPoint x: 881, endPoint y: 430, distance: 643.8
click at [881, 430] on div "C’est un beau roman, c’est une belle histoire C’est une romance d’[DATE] [PERSO…" at bounding box center [497, 421] width 953 height 98
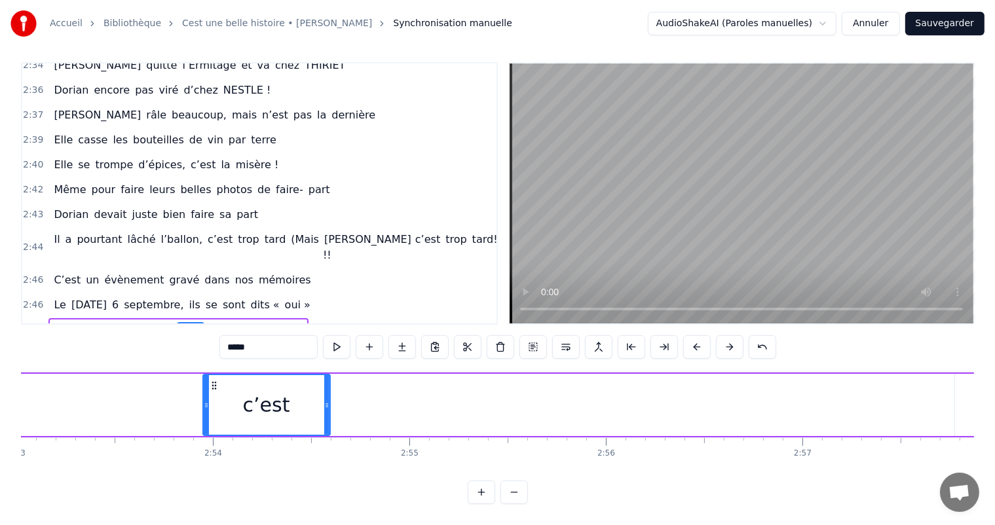
scroll to position [0, 34087]
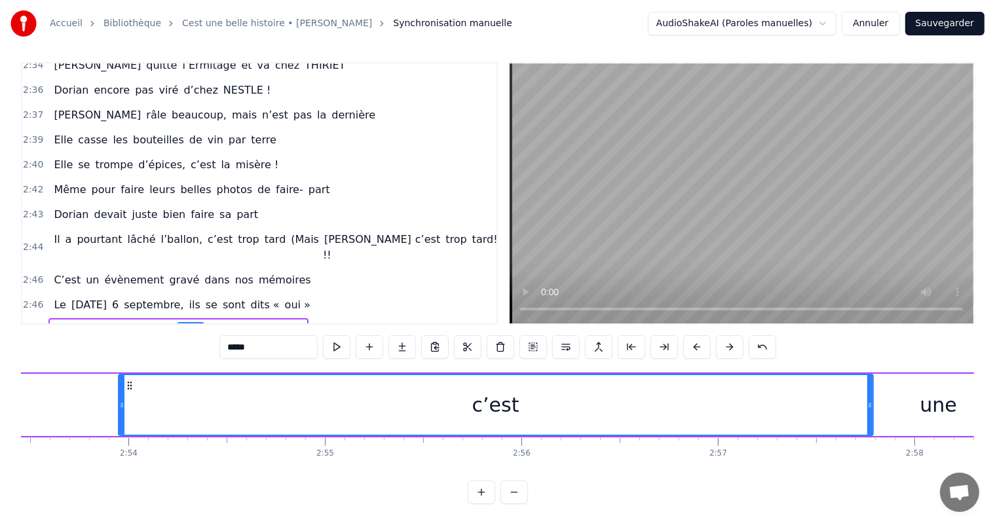
drag, startPoint x: 242, startPoint y: 390, endPoint x: 869, endPoint y: 399, distance: 627.6
click at [869, 399] on div at bounding box center [869, 405] width 5 height 60
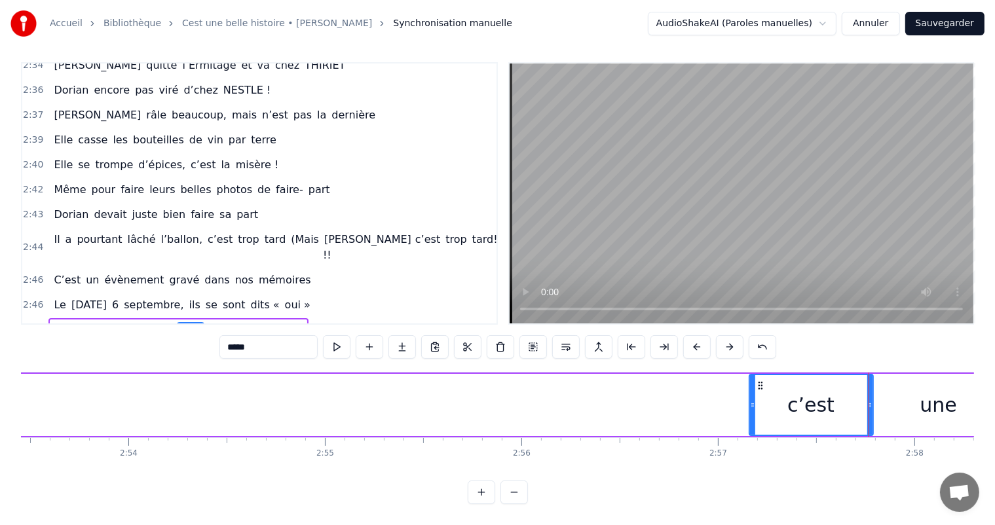
drag, startPoint x: 123, startPoint y: 393, endPoint x: 754, endPoint y: 451, distance: 633.5
click at [754, 451] on div "C’est un beau roman, c’est une belle histoire C’est une romance d’[DATE] [PERSO…" at bounding box center [497, 421] width 953 height 98
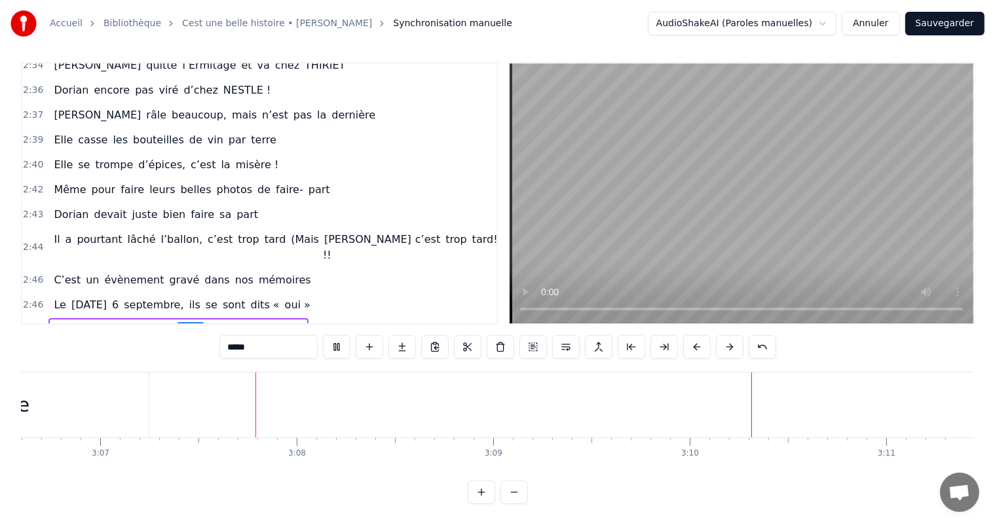
scroll to position [0, 36670]
click at [794, 194] on video at bounding box center [742, 194] width 464 height 260
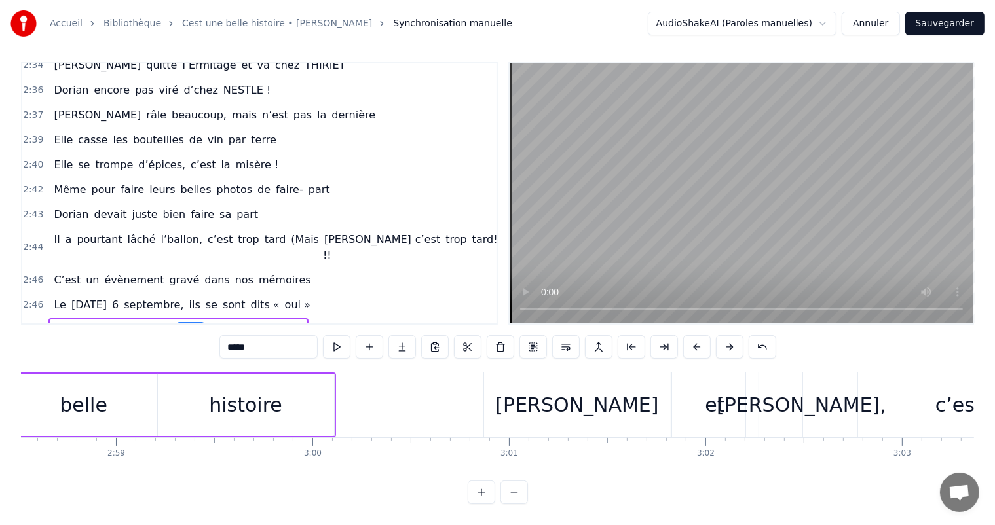
scroll to position [0, 35040]
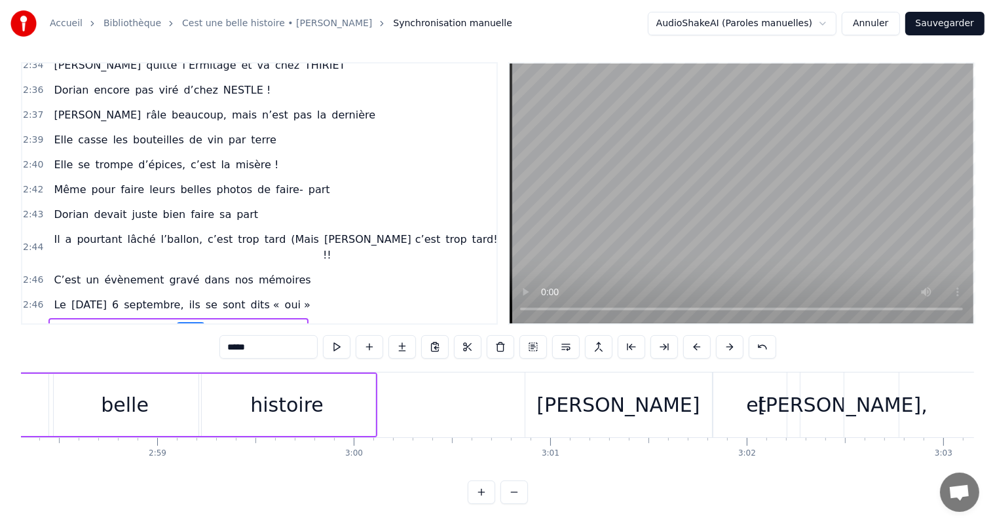
click at [896, 419] on div "c’est" at bounding box center [1000, 405] width 312 height 65
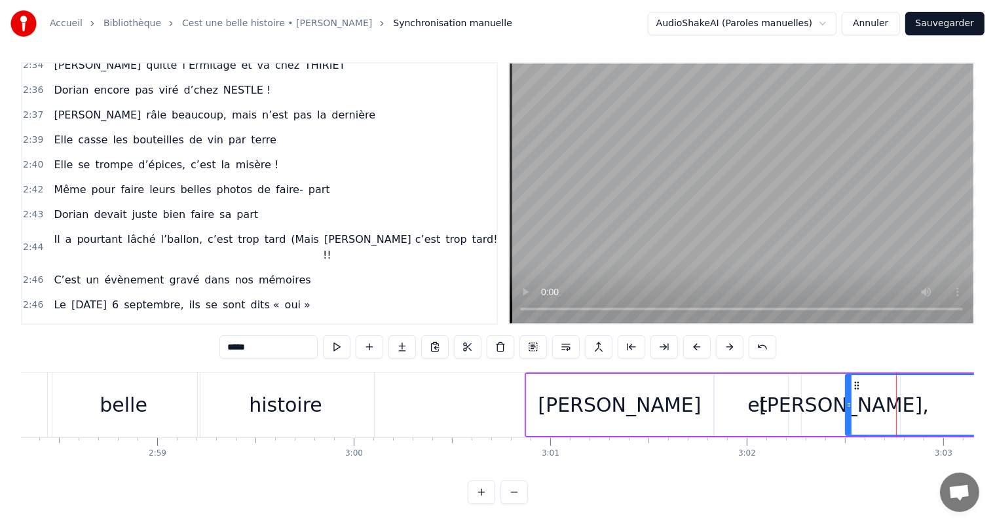
click at [844, 409] on div "[PERSON_NAME]," at bounding box center [844, 405] width 111 height 62
click at [573, 390] on div "[PERSON_NAME]" at bounding box center [620, 405] width 187 height 62
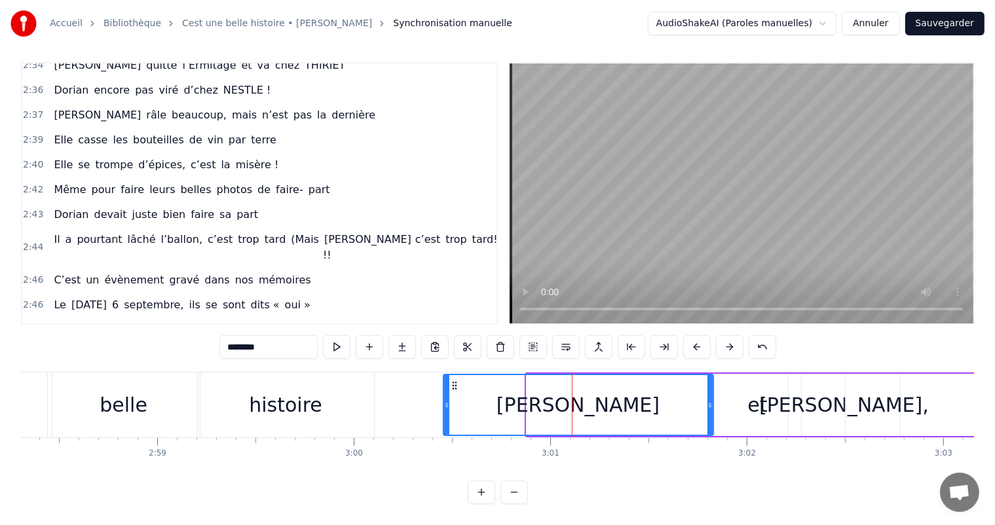
drag, startPoint x: 527, startPoint y: 393, endPoint x: 451, endPoint y: 394, distance: 76.0
click at [444, 400] on icon at bounding box center [446, 405] width 5 height 10
click at [706, 393] on div "[PERSON_NAME]" at bounding box center [577, 405] width 272 height 60
click at [708, 393] on div "[PERSON_NAME]" at bounding box center [577, 405] width 274 height 62
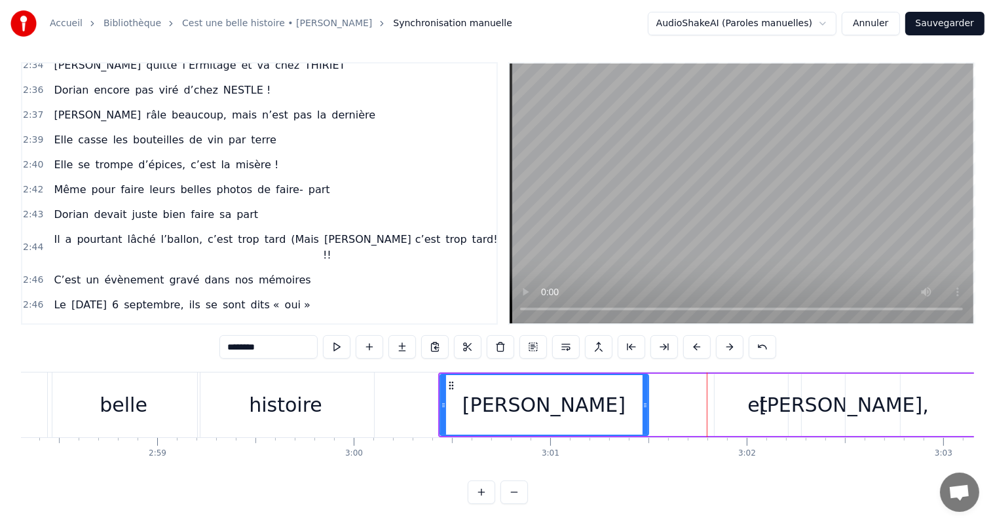
drag, startPoint x: 707, startPoint y: 393, endPoint x: 643, endPoint y: 389, distance: 65.0
click at [643, 400] on icon at bounding box center [645, 405] width 5 height 10
click at [732, 405] on div "et" at bounding box center [758, 405] width 86 height 62
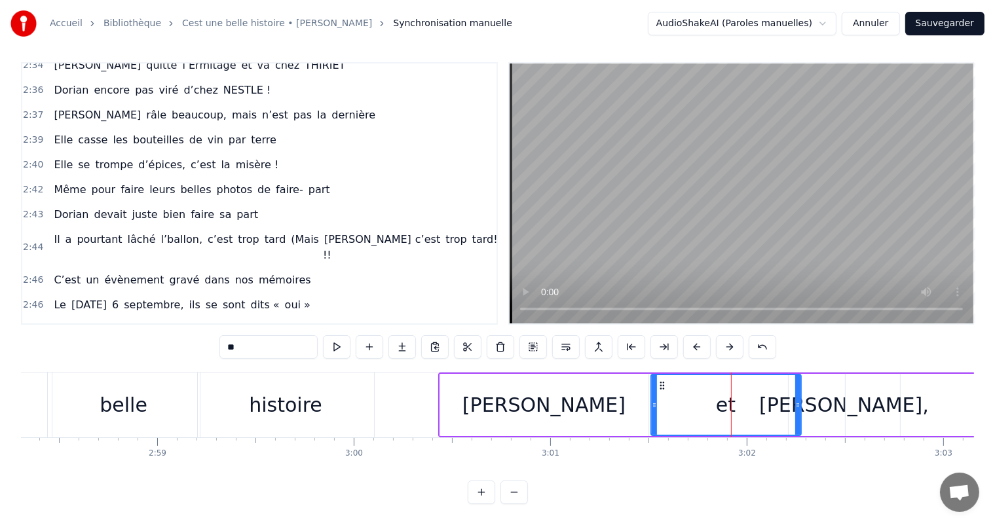
drag, startPoint x: 719, startPoint y: 396, endPoint x: 700, endPoint y: 401, distance: 19.7
click at [652, 398] on div at bounding box center [654, 405] width 5 height 60
drag, startPoint x: 797, startPoint y: 390, endPoint x: 752, endPoint y: 394, distance: 45.4
click at [745, 400] on icon at bounding box center [746, 405] width 5 height 10
click at [818, 401] on div "[PERSON_NAME]," at bounding box center [844, 404] width 170 height 29
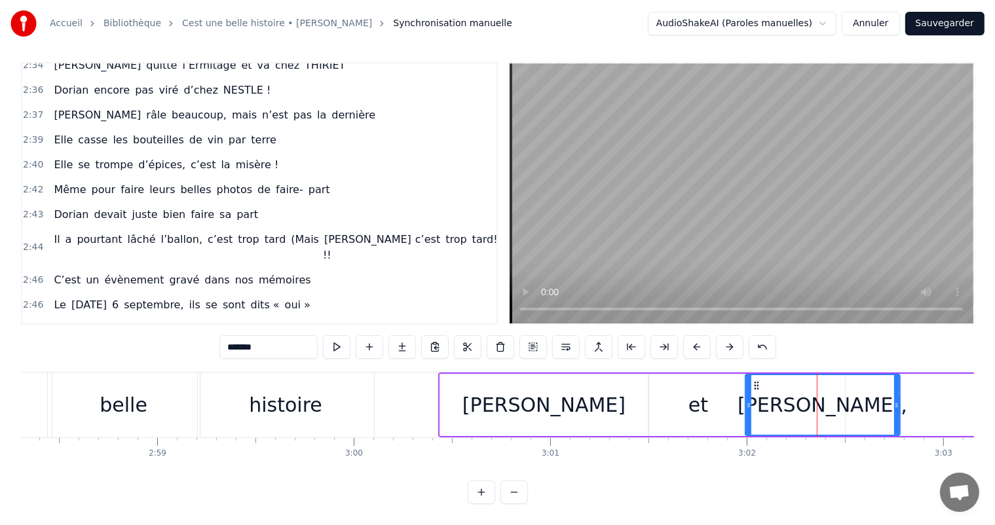
drag, startPoint x: 791, startPoint y: 394, endPoint x: 748, endPoint y: 392, distance: 43.3
click at [748, 400] on icon at bounding box center [748, 405] width 5 height 10
drag, startPoint x: 896, startPoint y: 392, endPoint x: 839, endPoint y: 388, distance: 57.1
click at [839, 400] on icon at bounding box center [839, 405] width 5 height 10
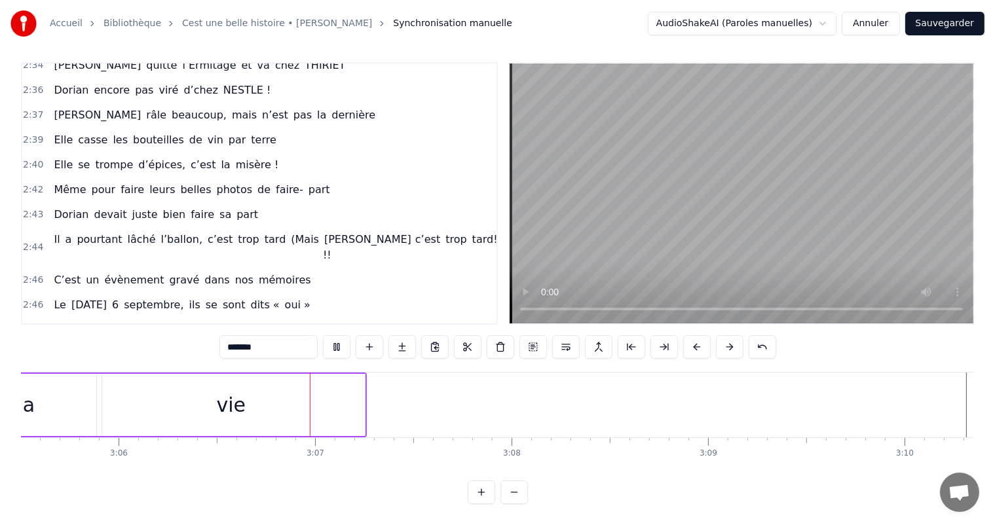
scroll to position [0, 36530]
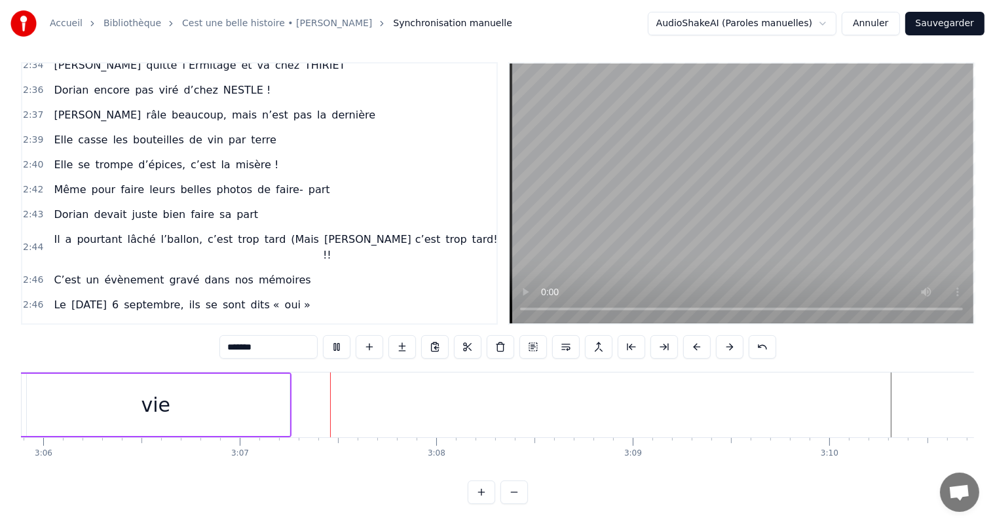
click at [774, 210] on video at bounding box center [742, 194] width 464 height 260
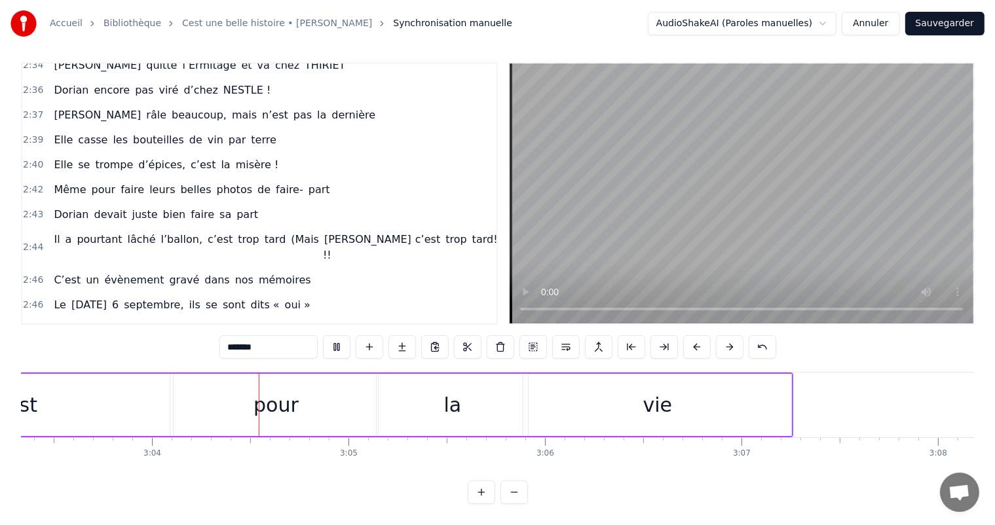
scroll to position [0, 36099]
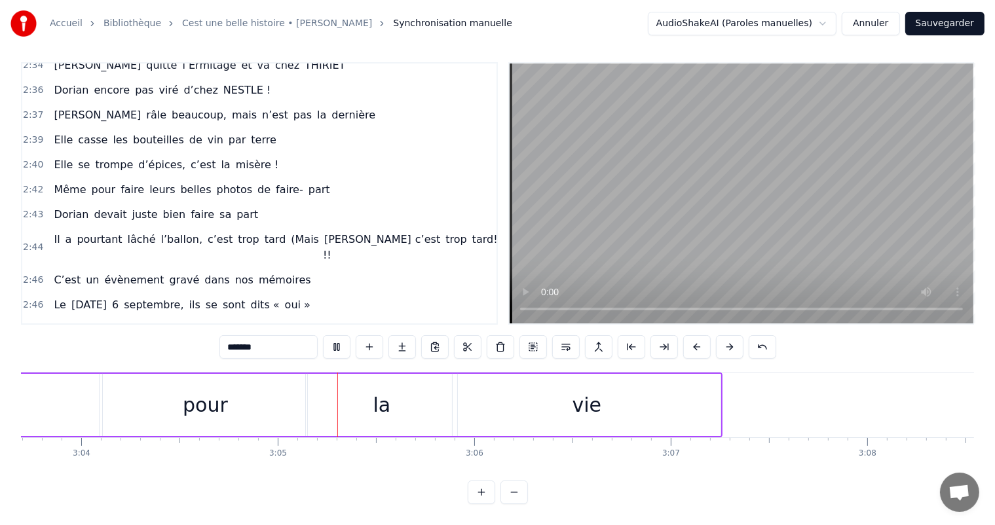
click at [732, 122] on video at bounding box center [742, 194] width 464 height 260
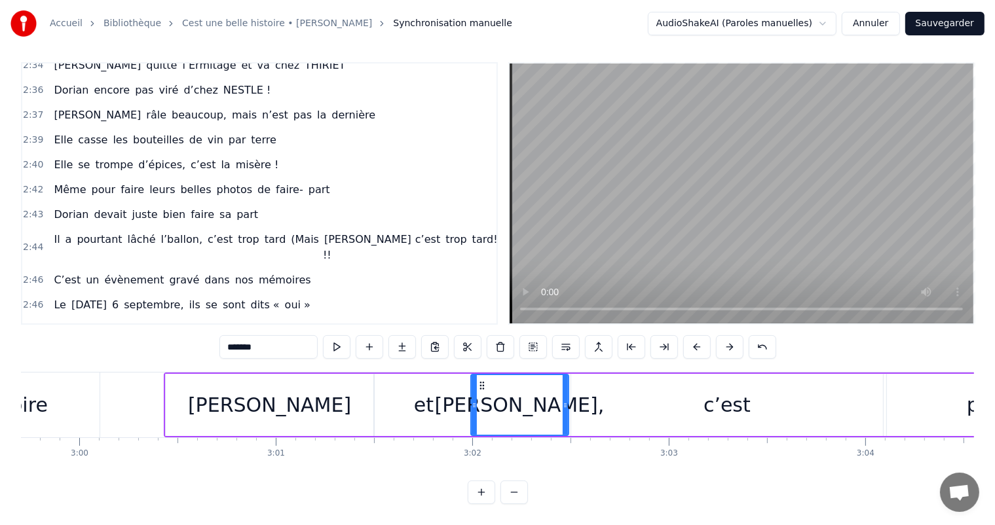
scroll to position [0, 35273]
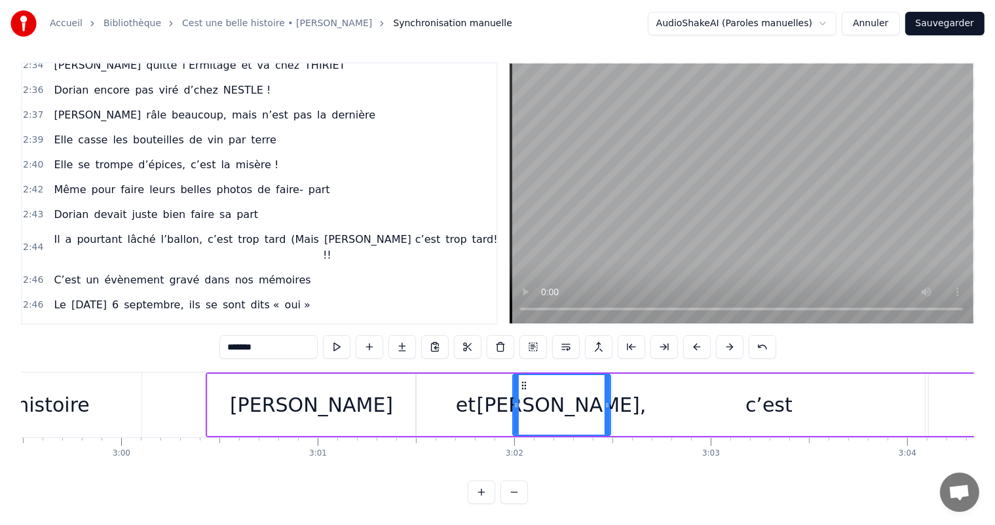
click at [657, 387] on div "c’est" at bounding box center [769, 405] width 312 height 62
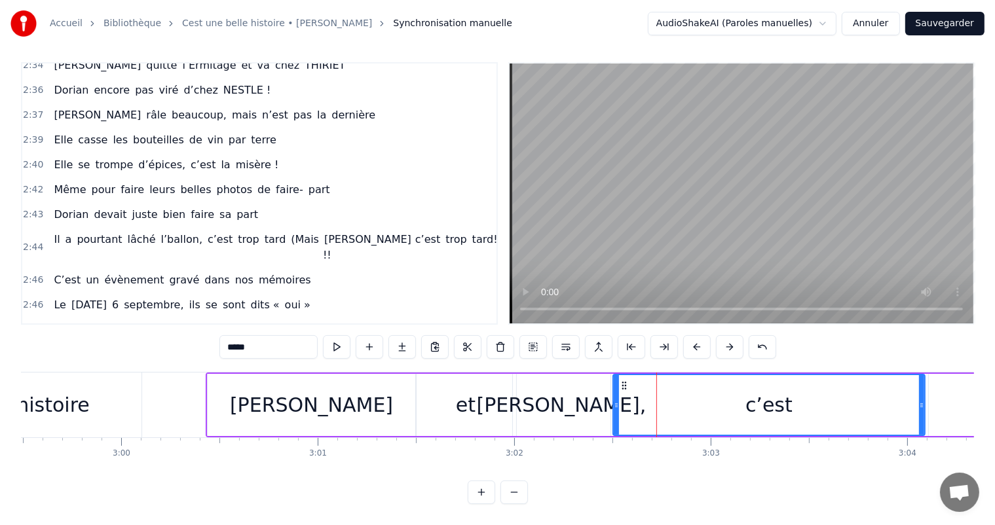
click at [592, 378] on div "[PERSON_NAME]," at bounding box center [562, 405] width 98 height 62
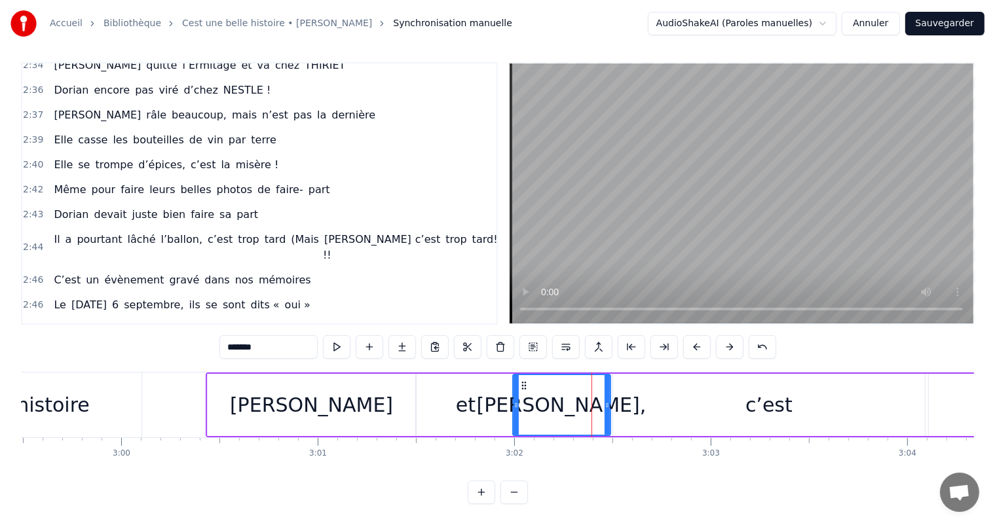
click at [440, 374] on div "et" at bounding box center [466, 405] width 100 height 62
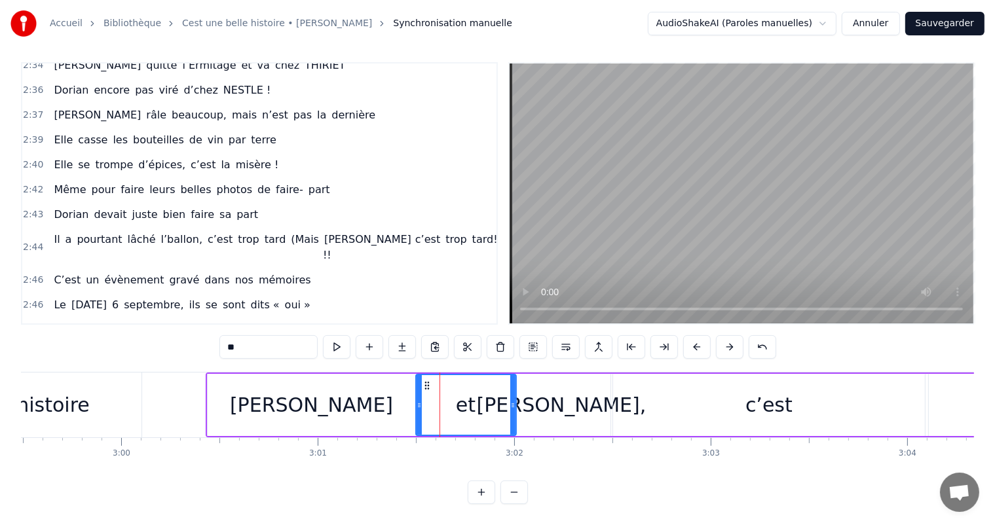
click at [320, 390] on div "[PERSON_NAME]" at bounding box center [311, 404] width 163 height 29
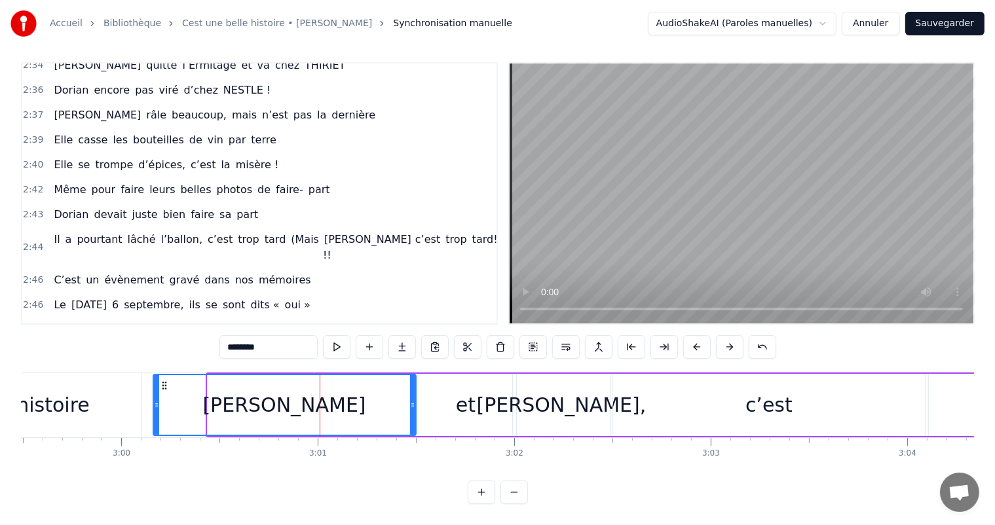
drag, startPoint x: 208, startPoint y: 389, endPoint x: 154, endPoint y: 383, distance: 54.7
click at [154, 383] on div at bounding box center [156, 405] width 5 height 60
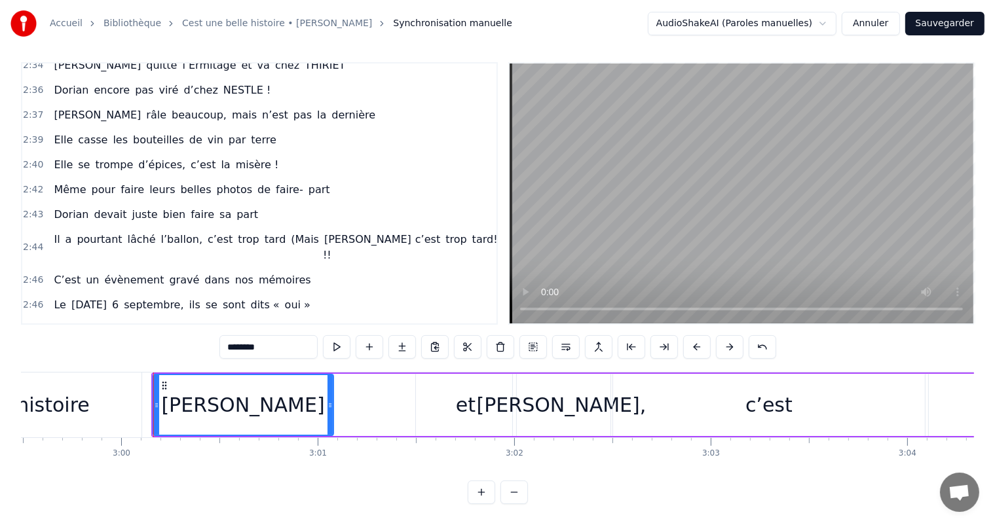
drag, startPoint x: 411, startPoint y: 392, endPoint x: 333, endPoint y: 391, distance: 78.0
click at [333, 400] on icon at bounding box center [330, 405] width 5 height 10
click at [530, 415] on div "[PERSON_NAME]," at bounding box center [562, 405] width 98 height 62
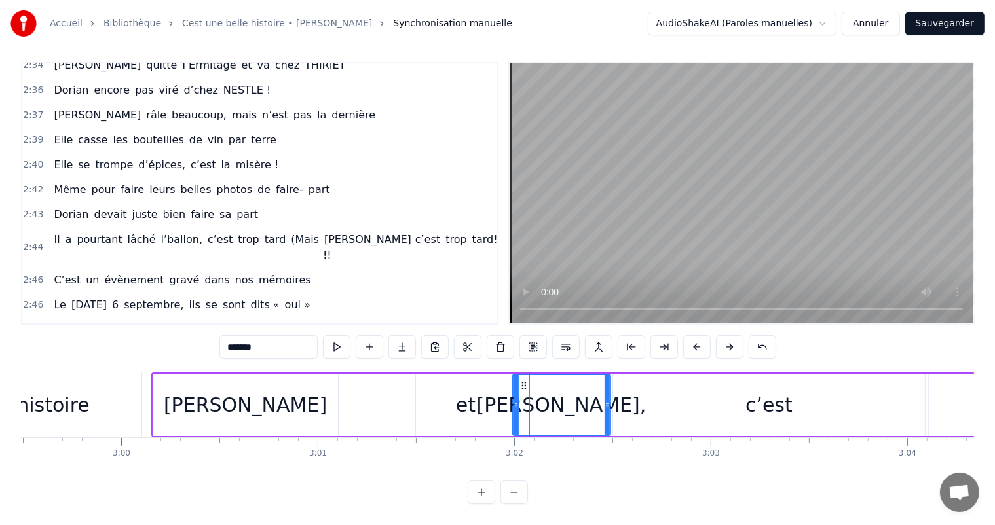
click at [468, 402] on div "et" at bounding box center [466, 404] width 20 height 29
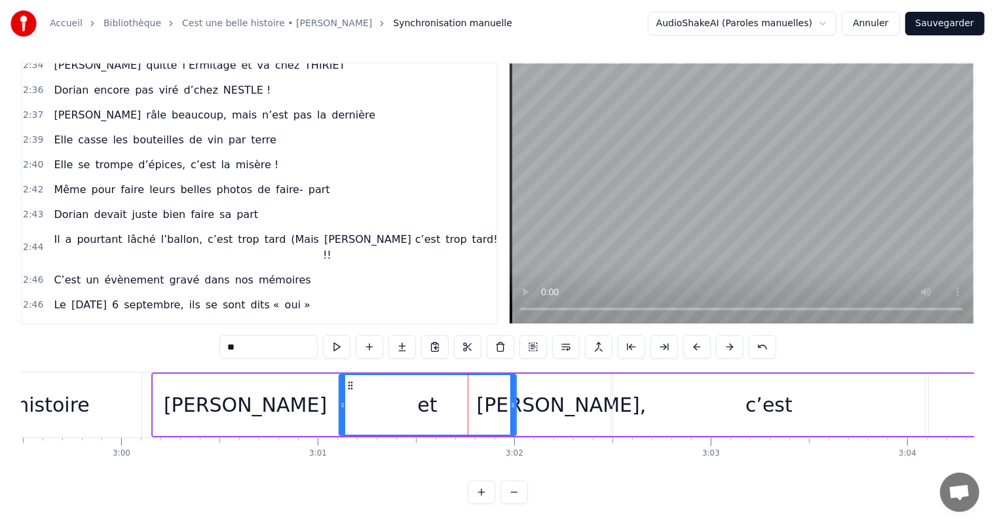
drag, startPoint x: 419, startPoint y: 388, endPoint x: 411, endPoint y: 390, distance: 8.1
click at [341, 400] on icon at bounding box center [342, 405] width 5 height 10
click at [508, 390] on div "et" at bounding box center [427, 405] width 178 height 60
drag, startPoint x: 513, startPoint y: 390, endPoint x: 457, endPoint y: 386, distance: 56.5
click at [457, 386] on div at bounding box center [458, 405] width 5 height 60
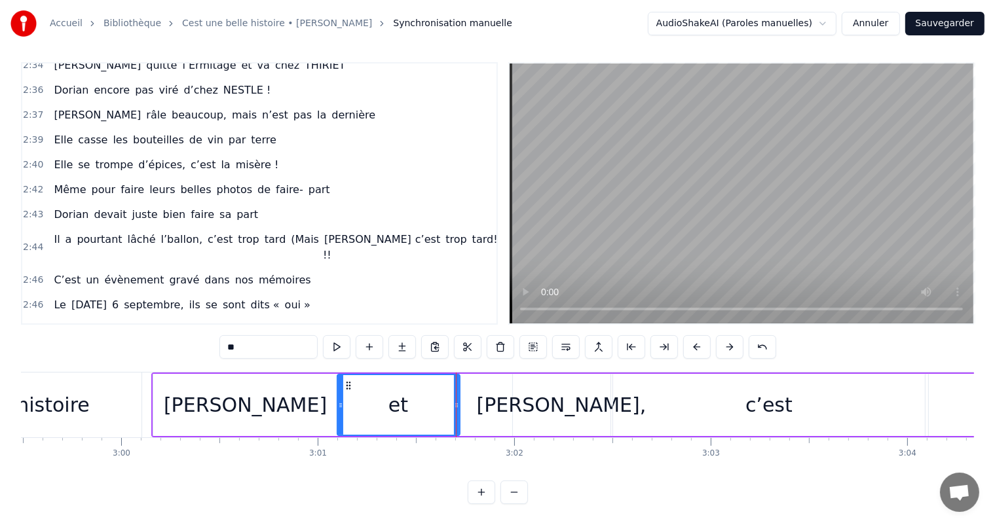
click at [555, 400] on div "[PERSON_NAME]," at bounding box center [562, 404] width 170 height 29
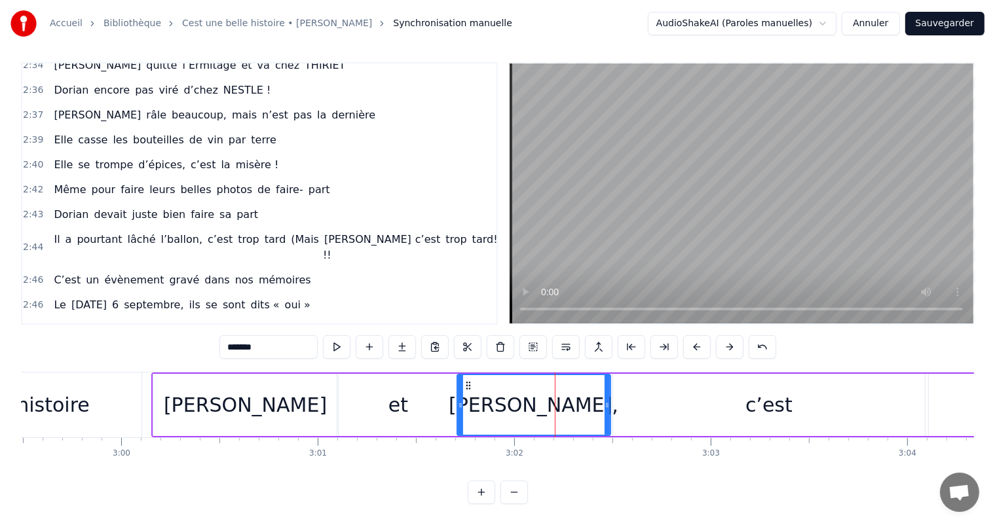
drag, startPoint x: 516, startPoint y: 392, endPoint x: 461, endPoint y: 384, distance: 54.9
click at [459, 384] on div at bounding box center [460, 405] width 5 height 60
drag, startPoint x: 608, startPoint y: 390, endPoint x: 573, endPoint y: 381, distance: 36.4
click at [573, 381] on div at bounding box center [571, 405] width 5 height 60
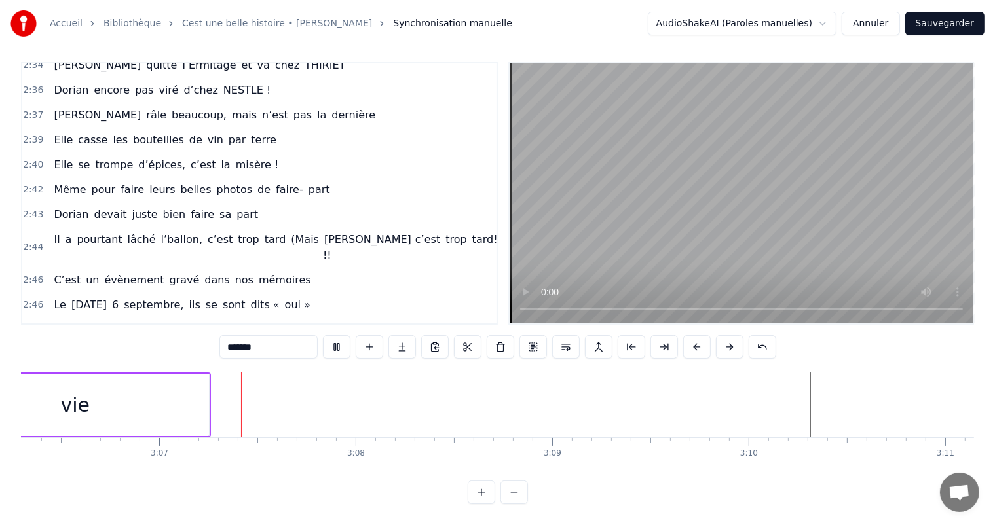
scroll to position [0, 36622]
click at [797, 259] on video at bounding box center [742, 194] width 464 height 260
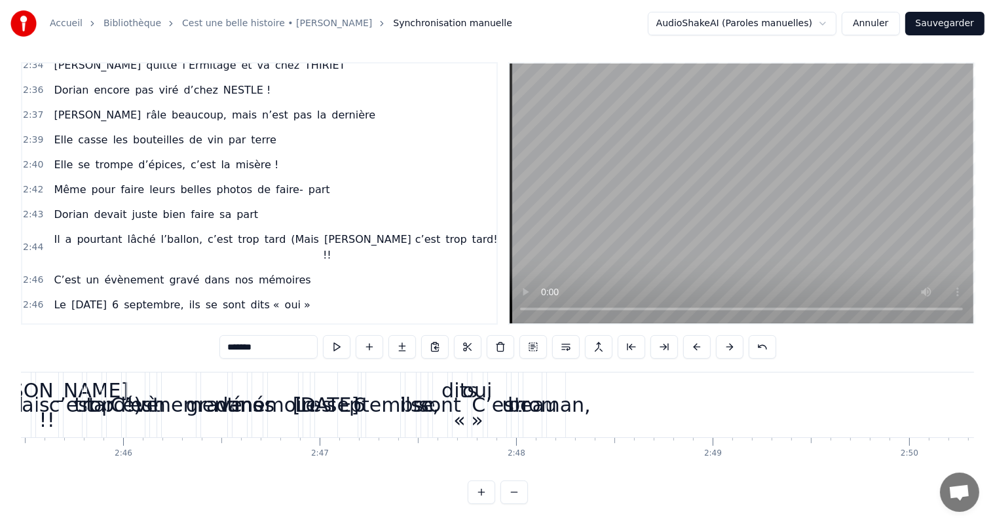
scroll to position [0, 32436]
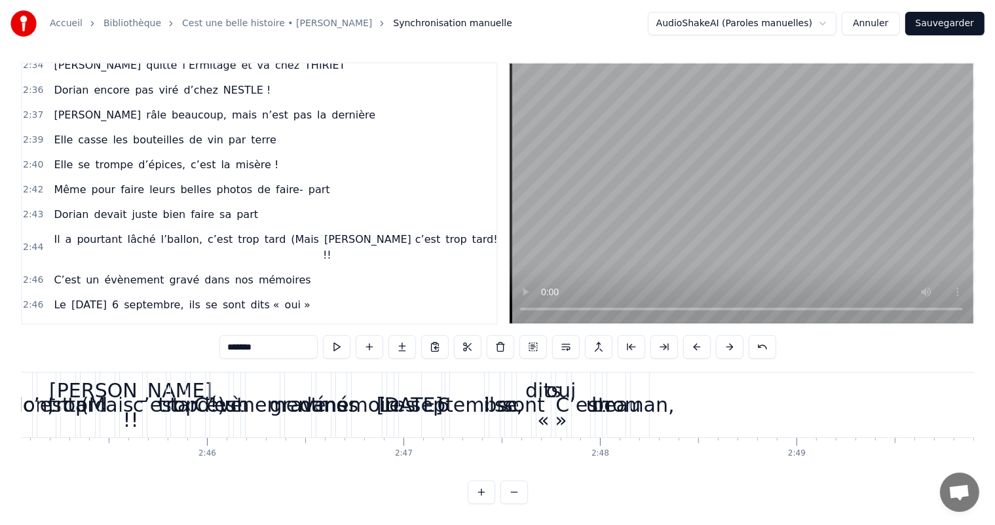
click at [651, 393] on div "roman," at bounding box center [639, 404] width 69 height 29
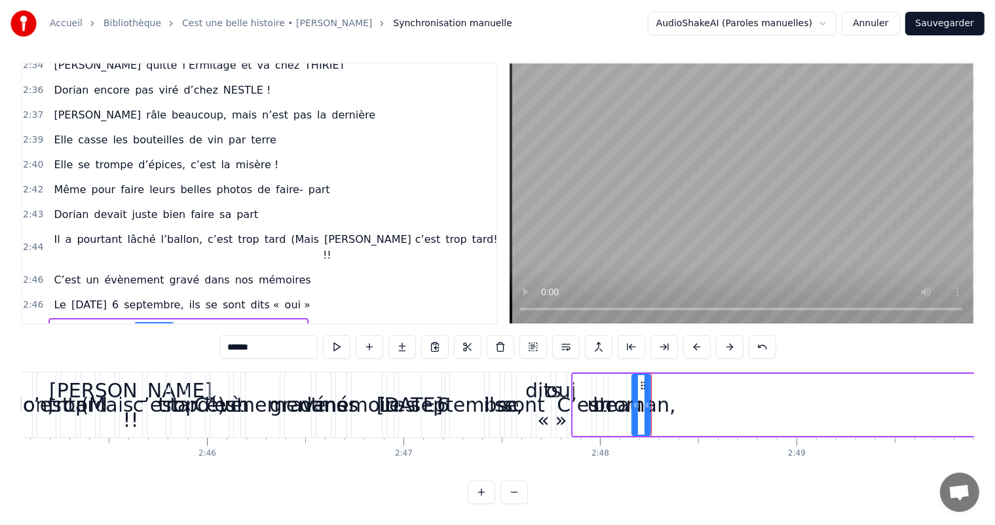
click at [661, 395] on div "roman," at bounding box center [640, 404] width 69 height 29
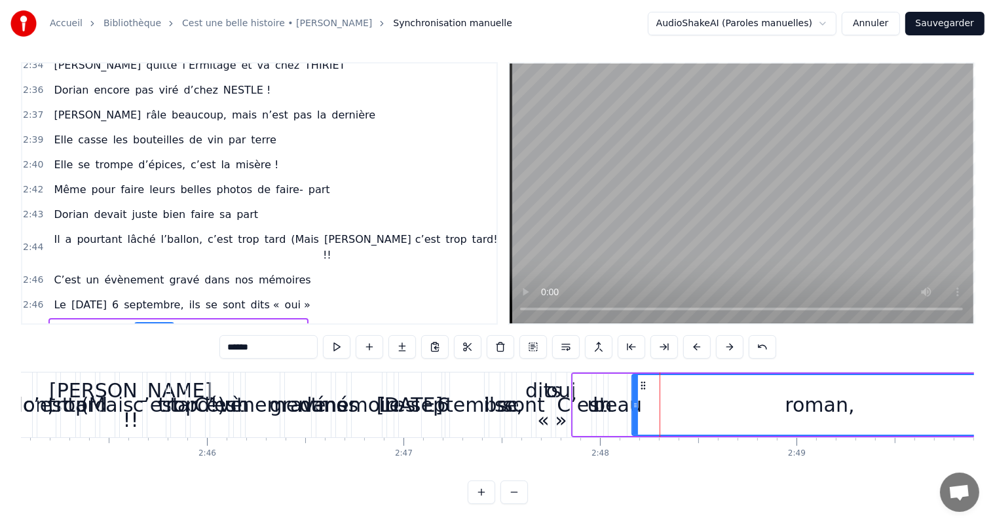
drag, startPoint x: 648, startPoint y: 394, endPoint x: 1002, endPoint y: 392, distance: 353.7
click at [995, 392] on html "Accueil Bibliothèque Cest une belle histoire • [PERSON_NAME] Synchronisation ma…" at bounding box center [497, 259] width 995 height 531
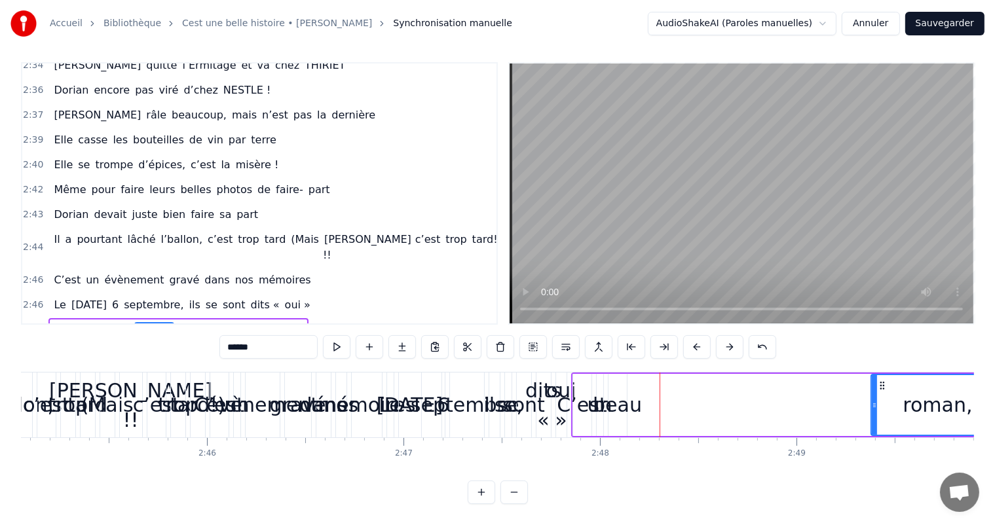
drag, startPoint x: 633, startPoint y: 401, endPoint x: 875, endPoint y: 403, distance: 241.7
click at [876, 401] on div at bounding box center [874, 405] width 5 height 60
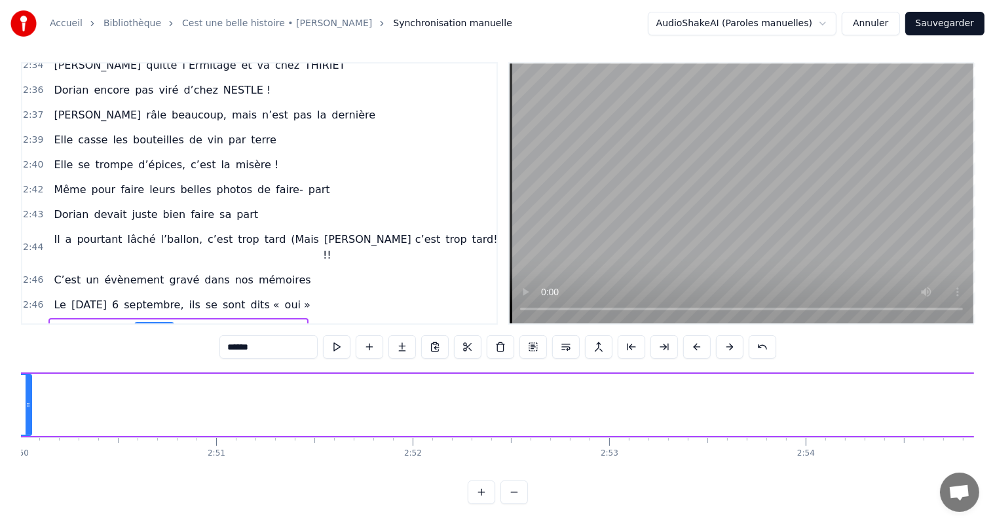
scroll to position [0, 33303]
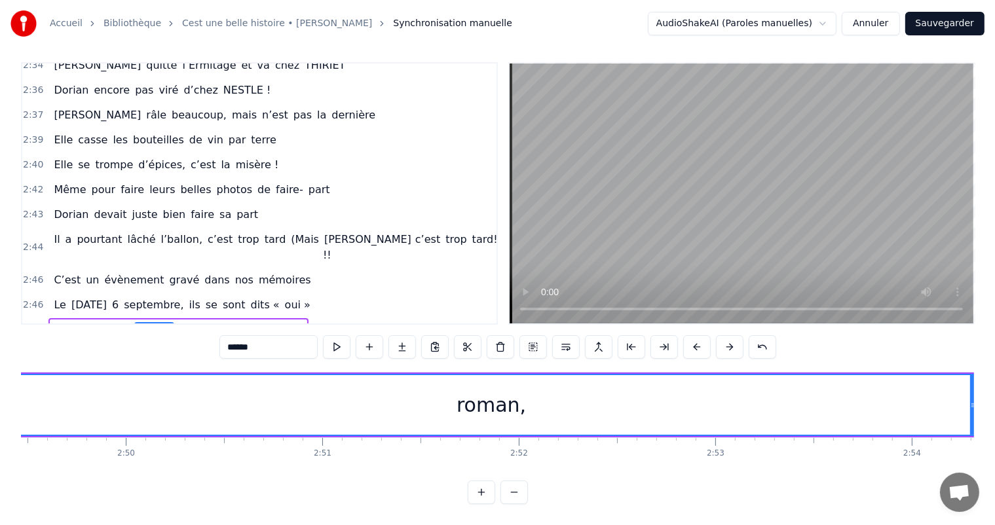
drag, startPoint x: 134, startPoint y: 388, endPoint x: 954, endPoint y: 458, distance: 823.1
click at [972, 458] on div "C’est un beau roman, c’est une belle histoire C’est une romance d’[DATE] [PERSO…" at bounding box center [497, 421] width 953 height 98
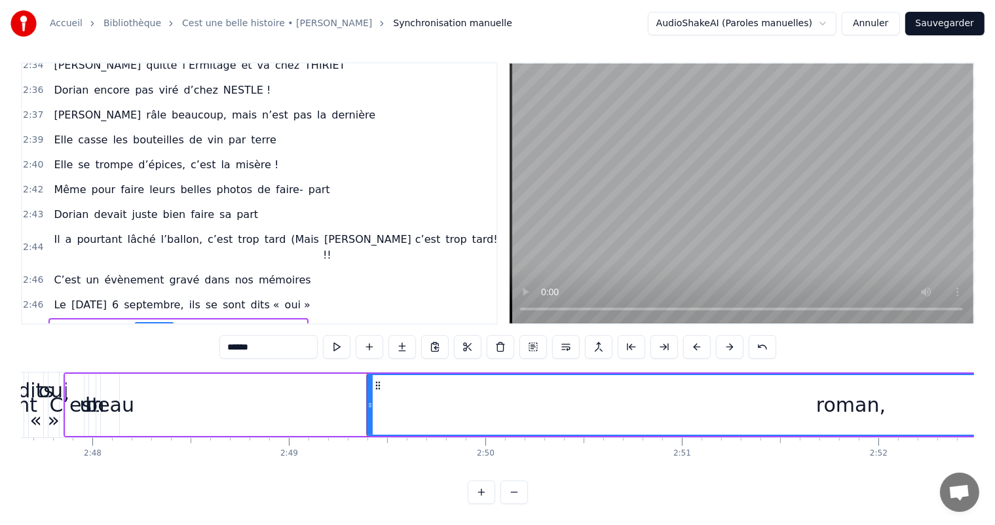
scroll to position [0, 32837]
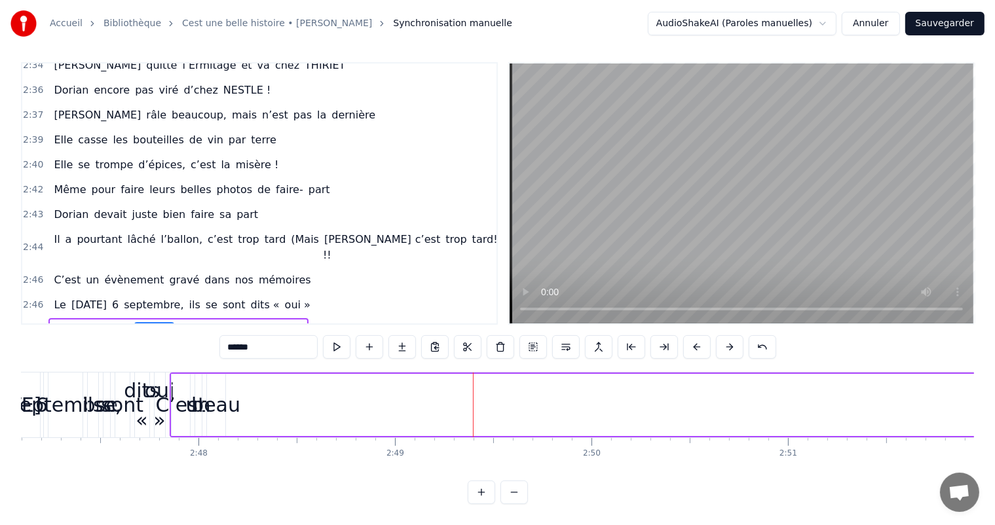
drag, startPoint x: 477, startPoint y: 398, endPoint x: 994, endPoint y: 414, distance: 517.1
click at [995, 414] on html "Accueil Bibliothèque Cest une belle histoire • [PERSON_NAME] Synchronisation ma…" at bounding box center [497, 259] width 995 height 531
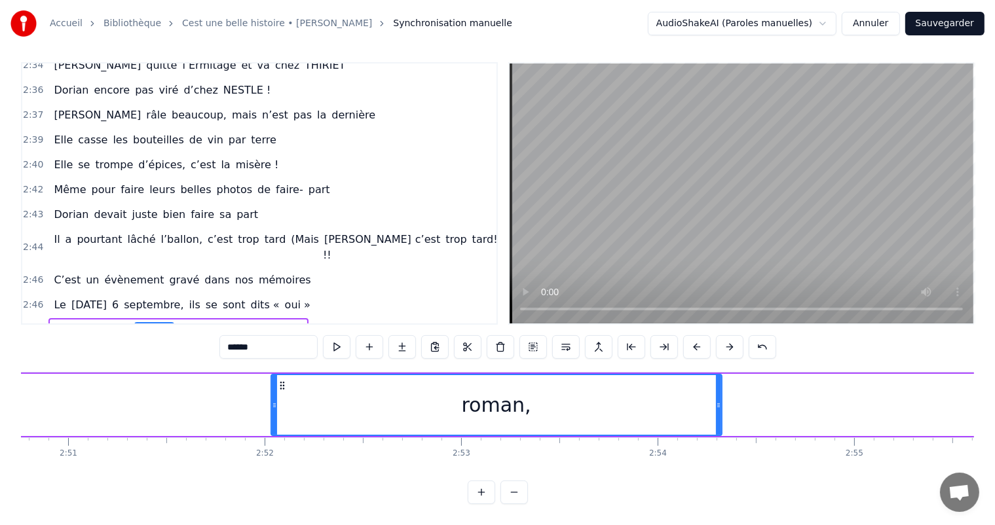
scroll to position [0, 33621]
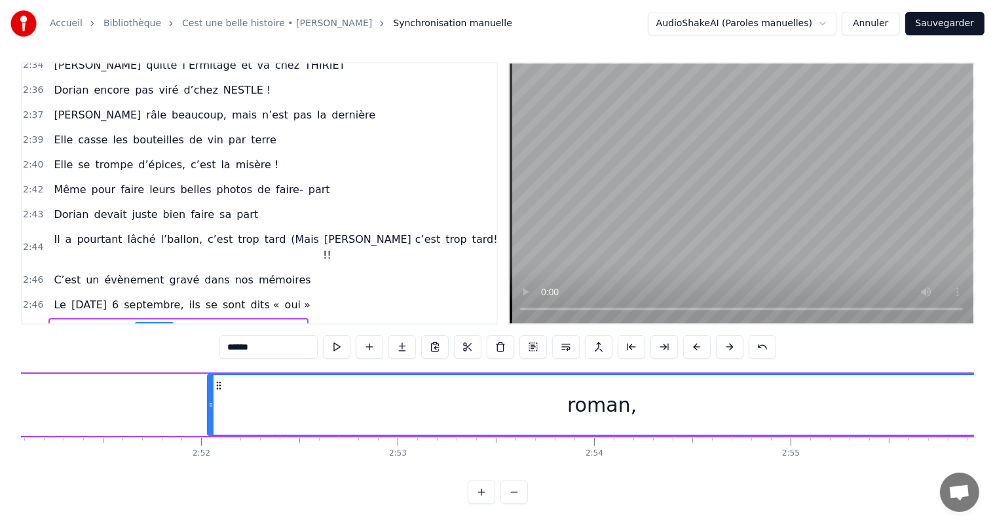
drag, startPoint x: 655, startPoint y: 390, endPoint x: 994, endPoint y: 400, distance: 338.8
click at [994, 400] on div "Accueil Bibliothèque Cest une belle histoire • [PERSON_NAME] Synchronisation ma…" at bounding box center [497, 249] width 995 height 510
drag, startPoint x: 212, startPoint y: 389, endPoint x: 306, endPoint y: 404, distance: 94.8
click at [595, 423] on div "roman," at bounding box center [602, 405] width 791 height 62
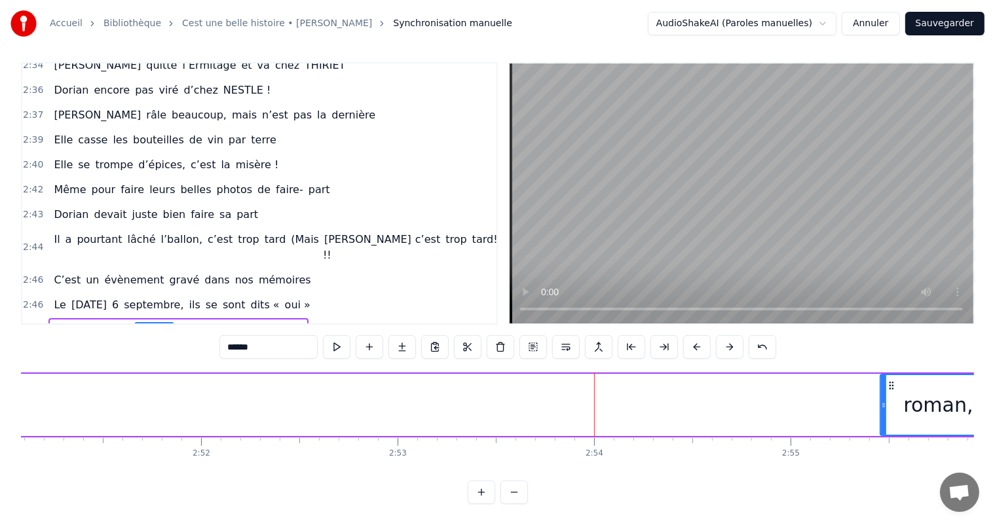
drag, startPoint x: 208, startPoint y: 393, endPoint x: 882, endPoint y: 441, distance: 676.4
click at [882, 436] on div "C’est un beau roman, c’est une belle histoire C’est une romance d’[DATE] [PERSO…" at bounding box center [497, 421] width 953 height 98
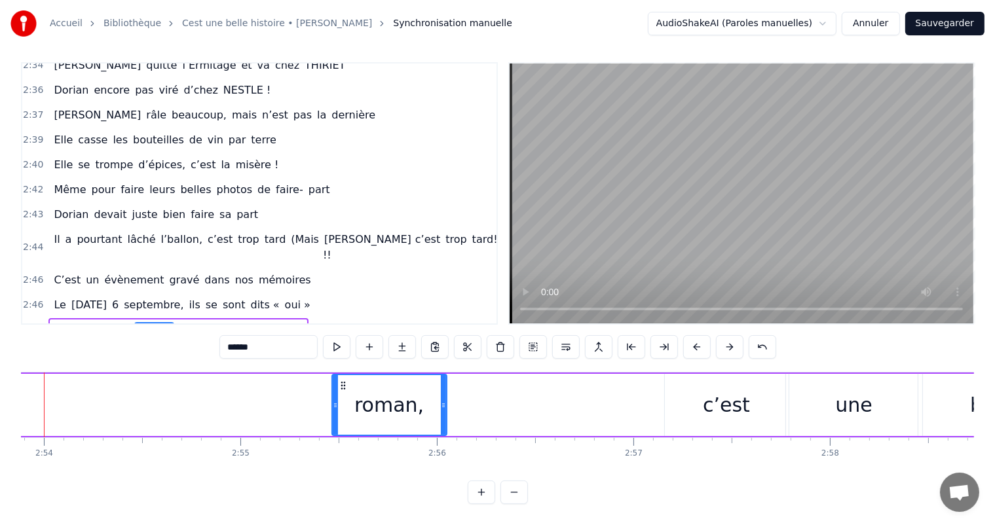
scroll to position [0, 34299]
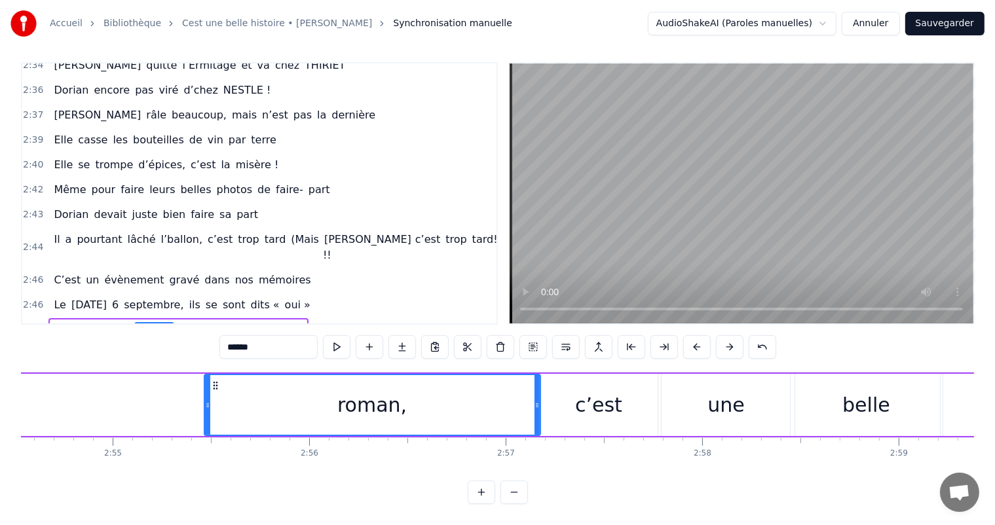
drag, startPoint x: 316, startPoint y: 396, endPoint x: 536, endPoint y: 404, distance: 220.2
click at [536, 404] on div at bounding box center [537, 405] width 5 height 60
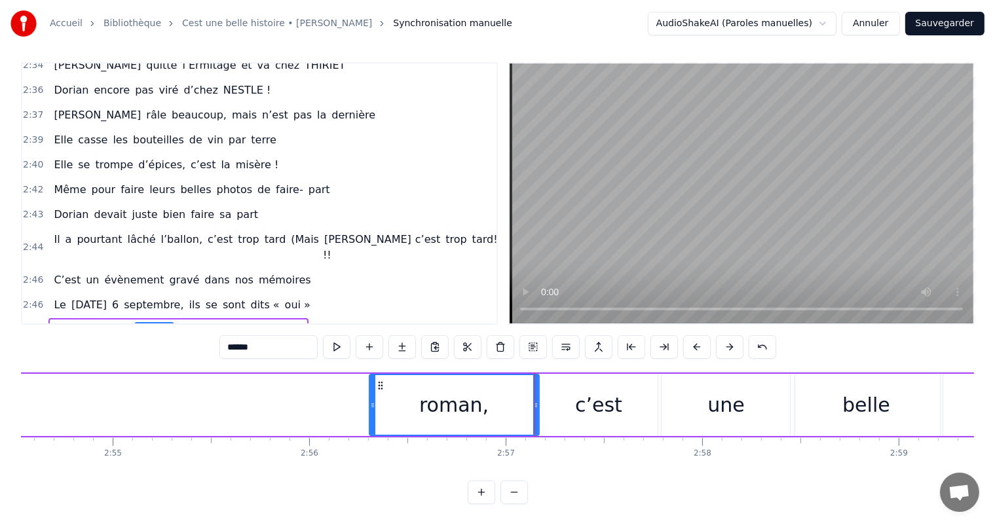
drag, startPoint x: 206, startPoint y: 396, endPoint x: 371, endPoint y: 409, distance: 165.5
click at [371, 409] on div at bounding box center [372, 405] width 5 height 60
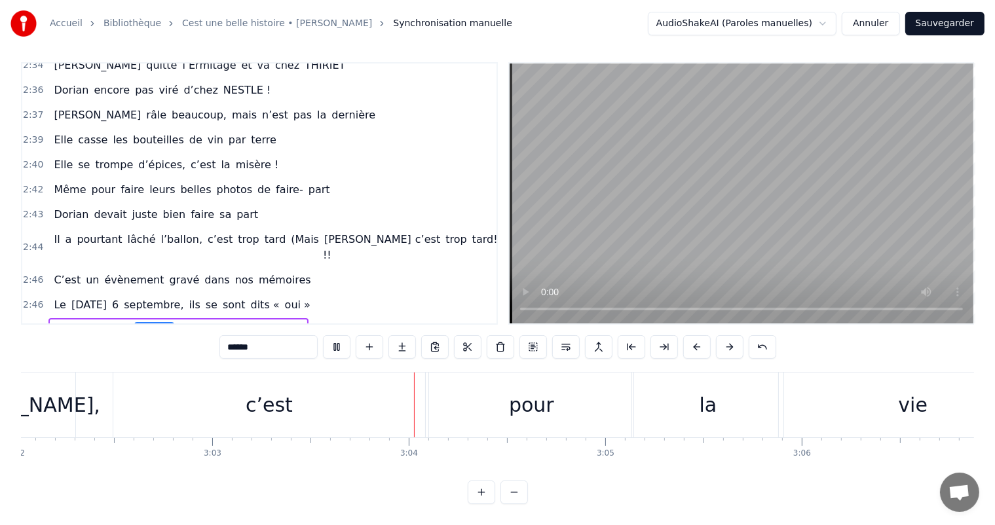
scroll to position [0, 35990]
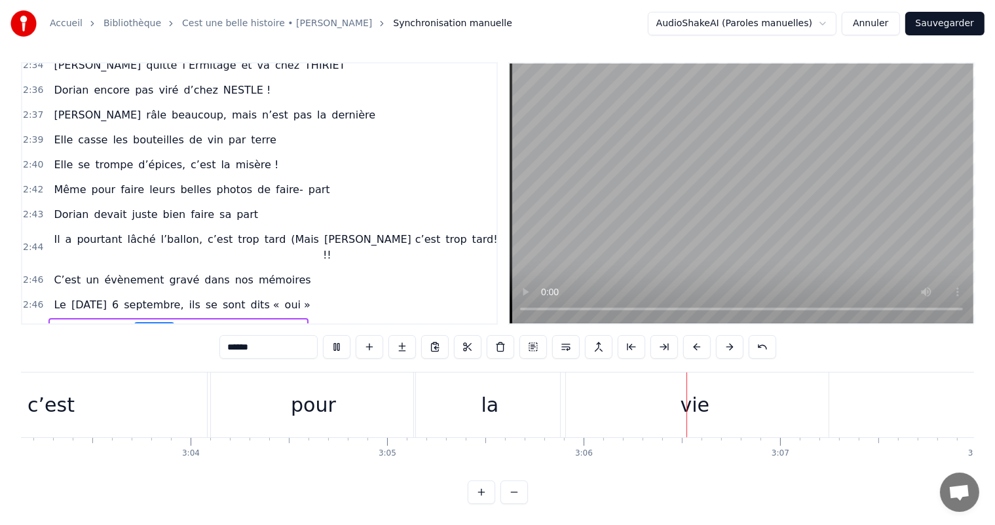
click at [726, 203] on video at bounding box center [742, 194] width 464 height 260
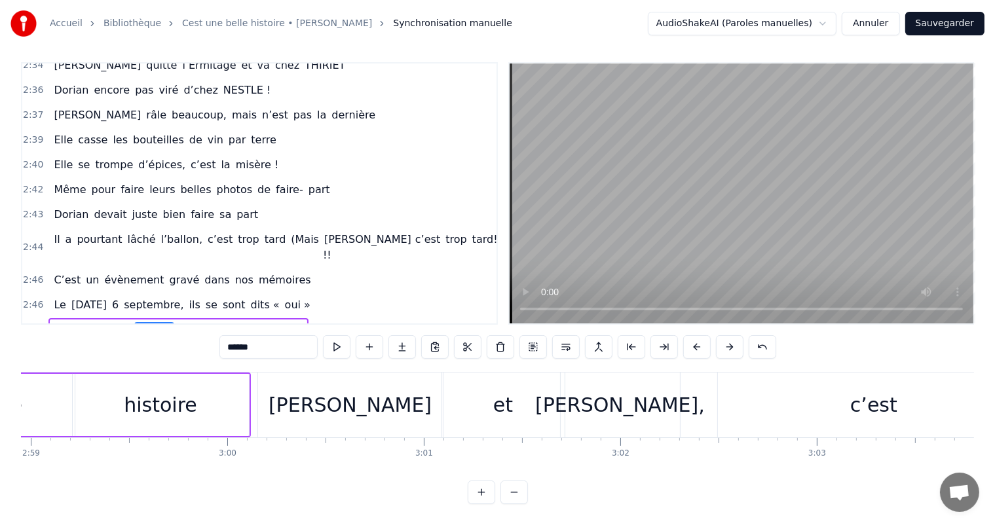
scroll to position [0, 35145]
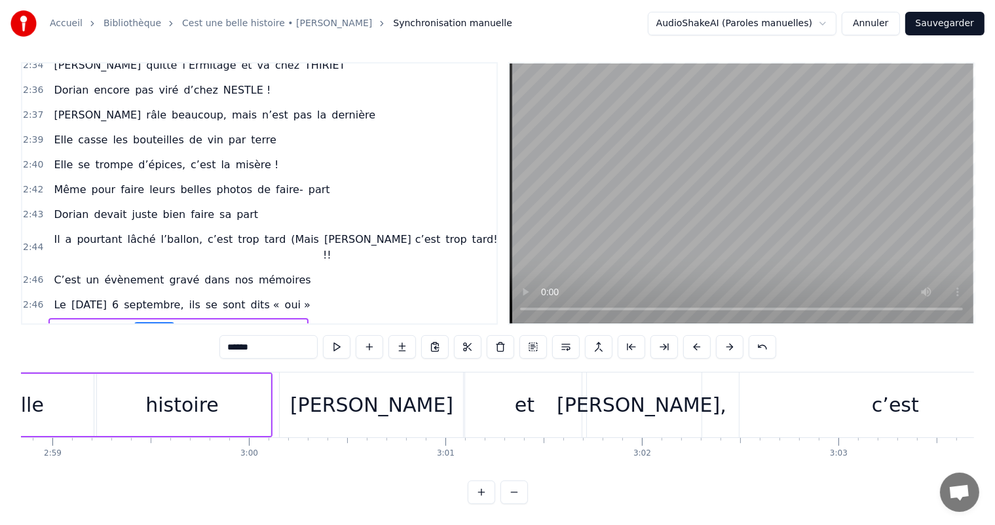
click at [792, 373] on div "c’est" at bounding box center [896, 405] width 312 height 65
type input "*****"
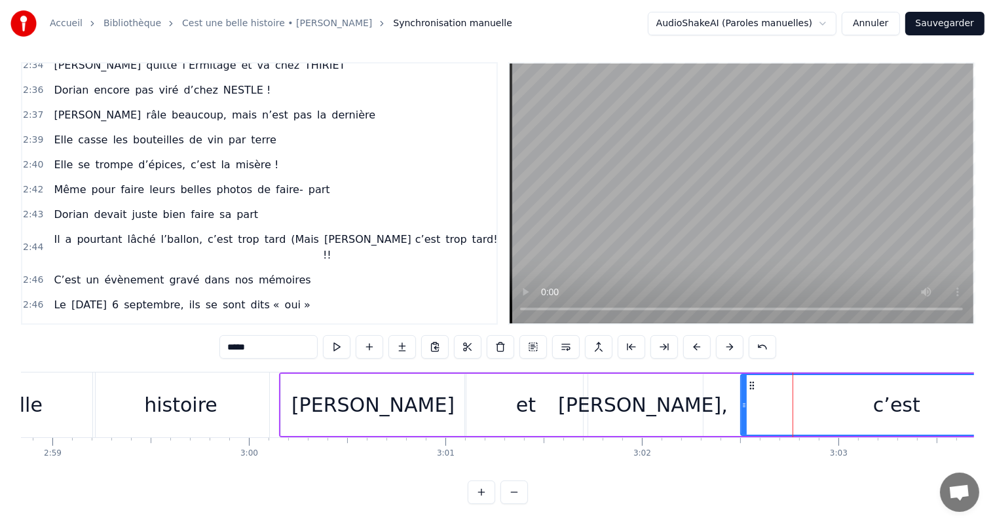
click at [707, 385] on div "[PERSON_NAME] et [PERSON_NAME], c’est pour la vie" at bounding box center [978, 405] width 1398 height 65
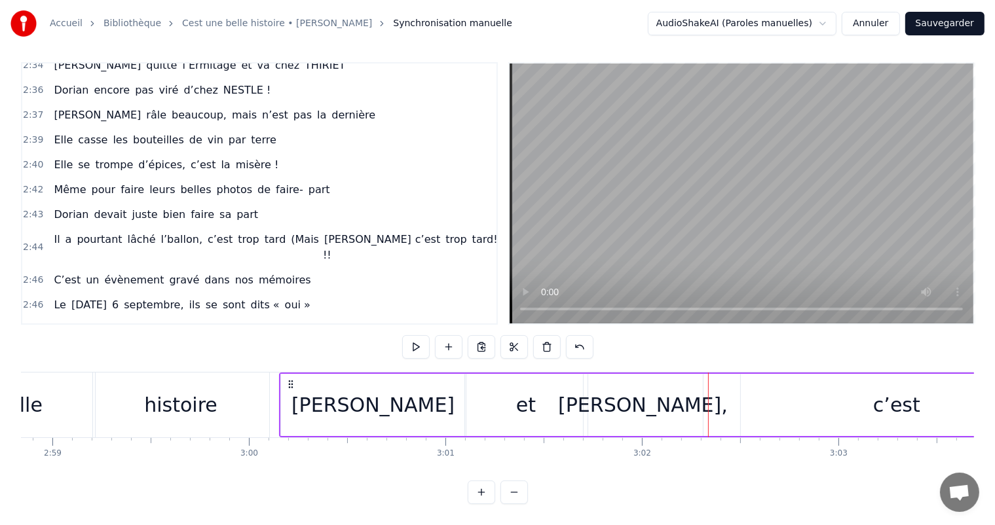
click at [782, 402] on div "c’est" at bounding box center [897, 405] width 312 height 62
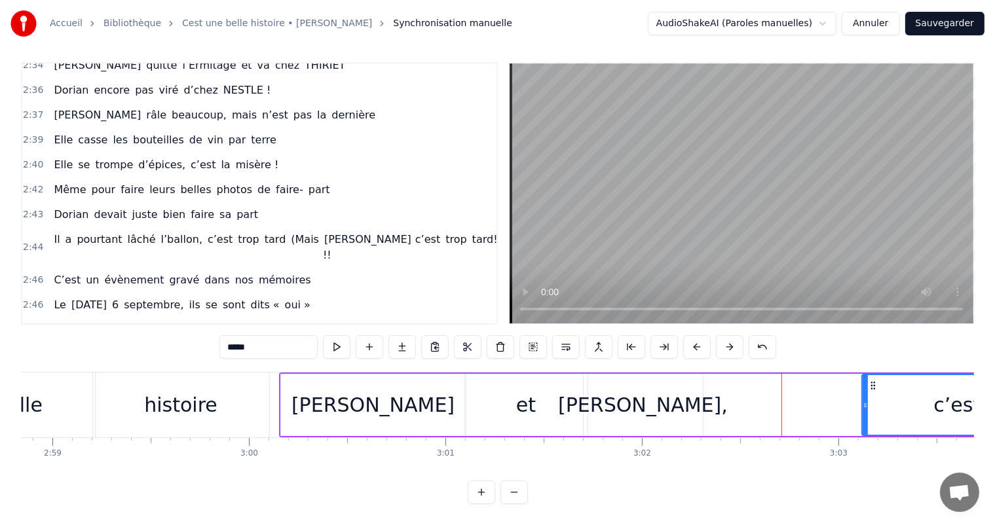
drag, startPoint x: 743, startPoint y: 391, endPoint x: 810, endPoint y: 363, distance: 71.9
click at [865, 402] on div at bounding box center [865, 405] width 5 height 60
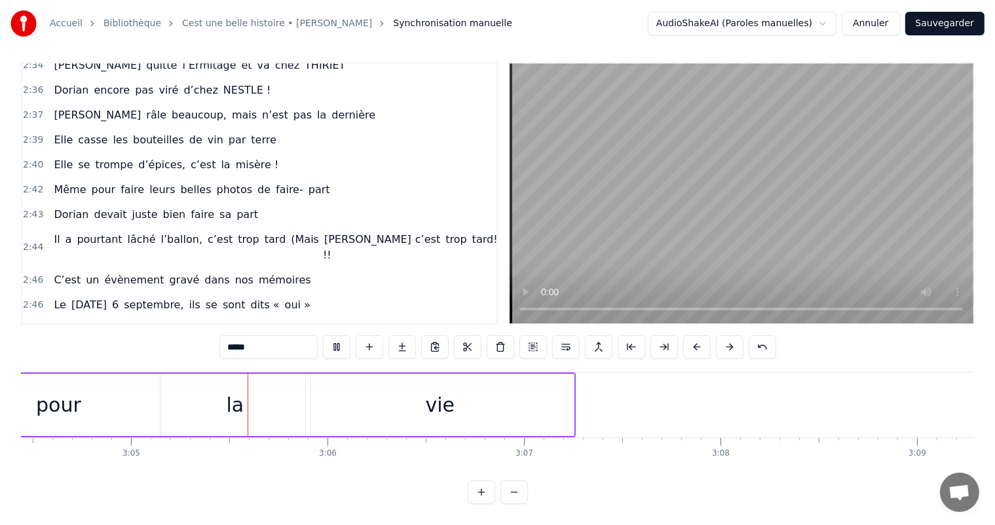
scroll to position [0, 36272]
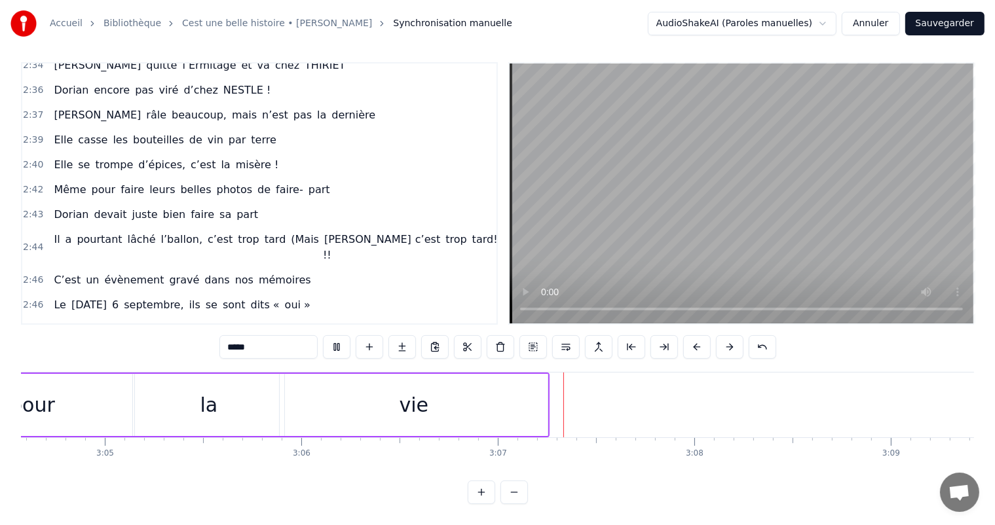
click at [413, 390] on div "vie" at bounding box center [414, 404] width 29 height 29
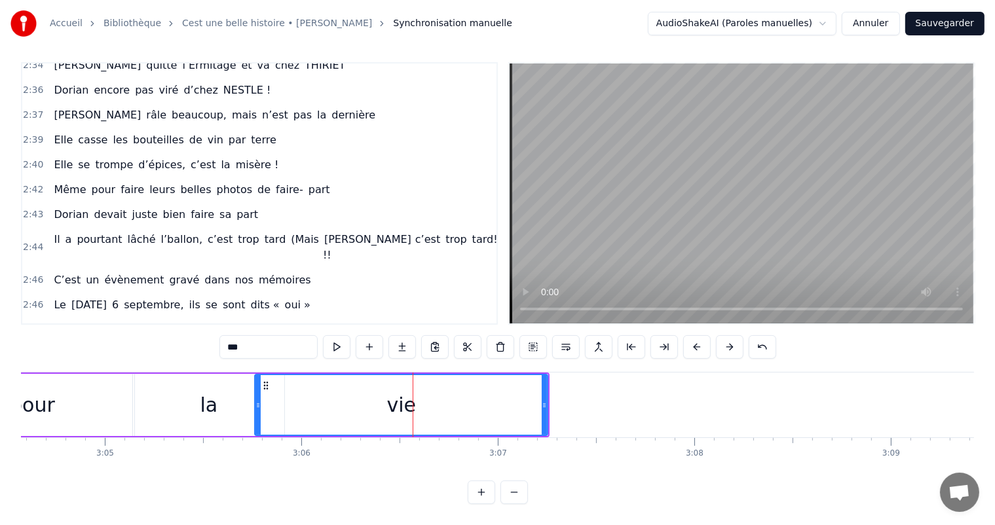
drag, startPoint x: 283, startPoint y: 392, endPoint x: 248, endPoint y: 391, distance: 34.7
click at [255, 400] on icon at bounding box center [257, 405] width 5 height 10
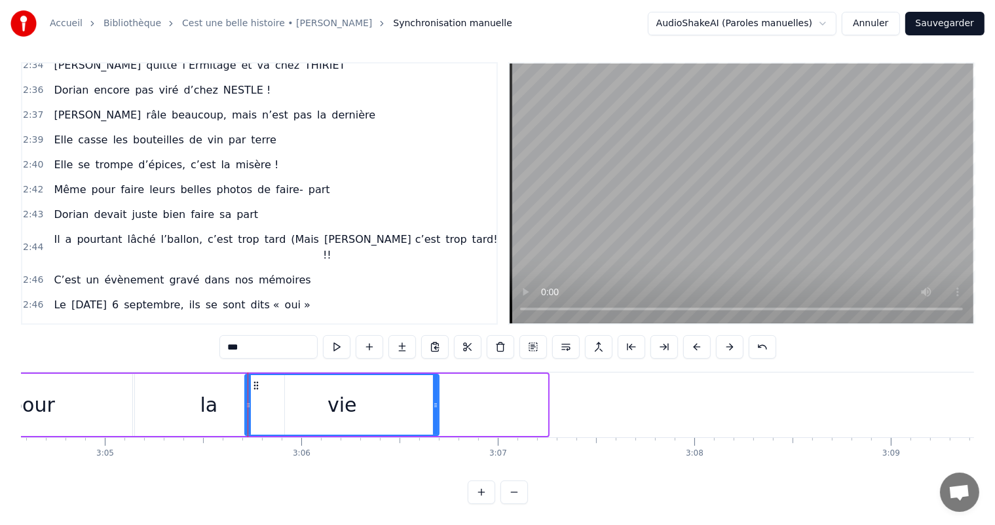
drag, startPoint x: 545, startPoint y: 389, endPoint x: 436, endPoint y: 388, distance: 108.7
click at [436, 400] on icon at bounding box center [435, 405] width 5 height 10
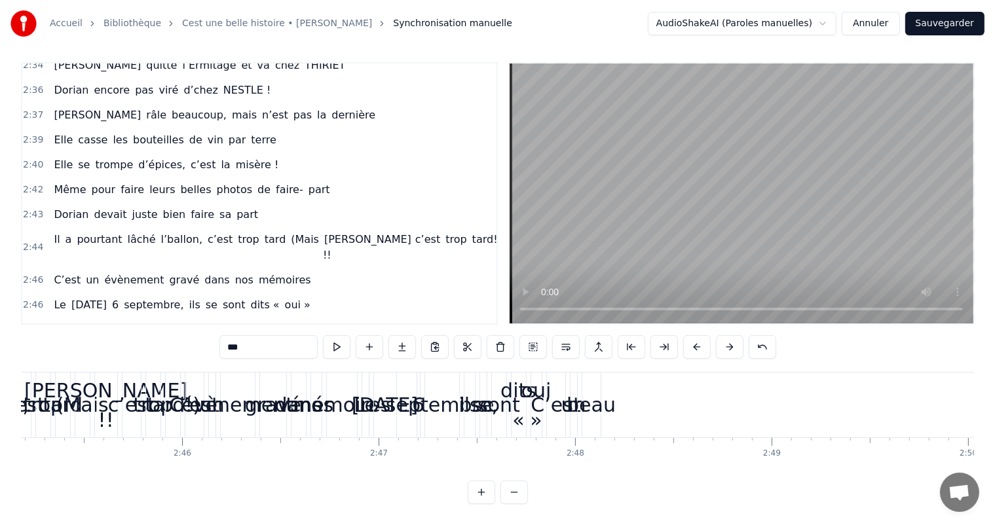
scroll to position [0, 32418]
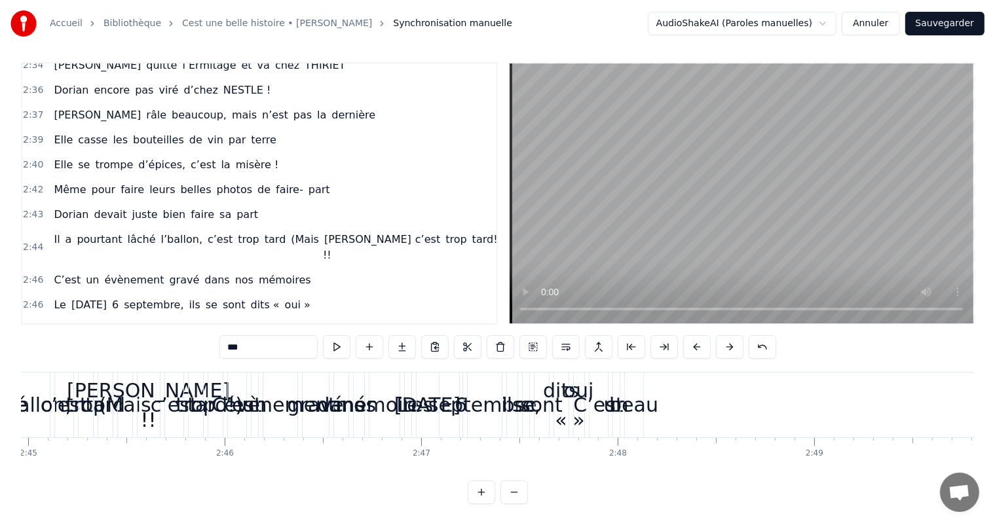
click at [642, 400] on div "beau" at bounding box center [633, 404] width 49 height 29
type input "****"
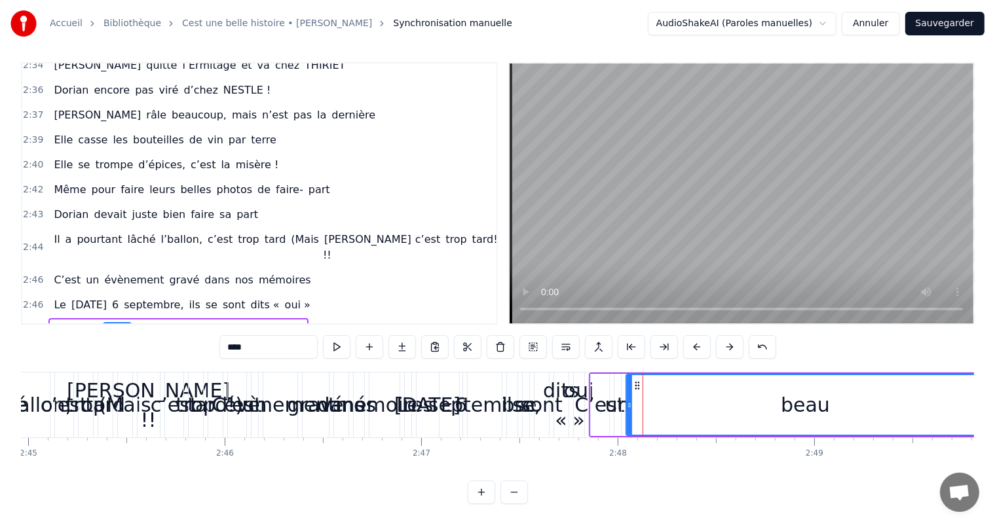
drag, startPoint x: 639, startPoint y: 393, endPoint x: 980, endPoint y: 389, distance: 340.7
click at [980, 389] on div "Accueil Bibliothèque Cest une belle histoire • [PERSON_NAME] Synchronisation ma…" at bounding box center [497, 249] width 995 height 510
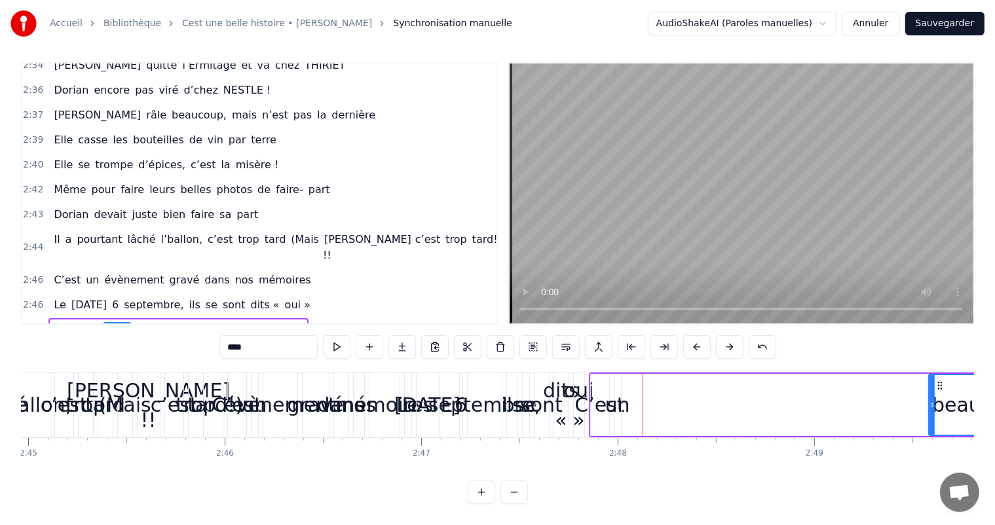
drag, startPoint x: 628, startPoint y: 396, endPoint x: 926, endPoint y: 411, distance: 299.1
click at [932, 408] on div at bounding box center [932, 405] width 5 height 60
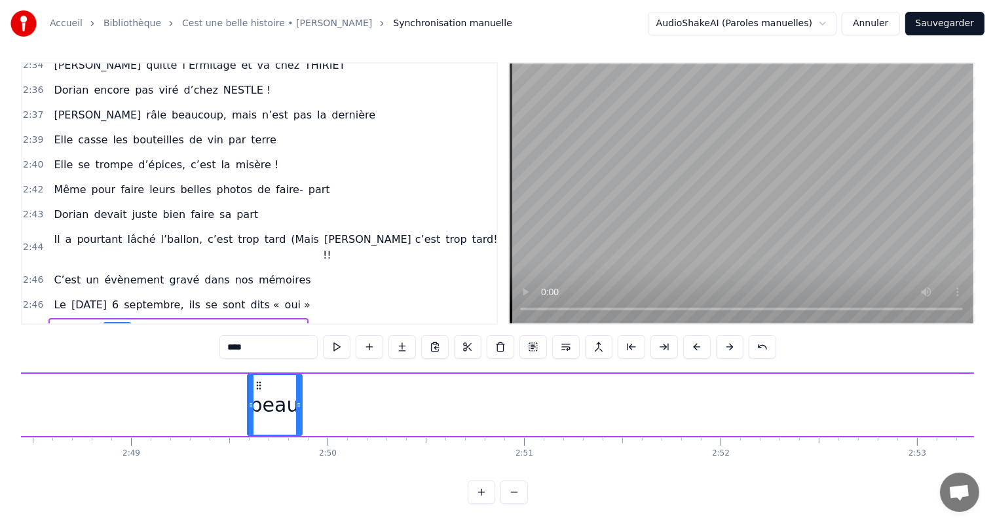
scroll to position [0, 33263]
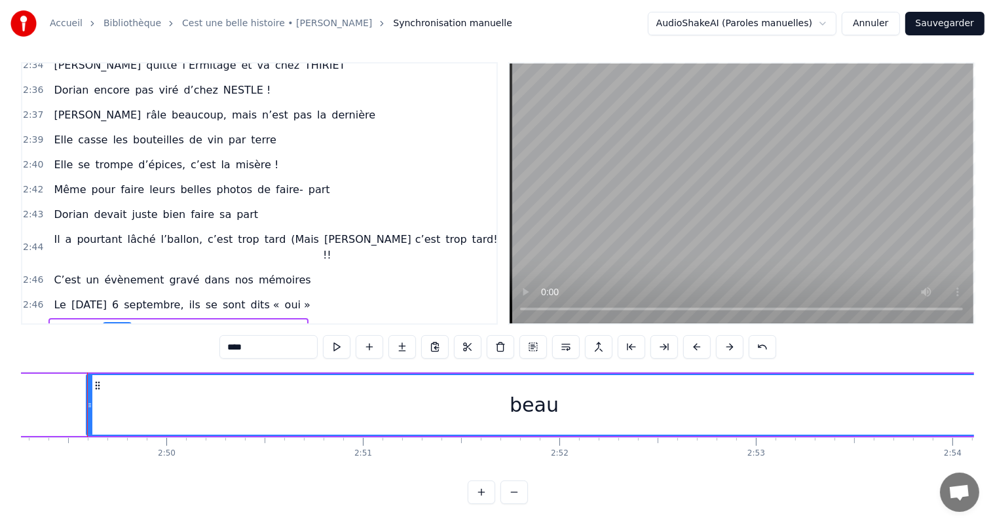
drag, startPoint x: 139, startPoint y: 393, endPoint x: 968, endPoint y: 392, distance: 829.3
click at [980, 404] on div "Accueil Bibliothèque Cest une belle histoire • [PERSON_NAME] Synchronisation ma…" at bounding box center [497, 249] width 995 height 510
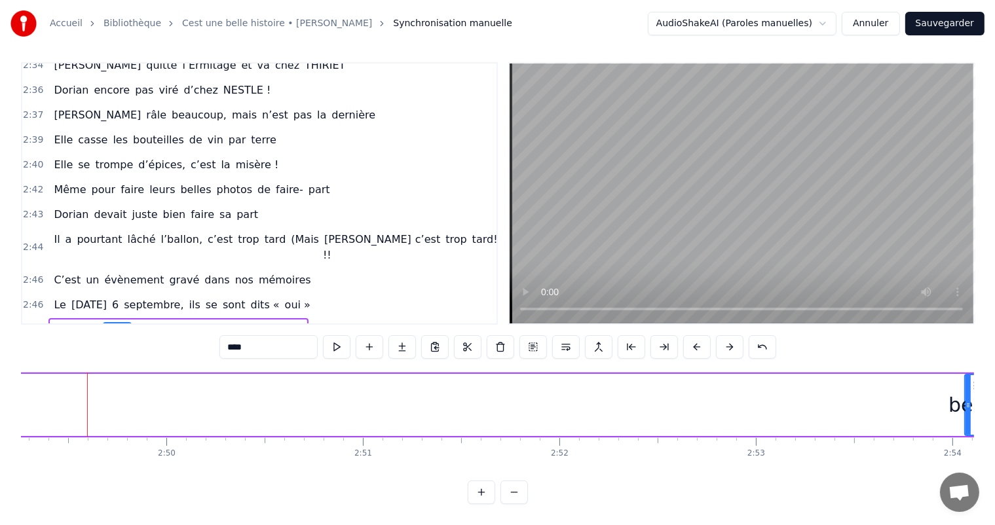
drag, startPoint x: 89, startPoint y: 392, endPoint x: 968, endPoint y: 534, distance: 889.9
click at [968, 525] on html "Accueil Bibliothèque Cest une belle histoire • [PERSON_NAME] Synchronisation ma…" at bounding box center [497, 259] width 995 height 531
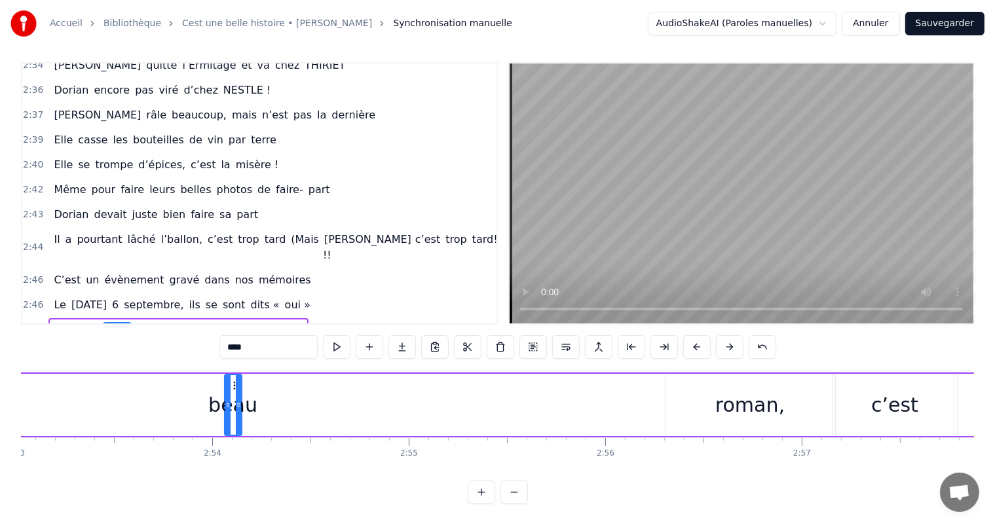
drag, startPoint x: 241, startPoint y: 392, endPoint x: 206, endPoint y: 366, distance: 43.5
click at [487, 417] on div "C’est un beau roman, c’est une belle histoire" at bounding box center [209, 405] width 2411 height 65
click at [253, 395] on div "beau" at bounding box center [232, 404] width 49 height 29
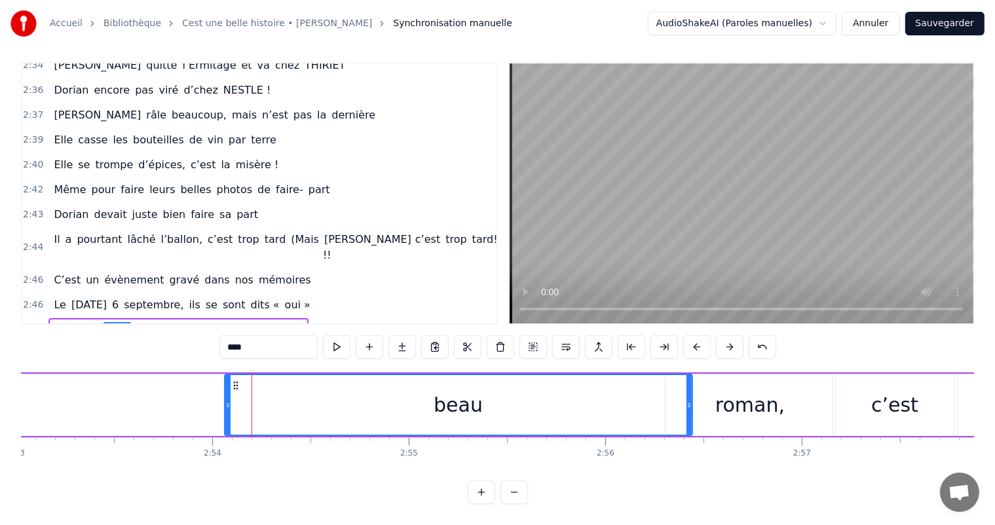
drag, startPoint x: 238, startPoint y: 388, endPoint x: 689, endPoint y: 406, distance: 451.0
click at [689, 406] on div at bounding box center [689, 405] width 5 height 60
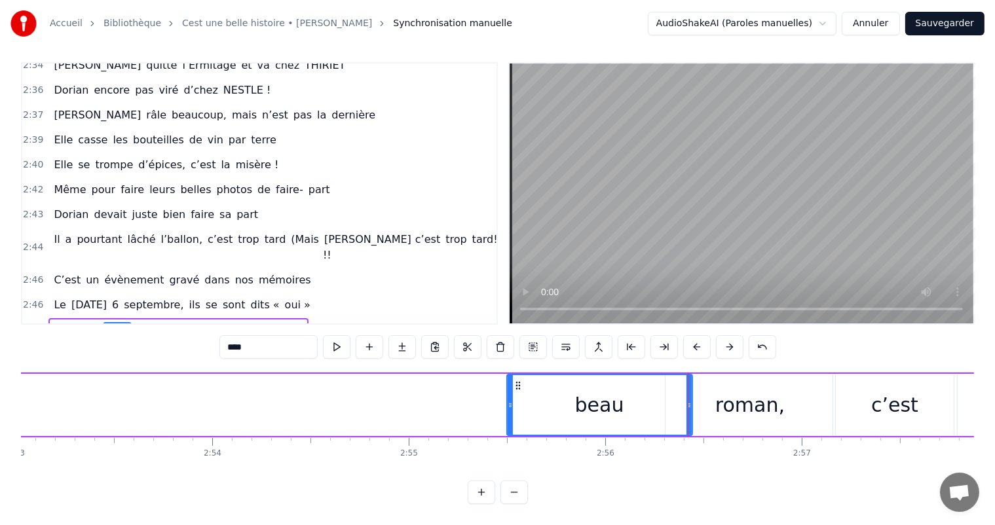
drag, startPoint x: 225, startPoint y: 395, endPoint x: 508, endPoint y: 421, distance: 283.5
click at [508, 421] on div at bounding box center [510, 405] width 5 height 60
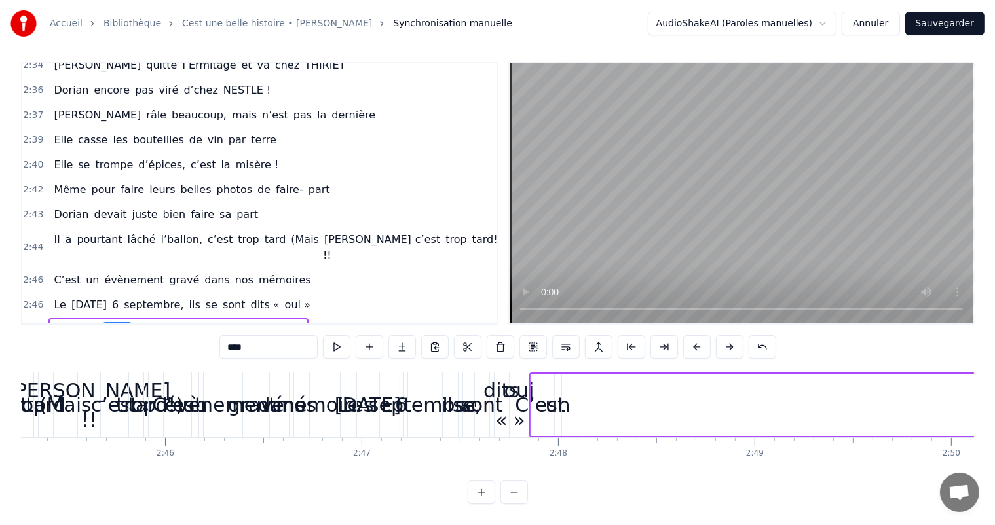
scroll to position [0, 32457]
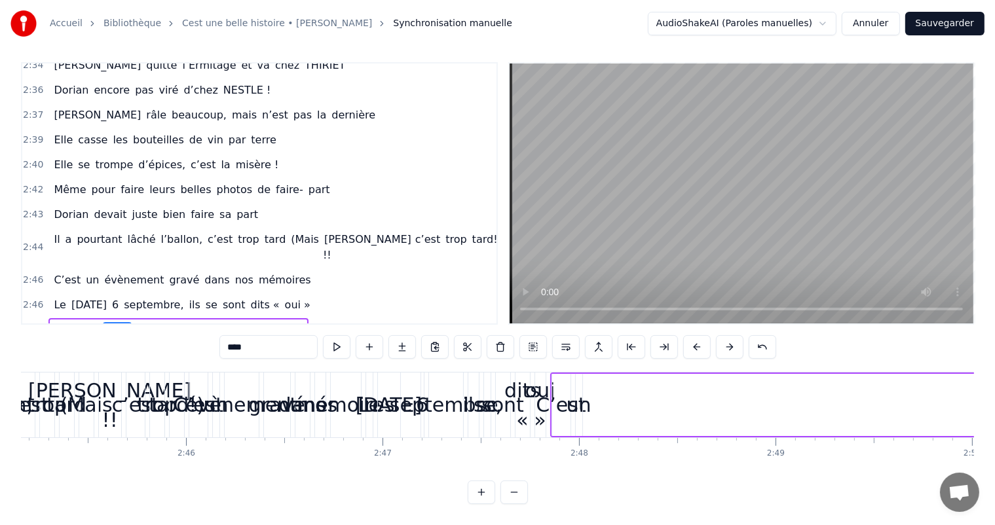
click at [584, 399] on div "un" at bounding box center [579, 404] width 25 height 29
type input "**"
click at [586, 399] on div "un" at bounding box center [579, 404] width 25 height 29
drag, startPoint x: 582, startPoint y: 396, endPoint x: 658, endPoint y: 407, distance: 76.8
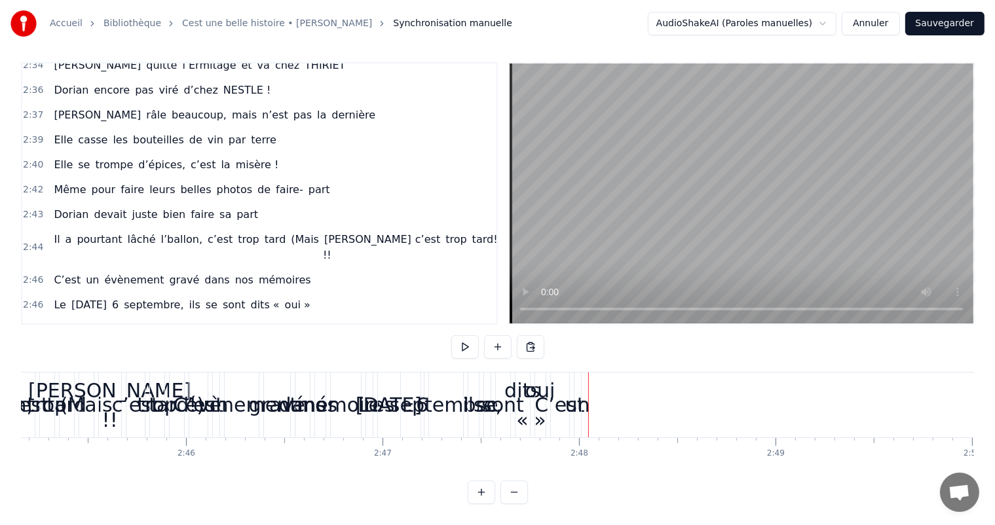
click at [580, 394] on div "un" at bounding box center [577, 404] width 25 height 29
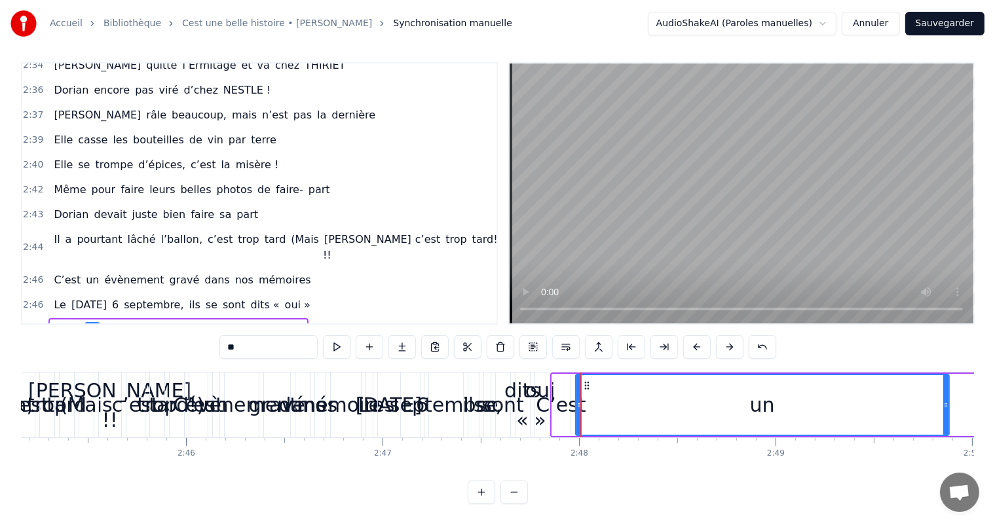
drag, startPoint x: 581, startPoint y: 393, endPoint x: 948, endPoint y: 391, distance: 366.8
click at [948, 400] on icon at bounding box center [945, 405] width 5 height 10
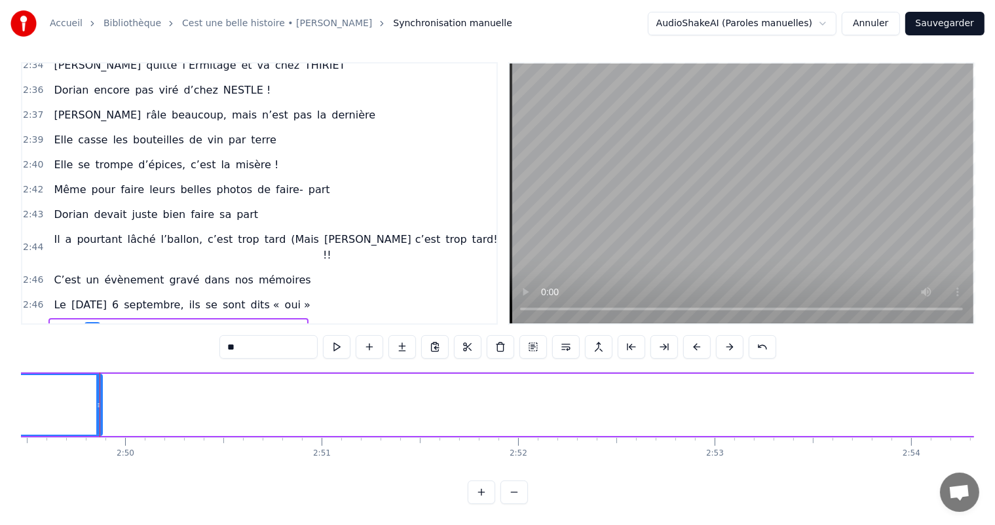
scroll to position [0, 33316]
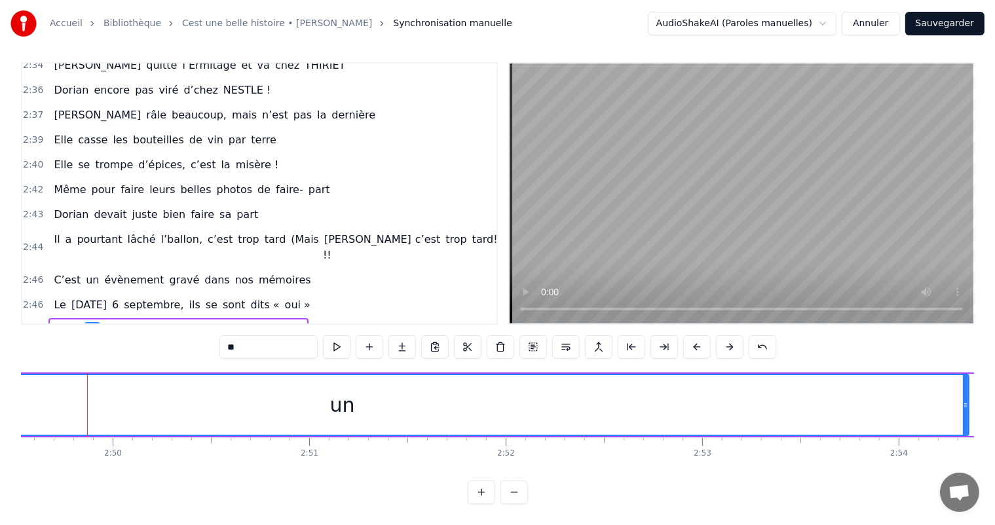
drag, startPoint x: 85, startPoint y: 387, endPoint x: 965, endPoint y: 401, distance: 879.9
click at [967, 404] on div at bounding box center [965, 405] width 5 height 60
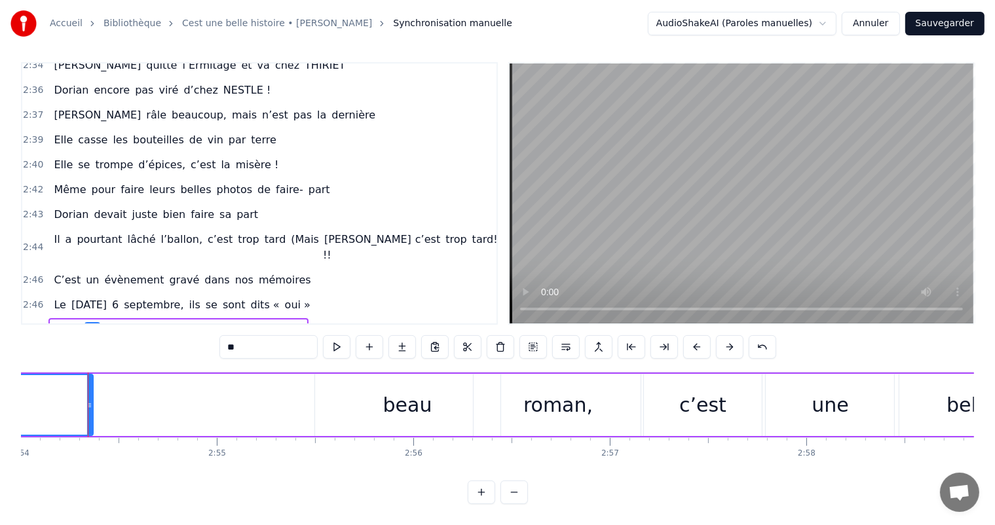
scroll to position [0, 34196]
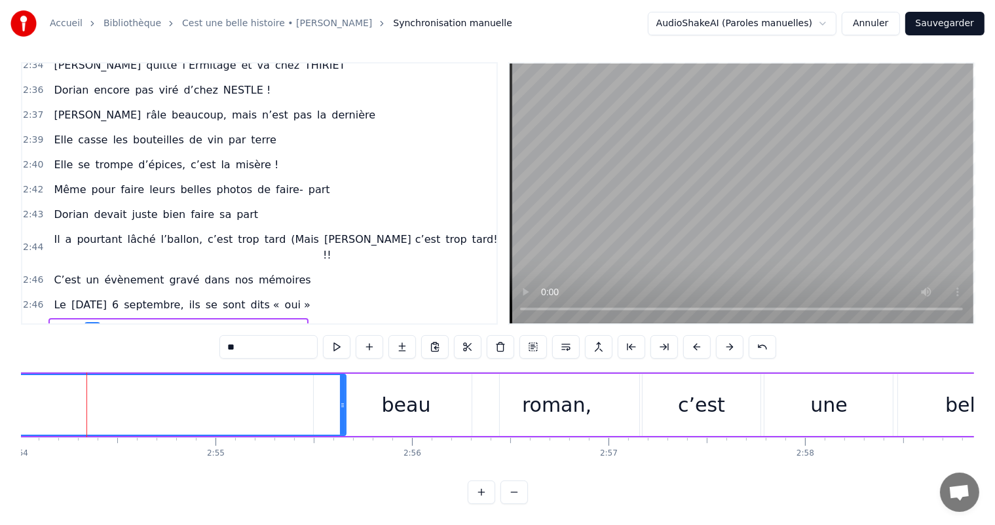
drag, startPoint x: 88, startPoint y: 392, endPoint x: 344, endPoint y: 414, distance: 256.4
click at [344, 414] on div at bounding box center [342, 405] width 5 height 60
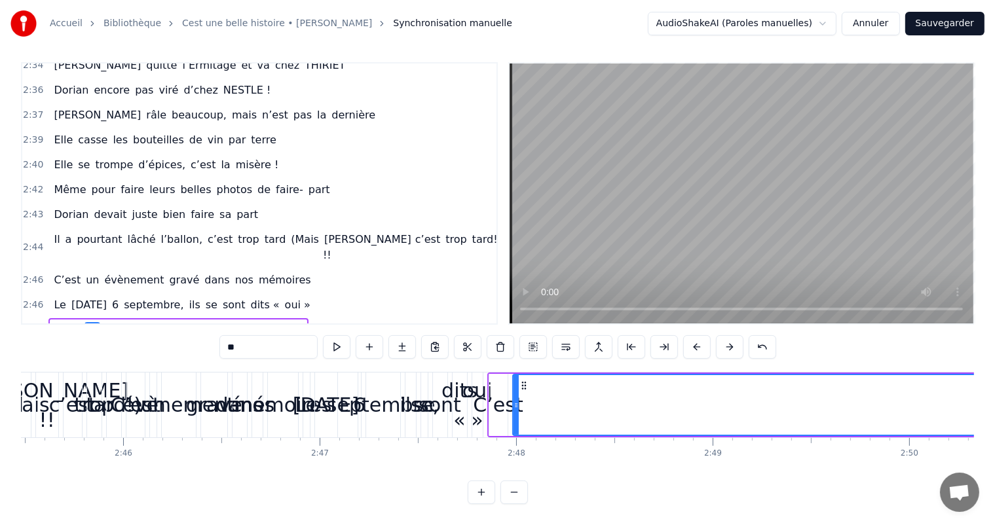
scroll to position [0, 32457]
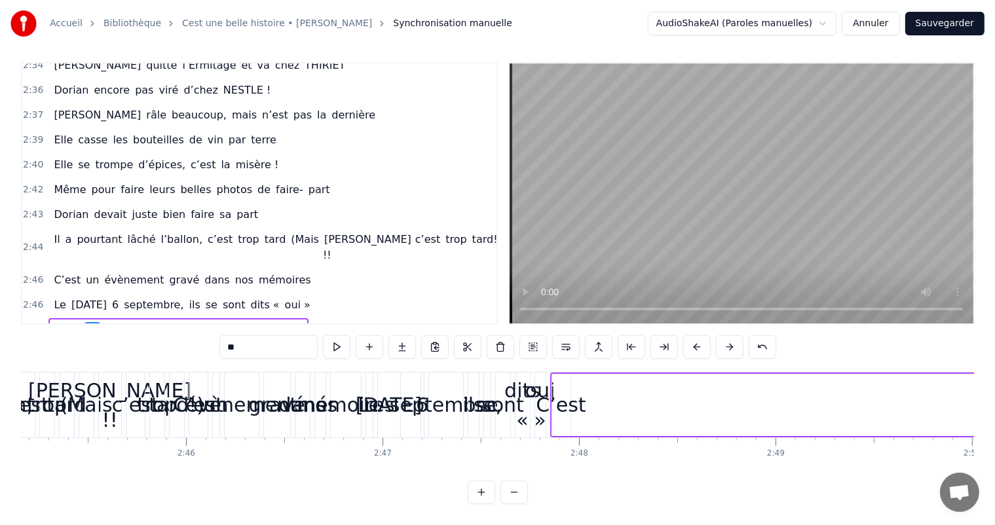
drag, startPoint x: 578, startPoint y: 383, endPoint x: 988, endPoint y: 398, distance: 410.4
click at [995, 401] on html "Accueil Bibliothèque Cest une belle histoire • [PERSON_NAME] Synchronisation ma…" at bounding box center [497, 259] width 995 height 531
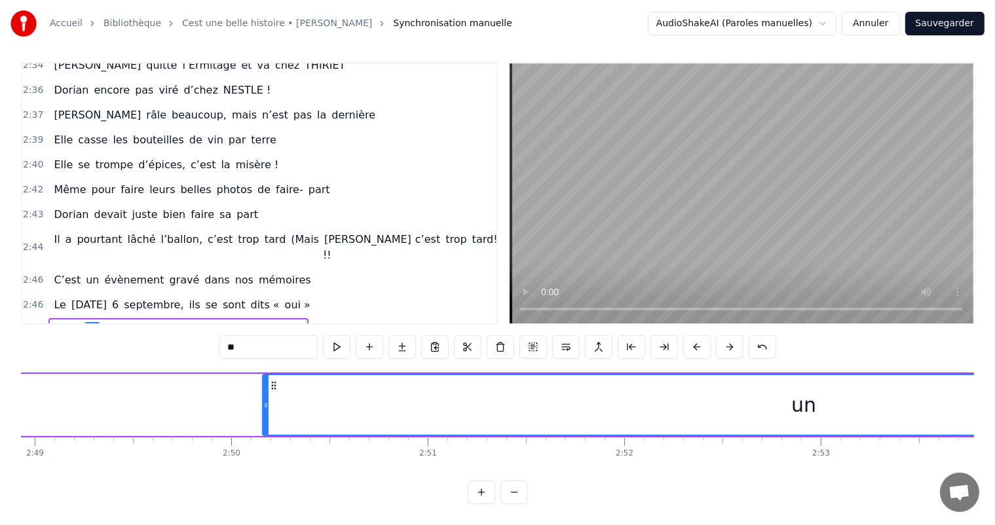
scroll to position [0, 33219]
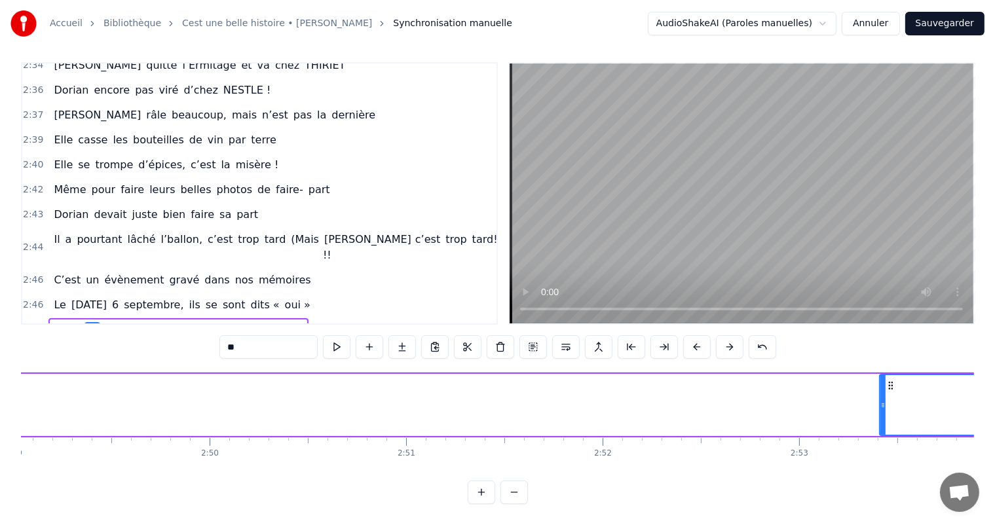
drag, startPoint x: 242, startPoint y: 392, endPoint x: 881, endPoint y: 386, distance: 639.4
click at [881, 386] on div at bounding box center [882, 405] width 5 height 60
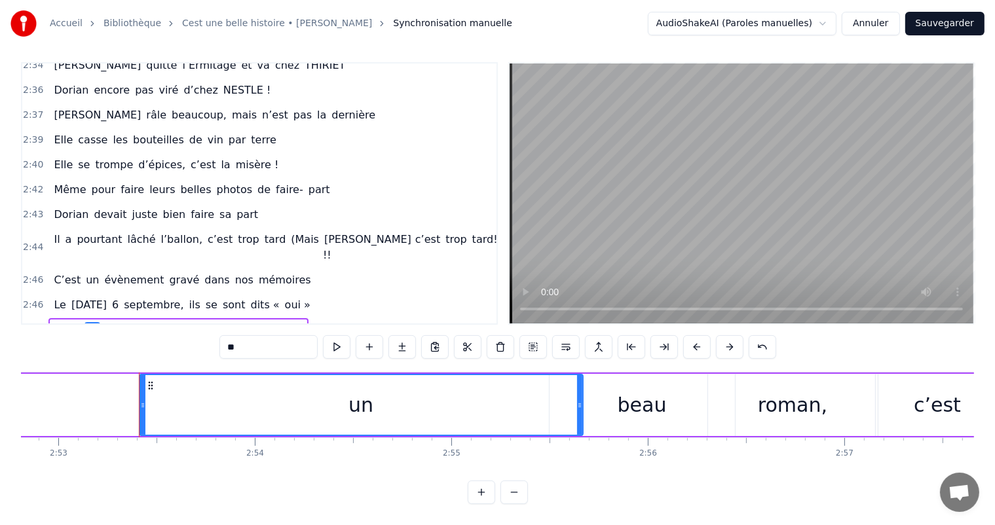
scroll to position [0, 34002]
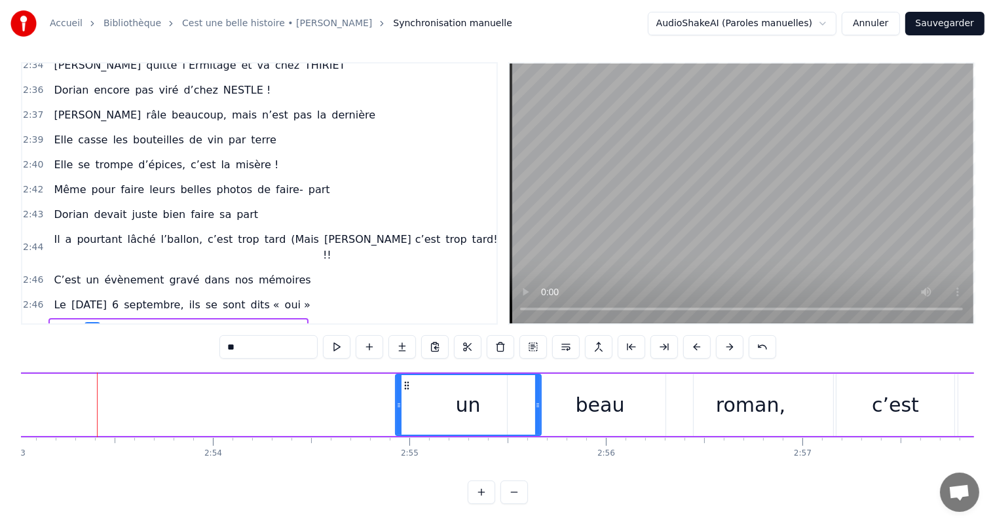
drag, startPoint x: 100, startPoint y: 394, endPoint x: 399, endPoint y: 429, distance: 300.7
click at [399, 429] on div "C’est un beau roman, c’est une belle histoire C’est une romance d’[DATE] [PERSO…" at bounding box center [497, 421] width 953 height 98
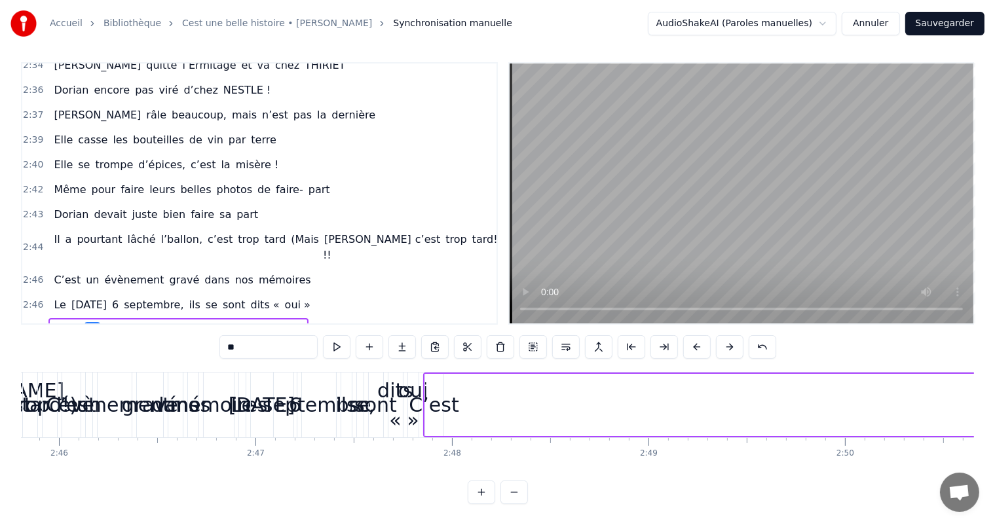
scroll to position [0, 32478]
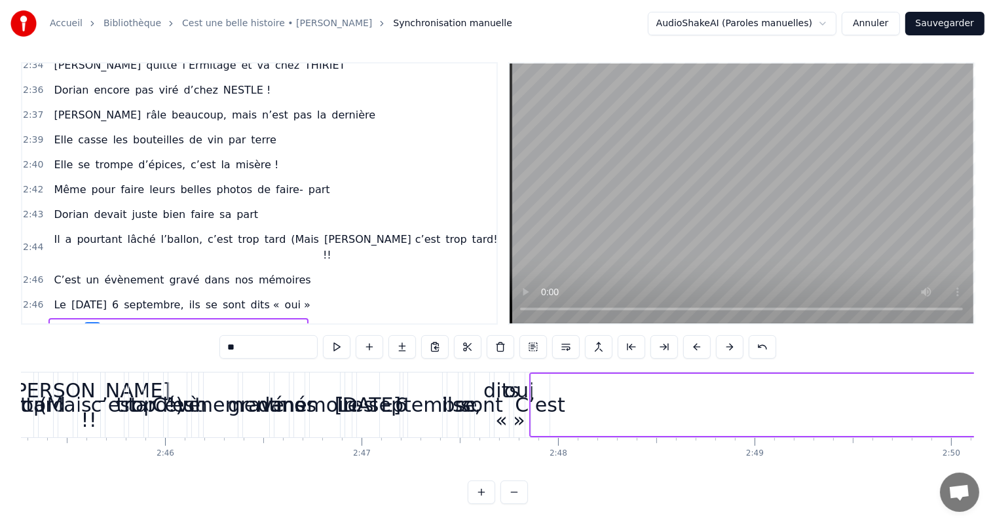
click at [548, 400] on div "C’est" at bounding box center [540, 404] width 50 height 29
click at [554, 396] on div "C’est" at bounding box center [540, 404] width 50 height 29
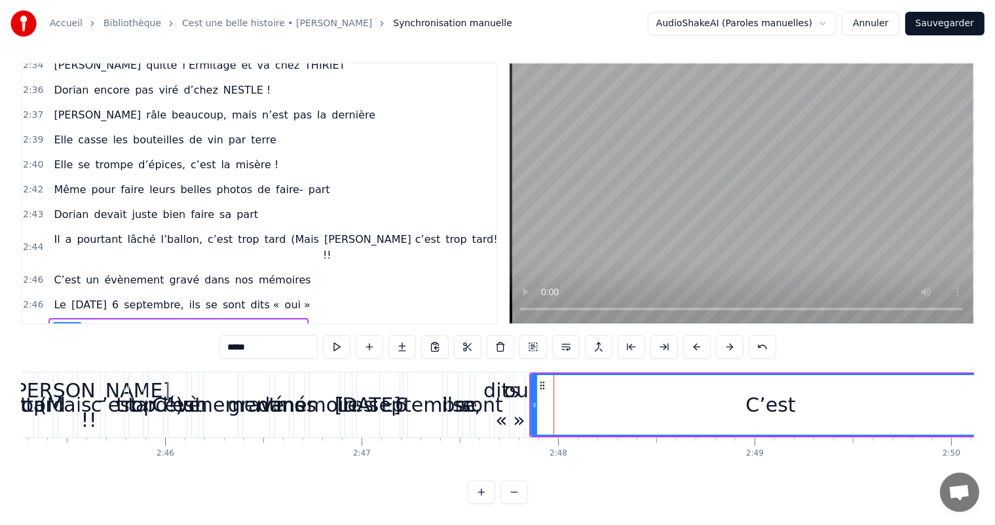
drag, startPoint x: 544, startPoint y: 396, endPoint x: 998, endPoint y: 426, distance: 455.6
click at [995, 426] on html "Accueil Bibliothèque Cest une belle histoire • [PERSON_NAME] Synchronisation ma…" at bounding box center [497, 259] width 995 height 531
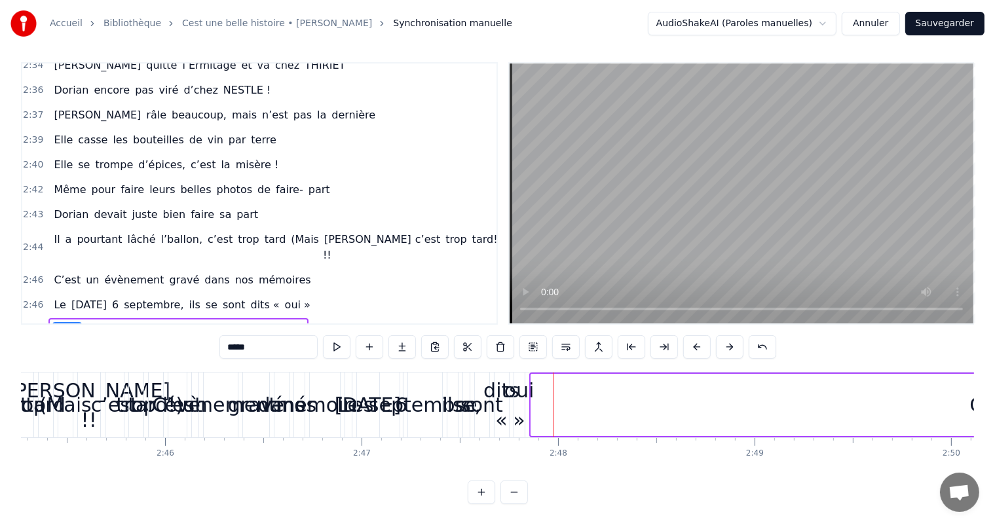
drag, startPoint x: 535, startPoint y: 392, endPoint x: 988, endPoint y: 425, distance: 454.5
click at [988, 425] on div "Accueil Bibliothèque Cest une belle histoire • [PERSON_NAME] Synchronisation ma…" at bounding box center [497, 249] width 995 height 510
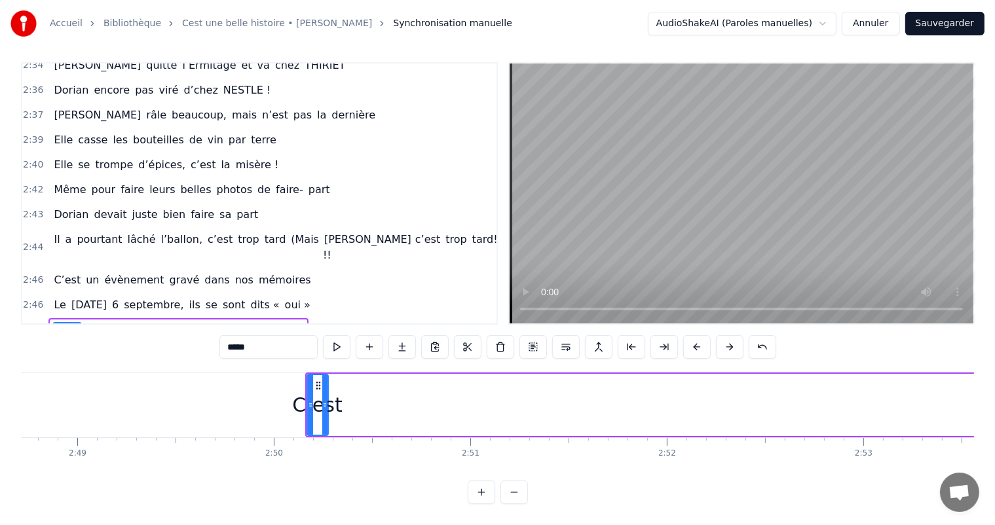
scroll to position [0, 33219]
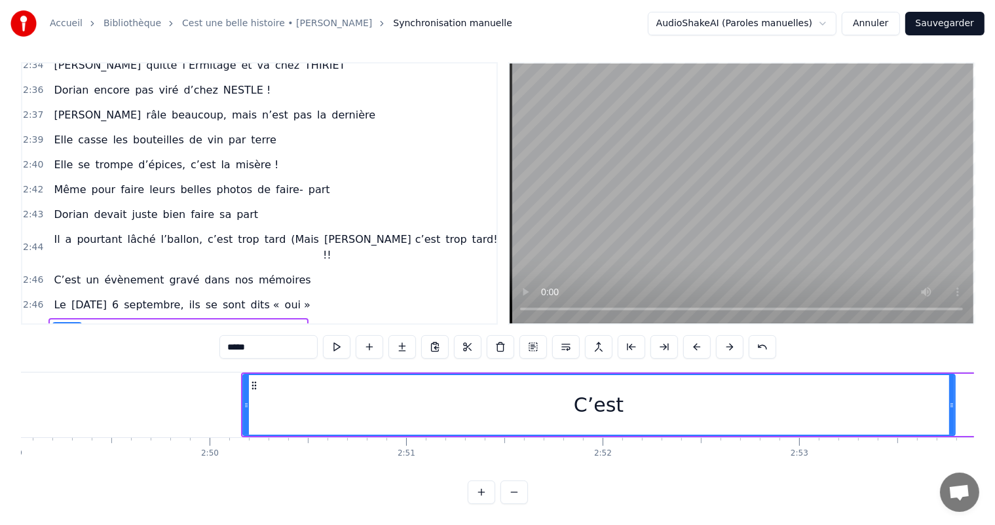
drag, startPoint x: 259, startPoint y: 385, endPoint x: 950, endPoint y: 442, distance: 693.4
click at [950, 442] on div "C’est un beau roman, c’est une belle histoire C’est une romance d’[DATE] [PERSO…" at bounding box center [497, 421] width 953 height 98
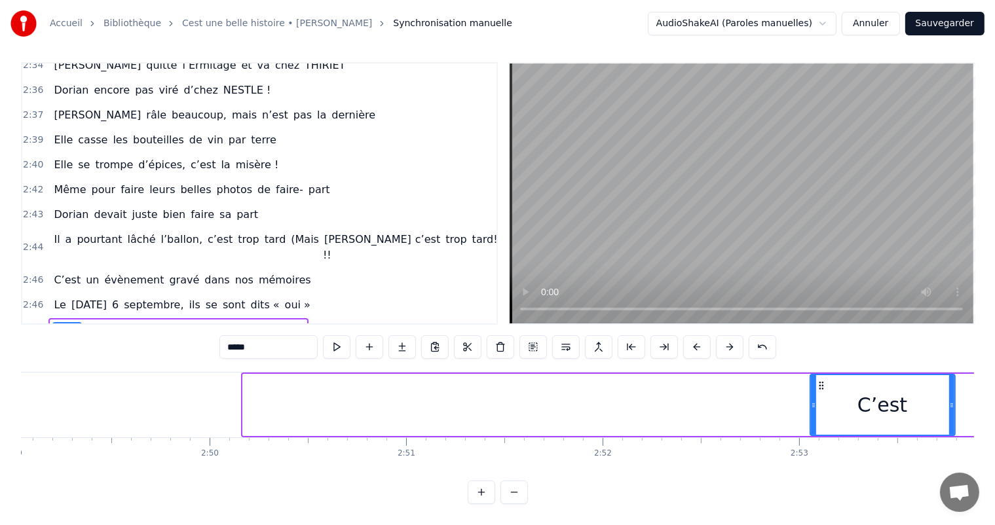
drag, startPoint x: 246, startPoint y: 386, endPoint x: 814, endPoint y: 415, distance: 568.0
click at [814, 415] on div at bounding box center [813, 405] width 5 height 60
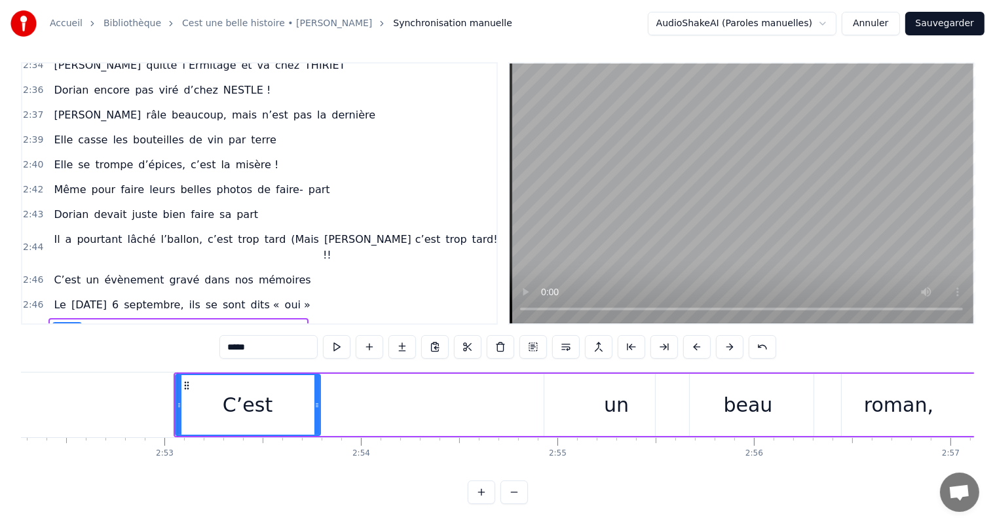
scroll to position [0, 33918]
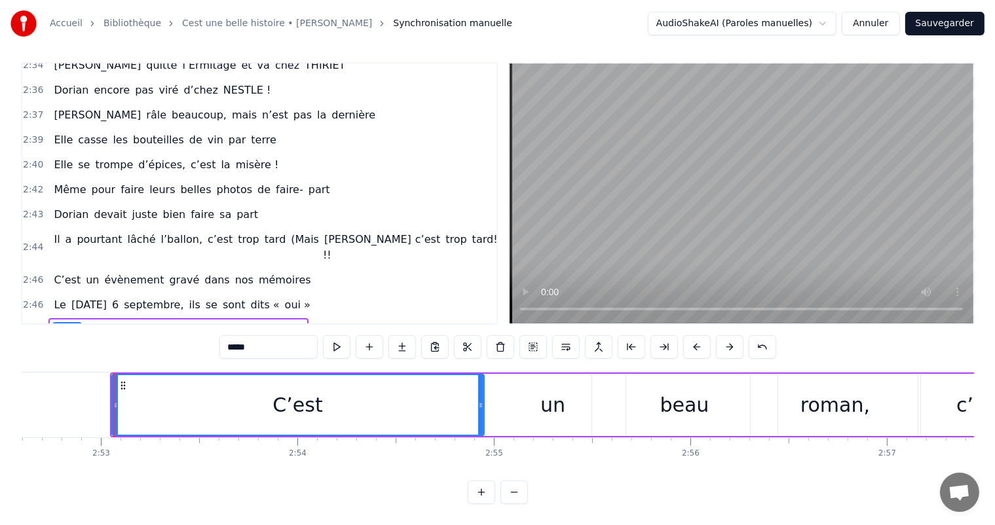
drag, startPoint x: 252, startPoint y: 388, endPoint x: 480, endPoint y: 432, distance: 231.5
click at [480, 432] on div "C’est un beau roman, c’est une belle histoire C’est une romance d’[DATE] [PERSO…" at bounding box center [497, 421] width 953 height 98
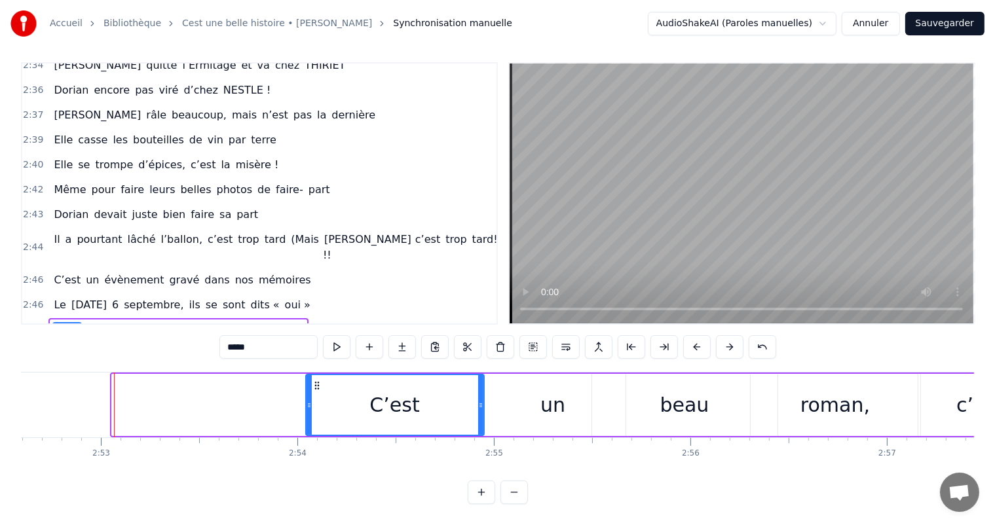
drag, startPoint x: 113, startPoint y: 387, endPoint x: 307, endPoint y: 404, distance: 195.2
click at [307, 411] on div at bounding box center [309, 405] width 5 height 60
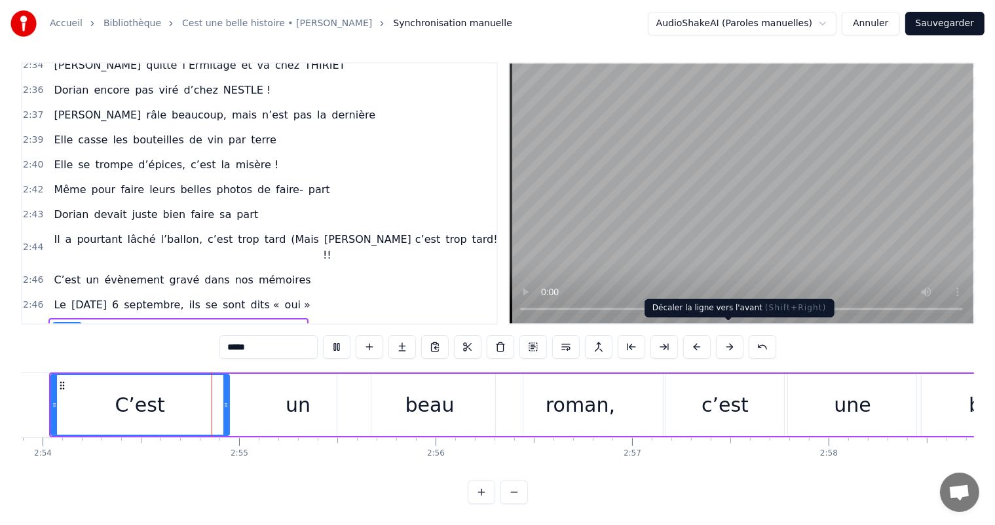
scroll to position [0, 34174]
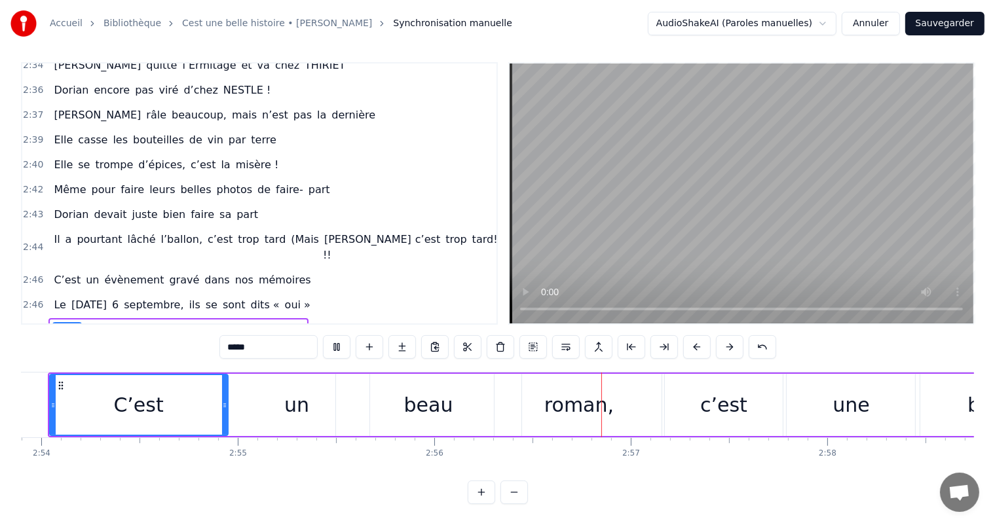
click at [756, 231] on video at bounding box center [742, 194] width 464 height 260
click at [292, 409] on div "un" at bounding box center [297, 405] width 145 height 62
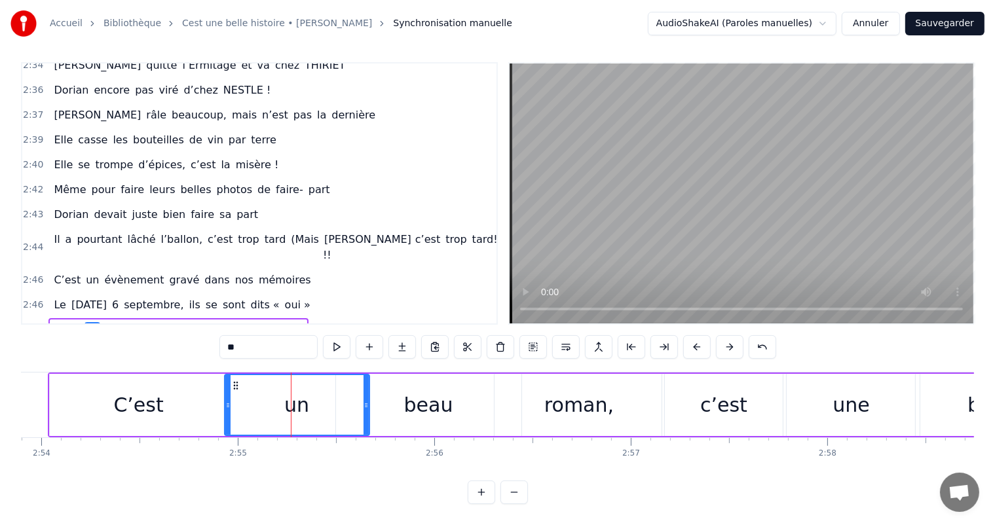
drag, startPoint x: 293, startPoint y: 404, endPoint x: 330, endPoint y: 409, distance: 37.1
click at [330, 409] on div "un" at bounding box center [296, 405] width 143 height 60
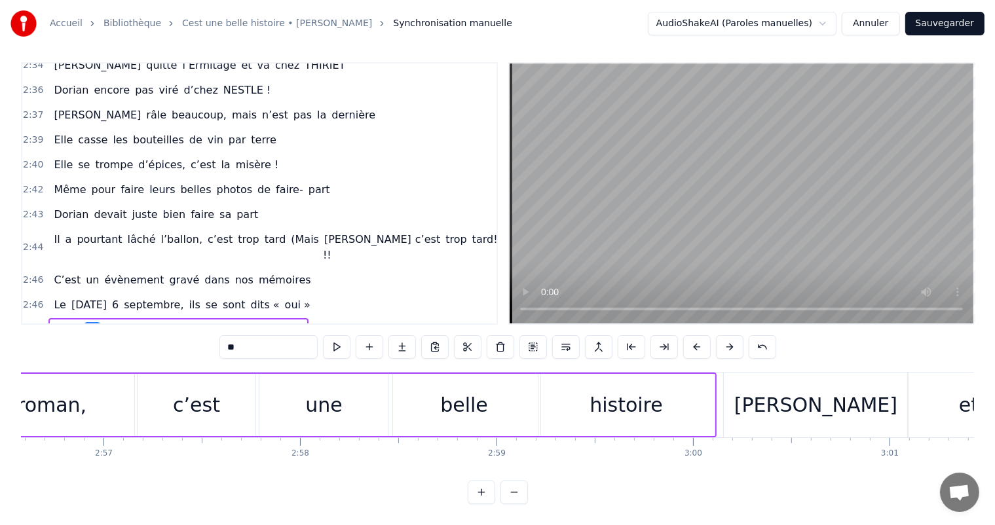
scroll to position [0, 34743]
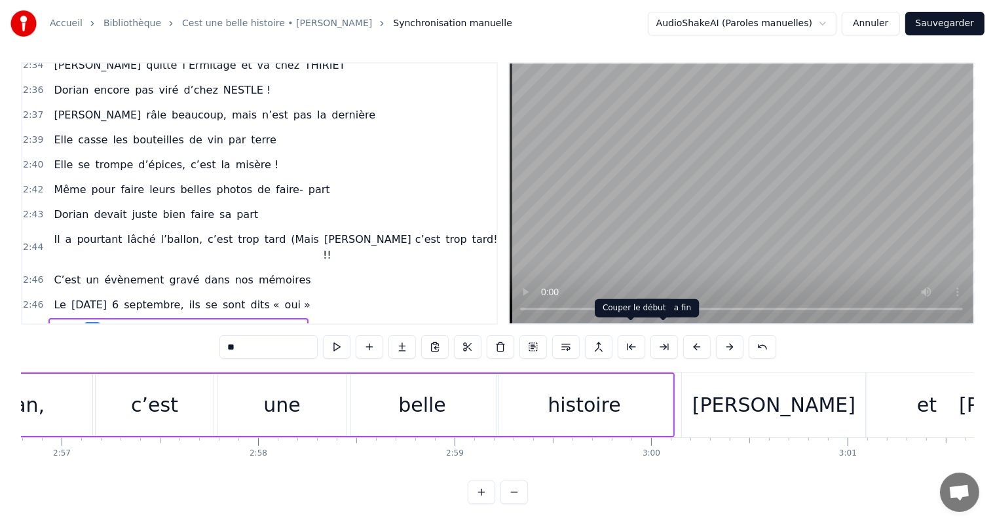
click at [645, 335] on div "**" at bounding box center [497, 347] width 557 height 24
click at [652, 393] on div "histoire" at bounding box center [585, 405] width 176 height 62
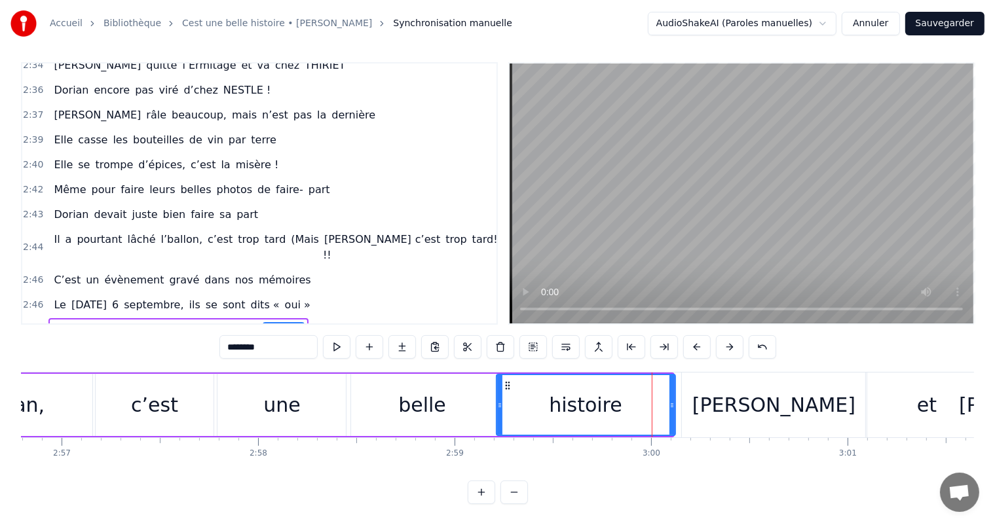
drag, startPoint x: 671, startPoint y: 392, endPoint x: 541, endPoint y: 347, distance: 137.1
click at [675, 400] on icon at bounding box center [671, 405] width 5 height 10
drag, startPoint x: 500, startPoint y: 381, endPoint x: 535, endPoint y: 383, distance: 35.4
click at [541, 383] on div at bounding box center [538, 405] width 5 height 60
click at [457, 389] on div "belle" at bounding box center [423, 405] width 152 height 62
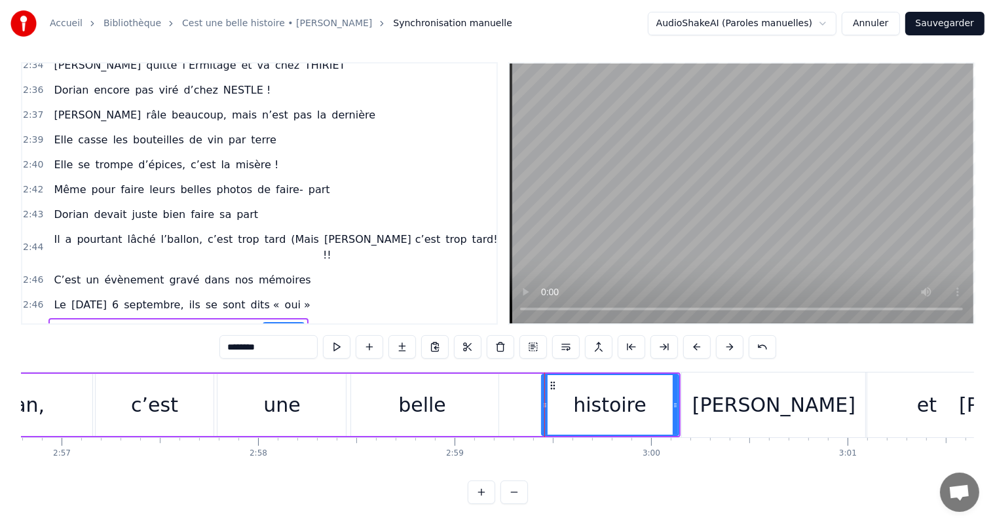
type input "*****"
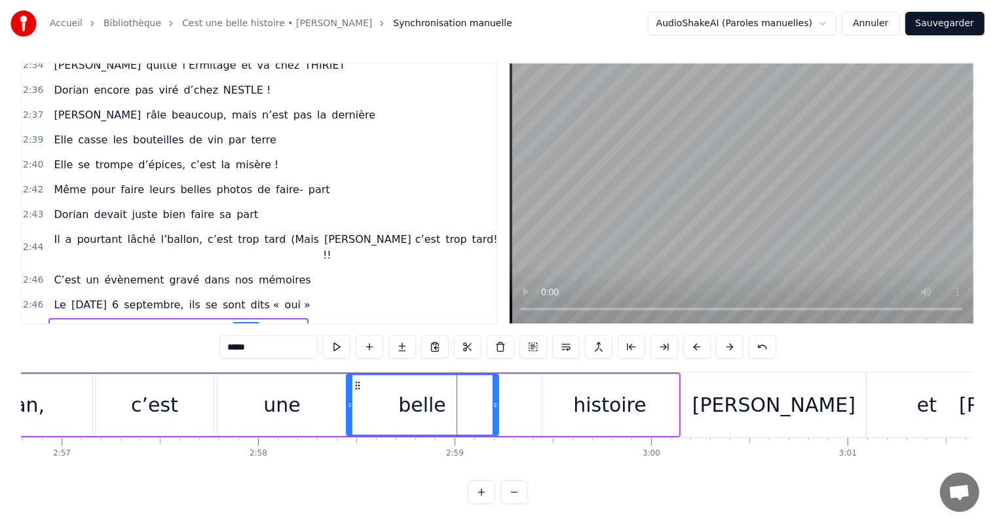
click at [501, 392] on div "C’est un beau roman, c’est une belle histoire" at bounding box center [80, 405] width 1202 height 65
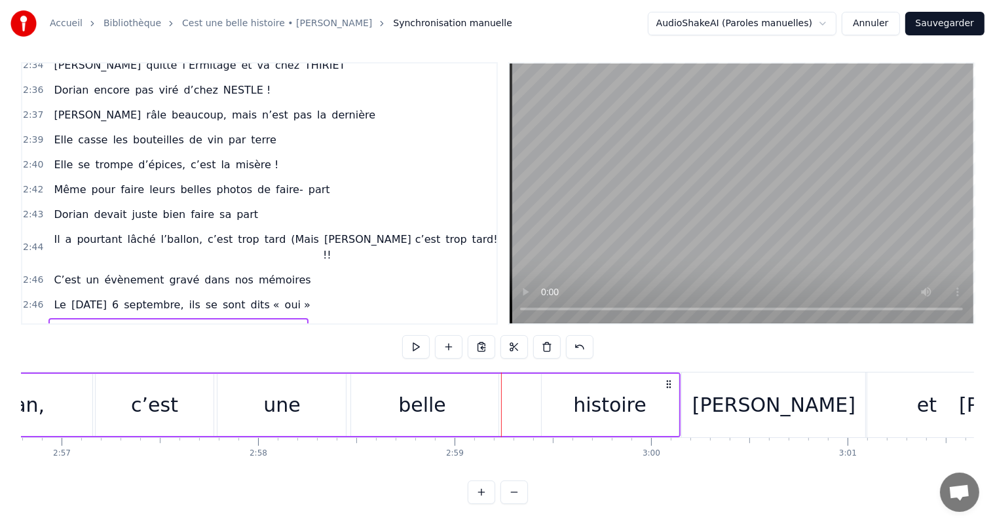
click at [490, 390] on div "belle" at bounding box center [423, 405] width 152 height 62
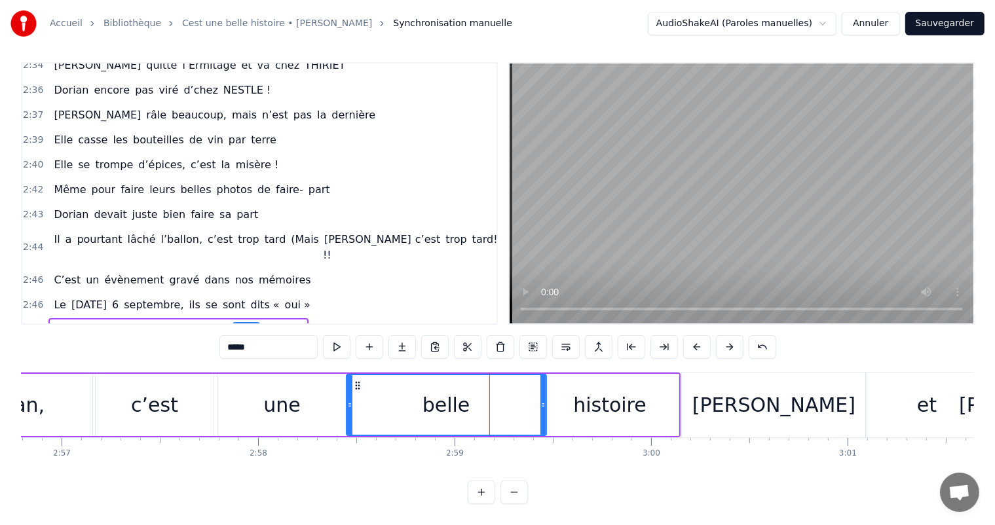
drag, startPoint x: 492, startPoint y: 390, endPoint x: 540, endPoint y: 388, distance: 48.5
click at [540, 400] on icon at bounding box center [542, 405] width 5 height 10
drag, startPoint x: 347, startPoint y: 388, endPoint x: 417, endPoint y: 384, distance: 70.2
click at [420, 385] on div at bounding box center [422, 405] width 5 height 60
click at [317, 407] on div "une" at bounding box center [282, 405] width 136 height 62
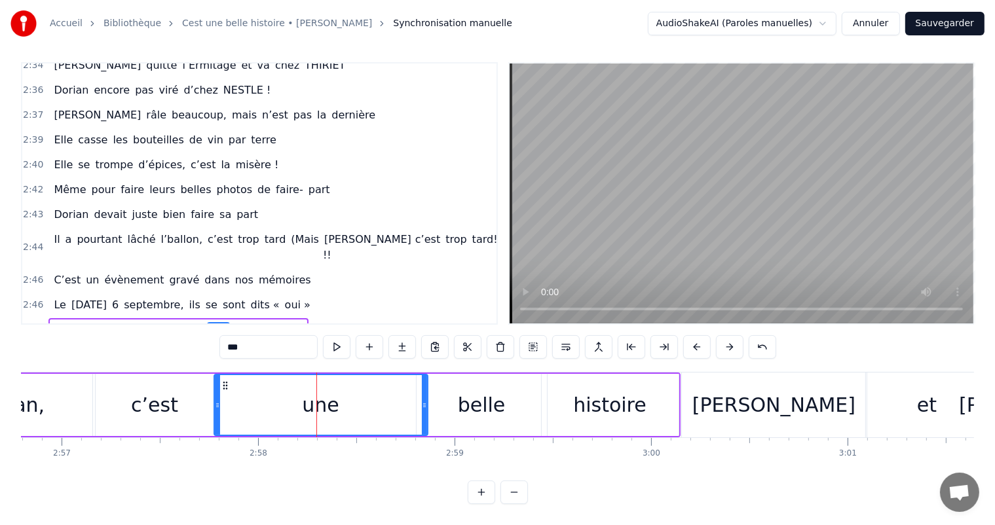
drag, startPoint x: 348, startPoint y: 390, endPoint x: 426, endPoint y: 401, distance: 78.0
click at [426, 401] on div at bounding box center [424, 405] width 5 height 60
drag, startPoint x: 217, startPoint y: 396, endPoint x: 314, endPoint y: 388, distance: 98.0
click at [318, 400] on icon at bounding box center [320, 405] width 5 height 10
click at [169, 391] on div "c’est" at bounding box center [154, 404] width 47 height 29
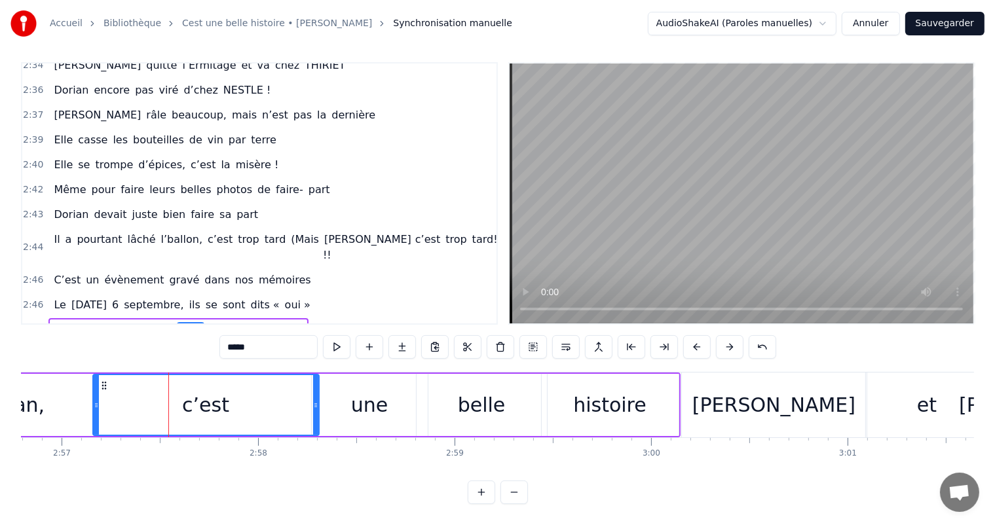
drag, startPoint x: 214, startPoint y: 397, endPoint x: 318, endPoint y: 404, distance: 103.7
click at [317, 404] on div at bounding box center [315, 405] width 5 height 60
drag, startPoint x: 92, startPoint y: 391, endPoint x: 182, endPoint y: 404, distance: 90.6
click at [182, 404] on div at bounding box center [182, 405] width 5 height 60
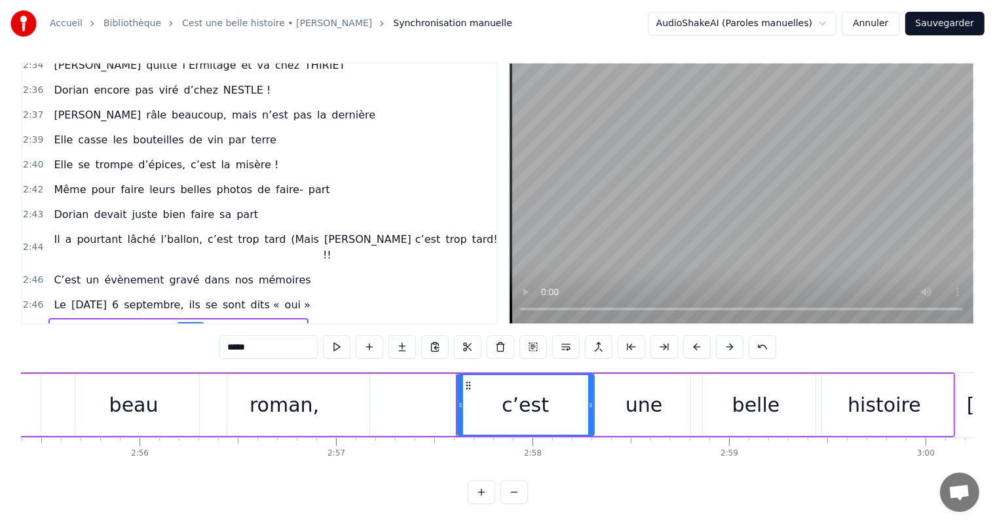
scroll to position [0, 34214]
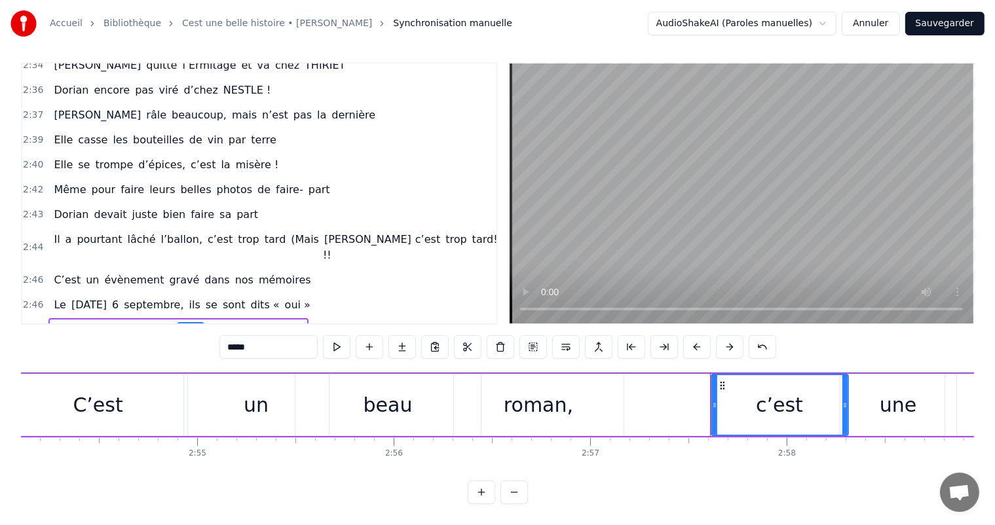
click at [614, 386] on div "roman," at bounding box center [539, 405] width 170 height 62
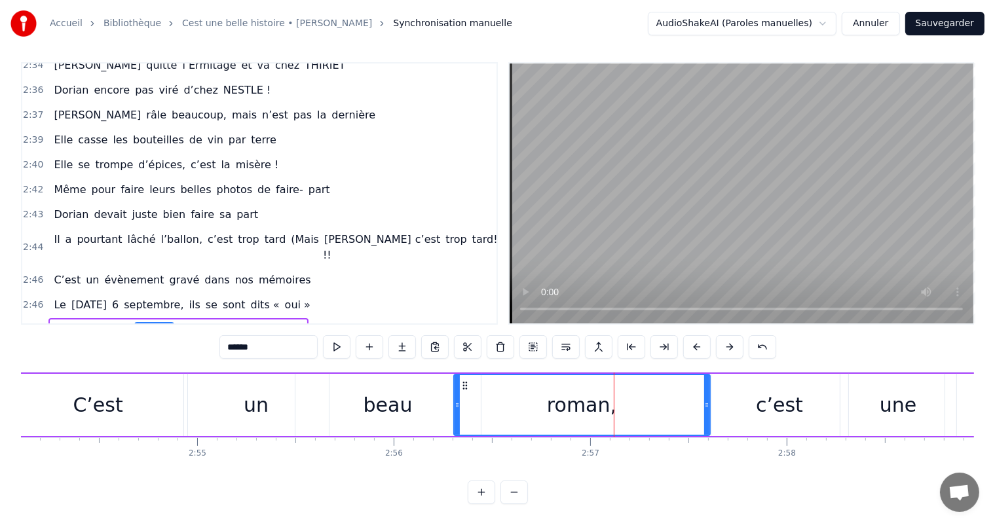
drag, startPoint x: 622, startPoint y: 390, endPoint x: 708, endPoint y: 409, distance: 88.4
click at [708, 409] on div at bounding box center [706, 405] width 5 height 60
drag, startPoint x: 454, startPoint y: 404, endPoint x: 559, endPoint y: 421, distance: 106.9
click at [560, 421] on div at bounding box center [562, 405] width 5 height 60
click at [385, 379] on div "beau" at bounding box center [387, 405] width 185 height 62
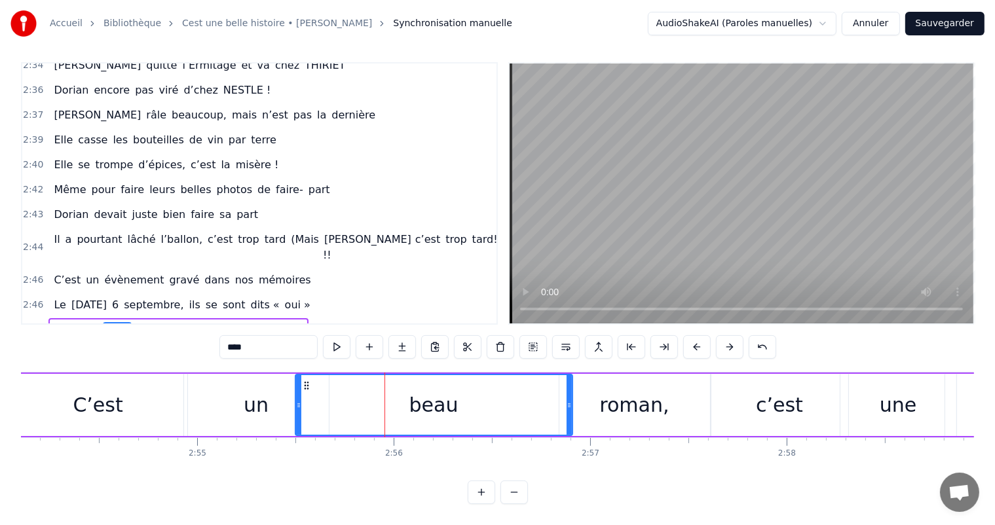
drag, startPoint x: 474, startPoint y: 395, endPoint x: 566, endPoint y: 404, distance: 92.1
click at [567, 404] on div at bounding box center [569, 405] width 5 height 60
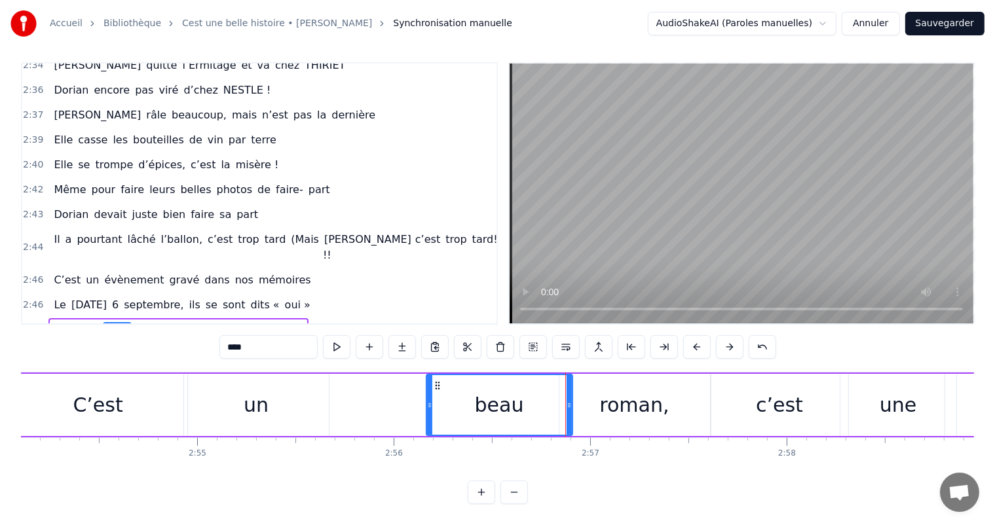
drag, startPoint x: 298, startPoint y: 396, endPoint x: 428, endPoint y: 409, distance: 130.4
click at [428, 409] on div at bounding box center [429, 405] width 5 height 60
click at [286, 392] on div "un" at bounding box center [256, 405] width 145 height 62
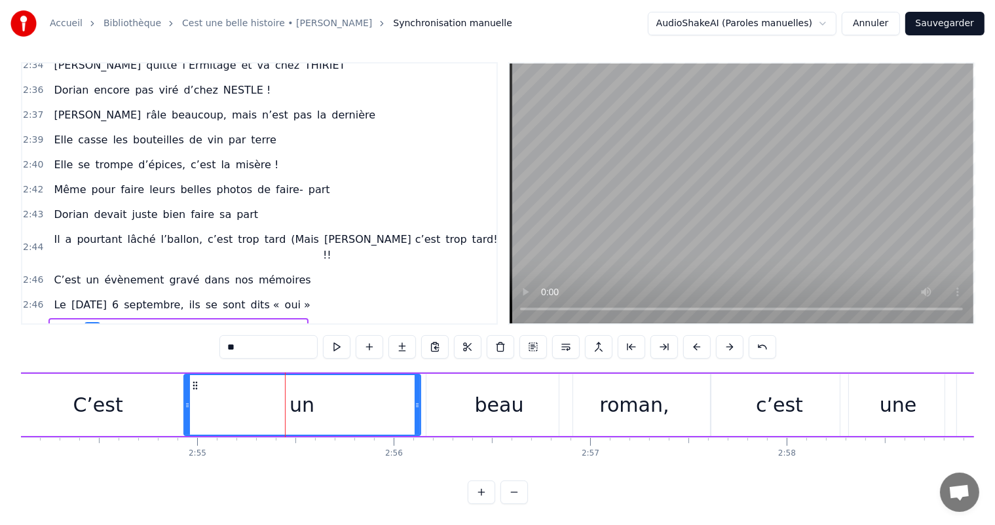
drag, startPoint x: 327, startPoint y: 396, endPoint x: 440, endPoint y: 407, distance: 113.9
click at [420, 406] on div at bounding box center [417, 405] width 5 height 60
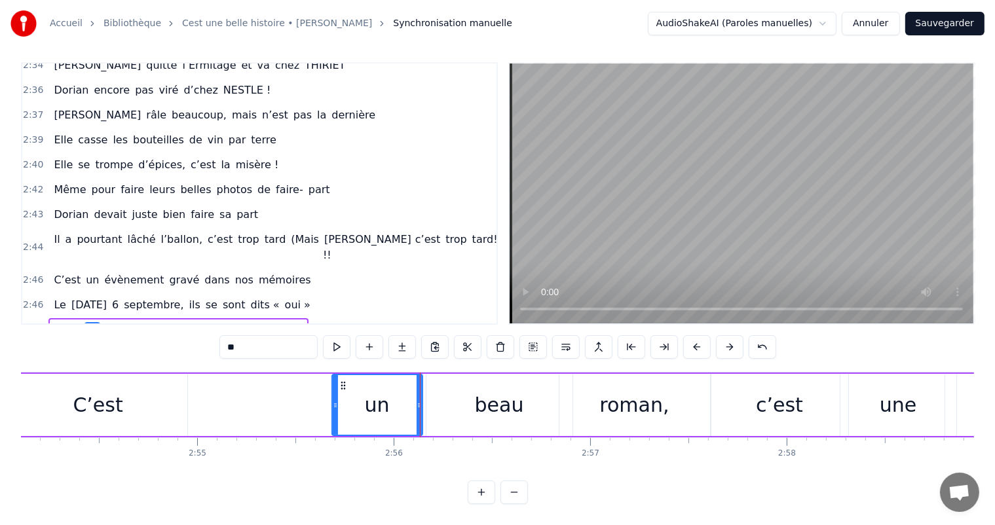
drag, startPoint x: 186, startPoint y: 390, endPoint x: 334, endPoint y: 407, distance: 149.1
click at [334, 407] on div at bounding box center [335, 405] width 5 height 60
click at [88, 377] on div "C’est" at bounding box center [98, 405] width 178 height 62
type input "*****"
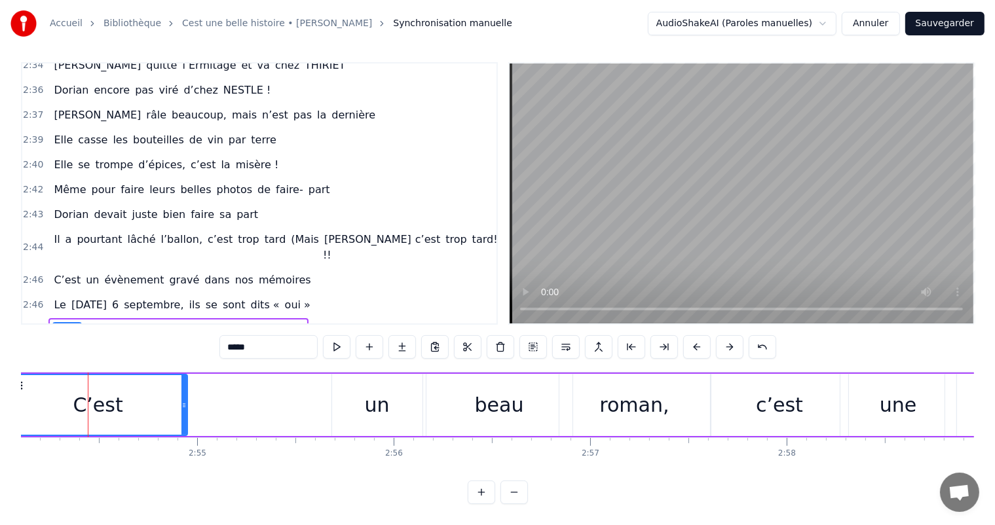
drag, startPoint x: 187, startPoint y: 398, endPoint x: 304, endPoint y: 394, distance: 117.3
click at [317, 390] on div "C’est un beau roman, c’est une belle histoire" at bounding box center [608, 405] width 1202 height 65
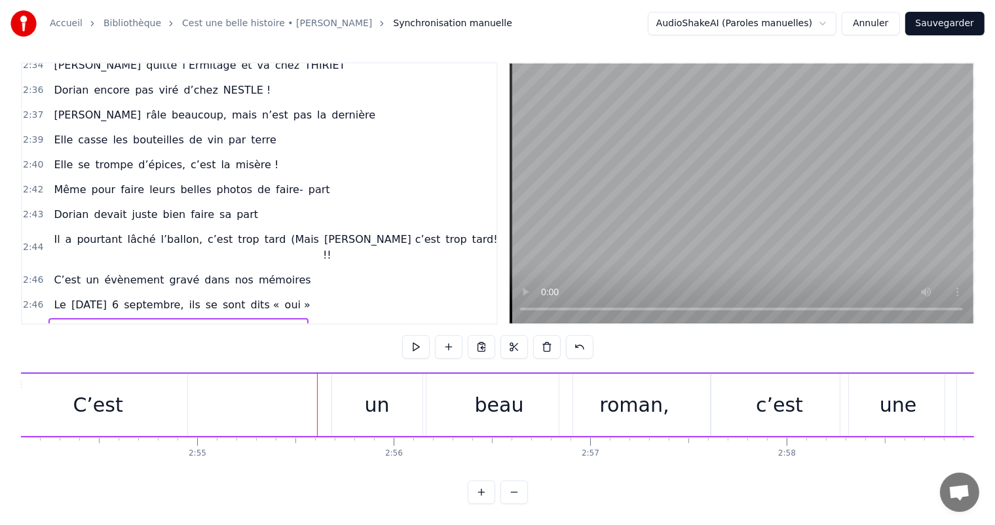
click at [189, 396] on div "C’est un beau roman, c’est une belle histoire" at bounding box center [608, 405] width 1202 height 65
click at [175, 392] on div "C’est" at bounding box center [98, 405] width 178 height 62
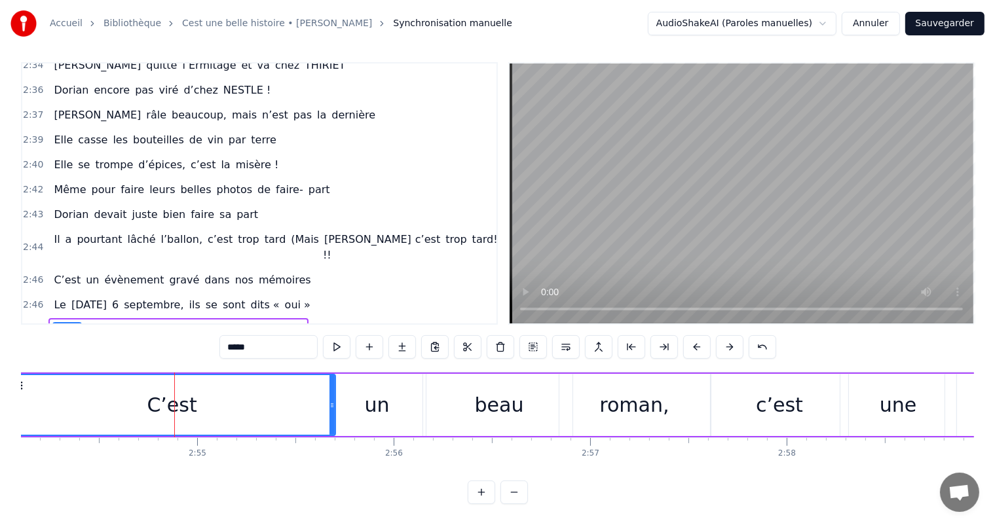
drag, startPoint x: 182, startPoint y: 394, endPoint x: 333, endPoint y: 398, distance: 150.7
click at [333, 401] on div at bounding box center [331, 405] width 5 height 60
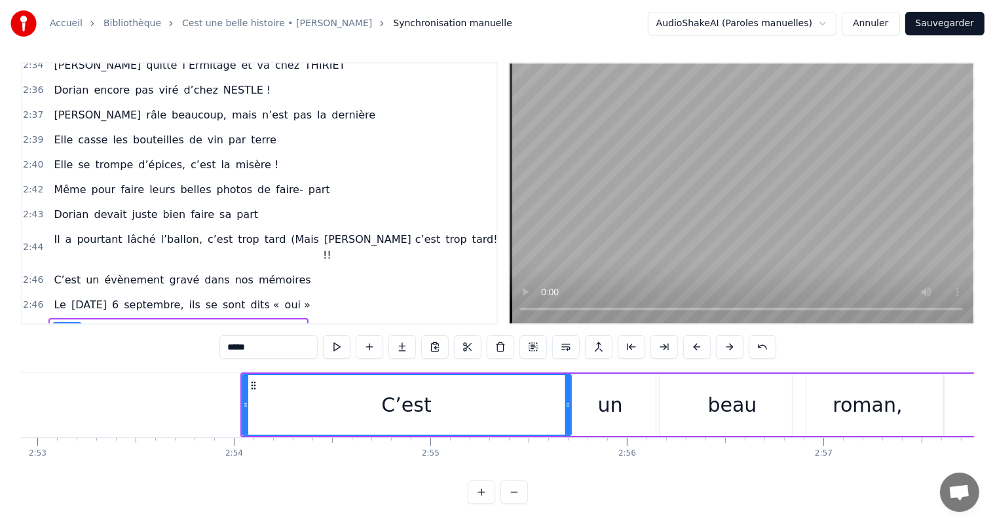
scroll to position [0, 33939]
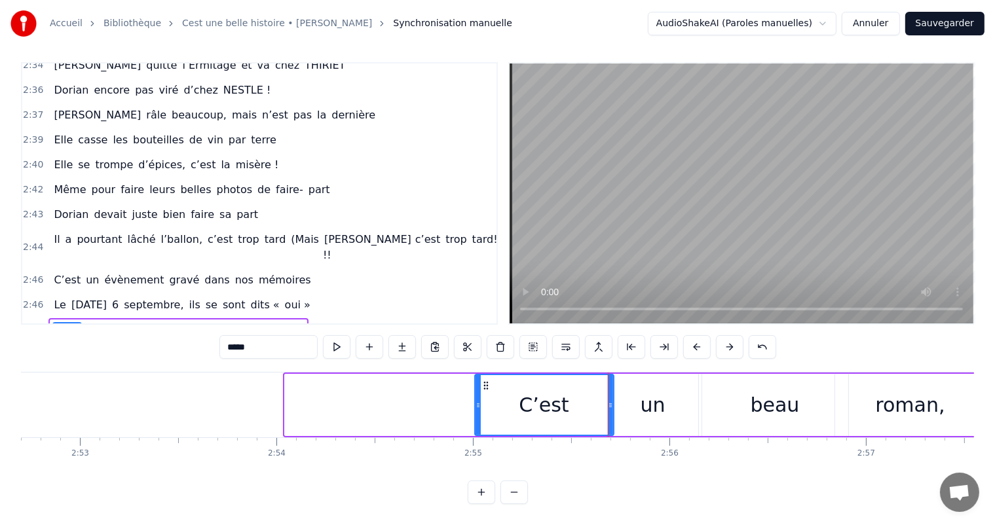
drag, startPoint x: 286, startPoint y: 387, endPoint x: 478, endPoint y: 416, distance: 193.4
click at [479, 416] on div at bounding box center [478, 405] width 5 height 60
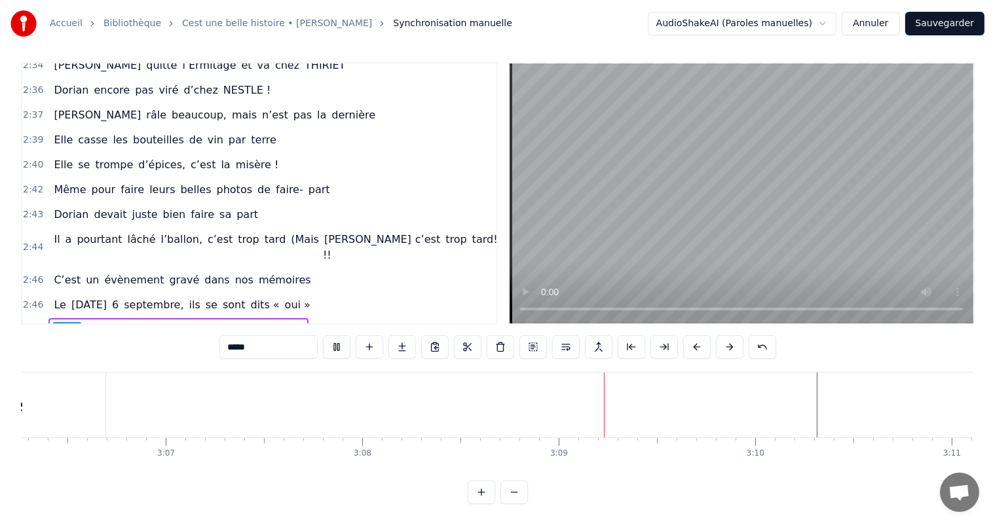
scroll to position [0, 36670]
click at [776, 238] on video at bounding box center [742, 194] width 464 height 260
click at [945, 457] on div "C’est un beau roman, c’est une belle histoire C’est une romance d’[DATE] [PERSO…" at bounding box center [497, 421] width 953 height 98
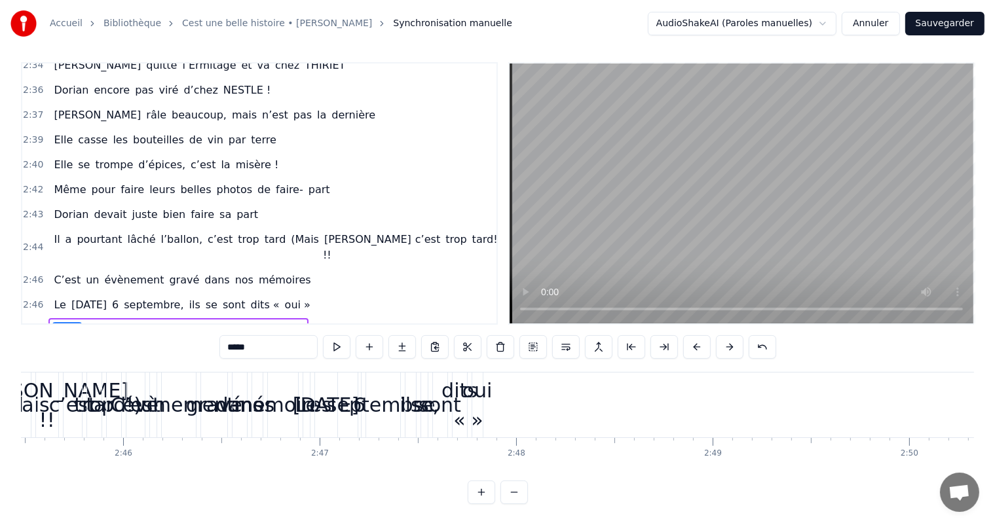
scroll to position [0, 32457]
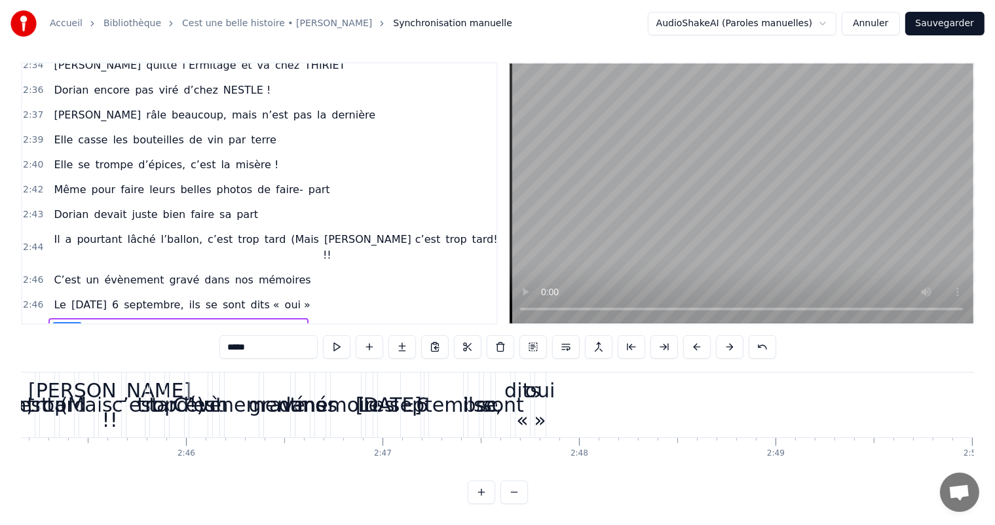
click at [546, 382] on div "oui »" at bounding box center [540, 405] width 30 height 59
type input "*****"
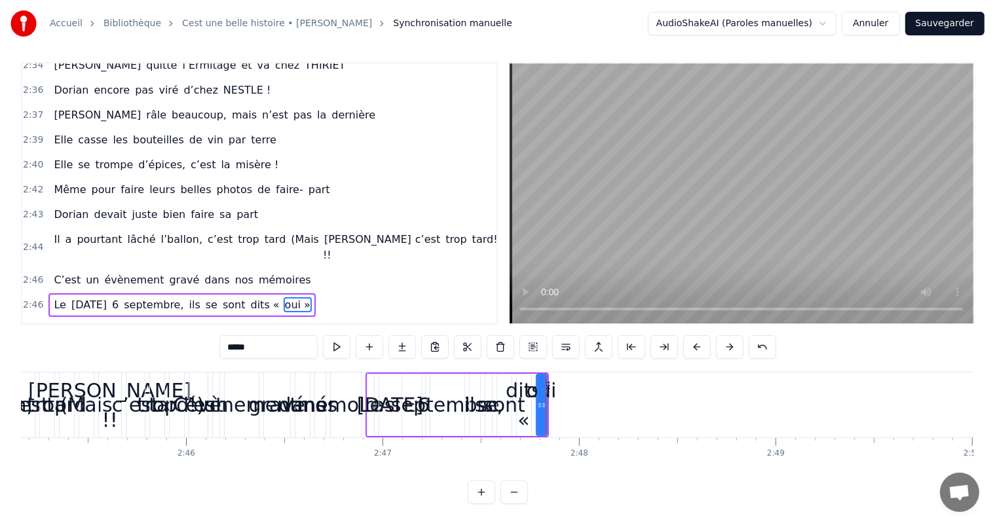
scroll to position [6, 0]
click at [551, 387] on icon at bounding box center [547, 386] width 10 height 10
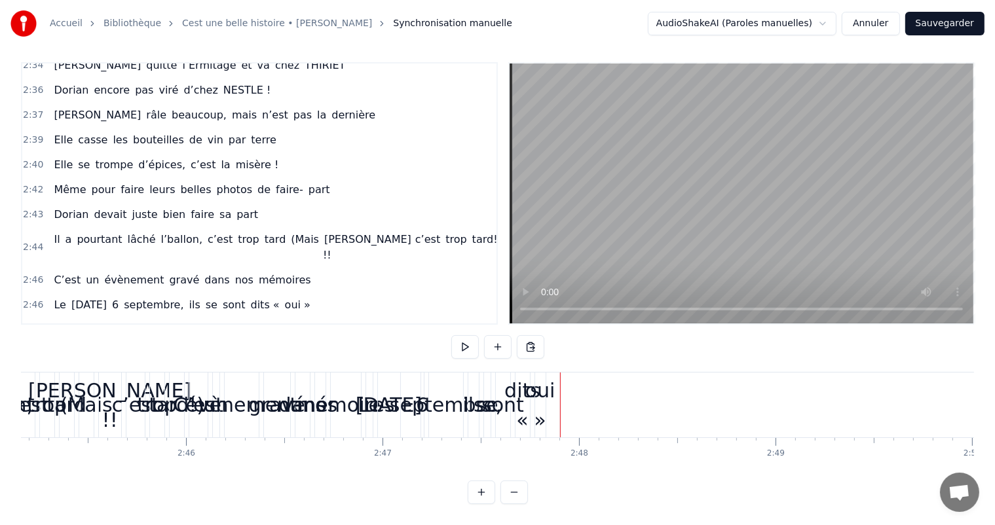
click at [546, 388] on div "oui »" at bounding box center [540, 405] width 30 height 59
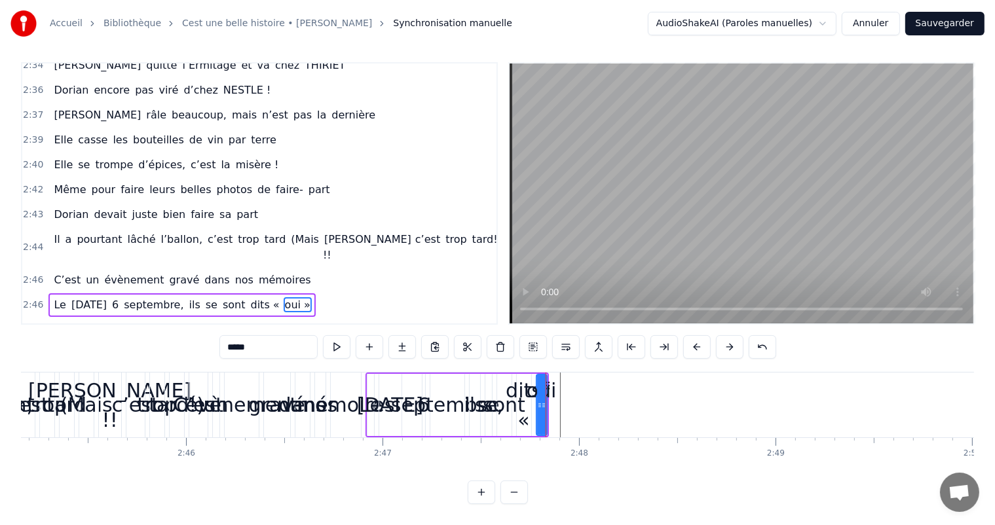
click at [552, 388] on div "oui »" at bounding box center [542, 405] width 30 height 59
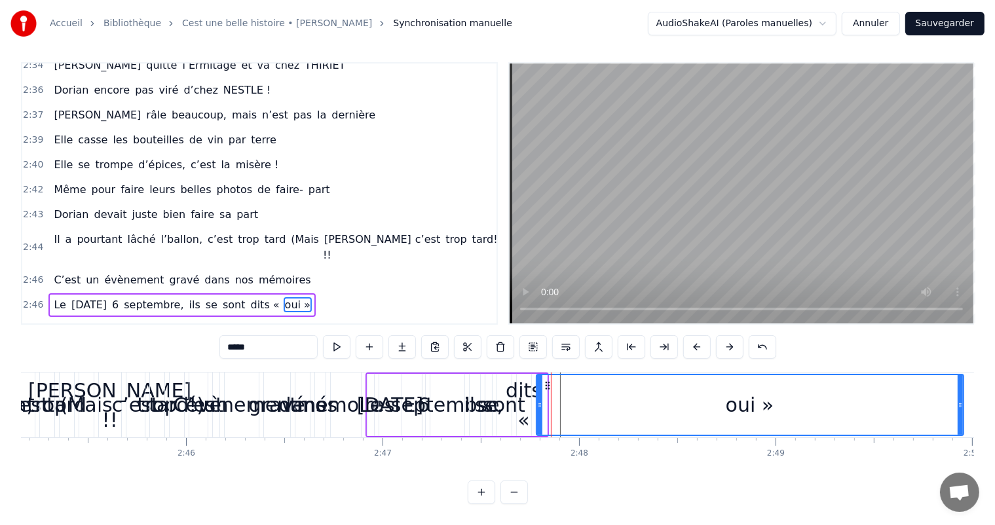
drag, startPoint x: 545, startPoint y: 399, endPoint x: 962, endPoint y: 413, distance: 416.8
click at [962, 413] on div at bounding box center [960, 405] width 5 height 60
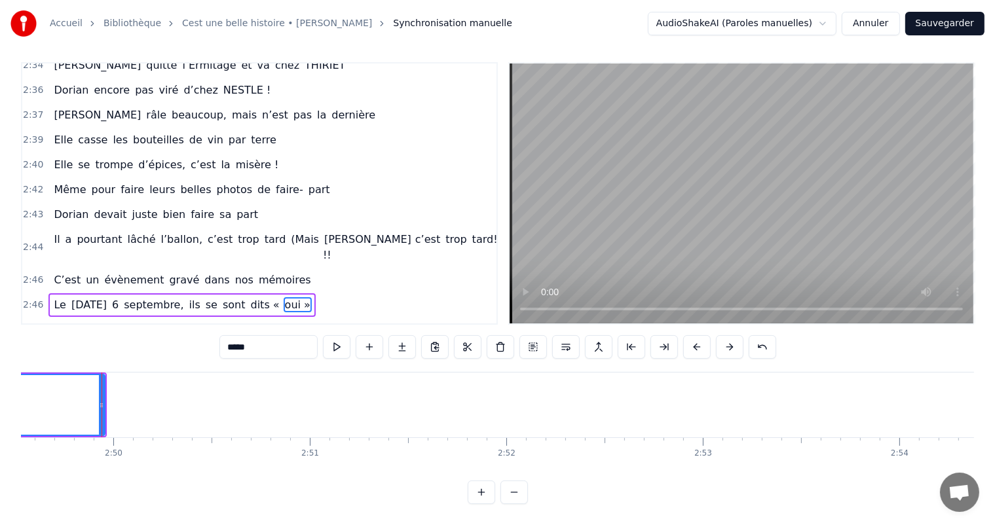
scroll to position [0, 33331]
click at [86, 408] on div at bounding box center [86, 405] width 1 height 65
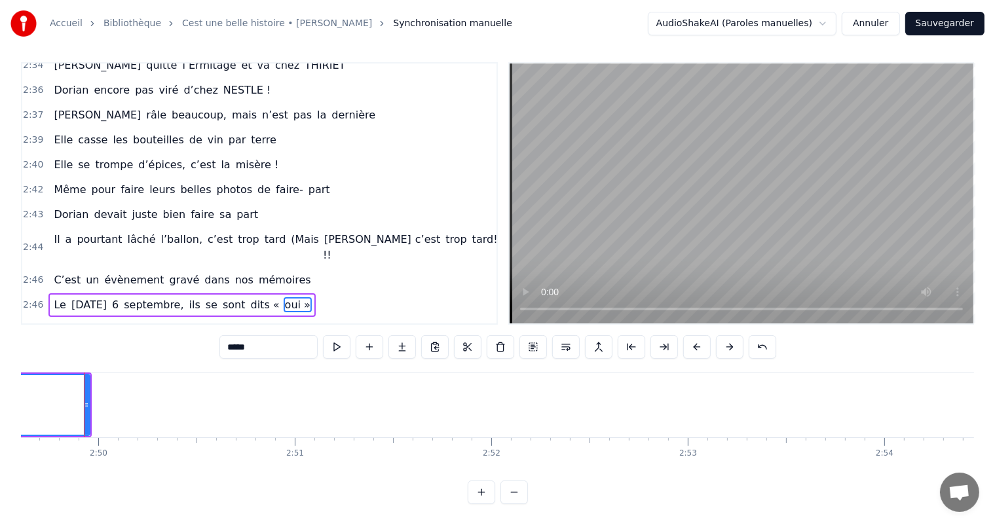
scroll to position [0, 33328]
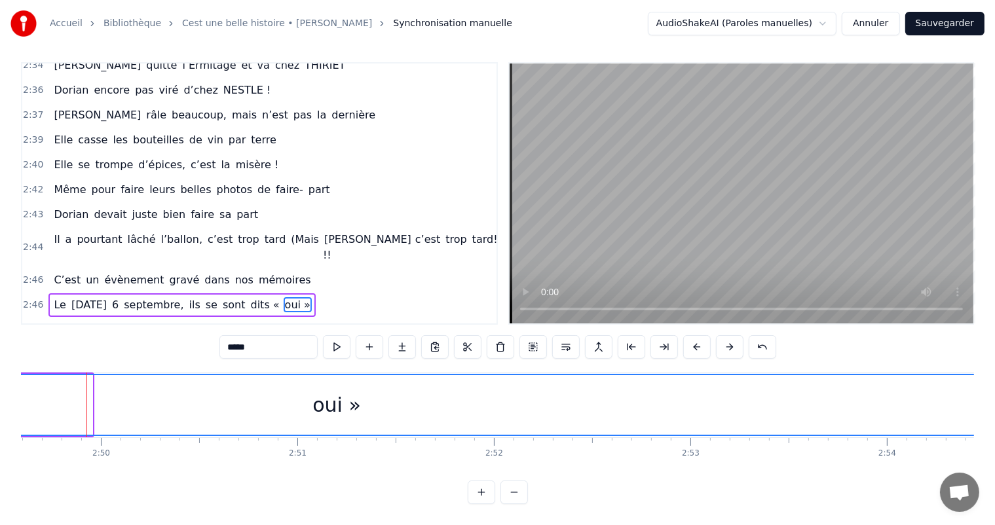
drag, startPoint x: 89, startPoint y: 402, endPoint x: 931, endPoint y: 432, distance: 842.3
click at [995, 434] on html "Accueil Bibliothèque Cest une belle histoire • [PERSON_NAME] Synchronisation ma…" at bounding box center [497, 259] width 995 height 531
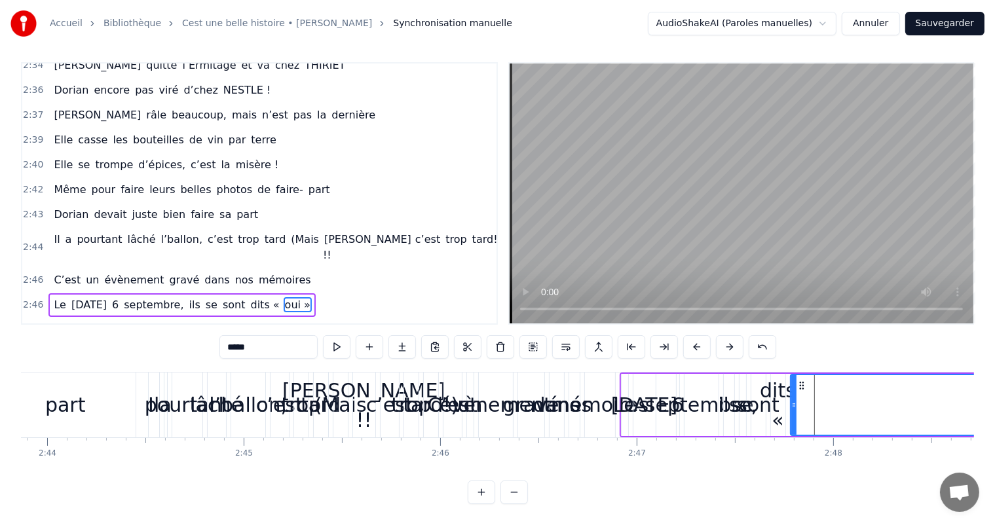
scroll to position [0, 32097]
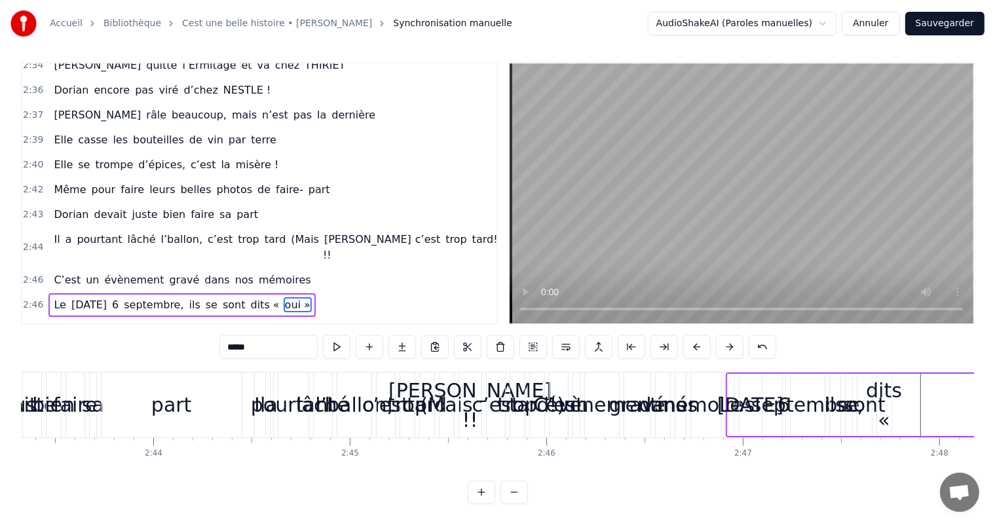
drag, startPoint x: 900, startPoint y: 404, endPoint x: 1006, endPoint y: 394, distance: 105.9
click at [995, 394] on html "Accueil Bibliothèque Cest une belle histoire • [PERSON_NAME] Synchronisation ma…" at bounding box center [497, 259] width 995 height 531
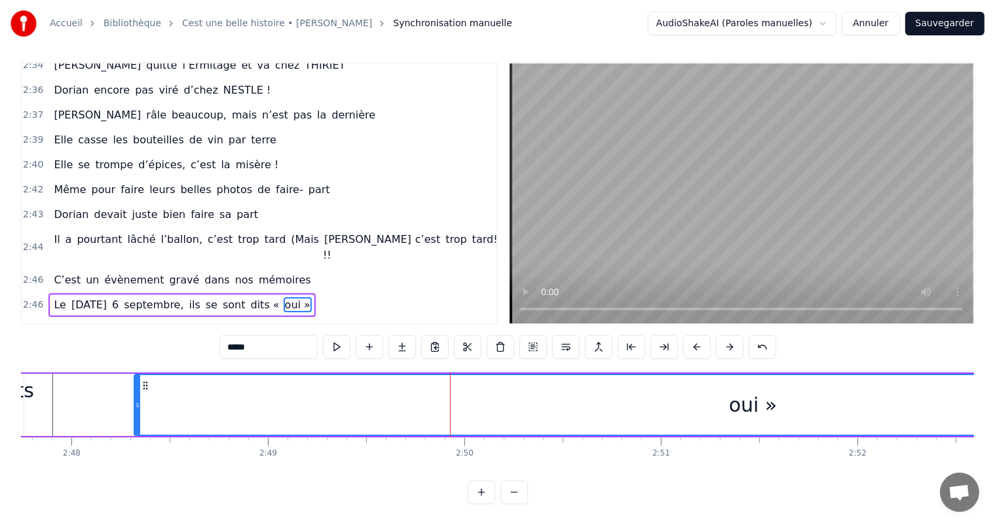
scroll to position [0, 32838]
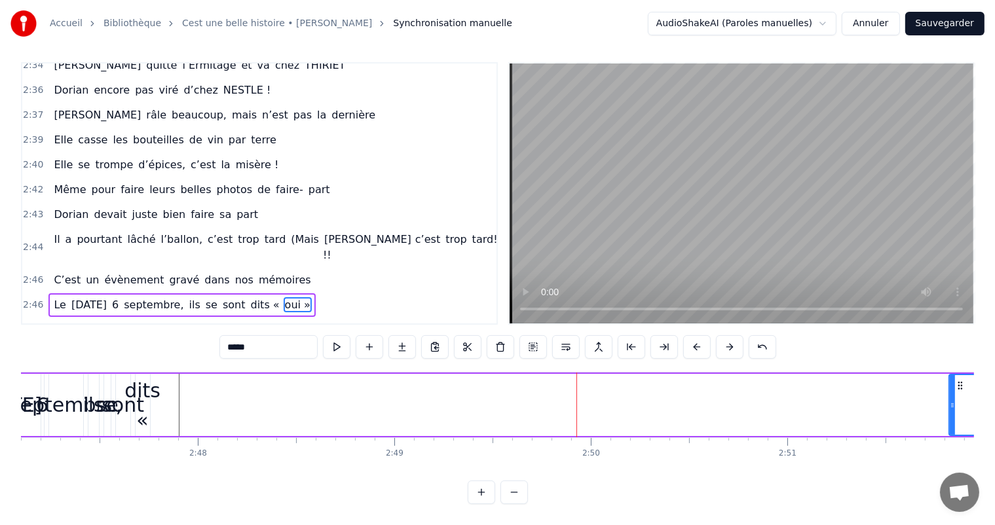
drag, startPoint x: 263, startPoint y: 404, endPoint x: 945, endPoint y: 451, distance: 684.2
click at [954, 449] on div "C’est un beau roman, c’est une belle histoire C’est une romance d’[DATE] [PERSO…" at bounding box center [497, 421] width 953 height 98
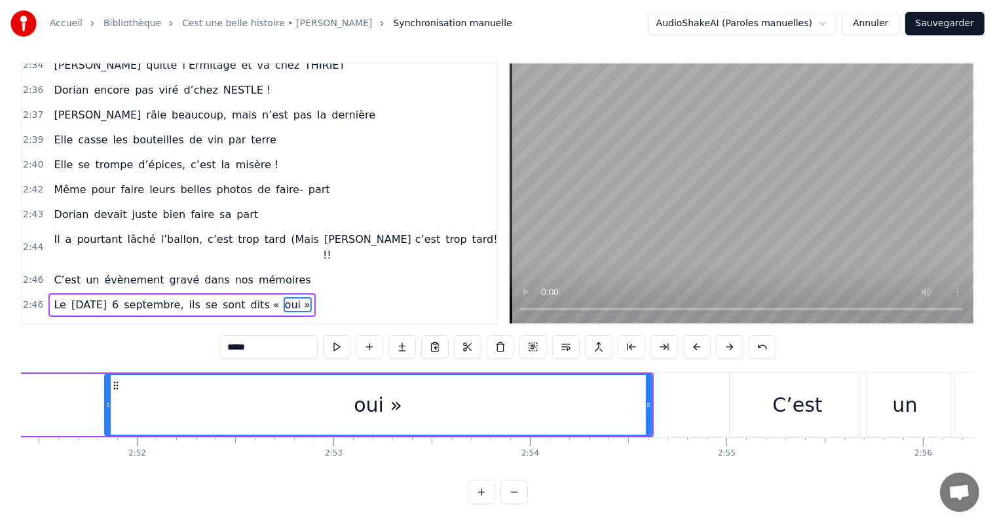
scroll to position [0, 33706]
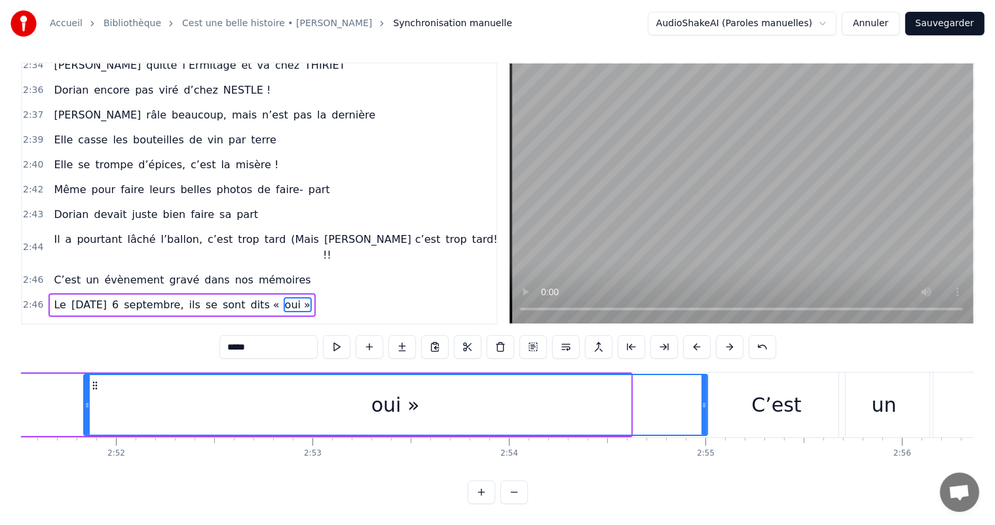
drag, startPoint x: 628, startPoint y: 392, endPoint x: 707, endPoint y: 404, distance: 79.5
click at [707, 404] on div at bounding box center [704, 405] width 5 height 60
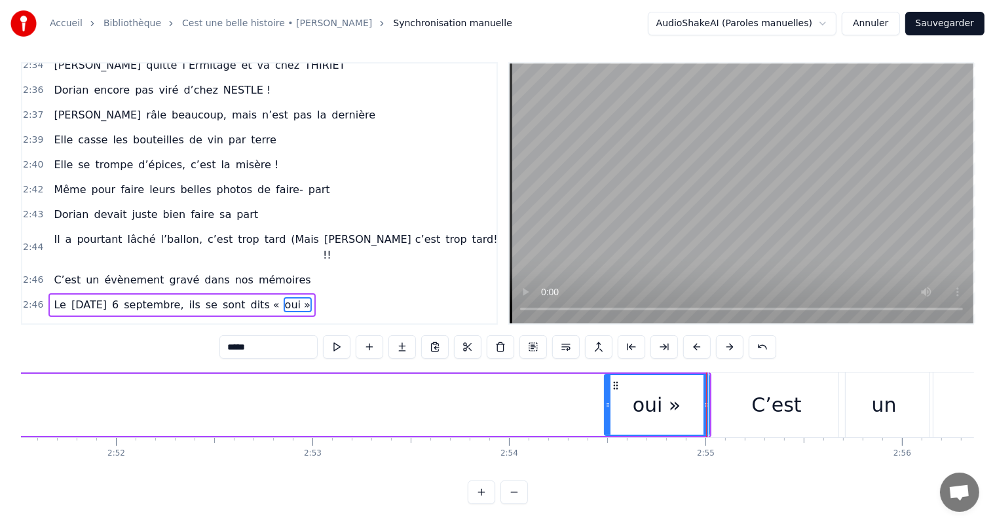
drag, startPoint x: 84, startPoint y: 404, endPoint x: 605, endPoint y: 435, distance: 521.7
click at [605, 435] on div "oui »" at bounding box center [657, 405] width 106 height 62
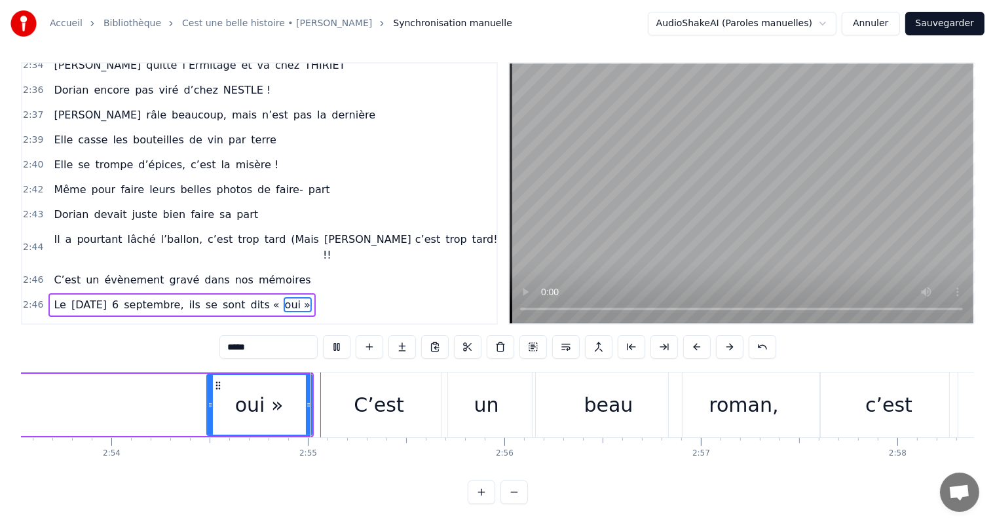
scroll to position [0, 34221]
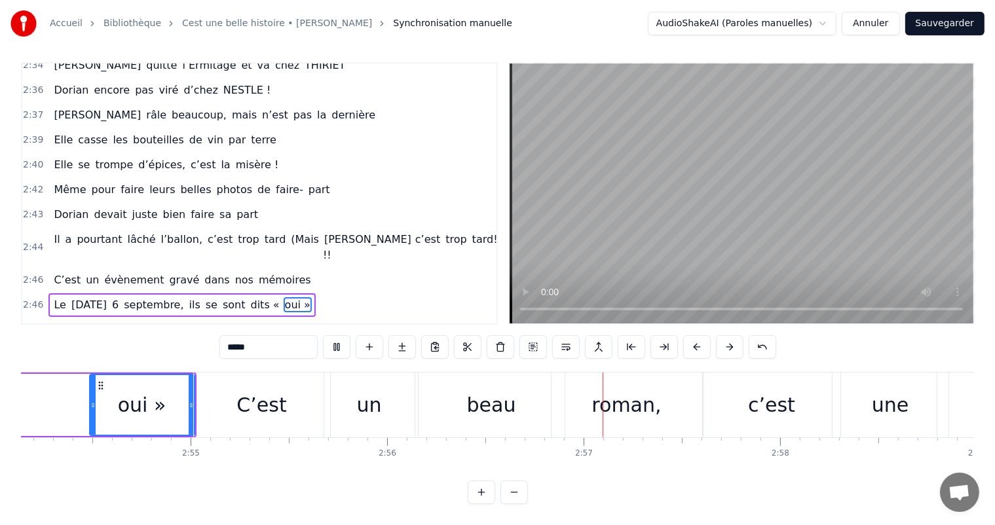
click at [620, 233] on video at bounding box center [742, 194] width 464 height 260
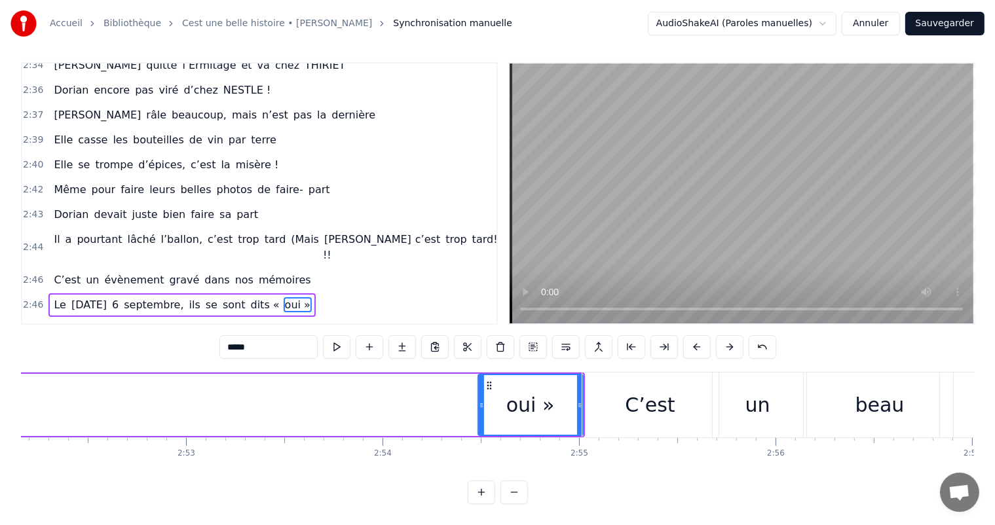
scroll to position [0, 33685]
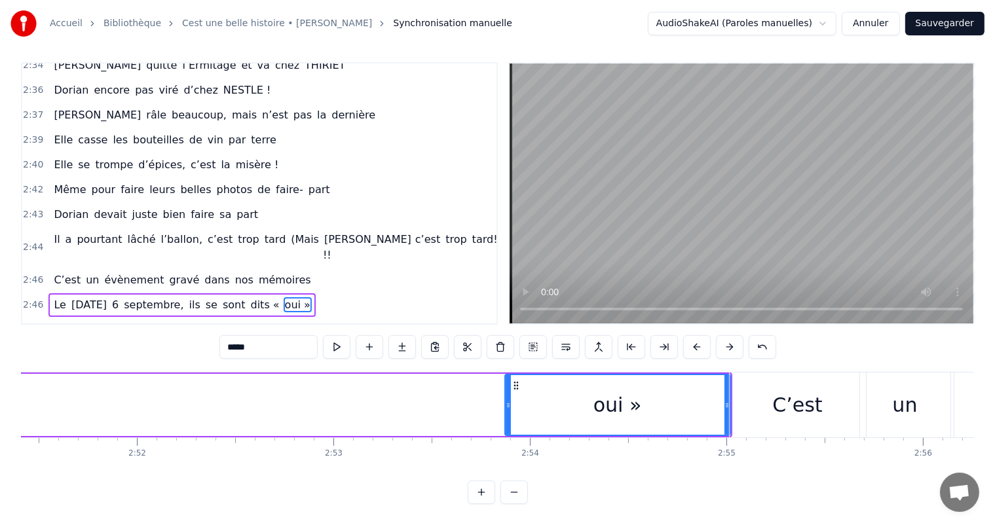
drag, startPoint x: 626, startPoint y: 401, endPoint x: 544, endPoint y: 390, distance: 82.6
click at [506, 393] on div at bounding box center [508, 405] width 5 height 60
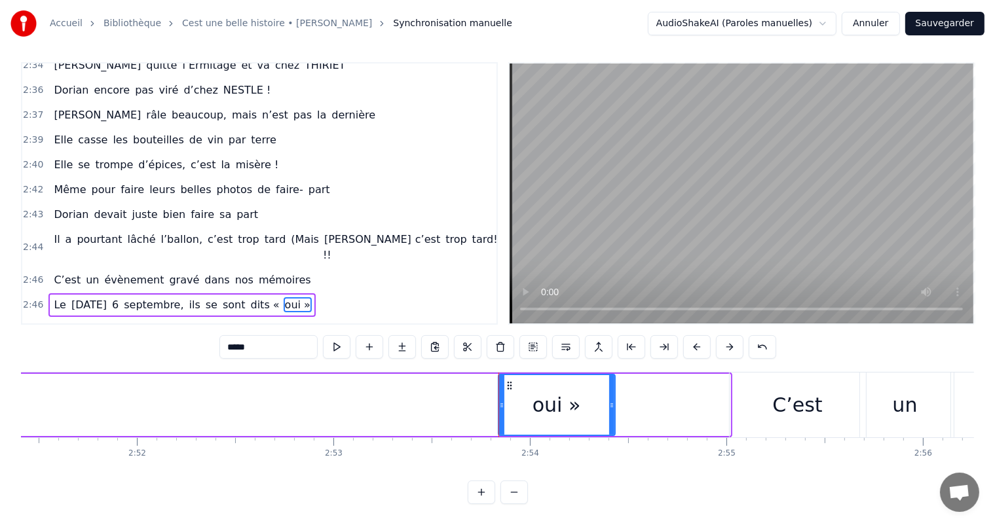
drag, startPoint x: 723, startPoint y: 402, endPoint x: 608, endPoint y: 402, distance: 115.3
click at [609, 402] on icon at bounding box center [611, 405] width 5 height 10
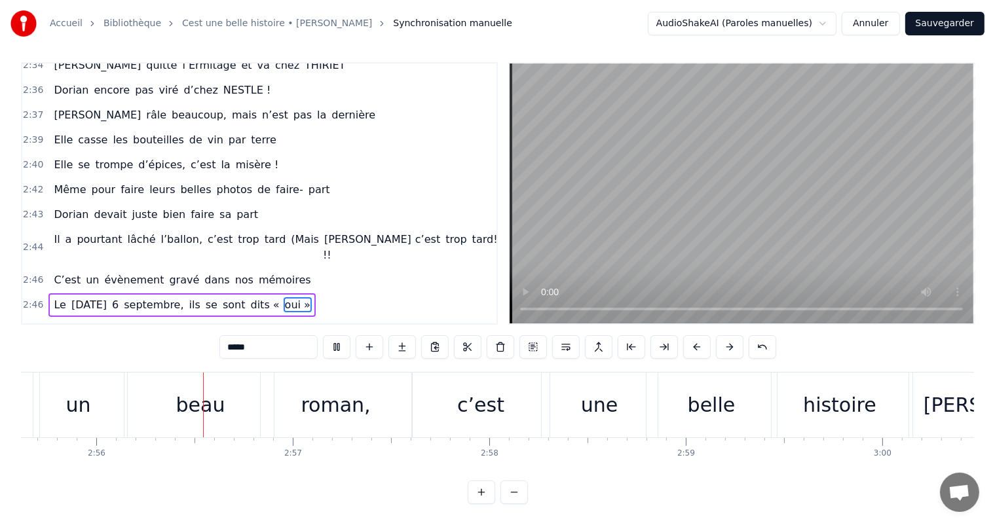
click at [753, 246] on video at bounding box center [742, 194] width 464 height 260
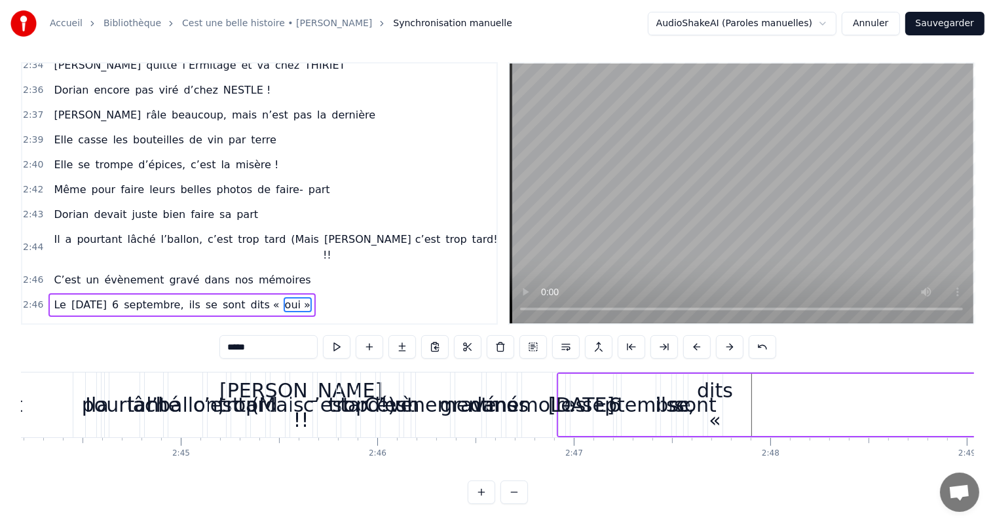
scroll to position [0, 32139]
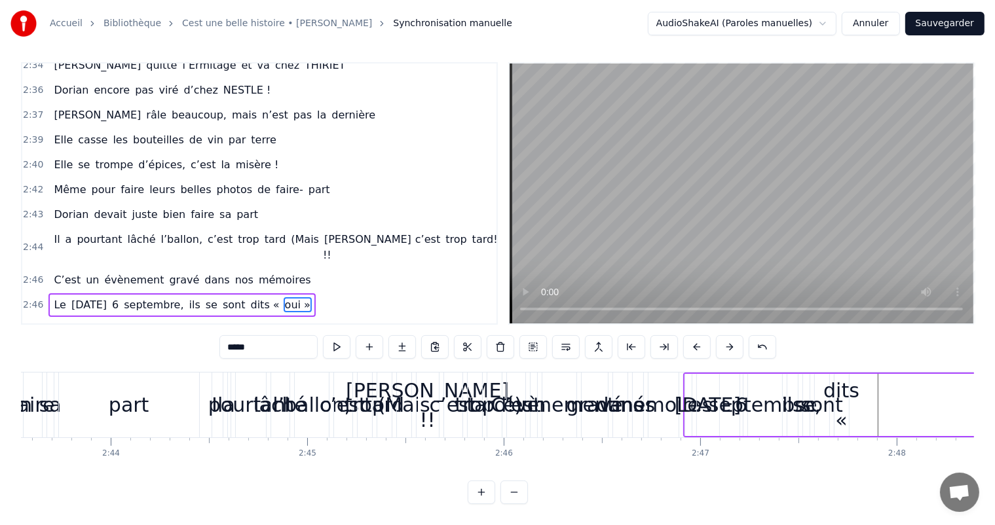
click at [838, 469] on div "C’est un beau roman, c’est une belle histoire C’est une romance d’[DATE] [PERSO…" at bounding box center [497, 421] width 953 height 98
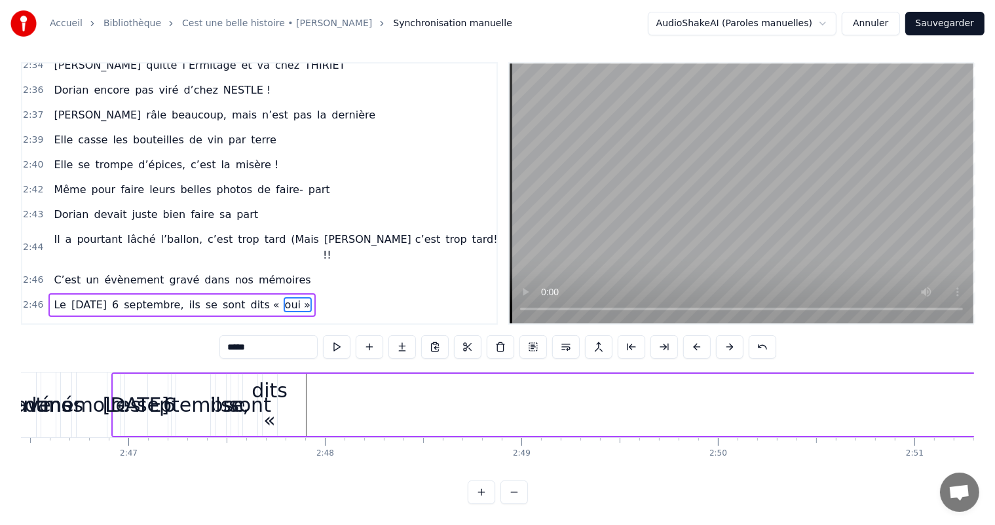
scroll to position [0, 32626]
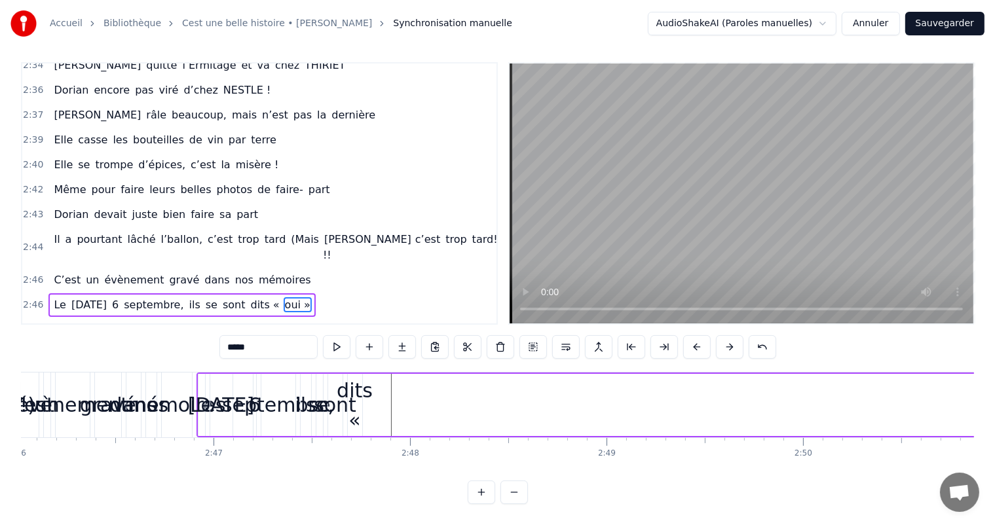
click at [353, 412] on div "dits «" at bounding box center [355, 405] width 36 height 59
type input "******"
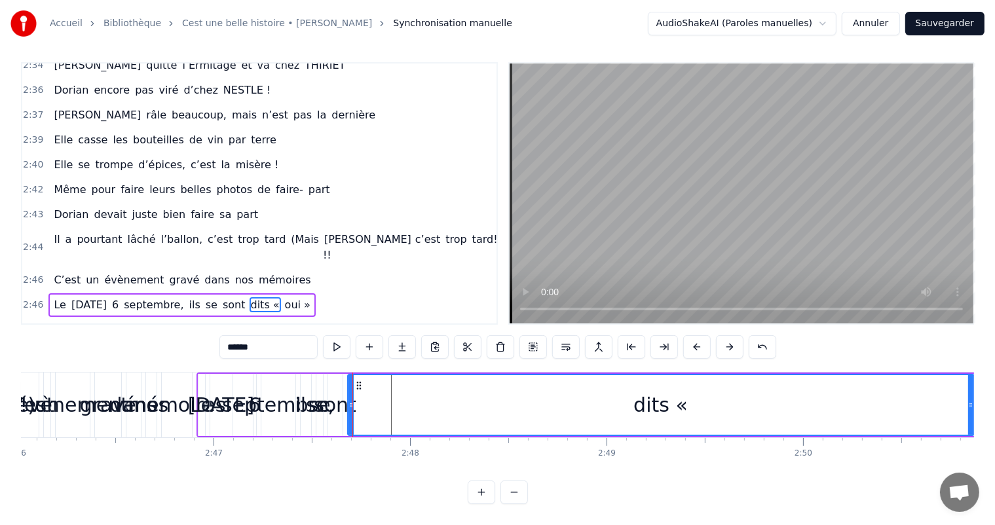
drag, startPoint x: 358, startPoint y: 408, endPoint x: 970, endPoint y: 424, distance: 612.0
click at [970, 424] on div at bounding box center [970, 405] width 5 height 60
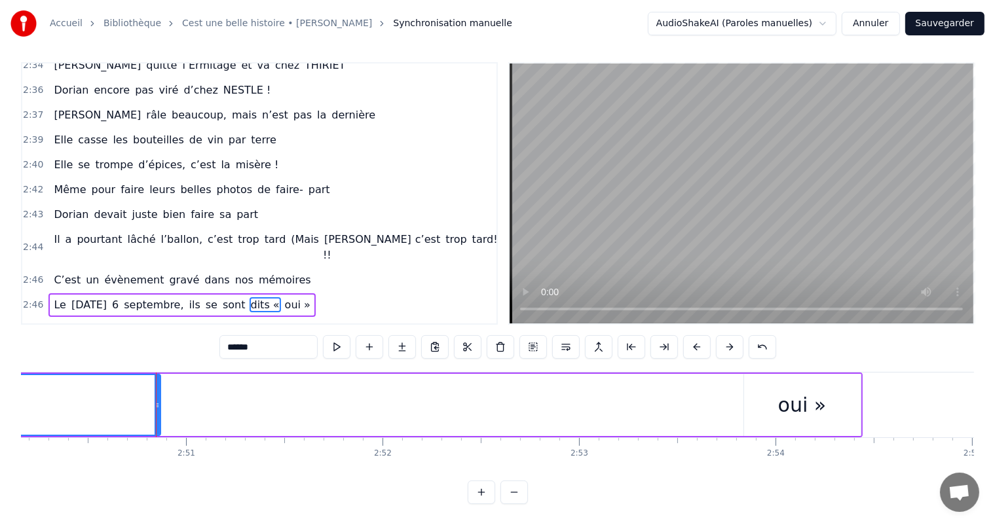
scroll to position [0, 33508]
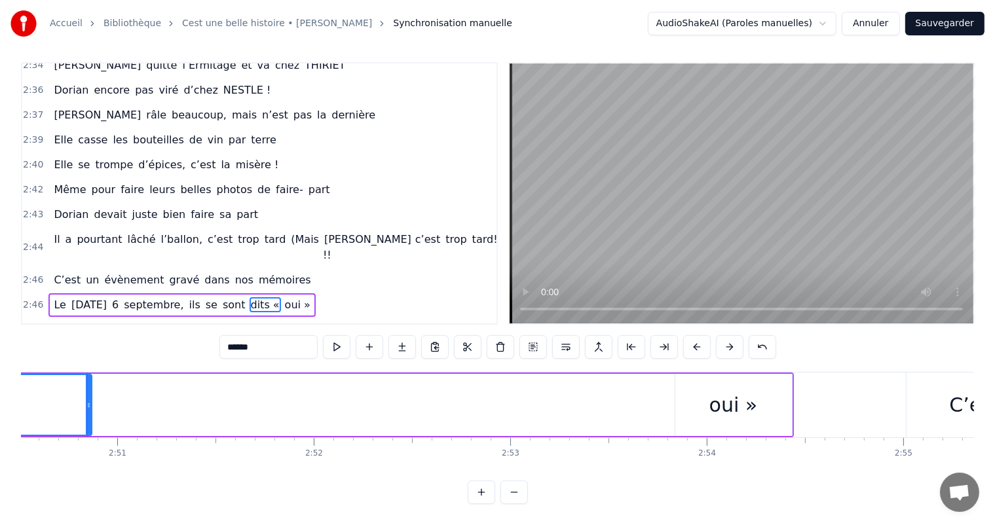
drag, startPoint x: 86, startPoint y: 404, endPoint x: 348, endPoint y: 393, distance: 262.2
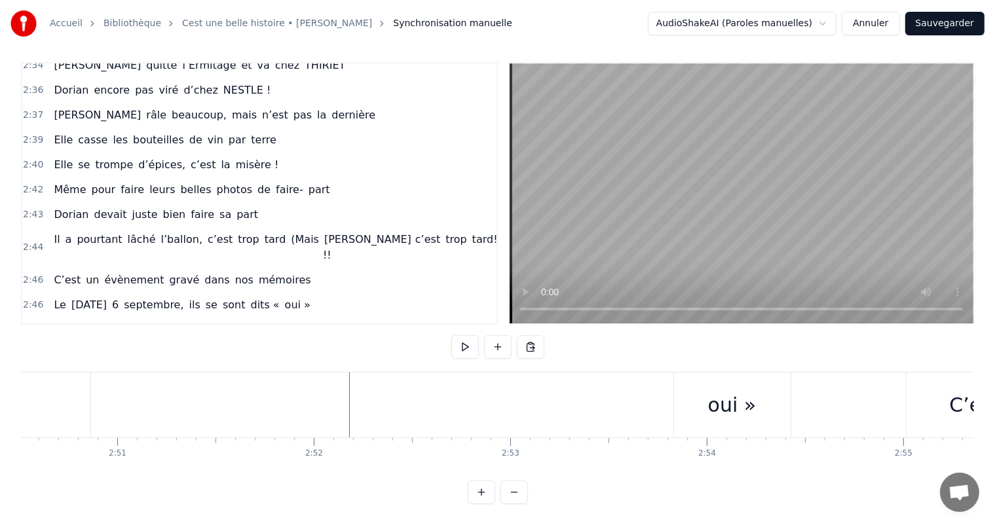
click at [223, 413] on div "Le [DATE], ils se sont dits « oui »" at bounding box center [54, 405] width 1480 height 65
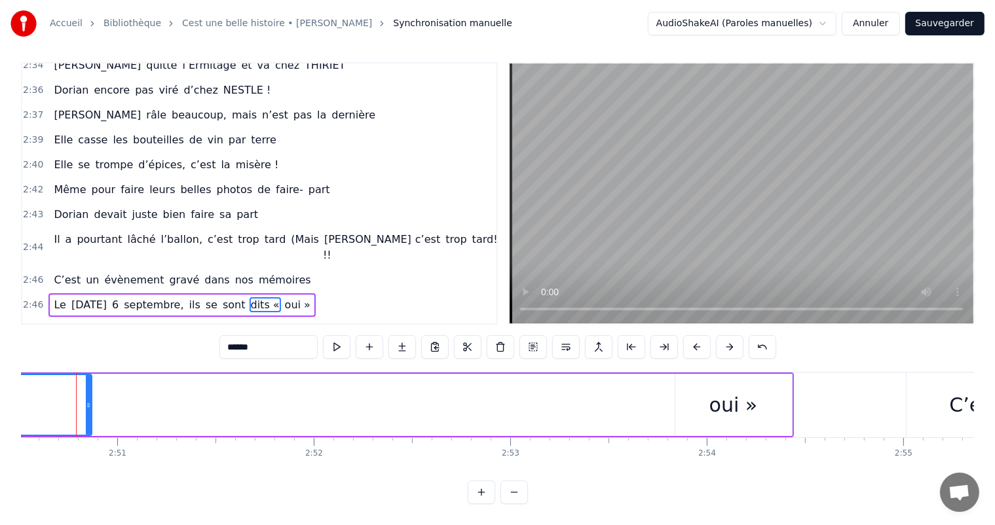
scroll to position [0, 33497]
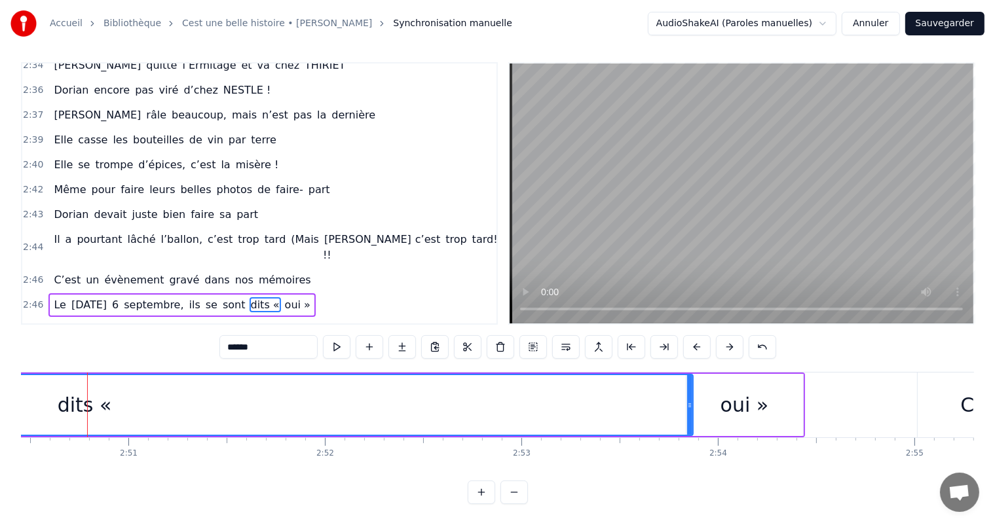
drag, startPoint x: 96, startPoint y: 404, endPoint x: 683, endPoint y: 413, distance: 587.7
click at [687, 413] on div at bounding box center [689, 405] width 5 height 60
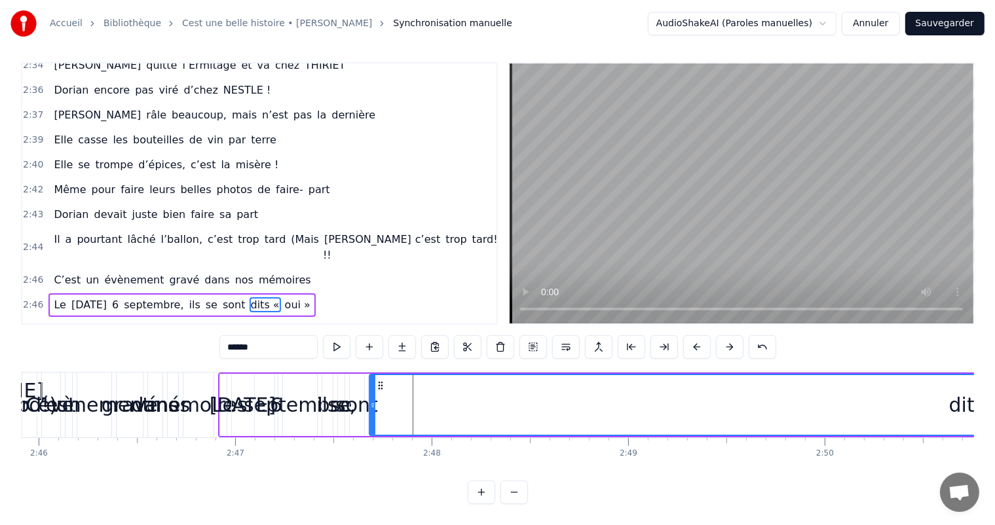
scroll to position [0, 32478]
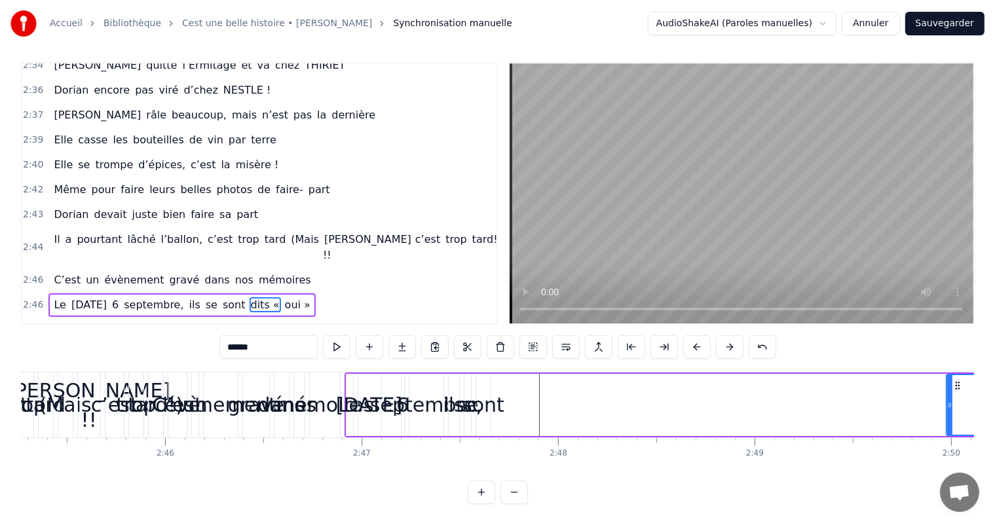
drag, startPoint x: 499, startPoint y: 408, endPoint x: 952, endPoint y: 409, distance: 452.6
click at [952, 409] on icon at bounding box center [949, 405] width 5 height 10
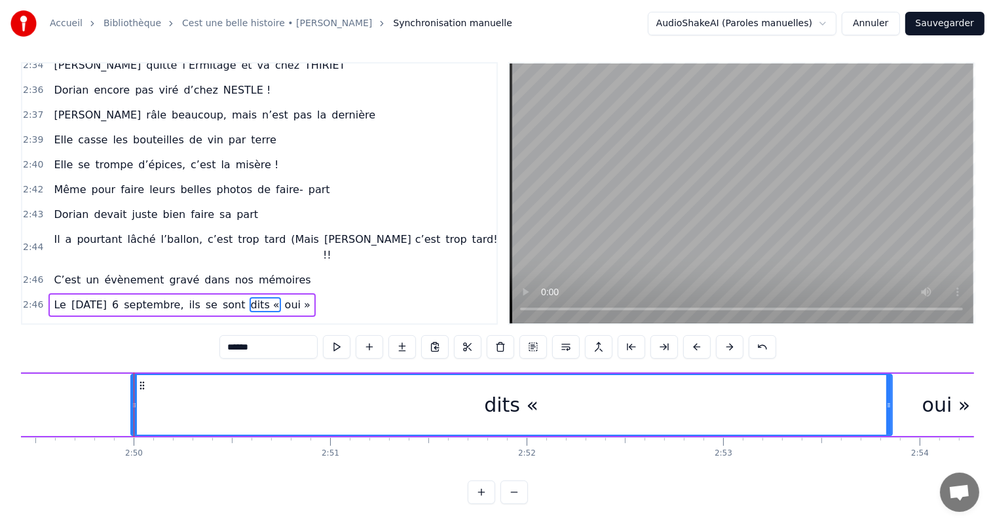
scroll to position [0, 33343]
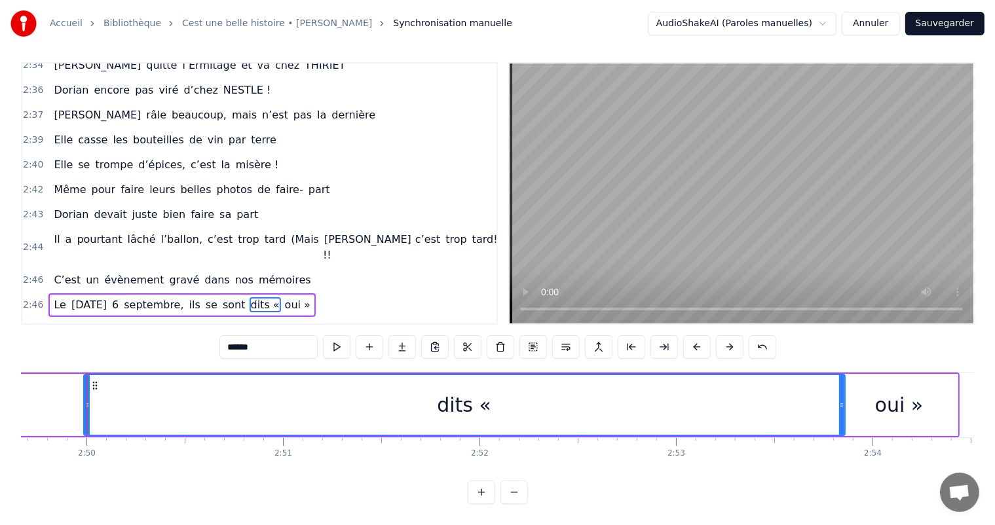
click at [81, 407] on div "Le [DATE], ils se sont dits « oui »" at bounding box center [220, 405] width 1480 height 65
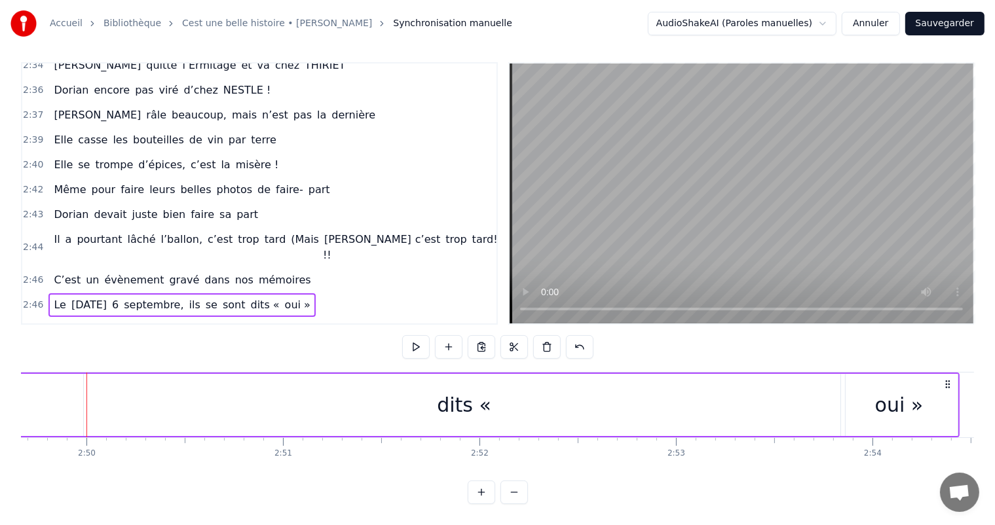
scroll to position [0, 33337]
click at [89, 407] on div "dits «" at bounding box center [469, 405] width 761 height 62
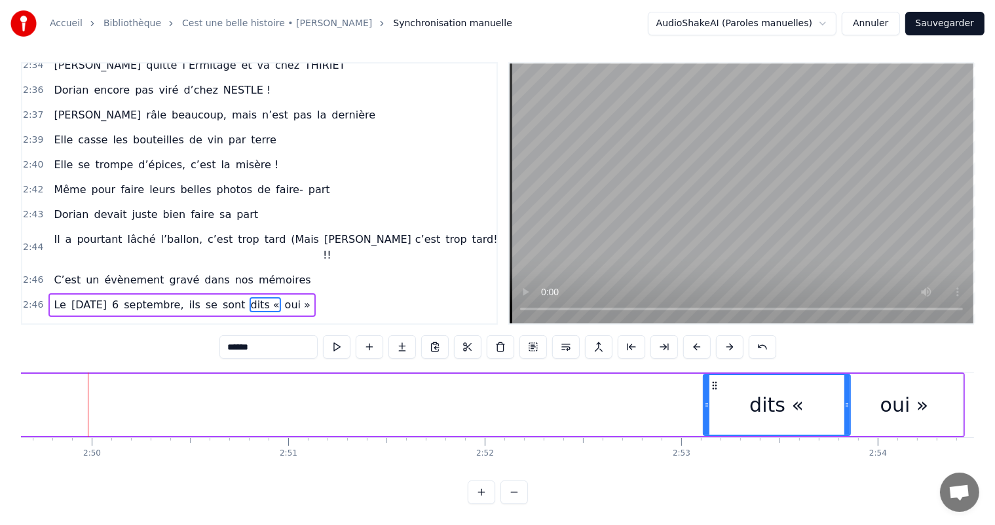
drag, startPoint x: 89, startPoint y: 406, endPoint x: 704, endPoint y: 438, distance: 615.2
click at [704, 438] on div "C’est un beau roman, c’est une belle histoire C’est une romance d’[DATE] [PERSO…" at bounding box center [497, 421] width 953 height 98
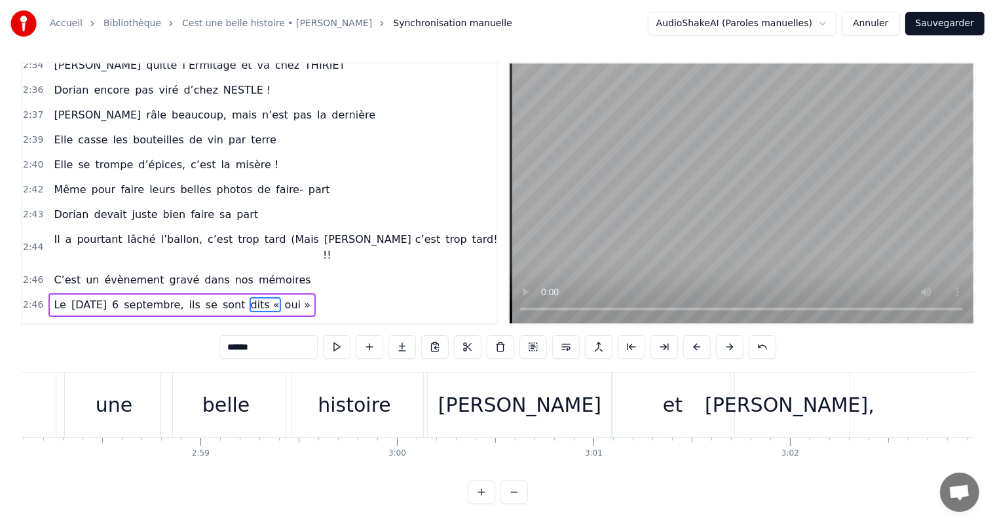
scroll to position [0, 34955]
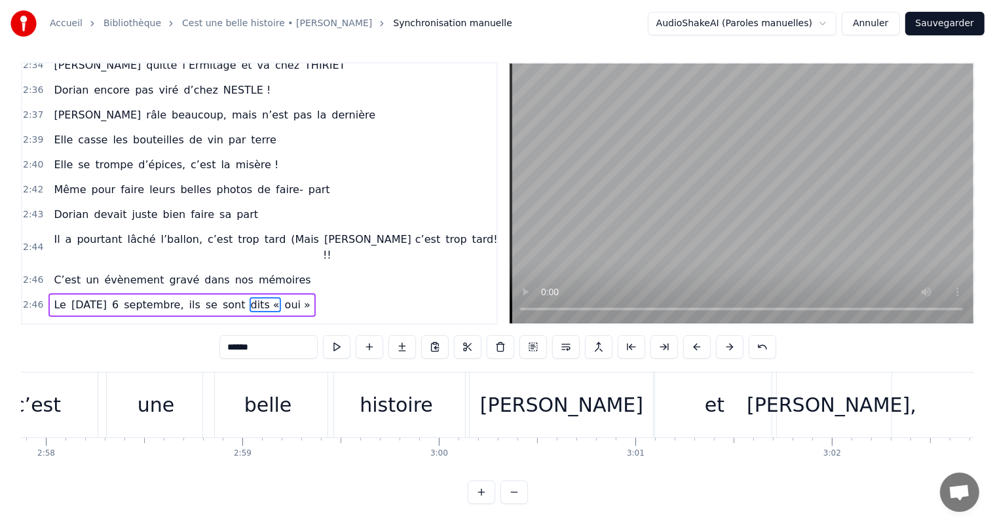
click at [831, 408] on div "[PERSON_NAME]," at bounding box center [832, 404] width 170 height 29
type input "*******"
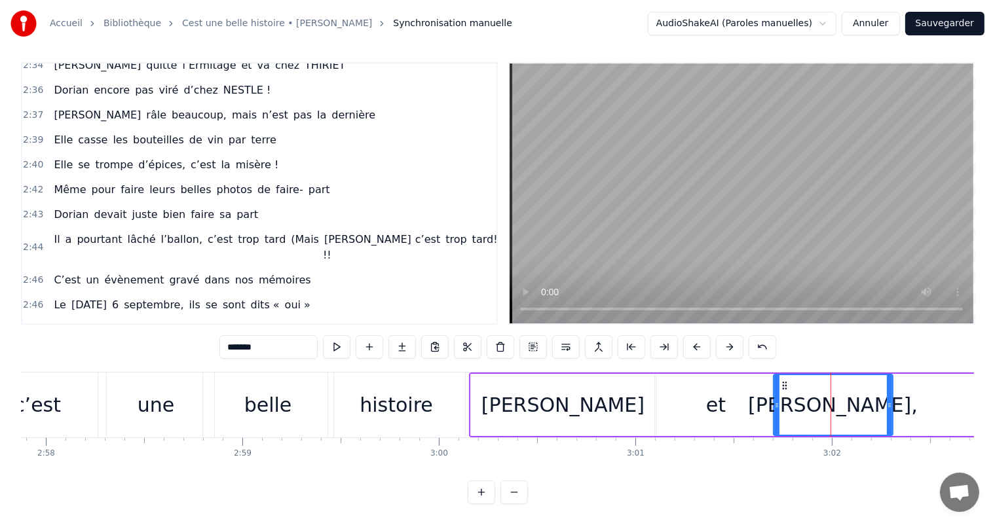
scroll to position [17, 0]
drag, startPoint x: 889, startPoint y: 388, endPoint x: 790, endPoint y: 383, distance: 99.0
click at [960, 386] on div at bounding box center [960, 405] width 5 height 60
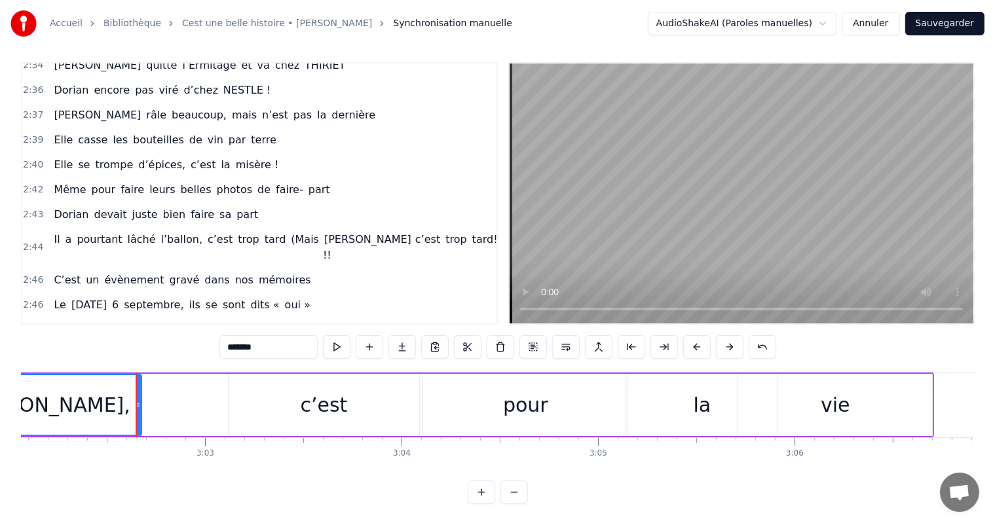
scroll to position [0, 35828]
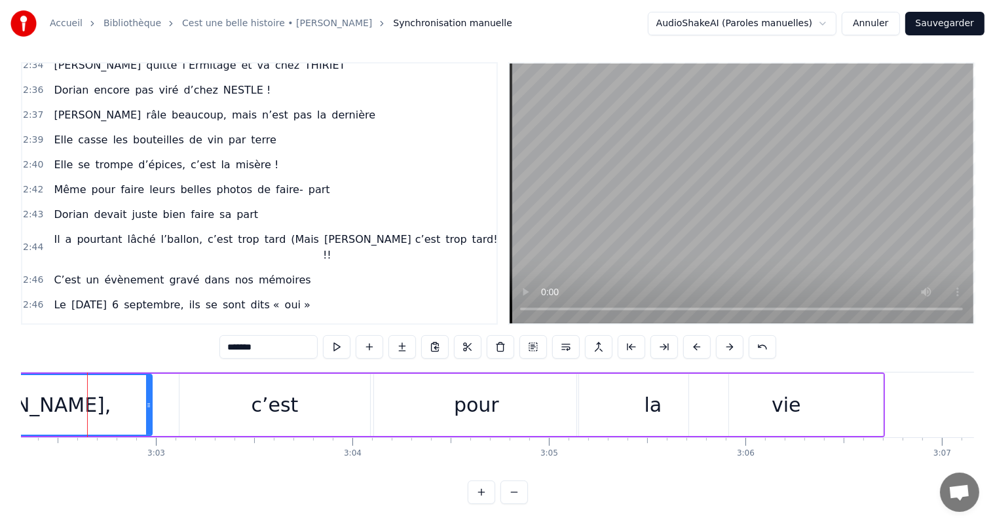
drag, startPoint x: 90, startPoint y: 390, endPoint x: 152, endPoint y: 398, distance: 62.8
click at [151, 398] on div at bounding box center [148, 405] width 5 height 60
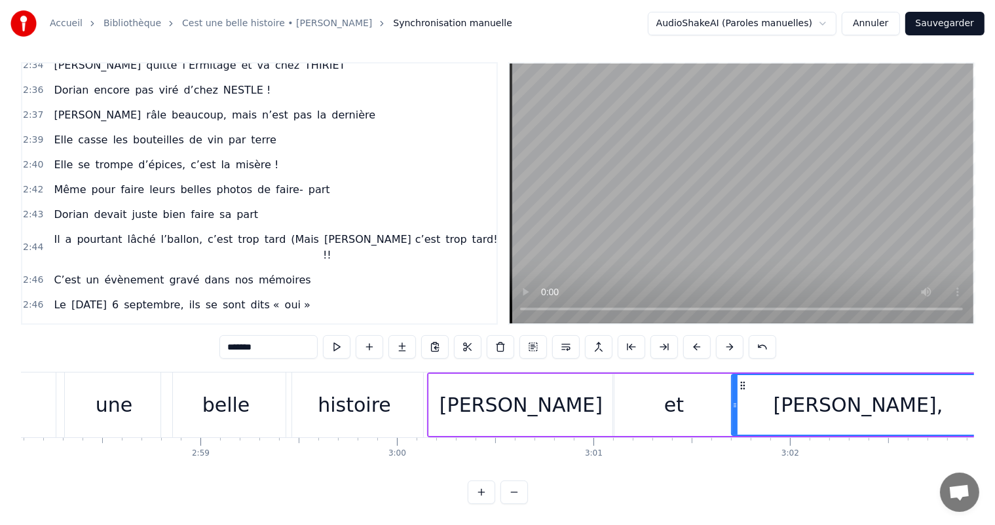
scroll to position [0, 34934]
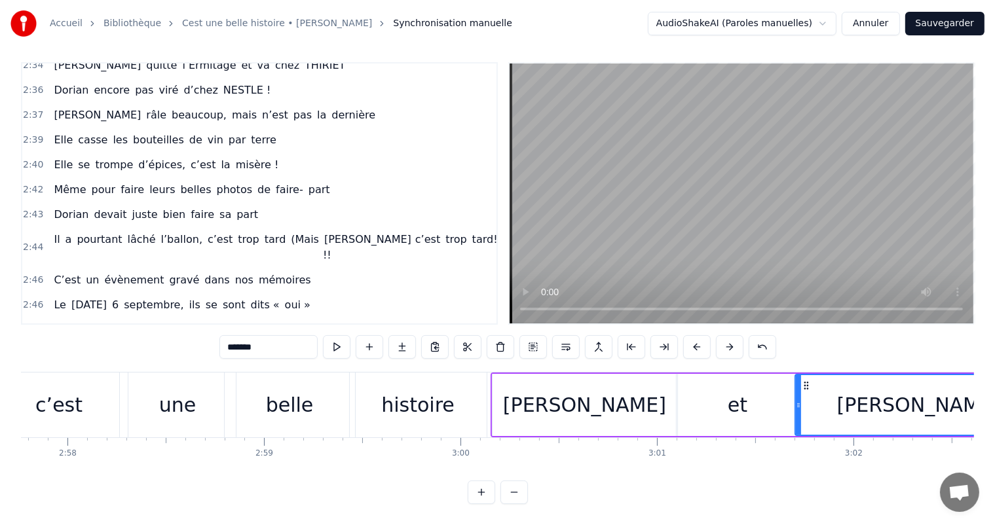
drag, startPoint x: 800, startPoint y: 397, endPoint x: 816, endPoint y: 398, distance: 15.8
click at [821, 398] on div "[PERSON_NAME]," at bounding box center [922, 405] width 252 height 60
drag, startPoint x: 796, startPoint y: 394, endPoint x: 921, endPoint y: 400, distance: 125.3
click at [918, 400] on div at bounding box center [915, 405] width 5 height 60
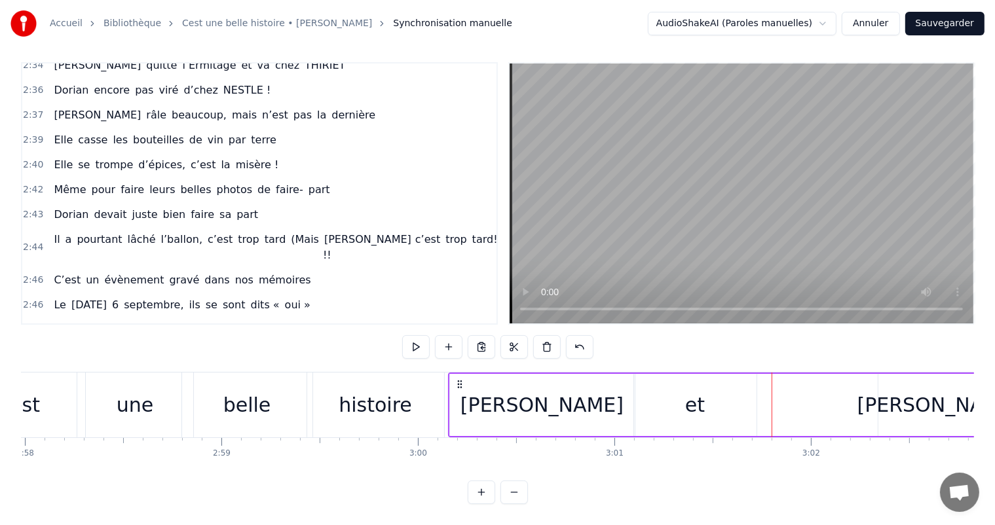
scroll to position [0, 34912]
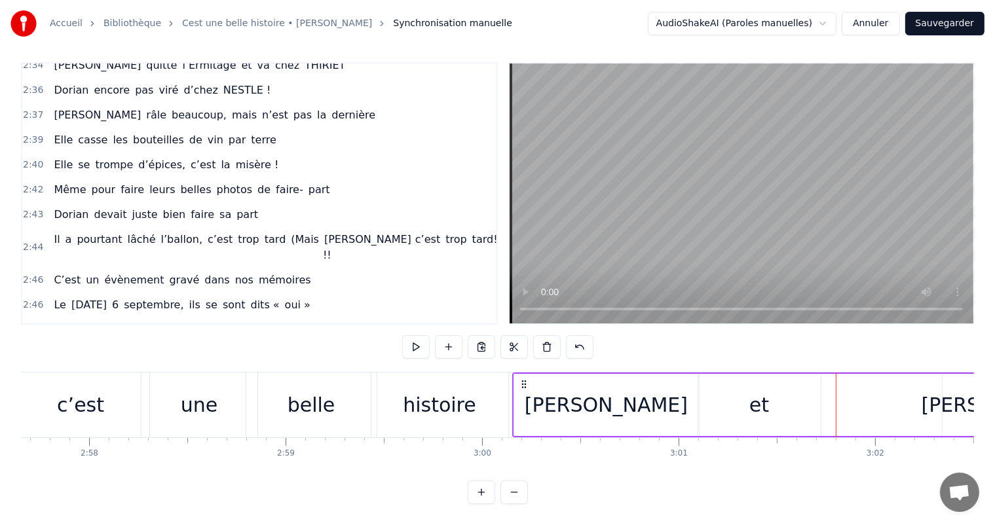
click at [814, 383] on div "et" at bounding box center [759, 405] width 122 height 62
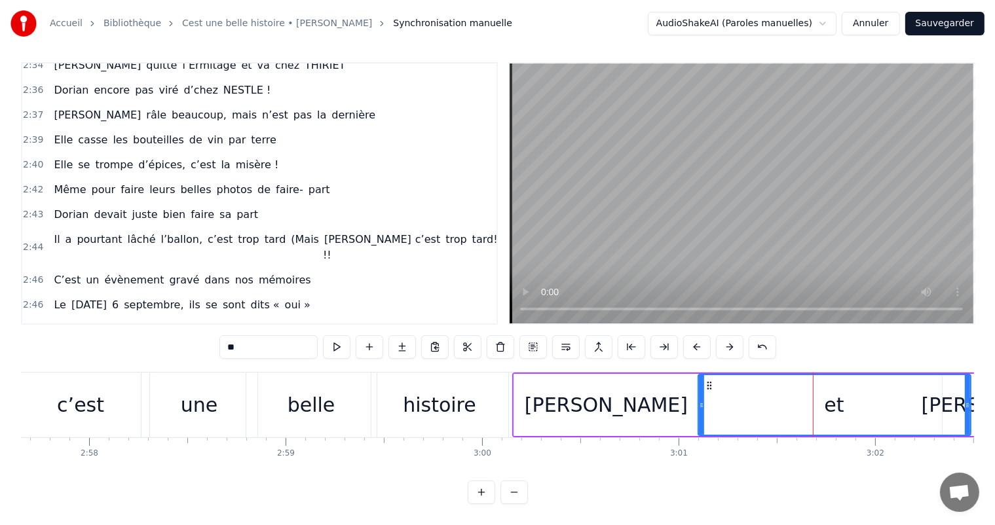
drag, startPoint x: 819, startPoint y: 385, endPoint x: 969, endPoint y: 402, distance: 151.0
click at [969, 402] on div at bounding box center [967, 405] width 5 height 60
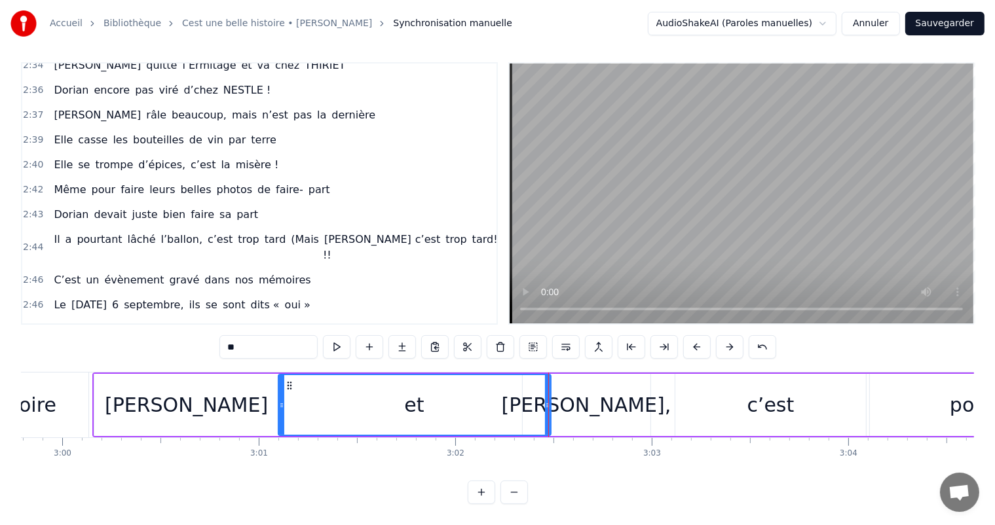
scroll to position [0, 35321]
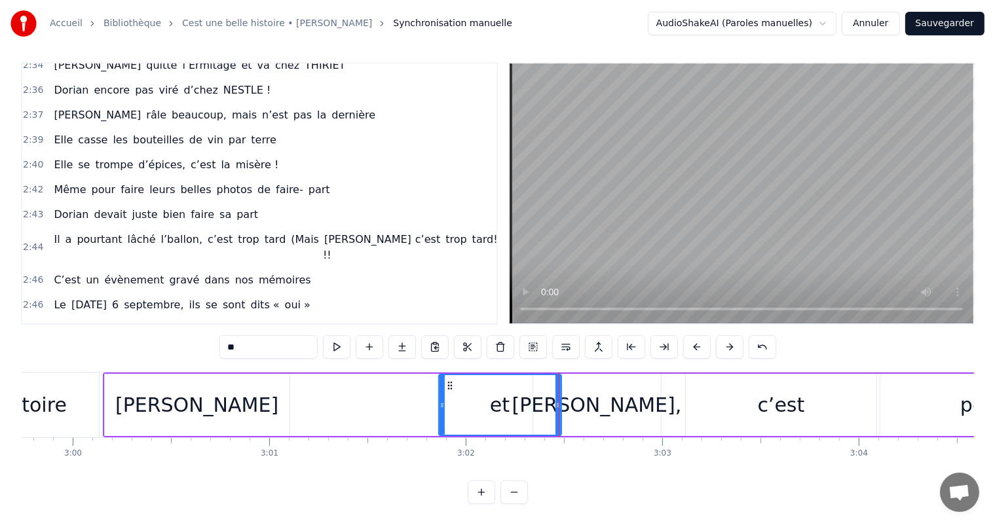
drag, startPoint x: 292, startPoint y: 395, endPoint x: 442, endPoint y: 401, distance: 150.1
click at [442, 401] on div at bounding box center [442, 405] width 5 height 60
click at [254, 388] on div "[PERSON_NAME]" at bounding box center [197, 405] width 185 height 62
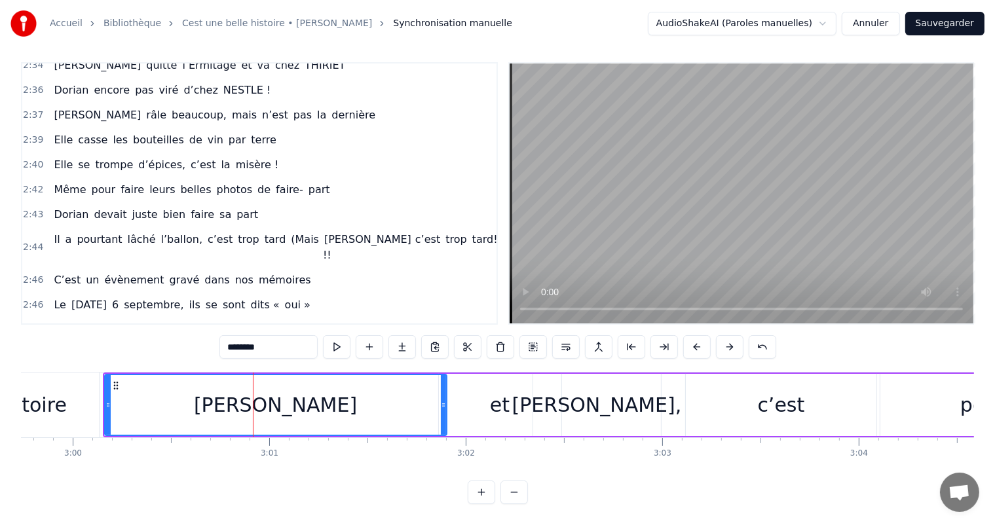
drag, startPoint x: 286, startPoint y: 395, endPoint x: 440, endPoint y: 394, distance: 154.6
click at [441, 400] on icon at bounding box center [443, 405] width 5 height 10
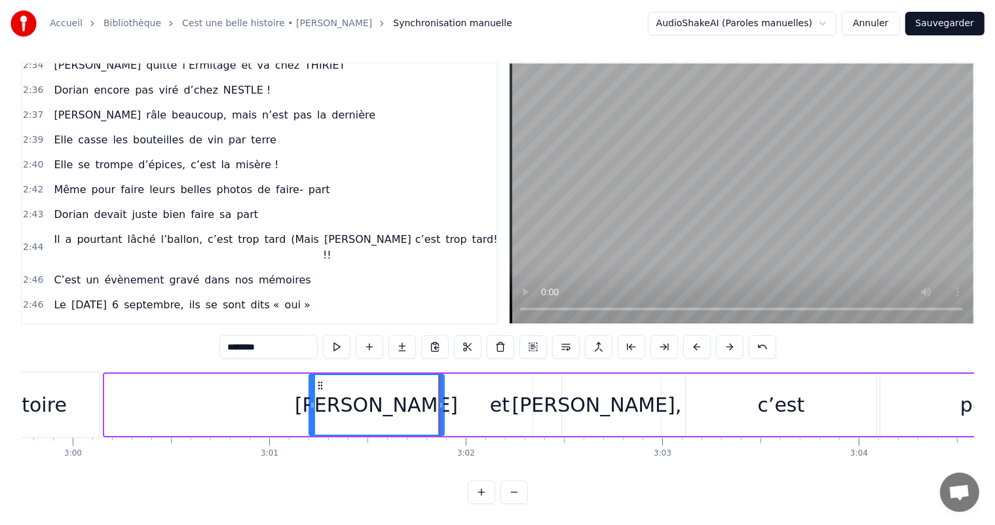
drag, startPoint x: 107, startPoint y: 398, endPoint x: 310, endPoint y: 408, distance: 203.3
click at [311, 409] on div at bounding box center [312, 405] width 5 height 60
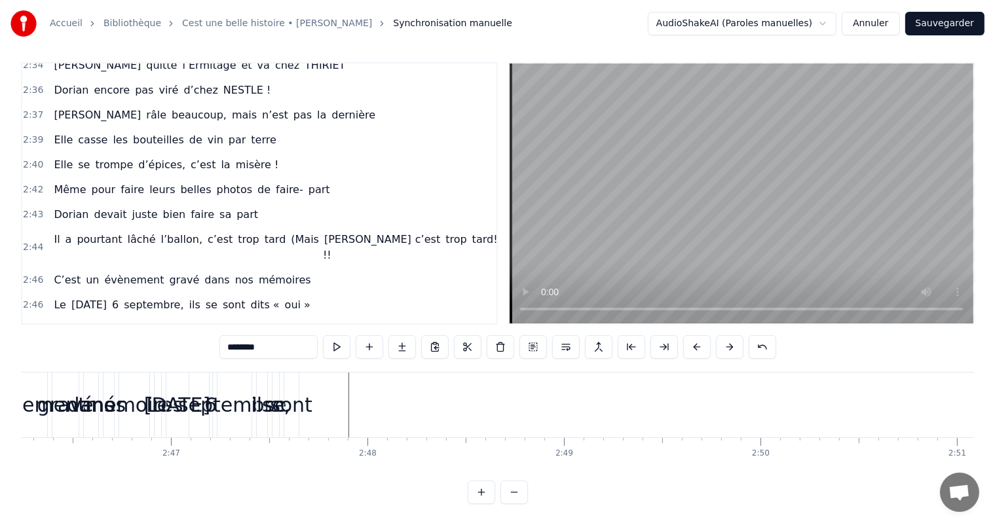
scroll to position [0, 32626]
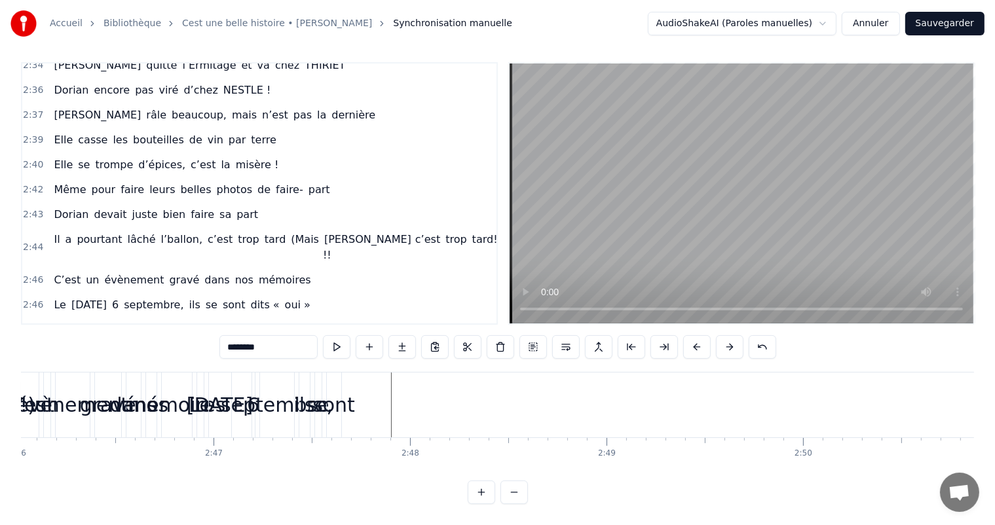
click at [339, 394] on div "sont" at bounding box center [333, 404] width 43 height 29
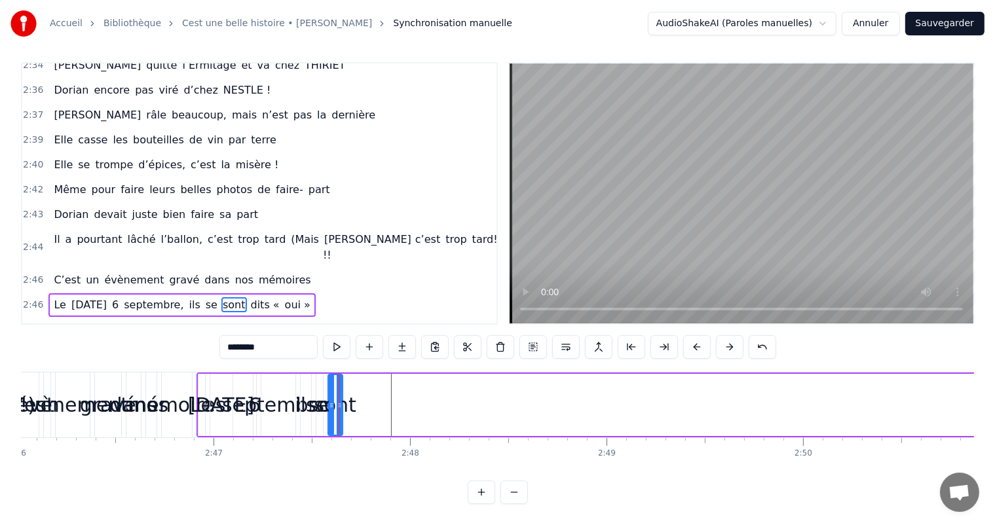
type input "****"
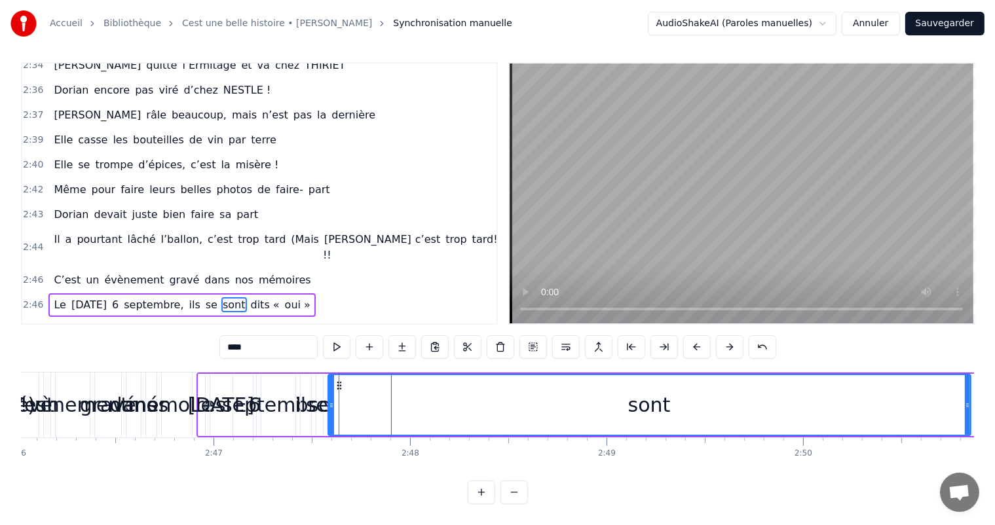
drag, startPoint x: 339, startPoint y: 396, endPoint x: 975, endPoint y: 407, distance: 635.5
click at [975, 407] on div "Accueil Bibliothèque Cest une belle histoire • [PERSON_NAME] Synchronisation ma…" at bounding box center [497, 249] width 995 height 510
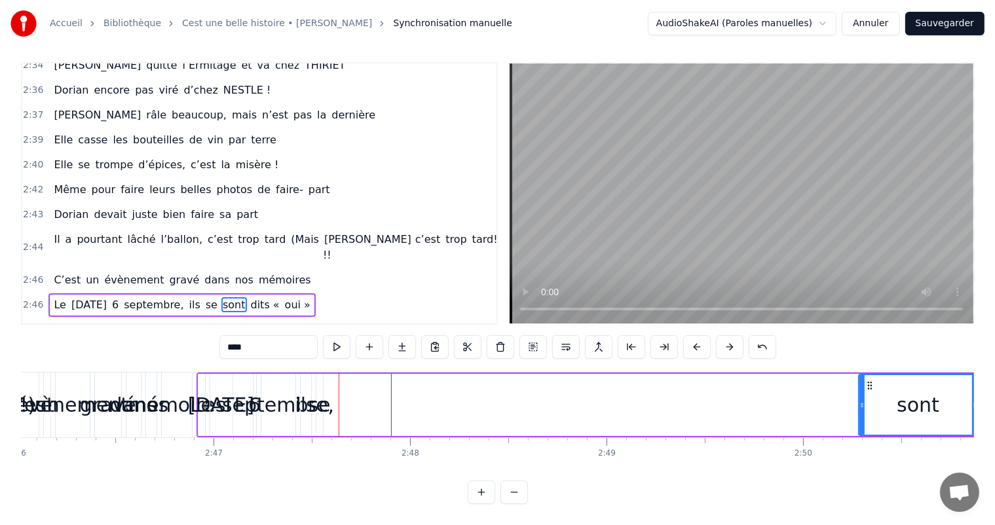
drag, startPoint x: 329, startPoint y: 401, endPoint x: 861, endPoint y: 427, distance: 533.2
click at [861, 427] on div at bounding box center [861, 405] width 5 height 60
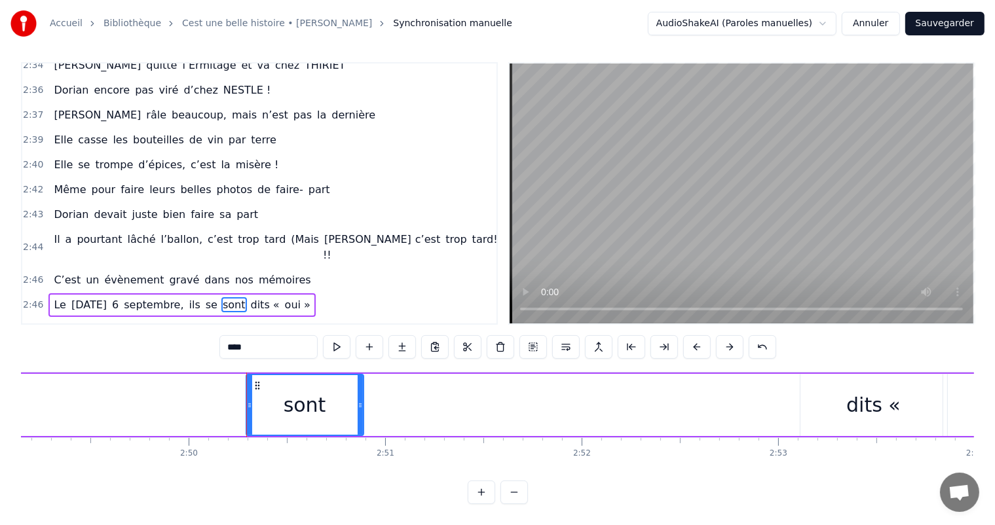
scroll to position [0, 33325]
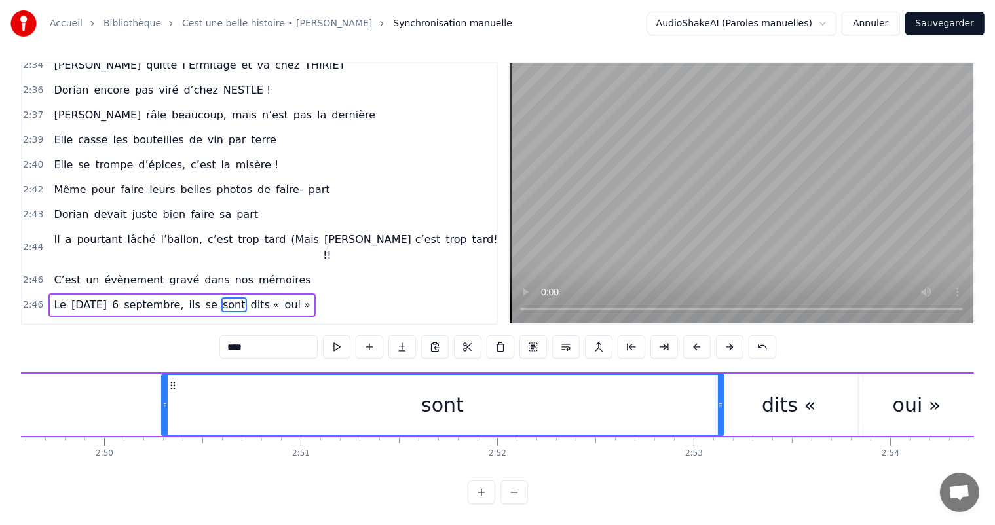
drag, startPoint x: 278, startPoint y: 405, endPoint x: 723, endPoint y: 421, distance: 445.7
click at [723, 421] on div at bounding box center [720, 405] width 5 height 60
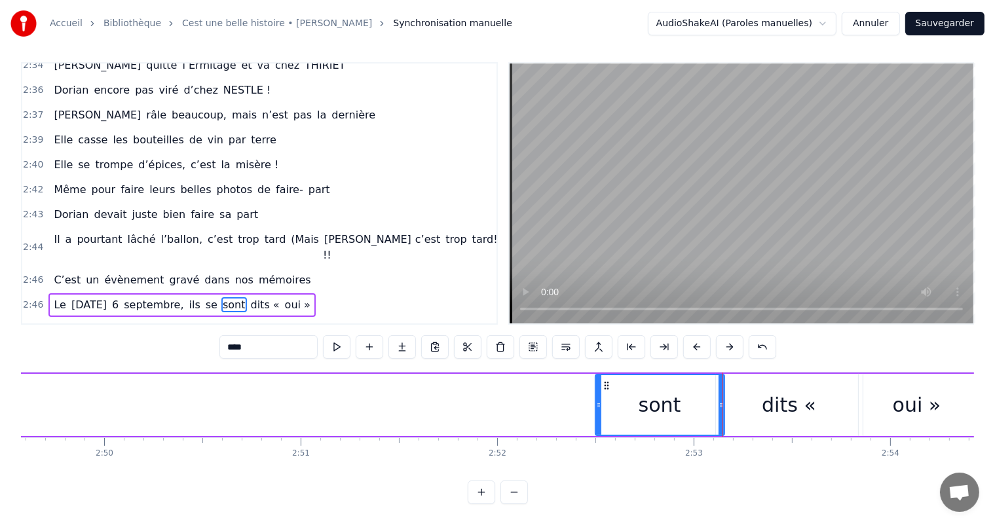
drag, startPoint x: 160, startPoint y: 392, endPoint x: 594, endPoint y: 420, distance: 434.5
click at [595, 420] on div "sont" at bounding box center [660, 405] width 130 height 62
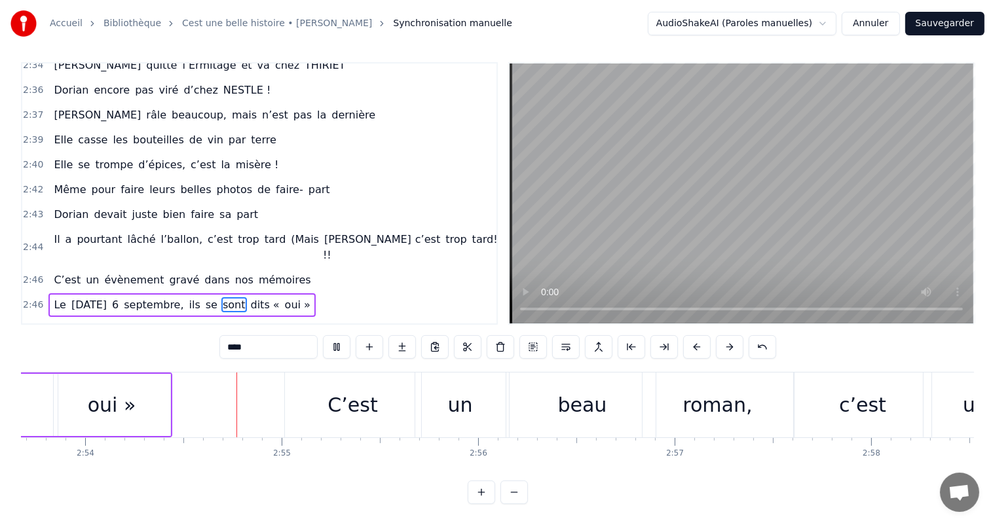
scroll to position [0, 34153]
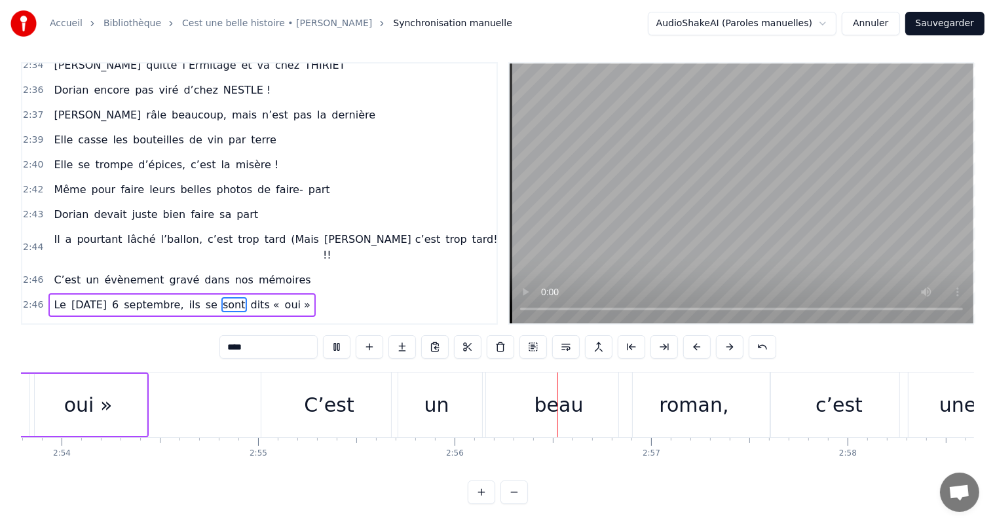
click at [665, 214] on video at bounding box center [742, 194] width 464 height 260
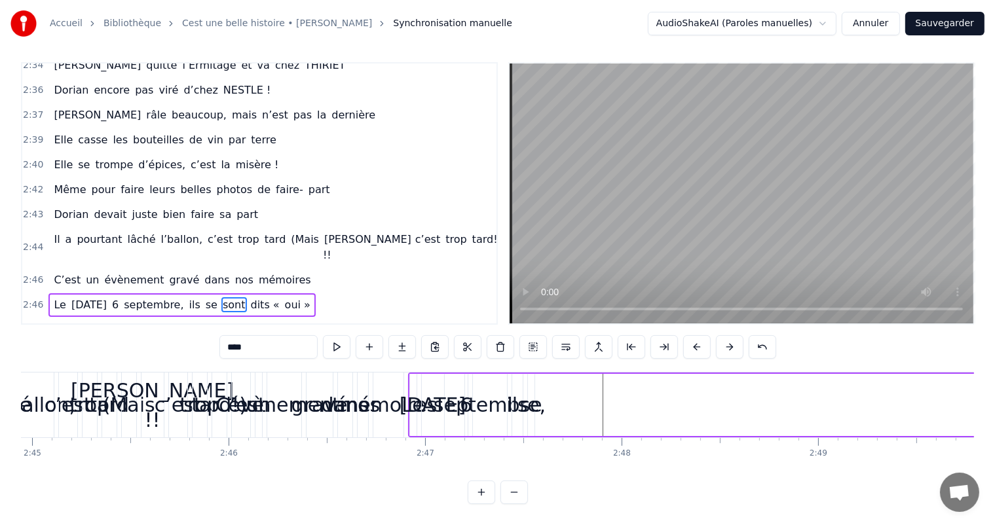
scroll to position [0, 32372]
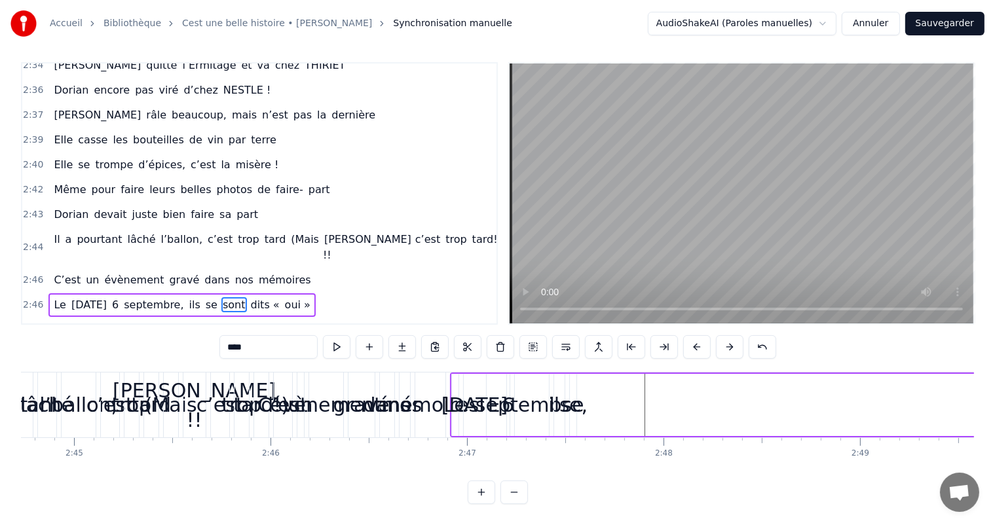
click at [569, 402] on div "se" at bounding box center [573, 404] width 22 height 29
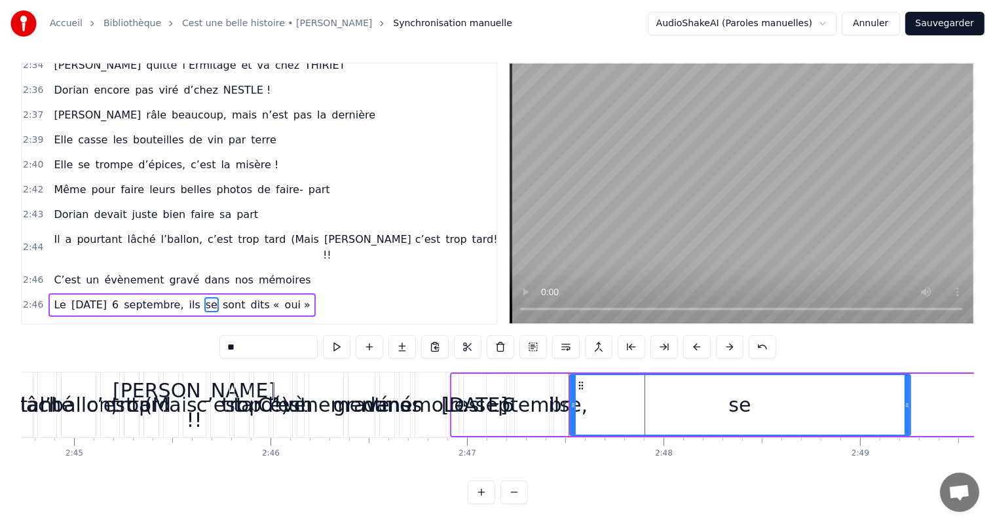
drag, startPoint x: 572, startPoint y: 401, endPoint x: 913, endPoint y: 406, distance: 341.3
click at [910, 406] on icon at bounding box center [907, 405] width 5 height 10
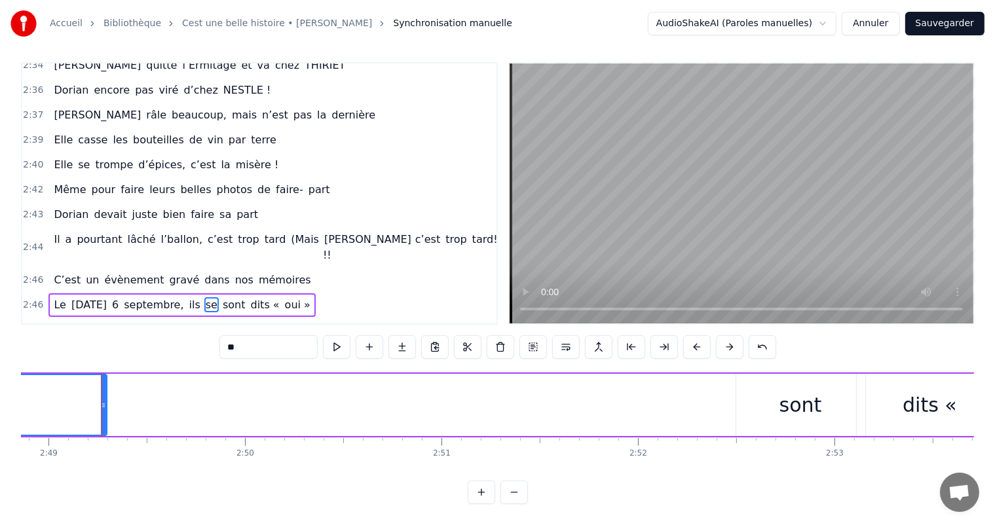
scroll to position [0, 33198]
drag, startPoint x: 92, startPoint y: 400, endPoint x: 253, endPoint y: 393, distance: 161.3
click at [413, 443] on div "C’est un beau roman, c’est une belle histoire C’est une romance d’[DATE] [PERSO…" at bounding box center [497, 421] width 953 height 98
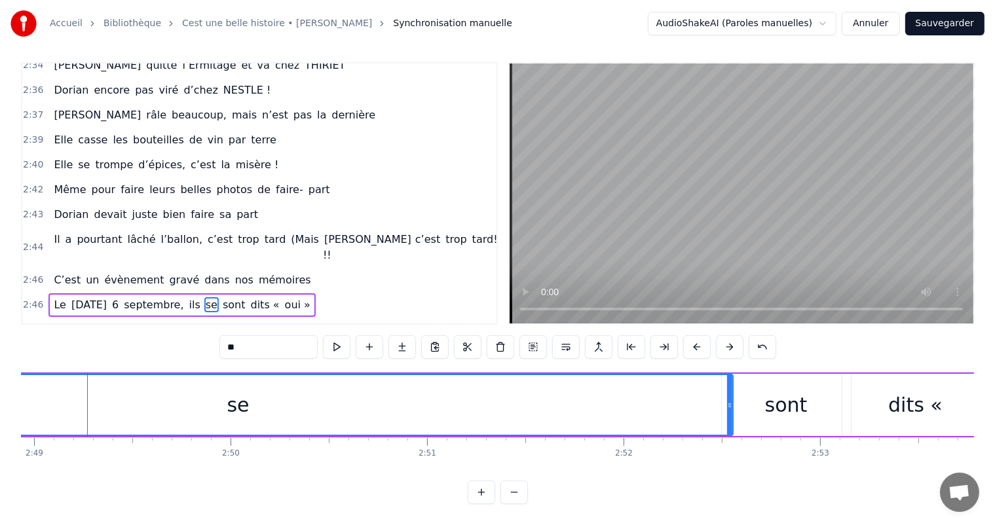
drag, startPoint x: 91, startPoint y: 408, endPoint x: 732, endPoint y: 430, distance: 641.0
click at [732, 430] on div at bounding box center [729, 405] width 5 height 60
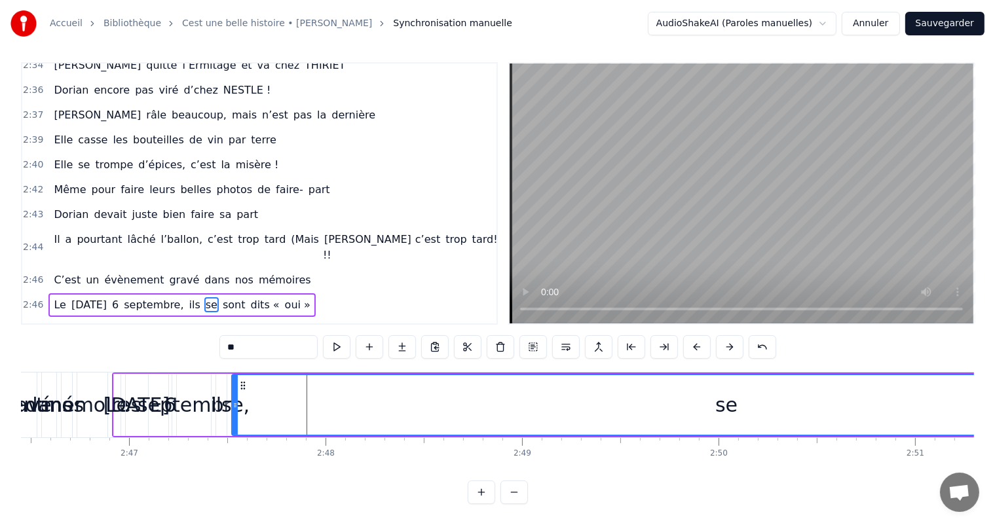
scroll to position [0, 32669]
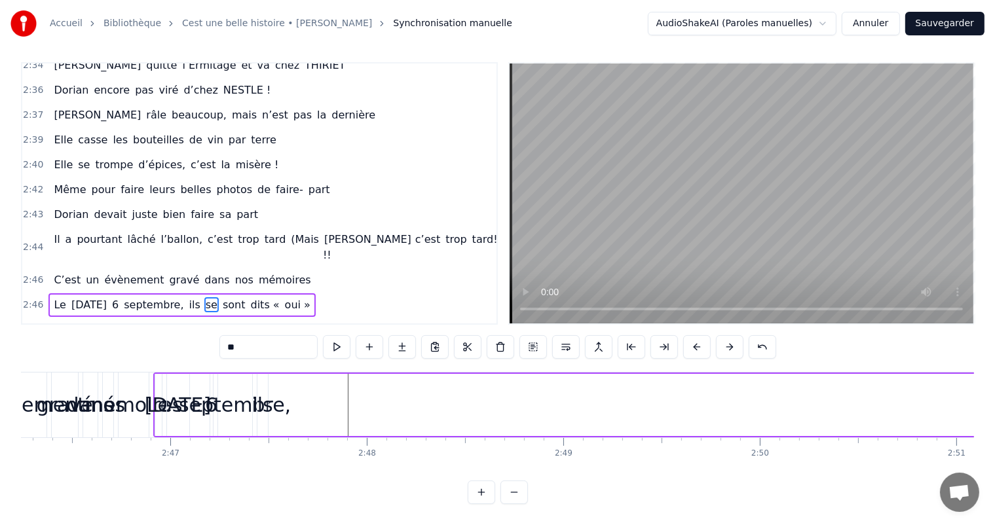
drag, startPoint x: 275, startPoint y: 396, endPoint x: 985, endPoint y: 430, distance: 710.9
click at [985, 430] on div "Accueil Bibliothèque Cest une belle histoire • [PERSON_NAME] Synchronisation ma…" at bounding box center [497, 249] width 995 height 510
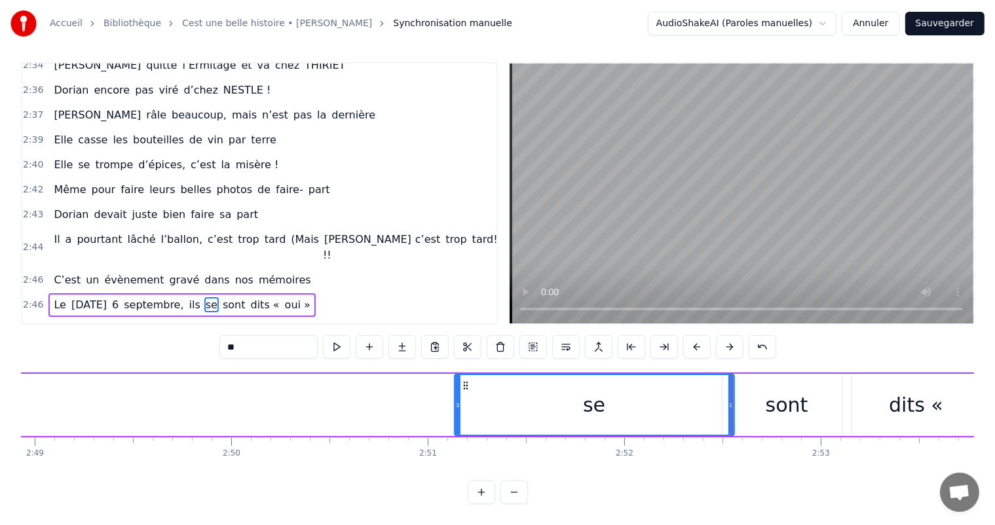
scroll to position [0, 33240]
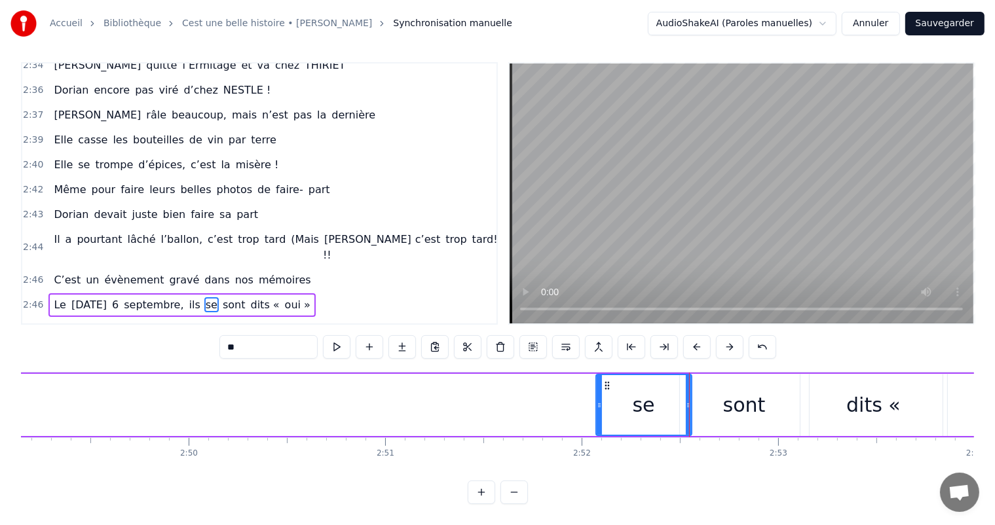
drag, startPoint x: 415, startPoint y: 403, endPoint x: 598, endPoint y: 418, distance: 184.0
click at [598, 418] on div at bounding box center [599, 405] width 5 height 60
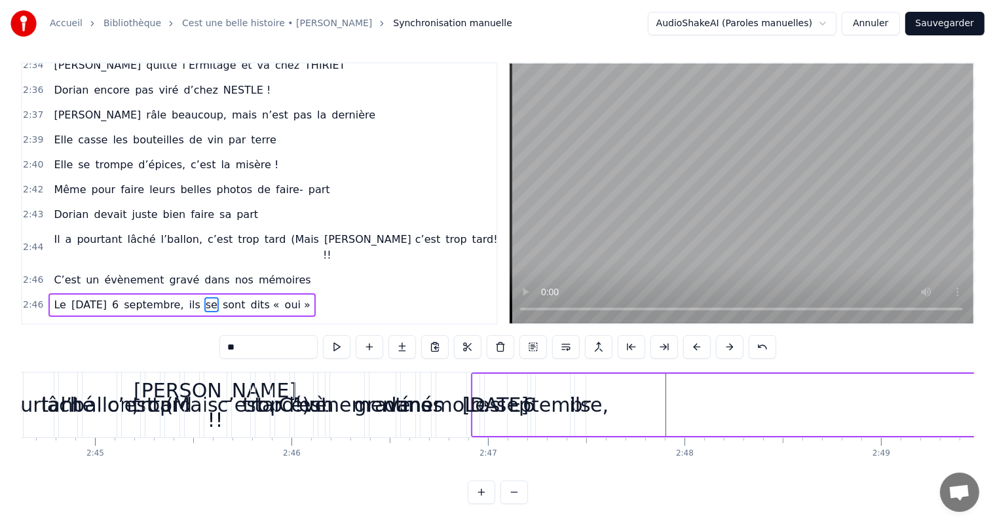
scroll to position [0, 32393]
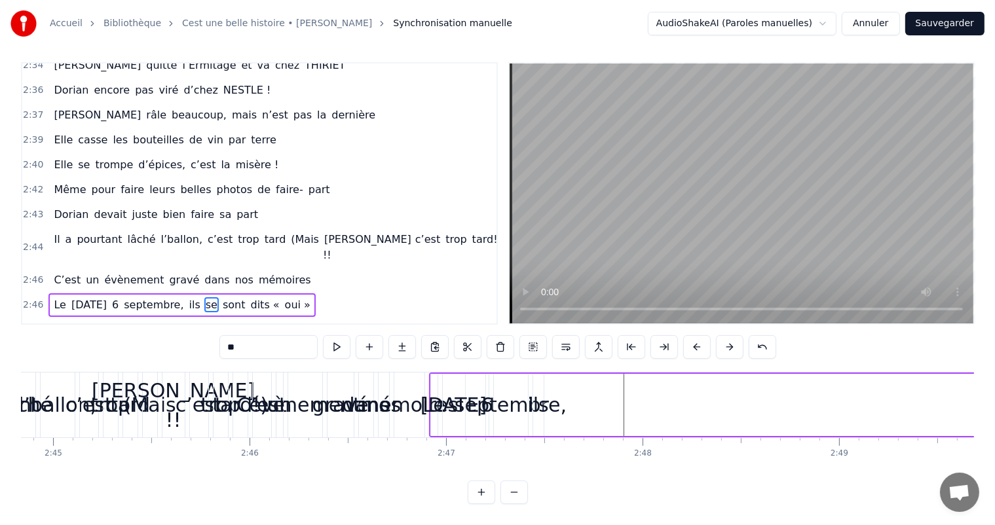
click at [548, 407] on div "septembre," at bounding box center [511, 404] width 112 height 29
type input "**********"
click at [542, 405] on div "ils" at bounding box center [537, 404] width 21 height 29
drag, startPoint x: 541, startPoint y: 402, endPoint x: 611, endPoint y: 396, distance: 69.7
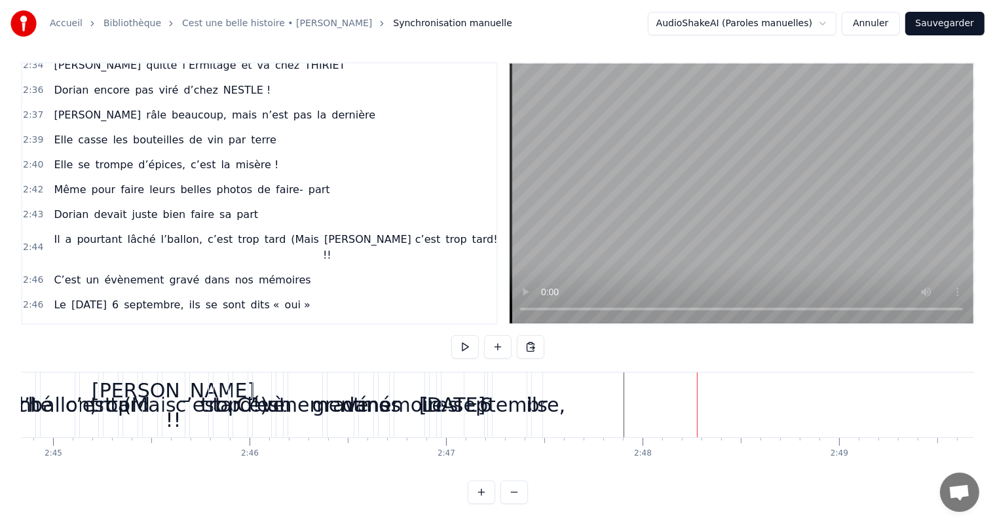
click at [550, 407] on div "septembre," at bounding box center [509, 404] width 112 height 29
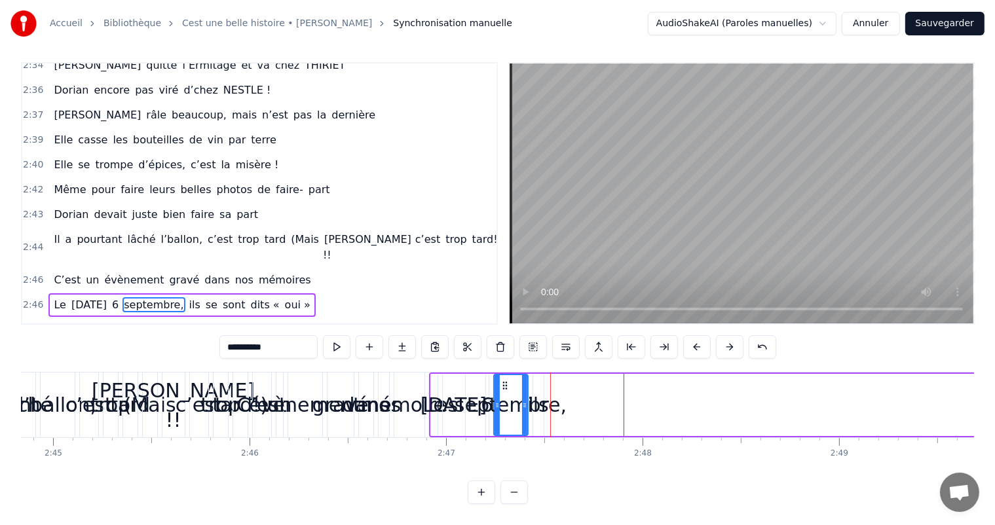
click at [537, 403] on div "septembre," at bounding box center [511, 404] width 112 height 29
click at [550, 409] on div "septembre," at bounding box center [511, 404] width 112 height 29
click at [546, 403] on div "septembre," at bounding box center [511, 404] width 112 height 29
click at [545, 403] on div "septembre," at bounding box center [511, 404] width 112 height 29
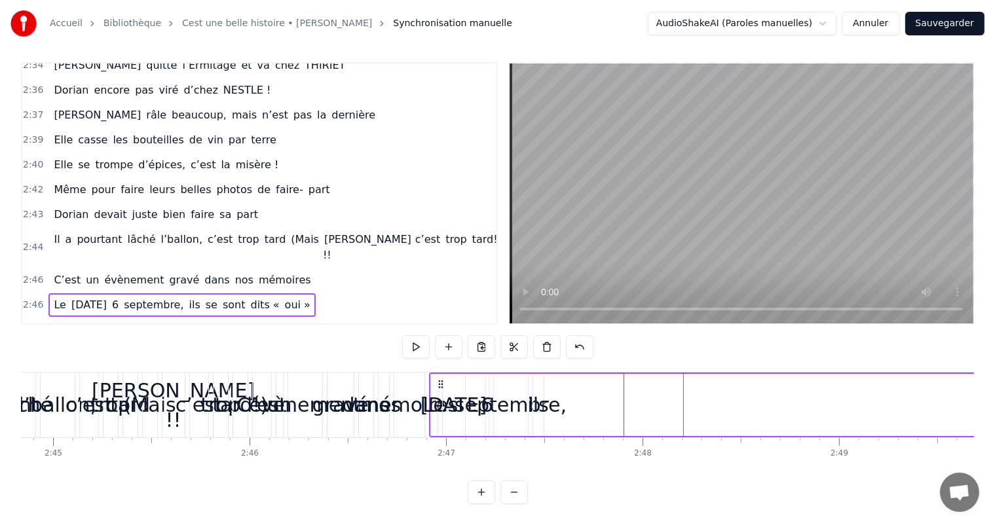
click at [545, 410] on div "ils" at bounding box center [537, 404] width 21 height 29
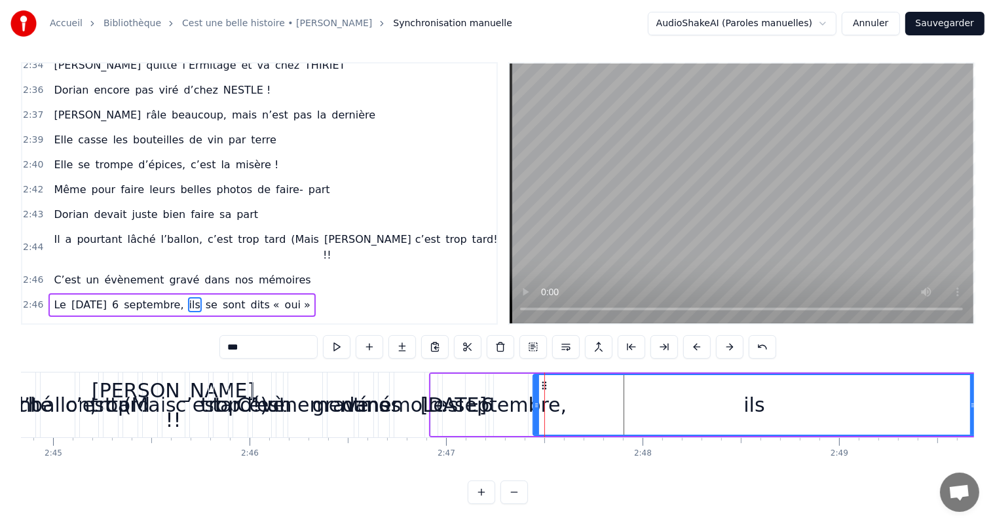
drag, startPoint x: 540, startPoint y: 403, endPoint x: 976, endPoint y: 413, distance: 435.7
click at [976, 413] on div "Accueil Bibliothèque Cest une belle histoire • [PERSON_NAME] Synchronisation ma…" at bounding box center [497, 249] width 995 height 510
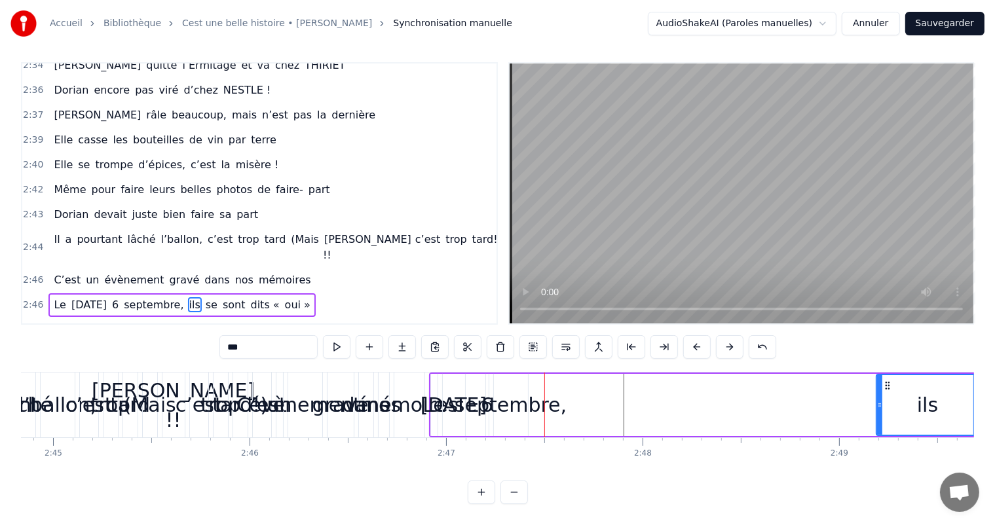
drag, startPoint x: 537, startPoint y: 408, endPoint x: 880, endPoint y: 435, distance: 344.3
click at [880, 435] on div "ils" at bounding box center [928, 405] width 104 height 62
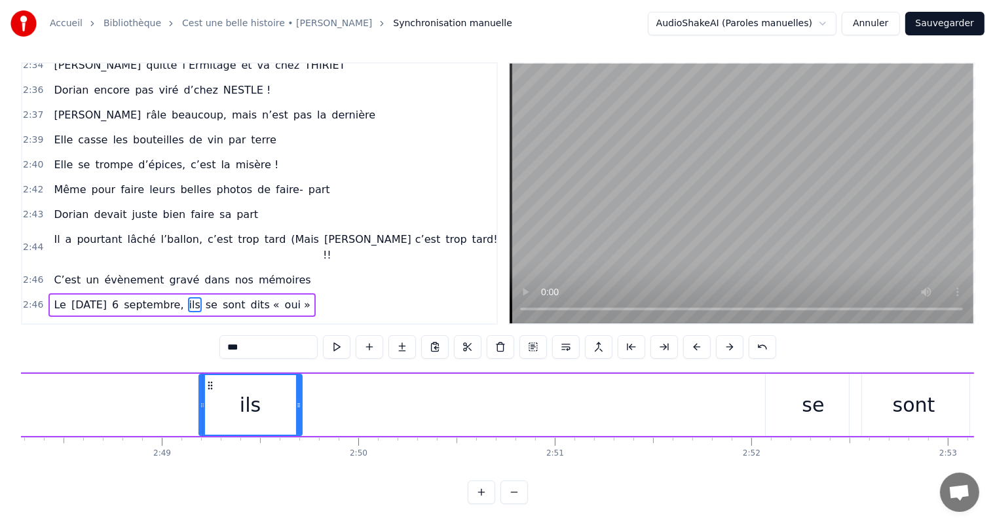
scroll to position [0, 33134]
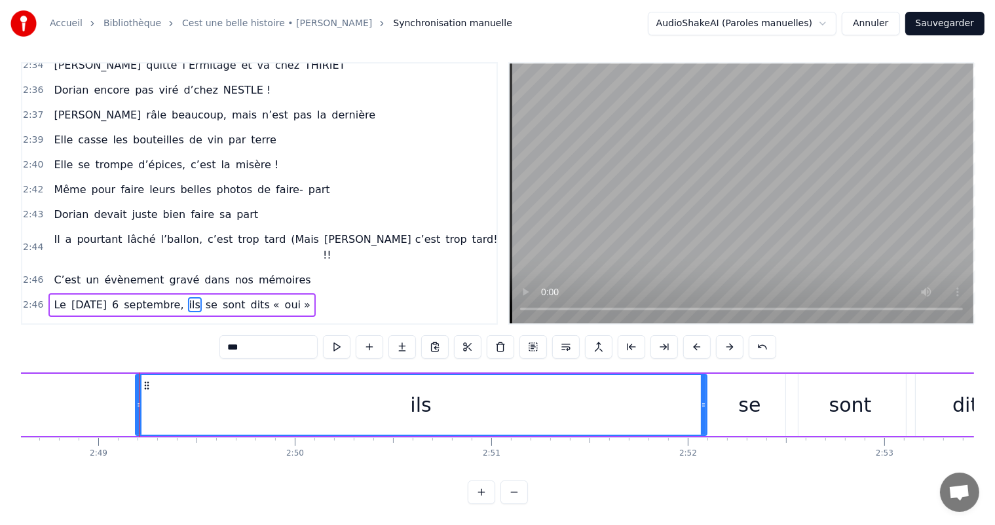
drag, startPoint x: 235, startPoint y: 402, endPoint x: 703, endPoint y: 434, distance: 469.5
click at [703, 434] on div at bounding box center [703, 405] width 5 height 60
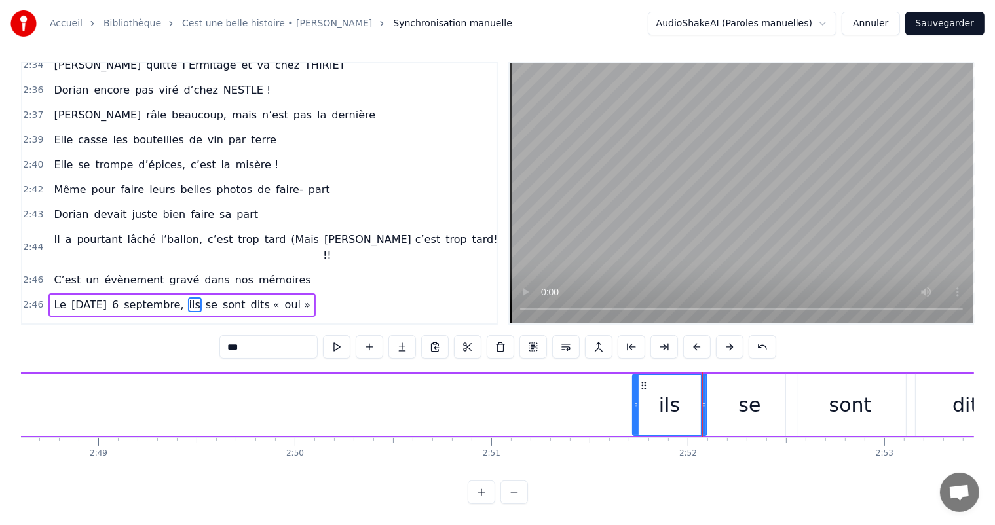
drag, startPoint x: 136, startPoint y: 404, endPoint x: 633, endPoint y: 457, distance: 499.4
click at [631, 459] on div "C’est un beau roman, c’est une belle histoire C’est une romance d’[DATE] [PERSO…" at bounding box center [497, 421] width 953 height 98
click at [930, 24] on button "Sauvegarder" at bounding box center [944, 24] width 79 height 24
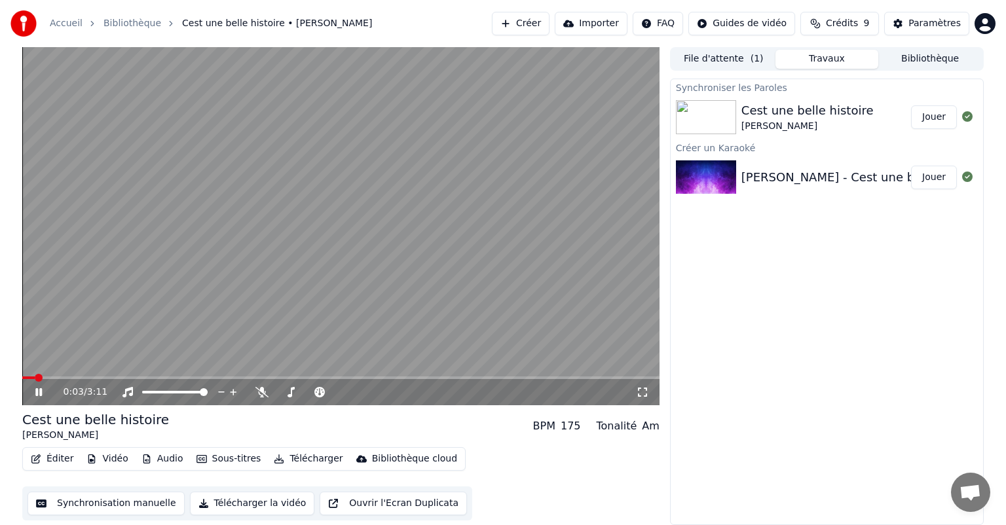
click at [33, 391] on icon at bounding box center [48, 392] width 31 height 10
click at [728, 58] on button "File d'attente ( 1 )" at bounding box center [723, 59] width 103 height 19
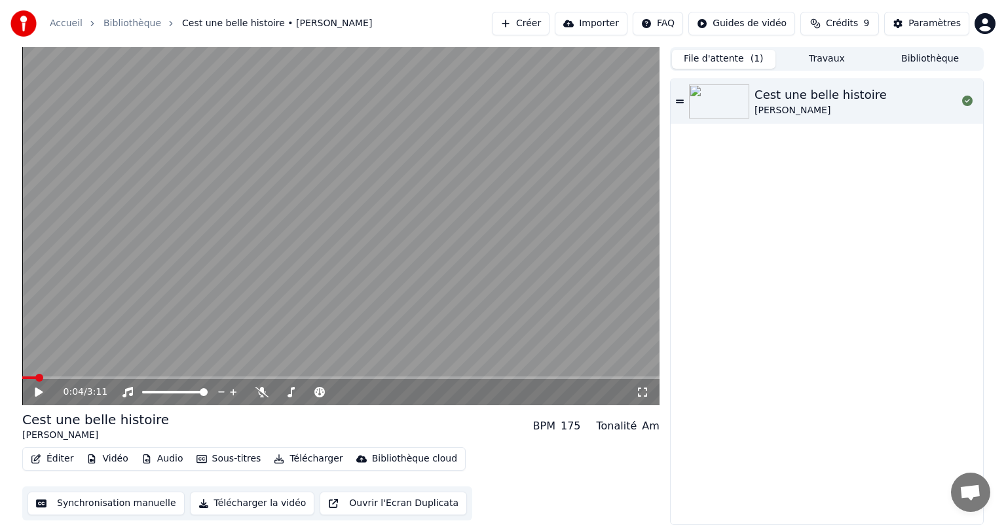
click at [825, 107] on div "[PERSON_NAME]" at bounding box center [821, 110] width 132 height 13
click at [113, 503] on button "Synchronisation manuelle" at bounding box center [106, 504] width 157 height 24
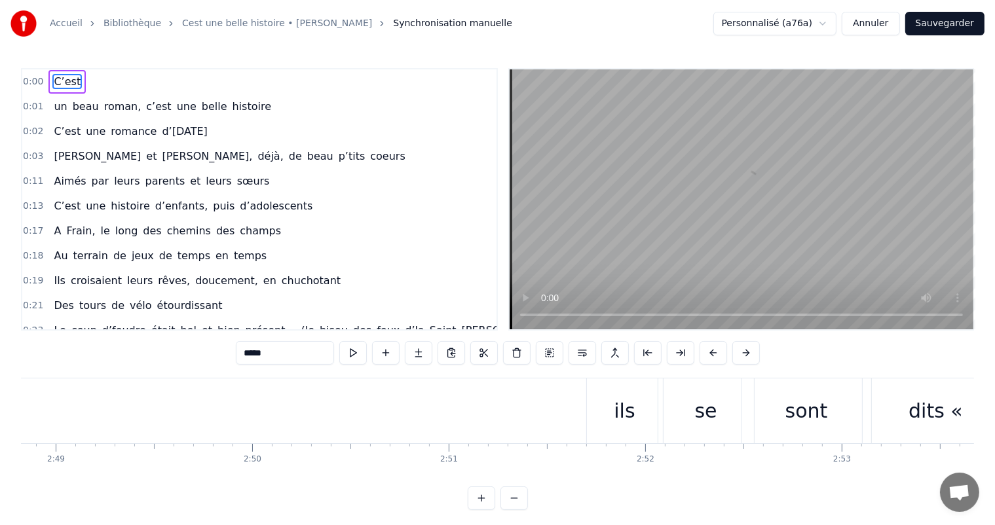
scroll to position [0, 33113]
click at [676, 426] on div "ils" at bounding box center [688, 411] width 76 height 65
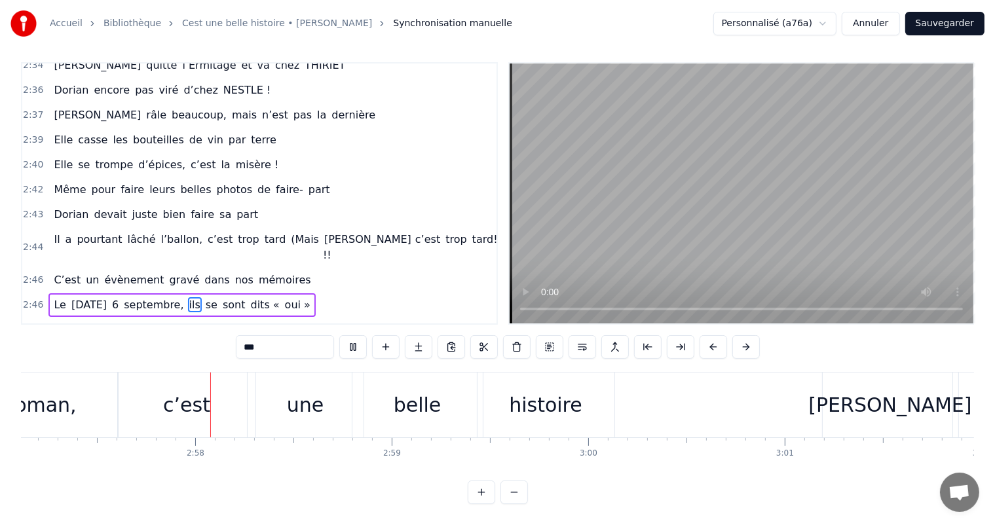
scroll to position [0, 34807]
click at [711, 191] on video at bounding box center [742, 194] width 464 height 260
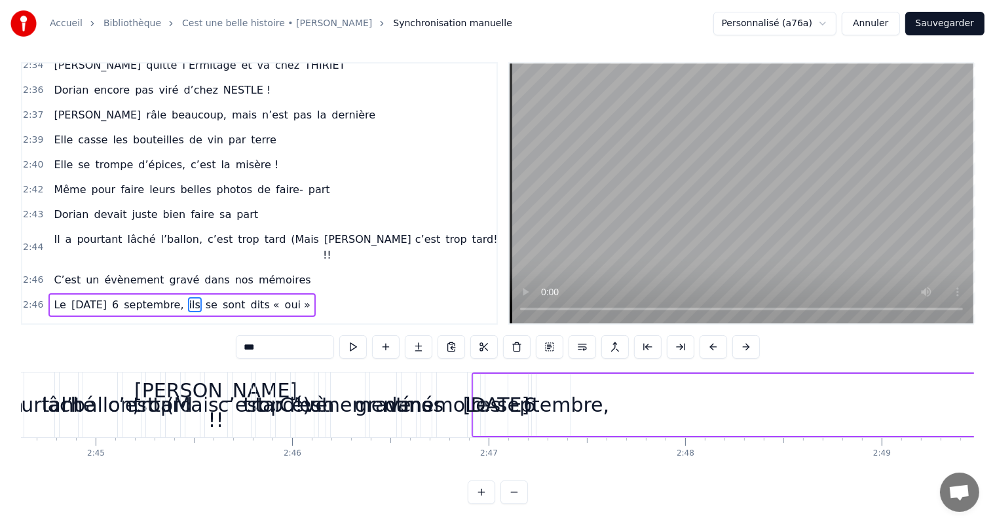
scroll to position [0, 32287]
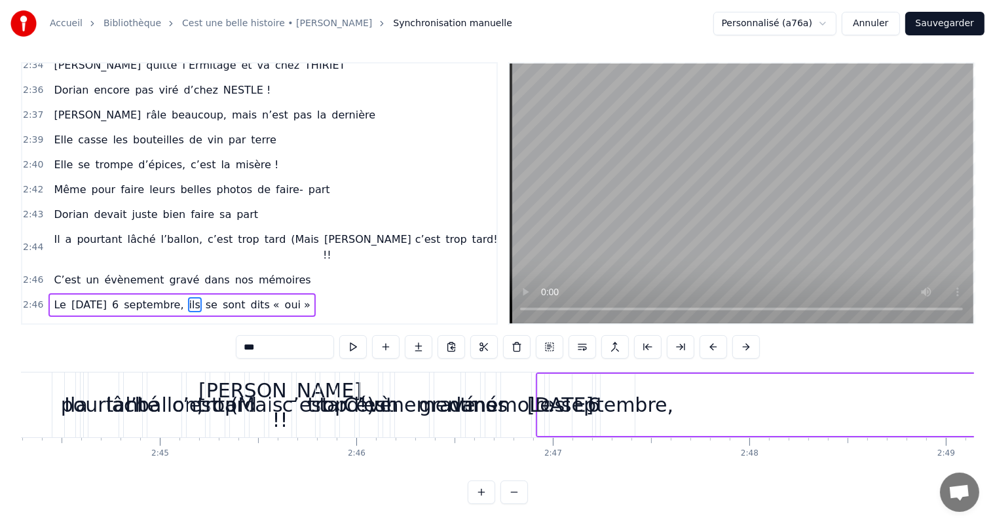
click at [654, 407] on div "septembre," at bounding box center [617, 404] width 112 height 29
type input "**********"
click at [663, 407] on div "septembre," at bounding box center [617, 404] width 112 height 29
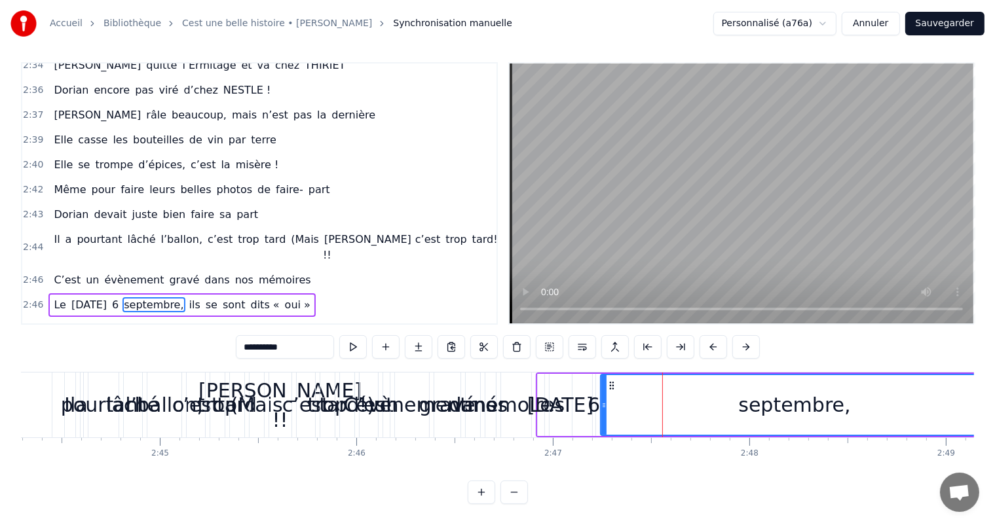
drag, startPoint x: 631, startPoint y: 401, endPoint x: 986, endPoint y: 410, distance: 354.5
click at [986, 410] on div "Accueil Bibliothèque Cest une belle histoire • [PERSON_NAME] Synchronisation ma…" at bounding box center [497, 249] width 995 height 510
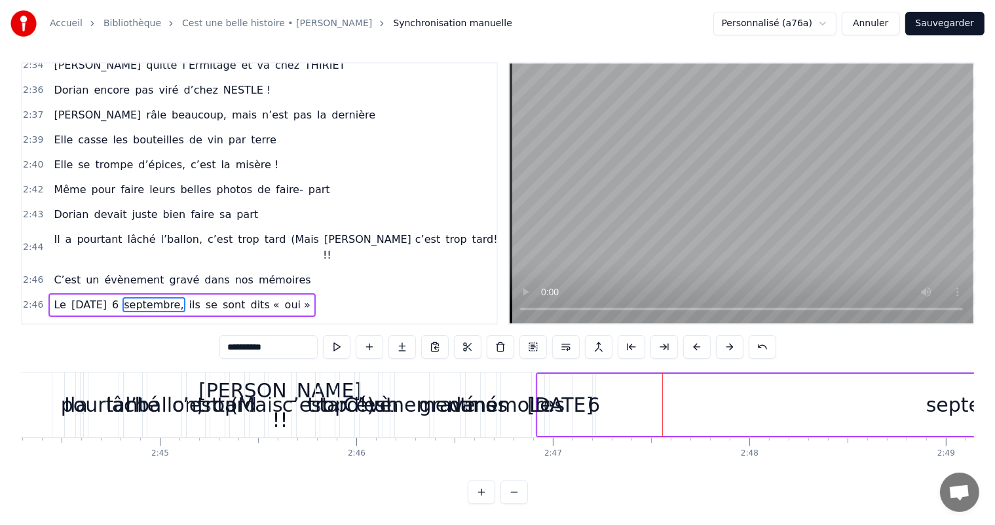
drag, startPoint x: 601, startPoint y: 401, endPoint x: 912, endPoint y: 448, distance: 315.4
click at [975, 432] on div "Accueil Bibliothèque Cest une belle histoire • [PERSON_NAME] Synchronisation ma…" at bounding box center [497, 249] width 995 height 510
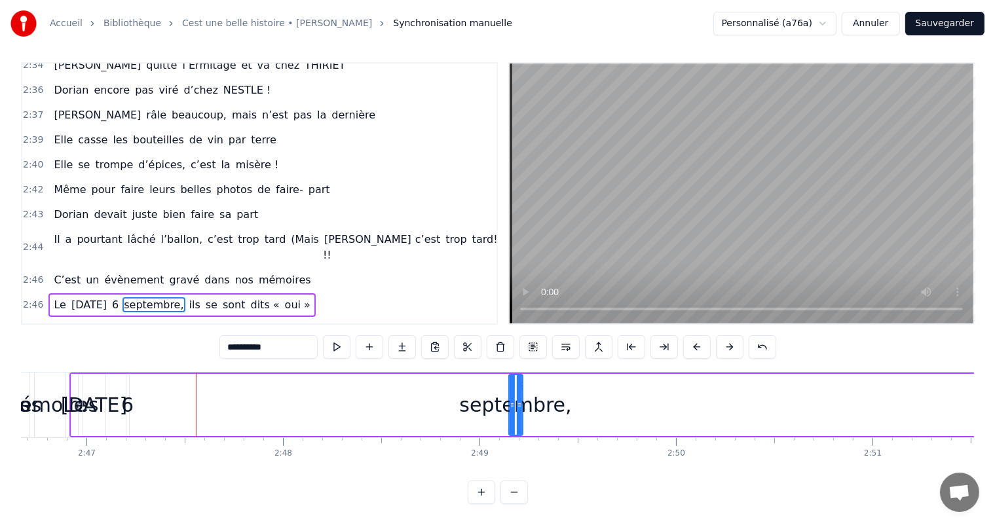
scroll to position [0, 32774]
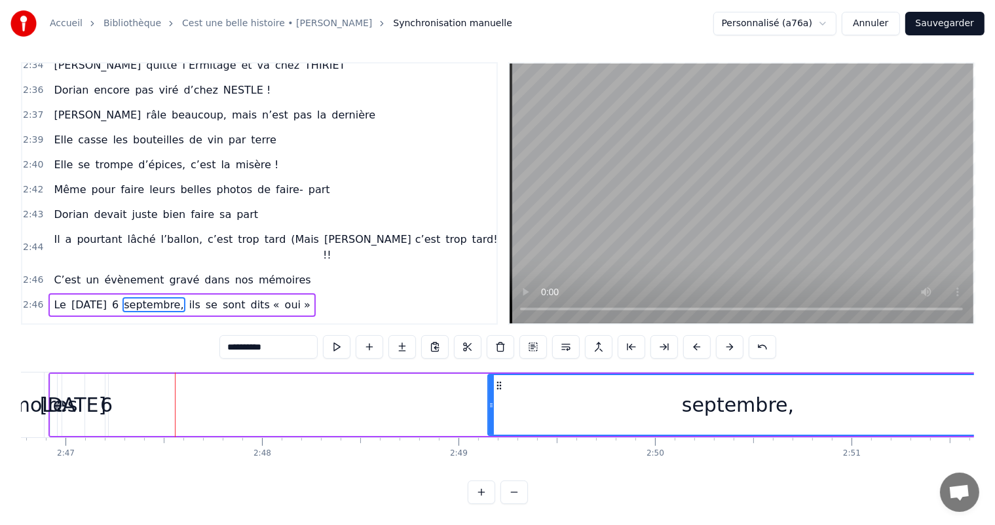
drag, startPoint x: 498, startPoint y: 401, endPoint x: 871, endPoint y: 379, distance: 373.4
click at [983, 388] on div "Accueil Bibliothèque Cest une belle histoire • [PERSON_NAME] Synchronisation ma…" at bounding box center [497, 249] width 995 height 510
drag, startPoint x: 487, startPoint y: 403, endPoint x: 500, endPoint y: 402, distance: 13.8
click at [501, 402] on div "septembre," at bounding box center [737, 405] width 500 height 62
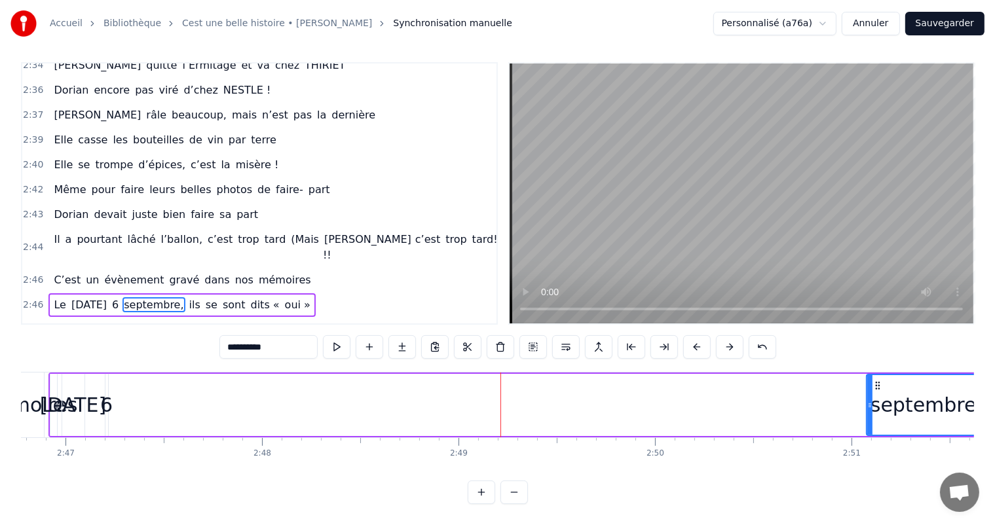
drag, startPoint x: 489, startPoint y: 403, endPoint x: 868, endPoint y: 398, distance: 379.3
click at [869, 393] on div at bounding box center [869, 405] width 5 height 60
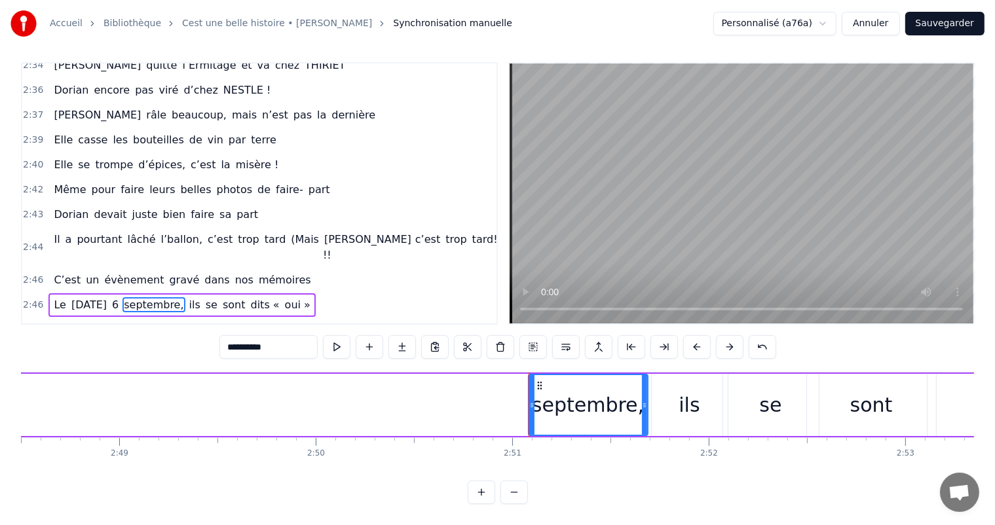
scroll to position [0, 33092]
